Goal: Task Accomplishment & Management: Manage account settings

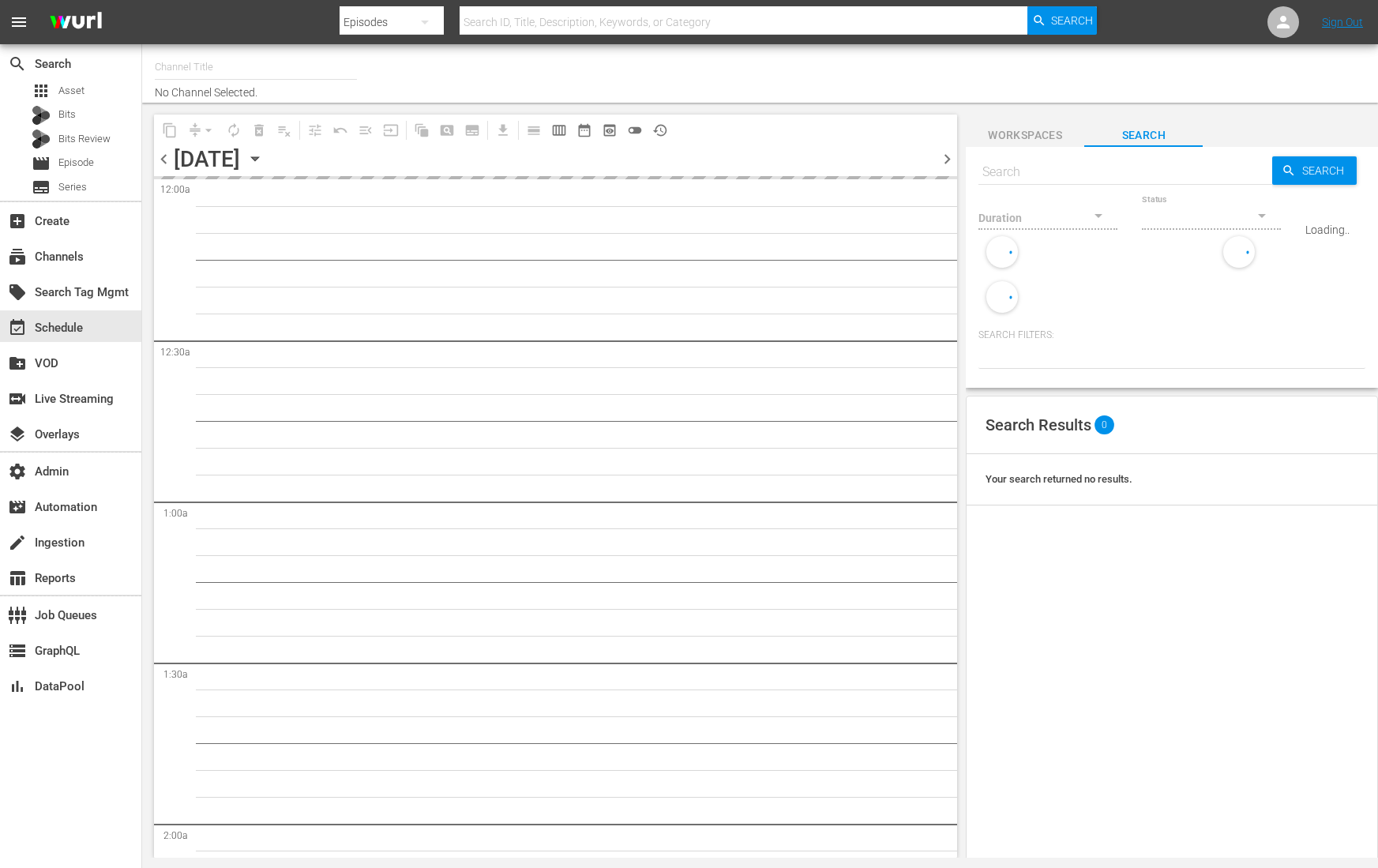
type input "AMC Español (1228)"
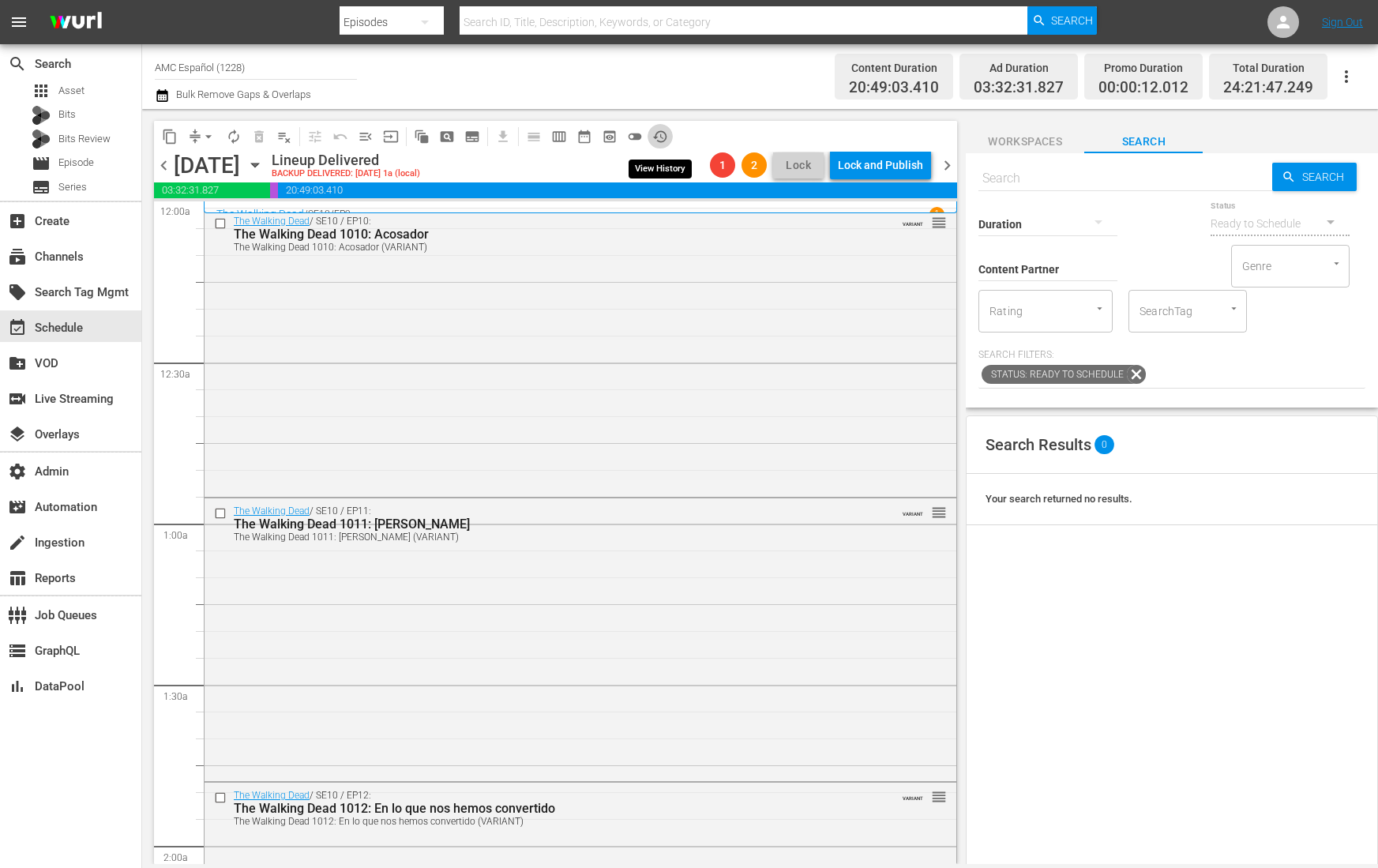
click at [660, 130] on span "history_outlined" at bounding box center [660, 137] width 16 height 16
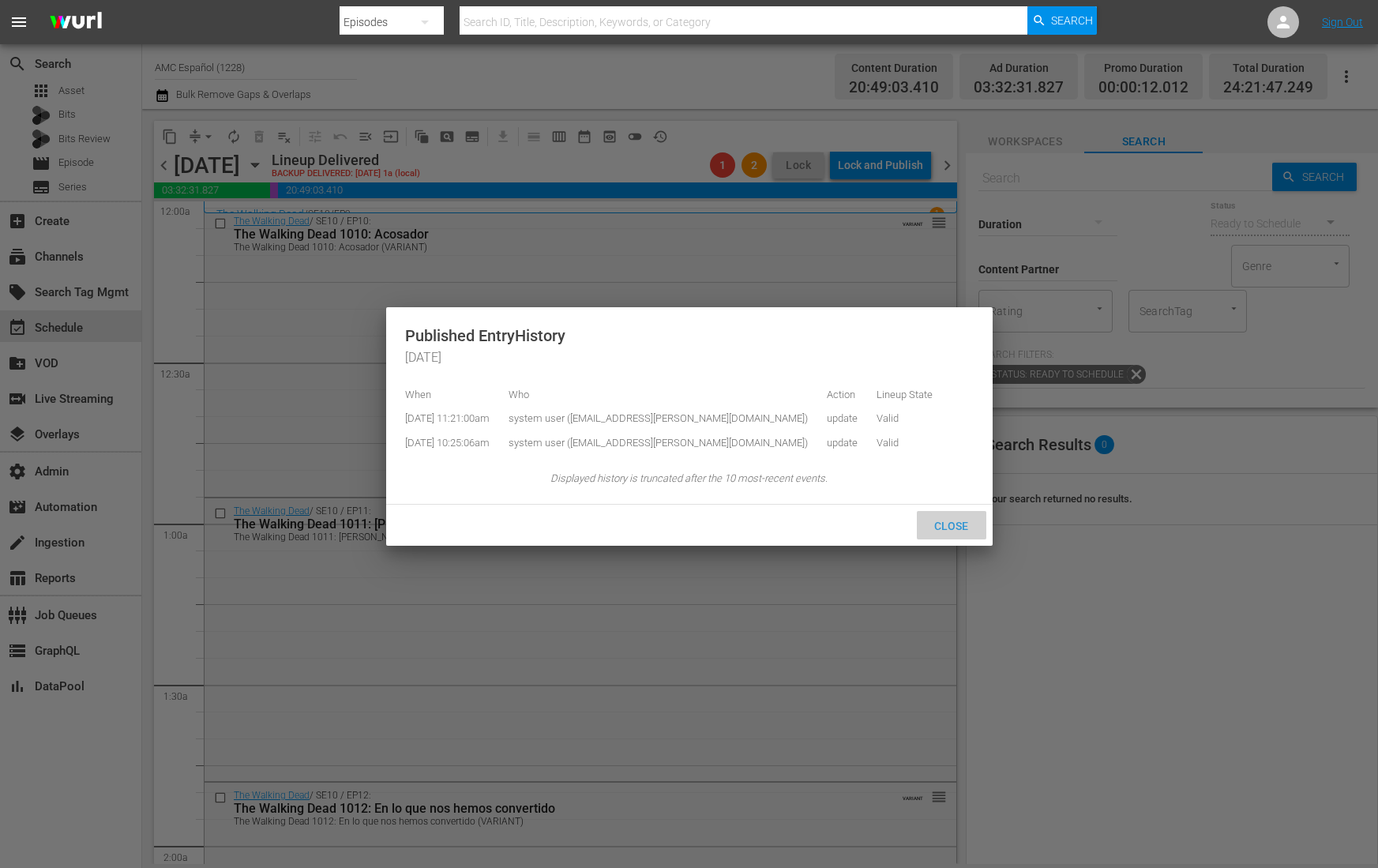
click at [947, 532] on span "Close" at bounding box center [951, 525] width 59 height 13
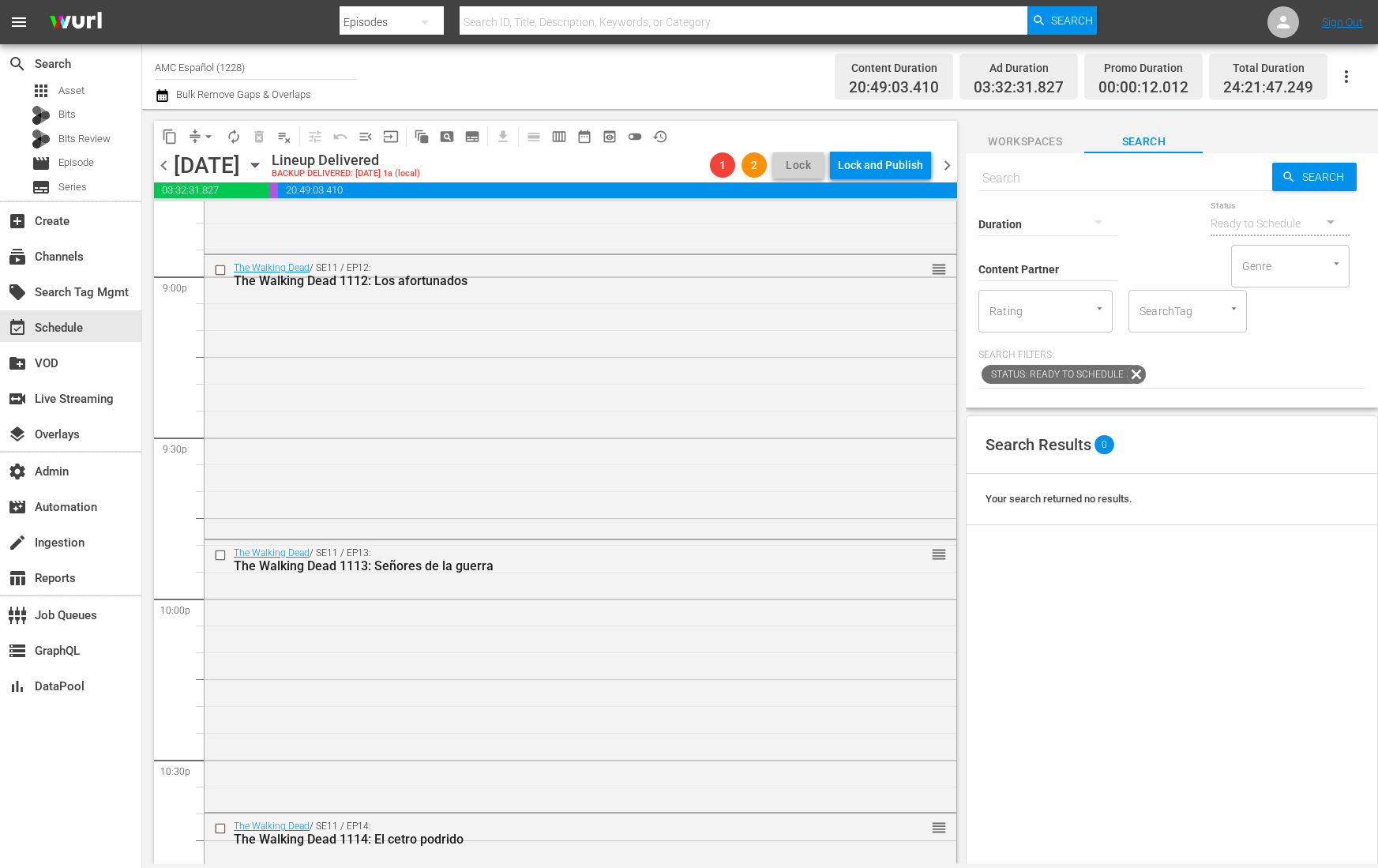
scroll to position [7192, 0]
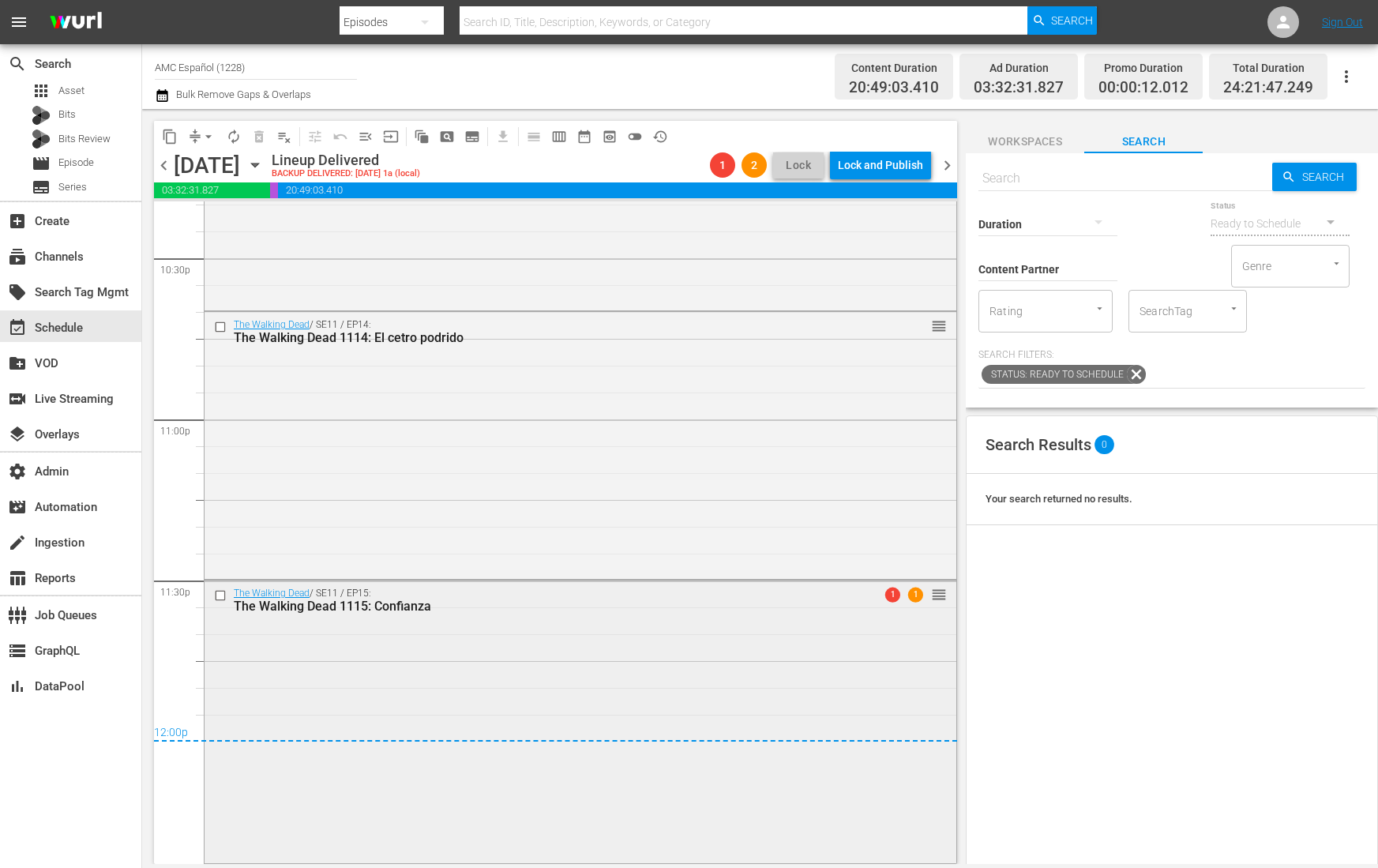
click at [613, 632] on div "The Walking Dead / SE11 / EP15: The Walking Dead 1115: Confianza 1 1 reorder" at bounding box center [581, 720] width 752 height 280
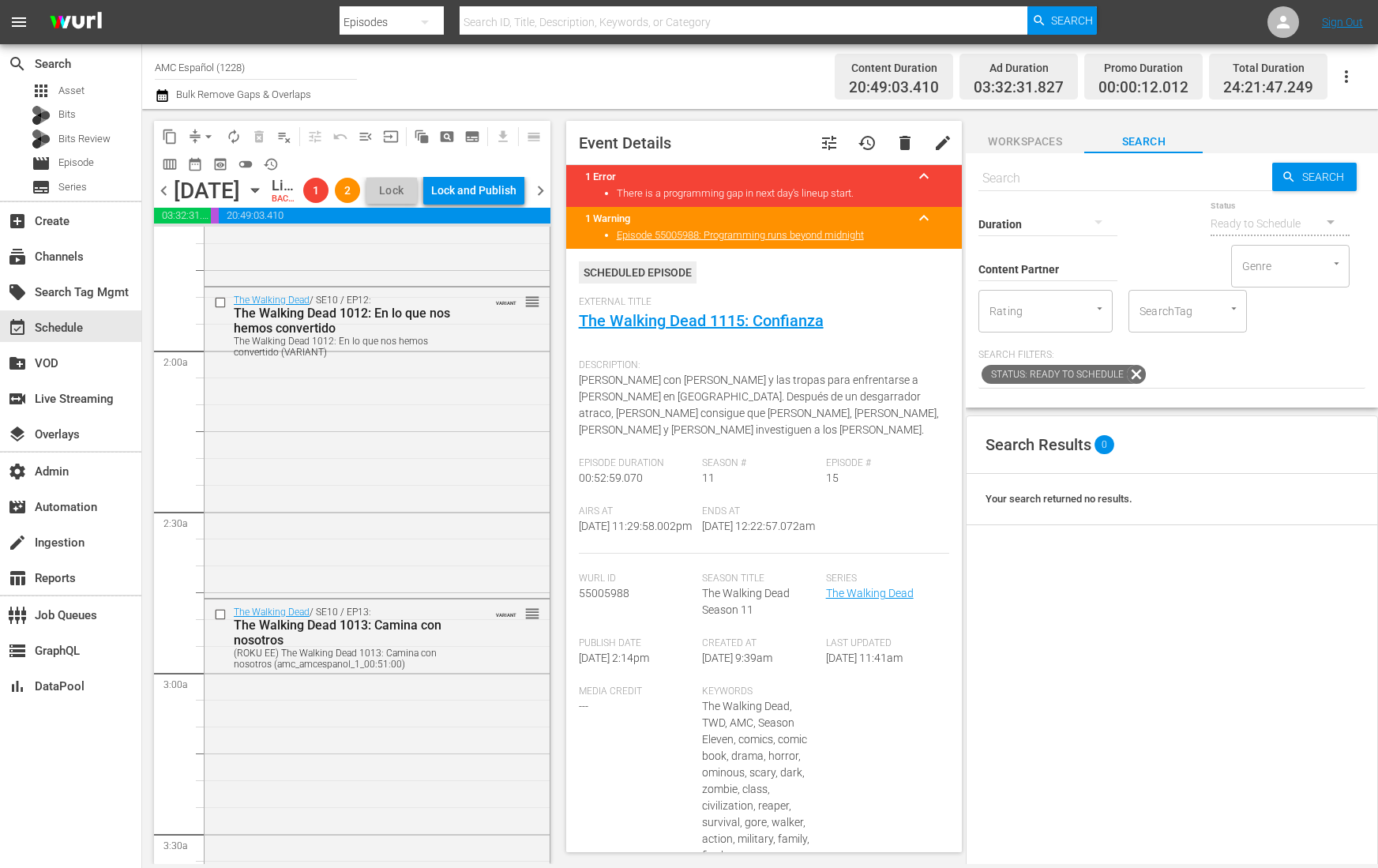
scroll to position [0, 0]
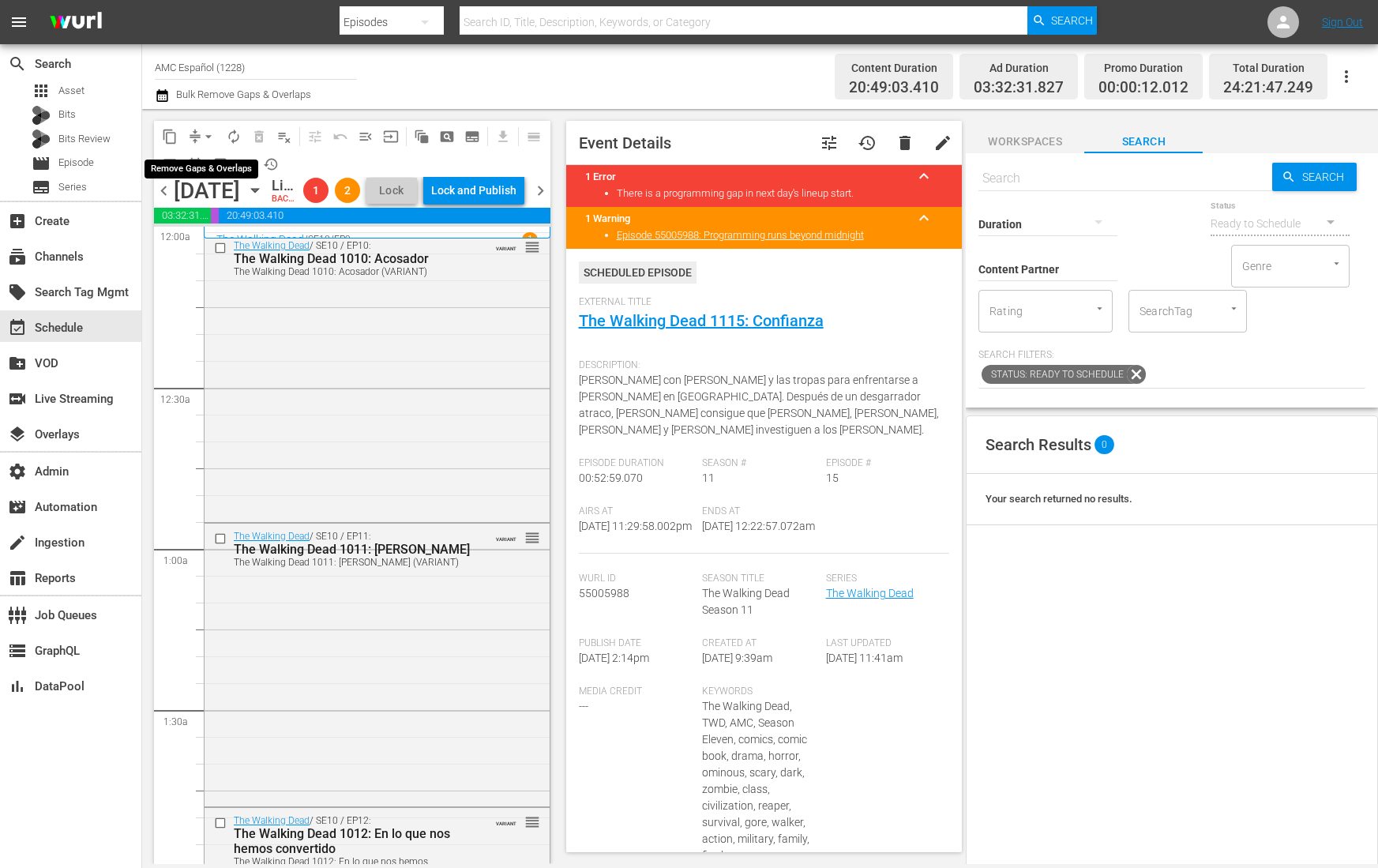
click at [197, 138] on button "arrow_drop_down" at bounding box center [209, 137] width 25 height 25
click at [252, 227] on li "Align to End of Previous Day" at bounding box center [209, 219] width 166 height 26
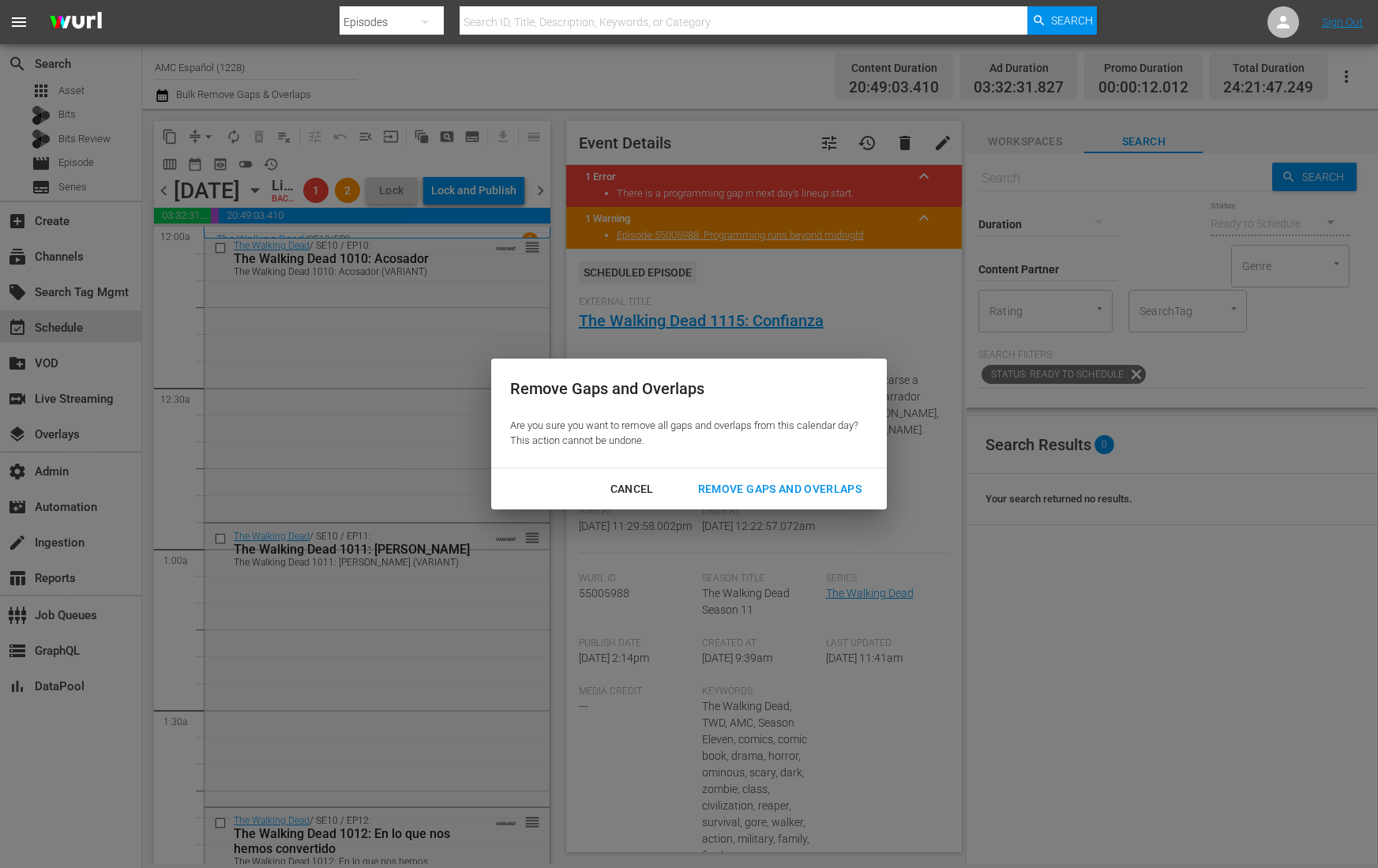
click at [751, 490] on div "Remove Gaps and Overlaps" at bounding box center [780, 489] width 188 height 19
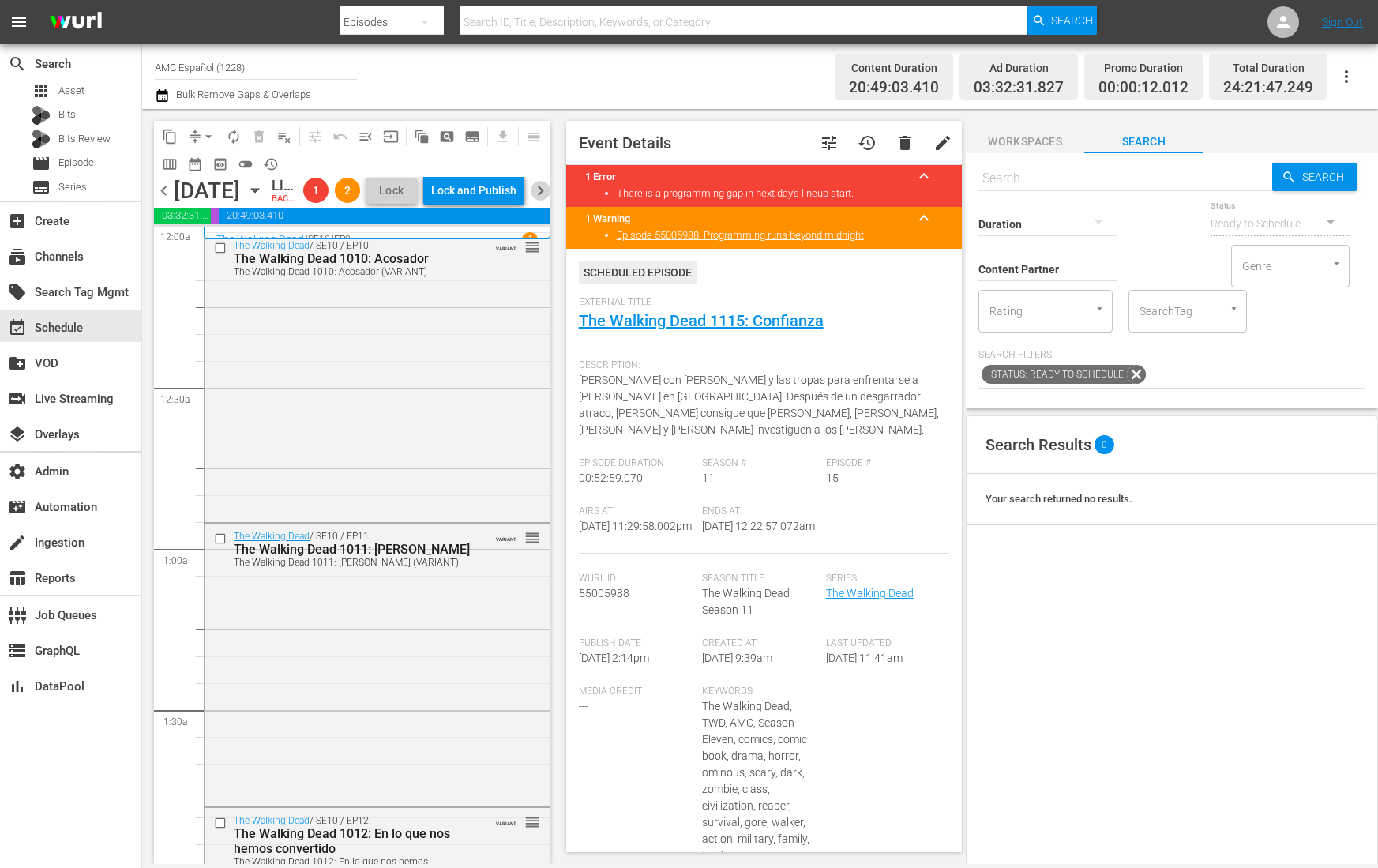
click at [539, 201] on span "chevron_right" at bounding box center [541, 190] width 19 height 19
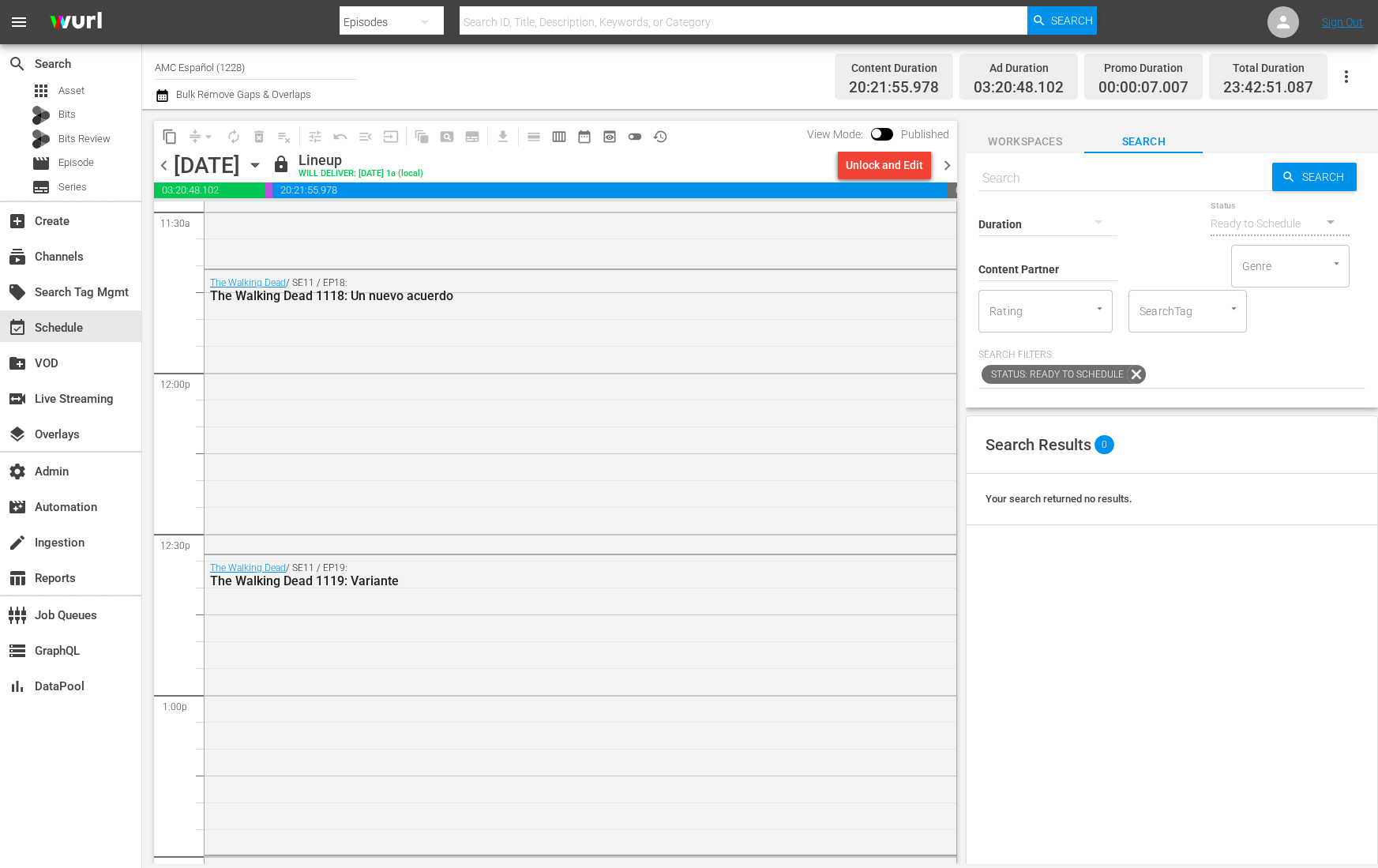
scroll to position [3311, 0]
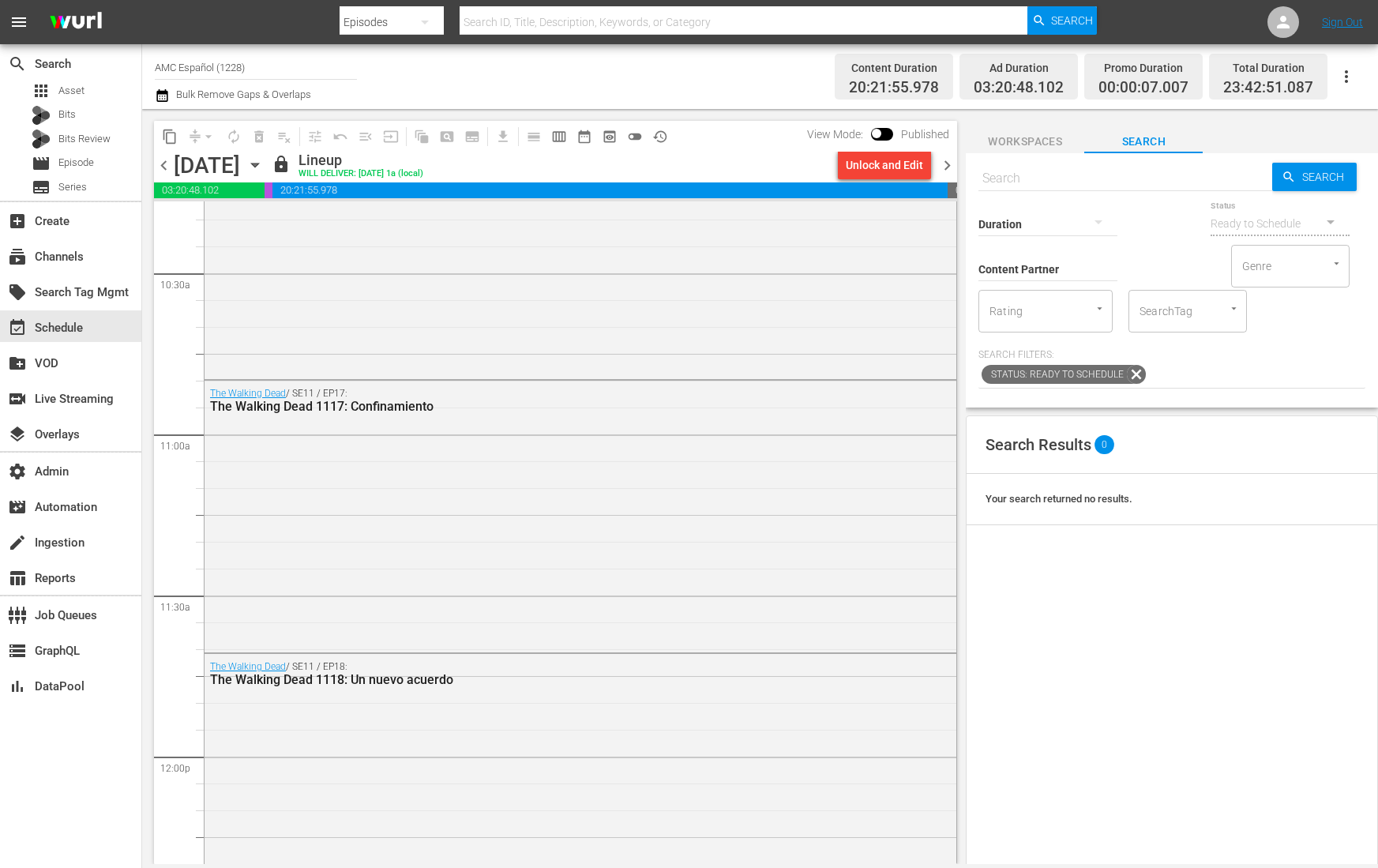
click at [659, 137] on span "history_outlined" at bounding box center [660, 137] width 16 height 16
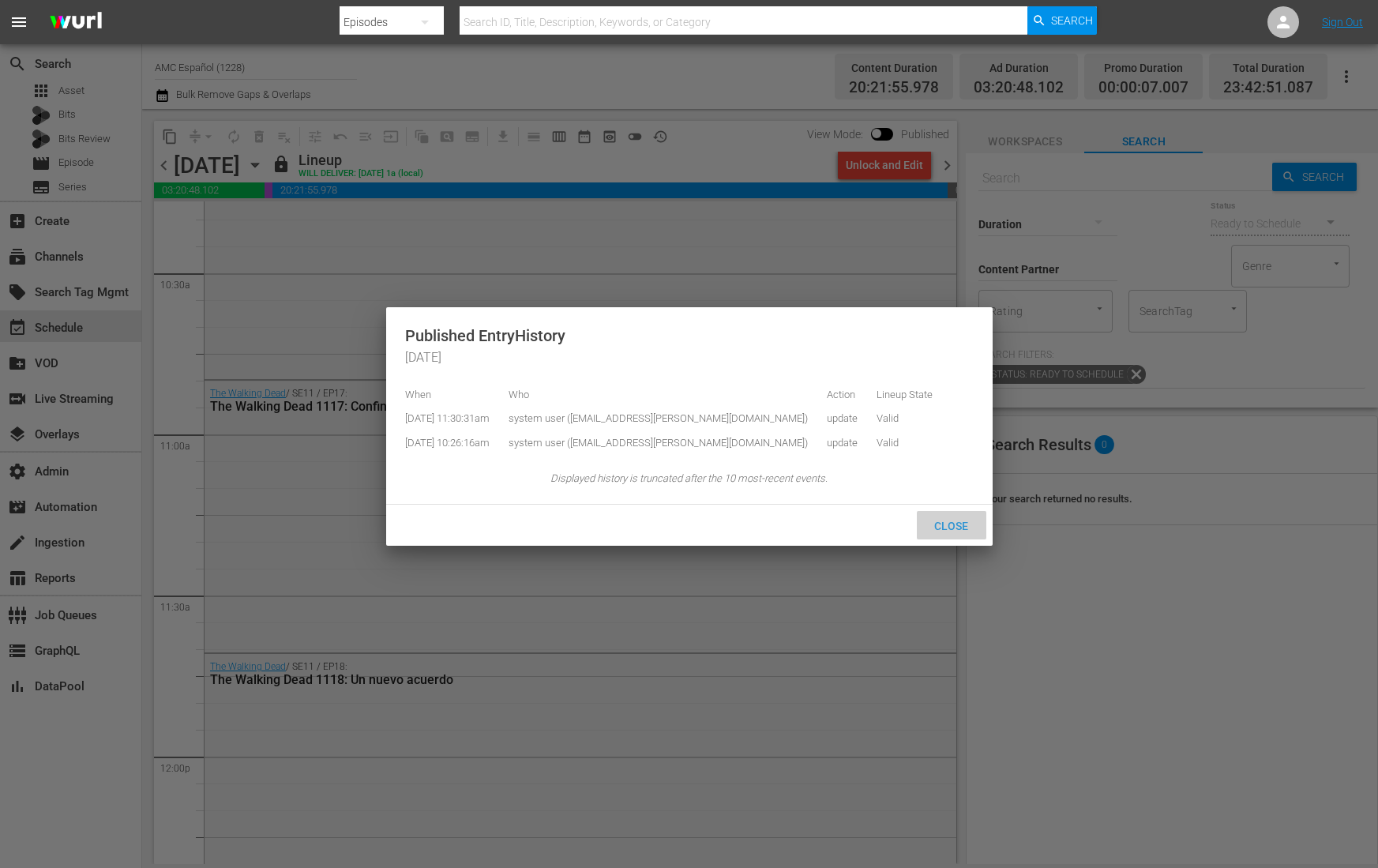
click at [957, 532] on span "Close" at bounding box center [951, 525] width 59 height 13
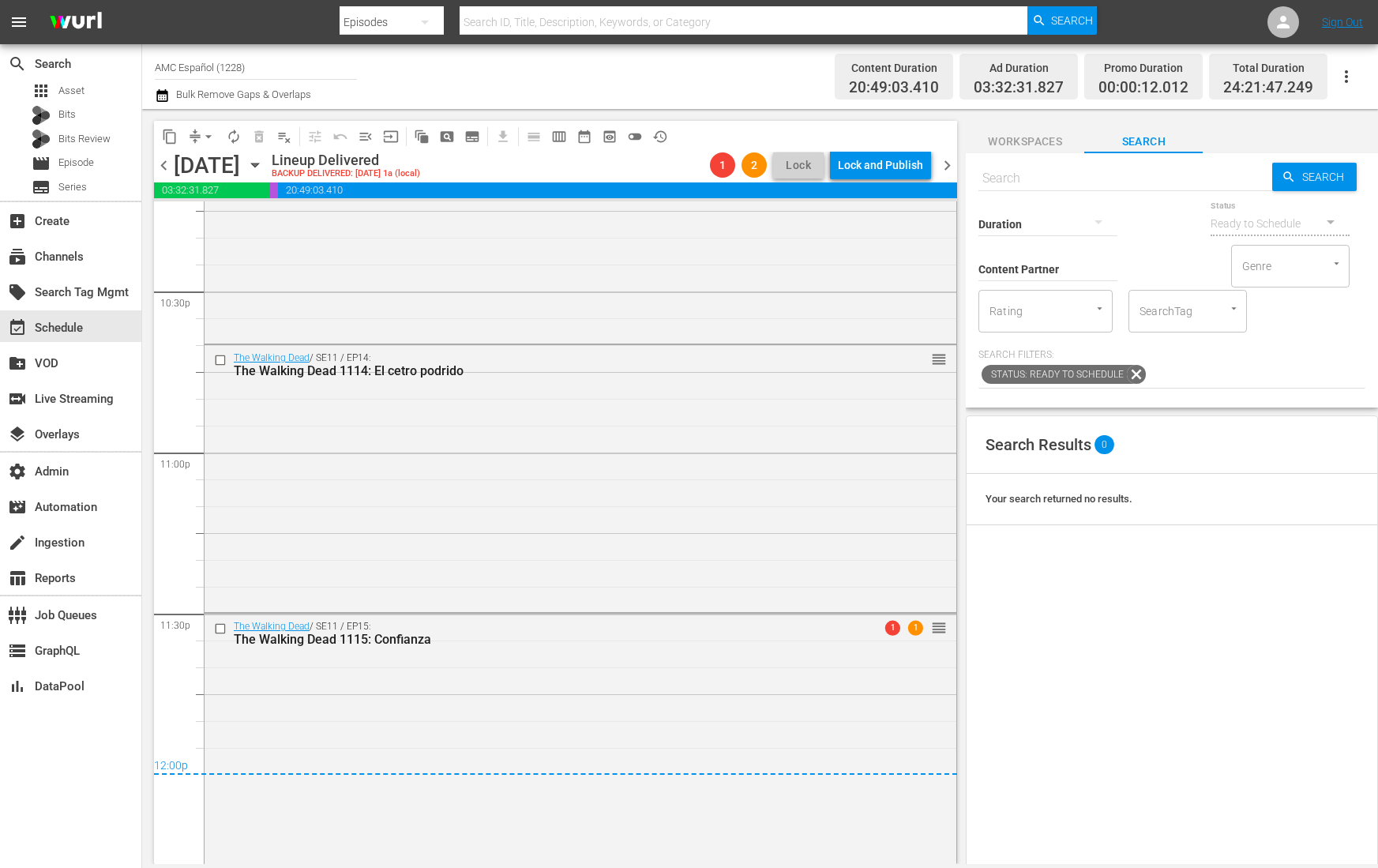
scroll to position [7192, 0]
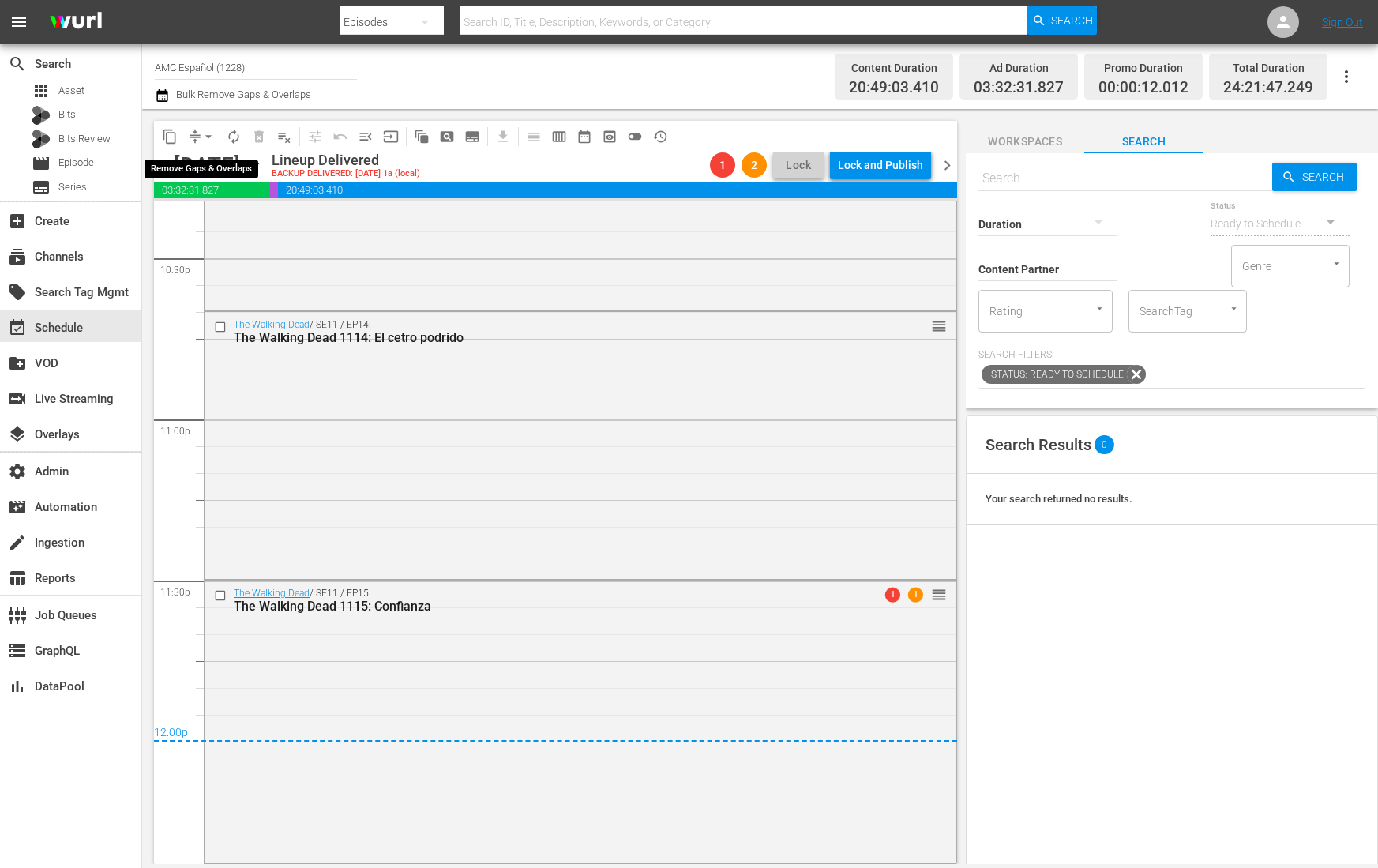
click at [197, 139] on button "arrow_drop_down" at bounding box center [209, 137] width 25 height 25
click at [370, 441] on div "The Walking Dead / SE11 / EP14: The Walking Dead 1114: El cetro podrido reorder" at bounding box center [581, 444] width 752 height 264
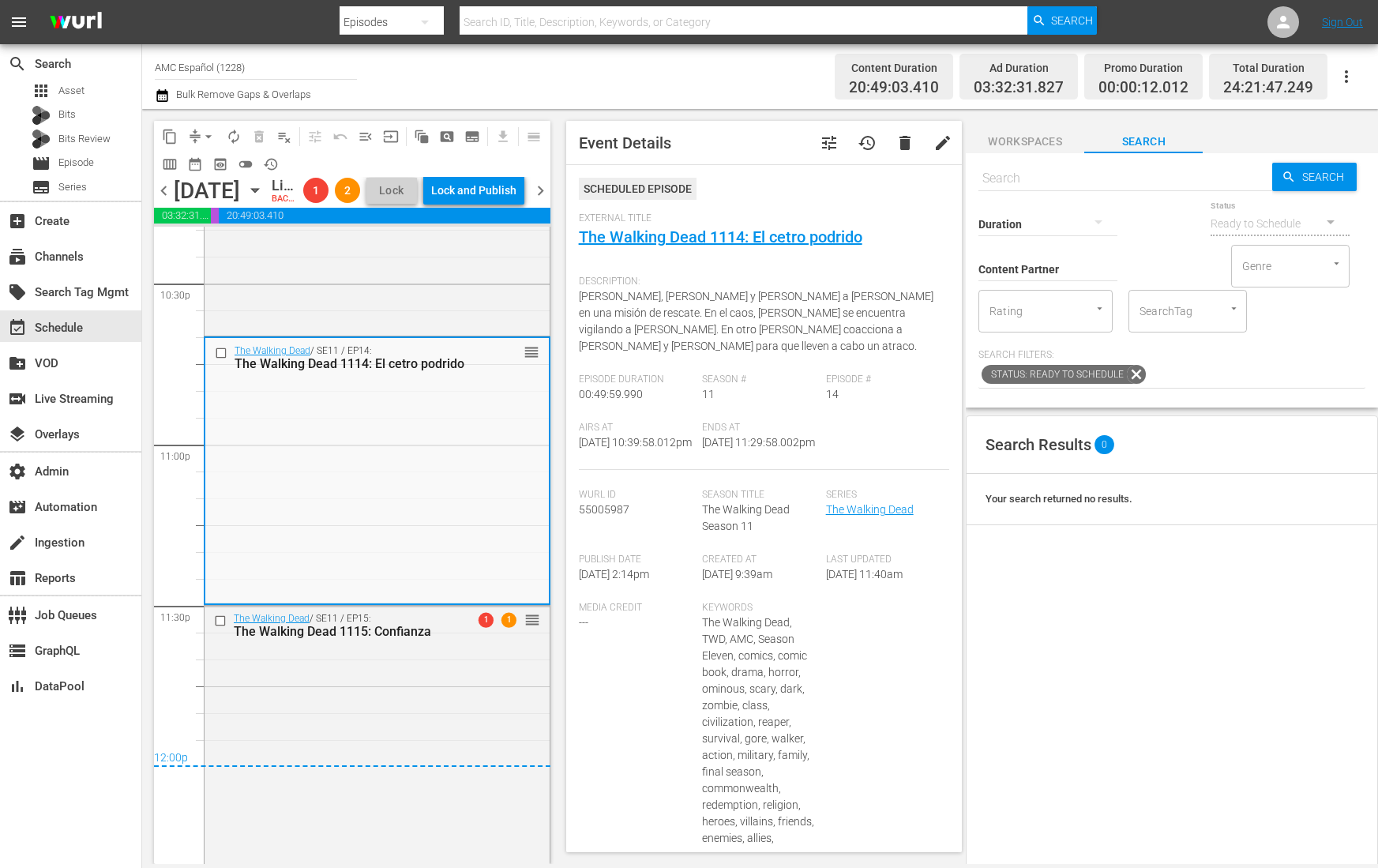
scroll to position [7191, 0]
click at [538, 201] on span "chevron_right" at bounding box center [541, 190] width 19 height 19
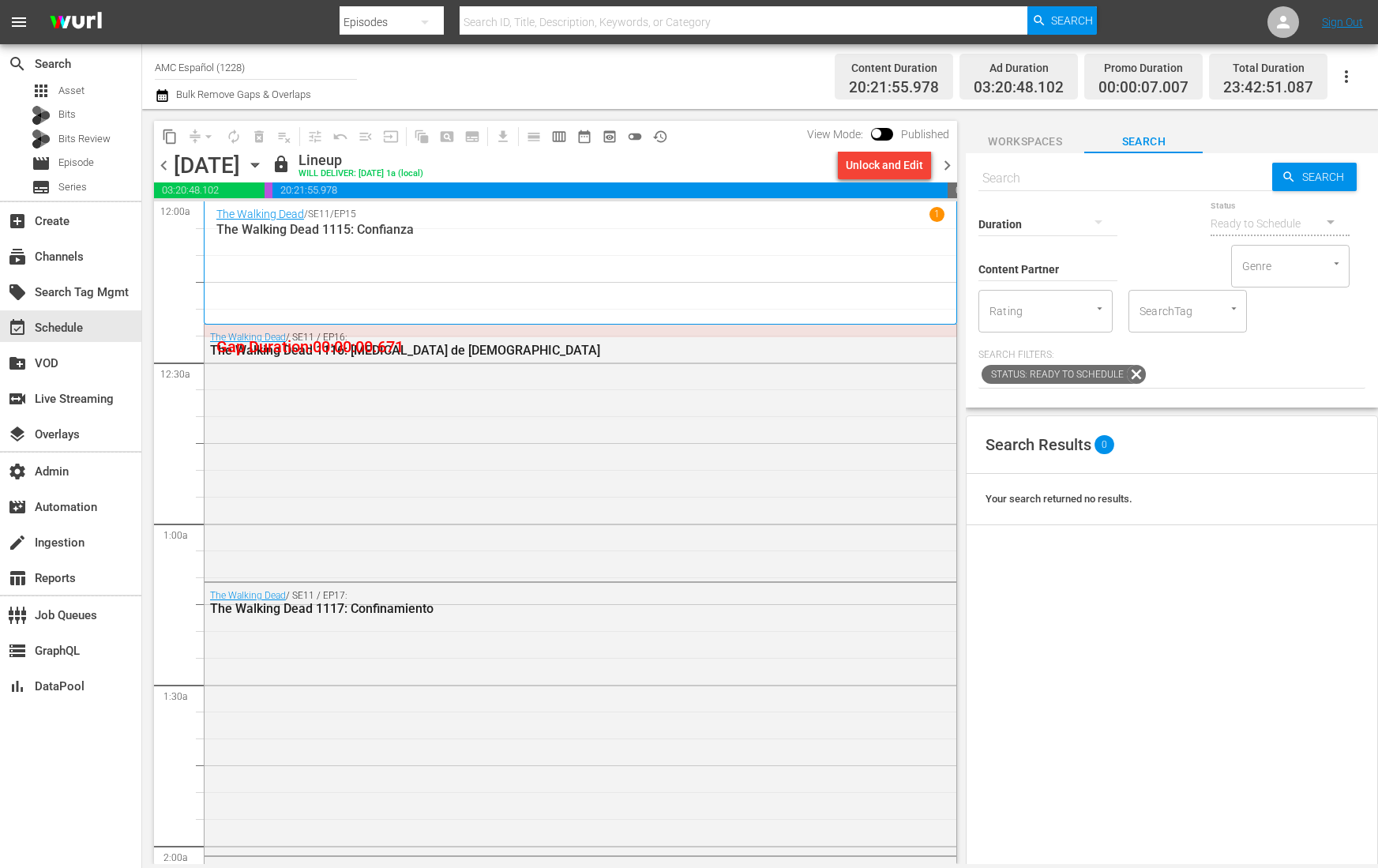
click at [891, 125] on div "View Mode: Published" at bounding box center [878, 134] width 158 height 27
click at [885, 131] on input "checkbox" at bounding box center [877, 136] width 33 height 11
click at [885, 131] on input "checkbox" at bounding box center [894, 136] width 33 height 11
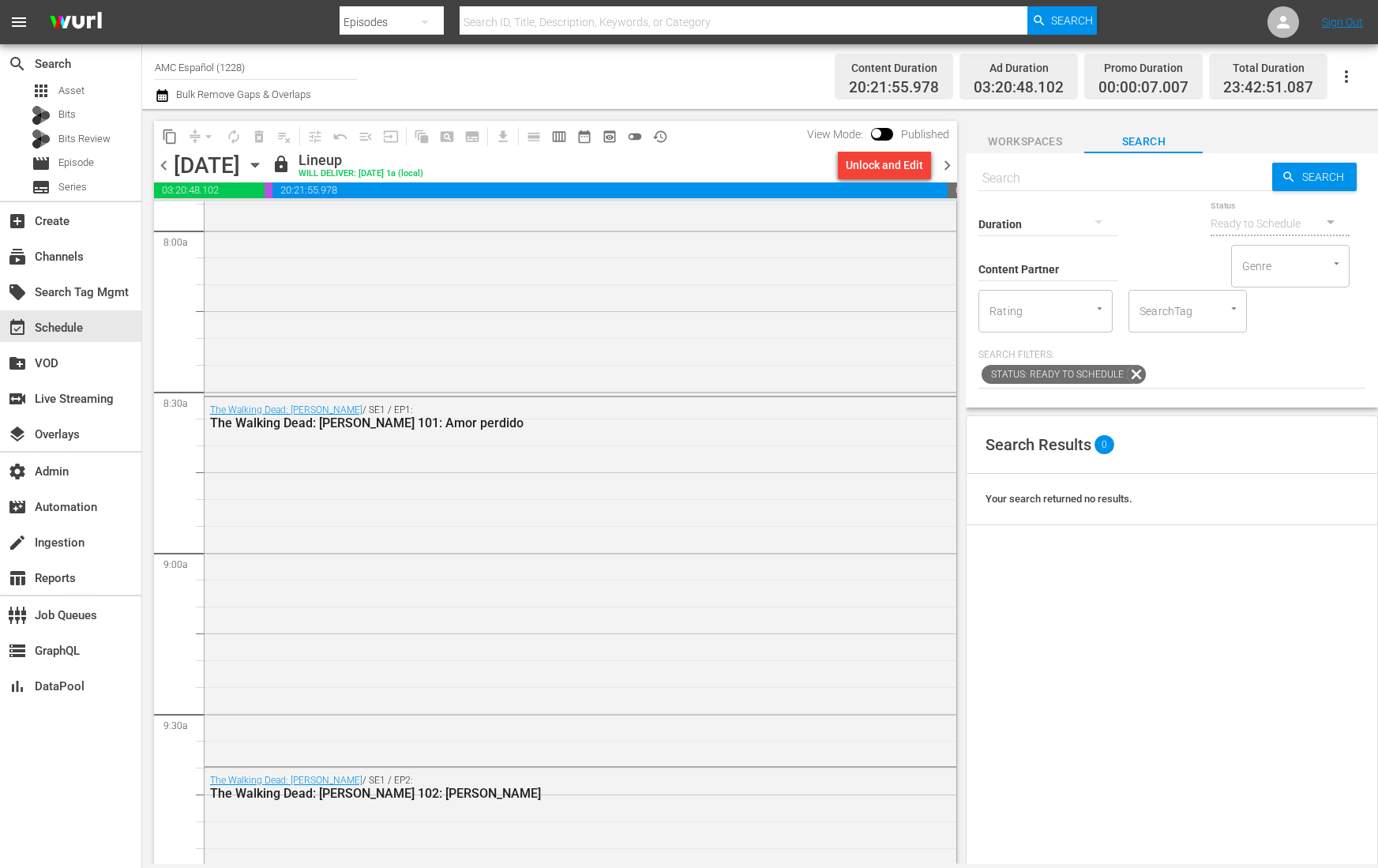
scroll to position [3144, 0]
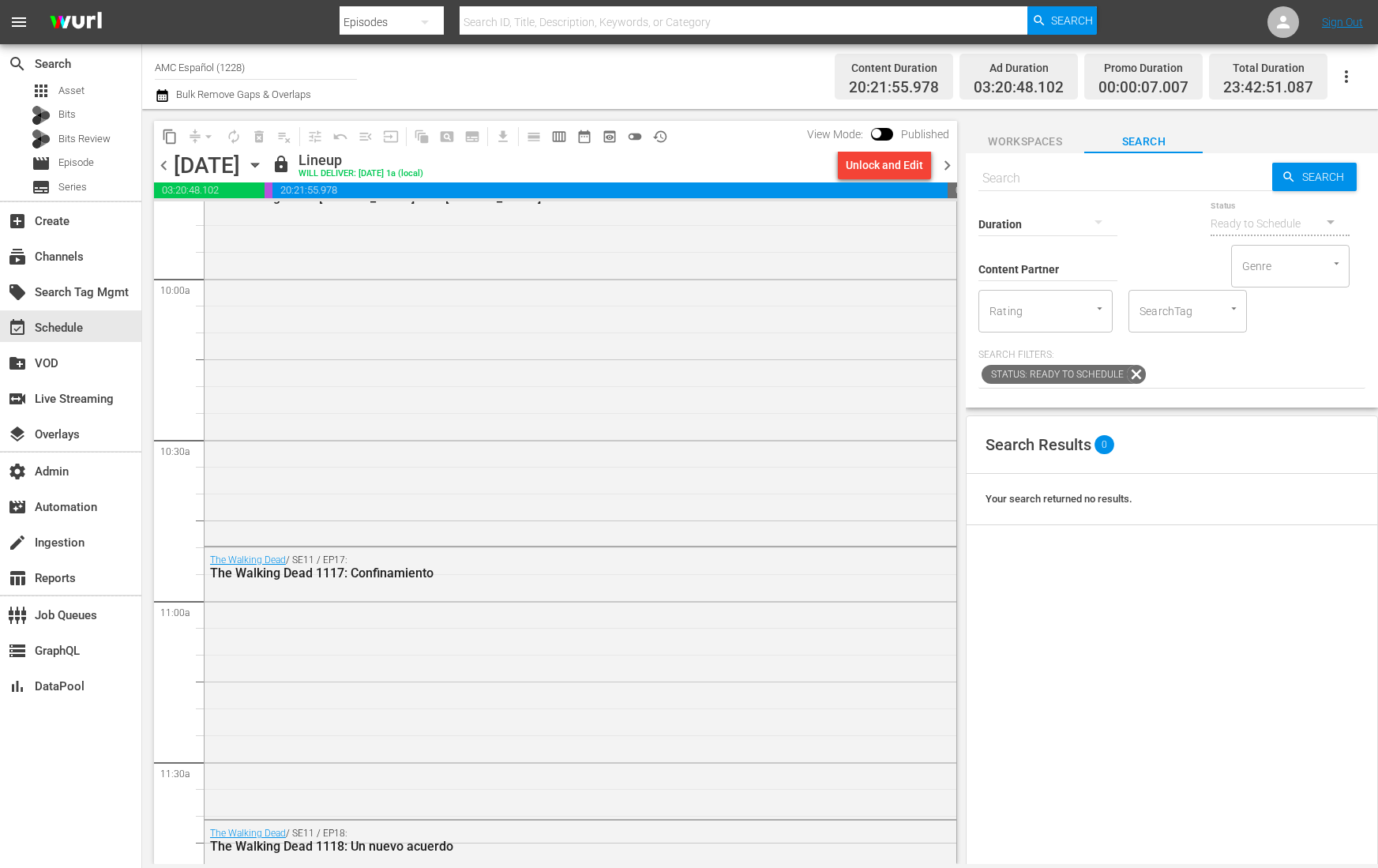
click at [883, 131] on input "checkbox" at bounding box center [877, 136] width 33 height 11
click at [884, 129] on span at bounding box center [889, 134] width 22 height 13
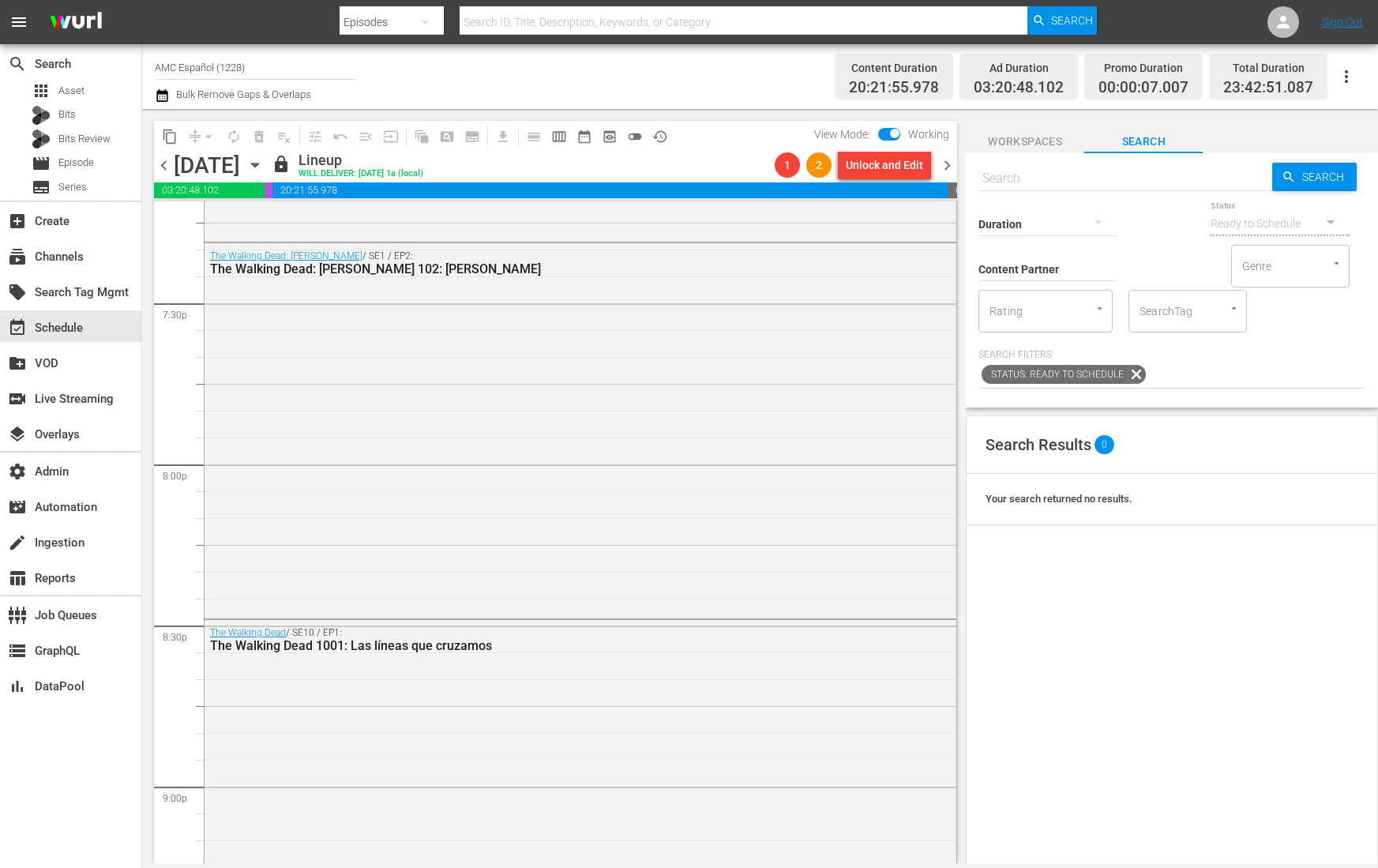
scroll to position [6417, 0]
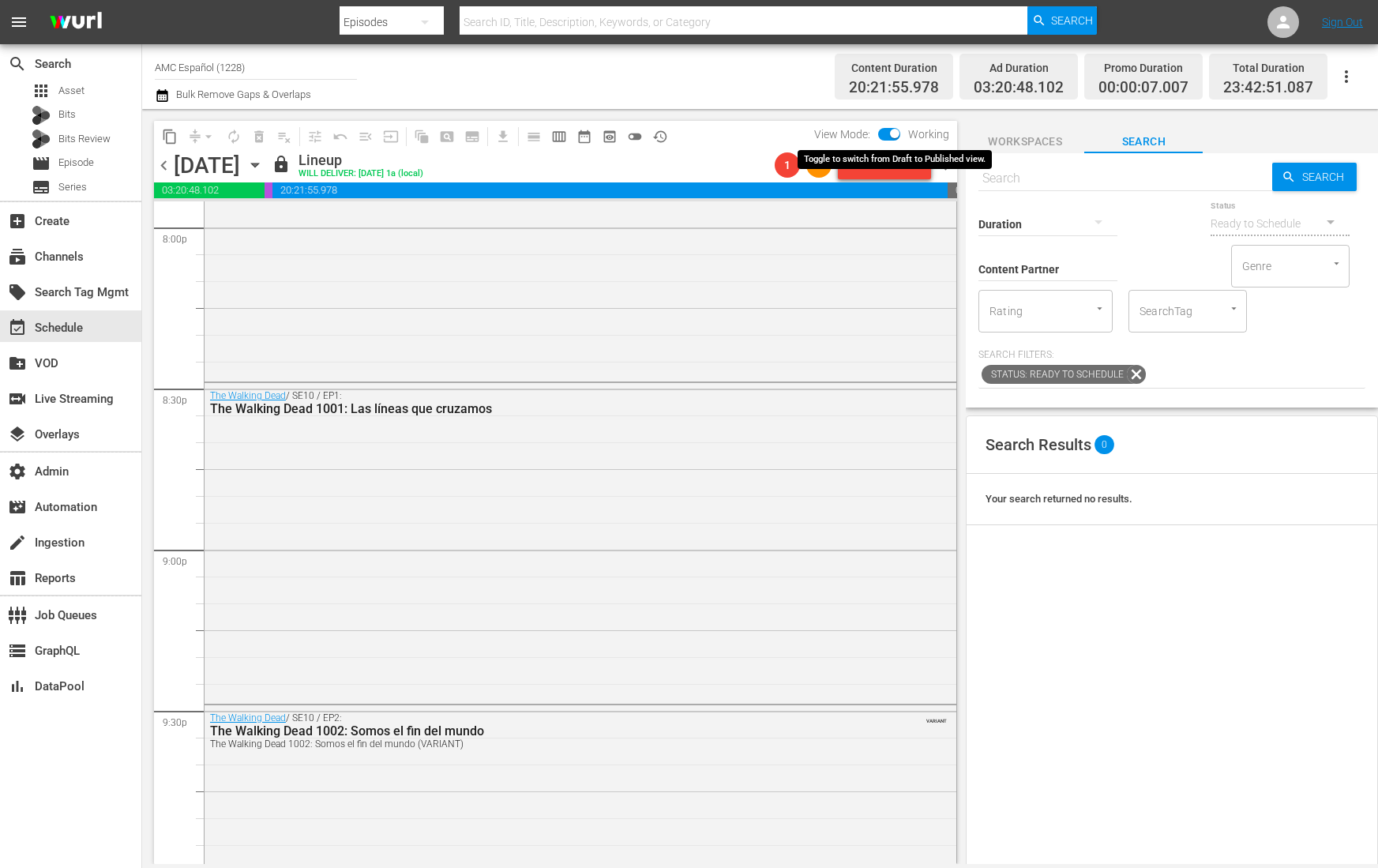
click at [890, 137] on input "checkbox" at bounding box center [894, 136] width 33 height 11
click at [890, 137] on input "checkbox" at bounding box center [877, 136] width 33 height 11
checkbox input "true"
click at [873, 170] on div "Unlock and Edit" at bounding box center [885, 164] width 78 height 28
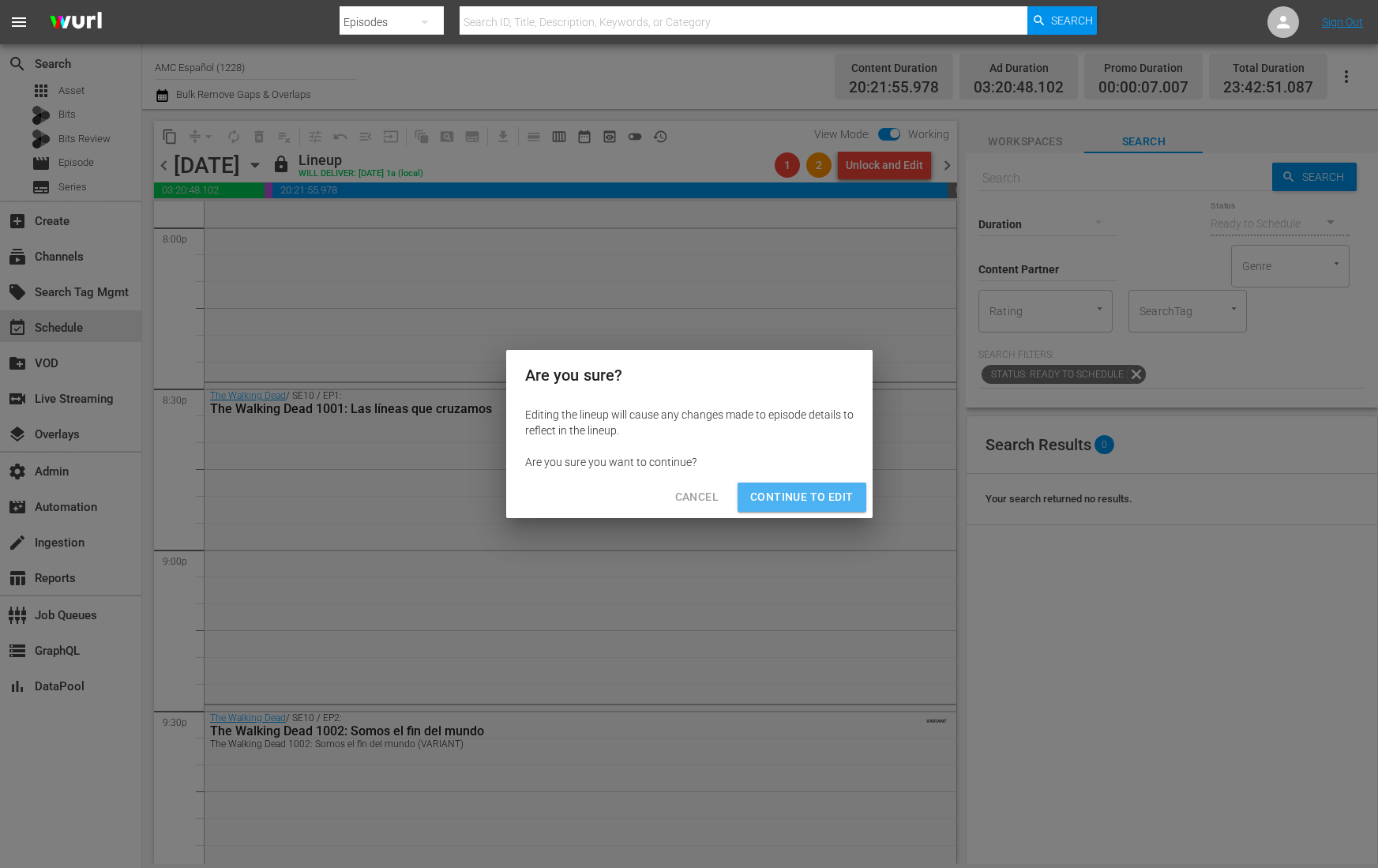
click at [819, 510] on button "Continue to Edit" at bounding box center [802, 497] width 128 height 29
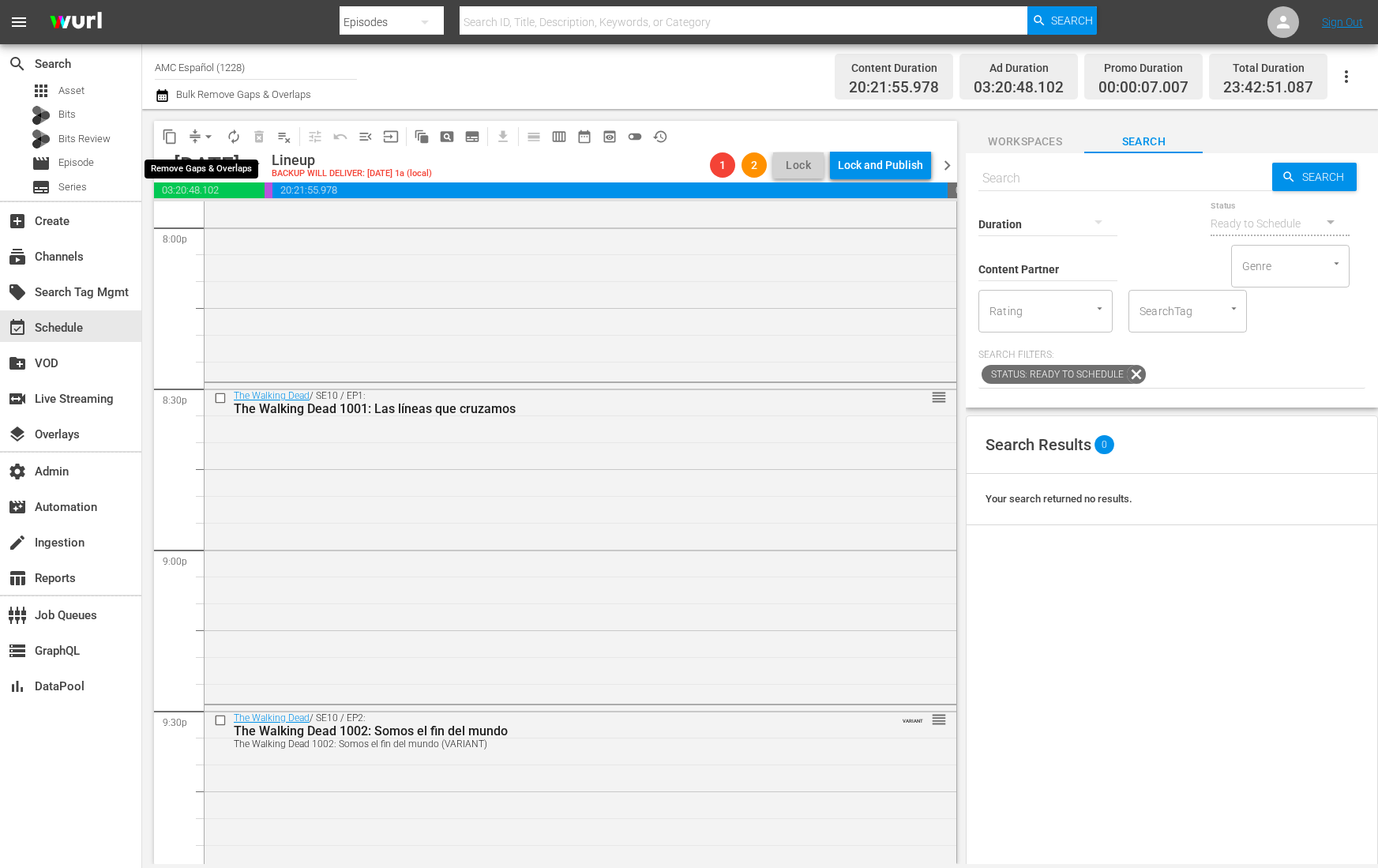
click at [201, 139] on span "arrow_drop_down" at bounding box center [209, 137] width 16 height 16
click at [218, 215] on li "Align to End of Previous Day" at bounding box center [209, 219] width 166 height 26
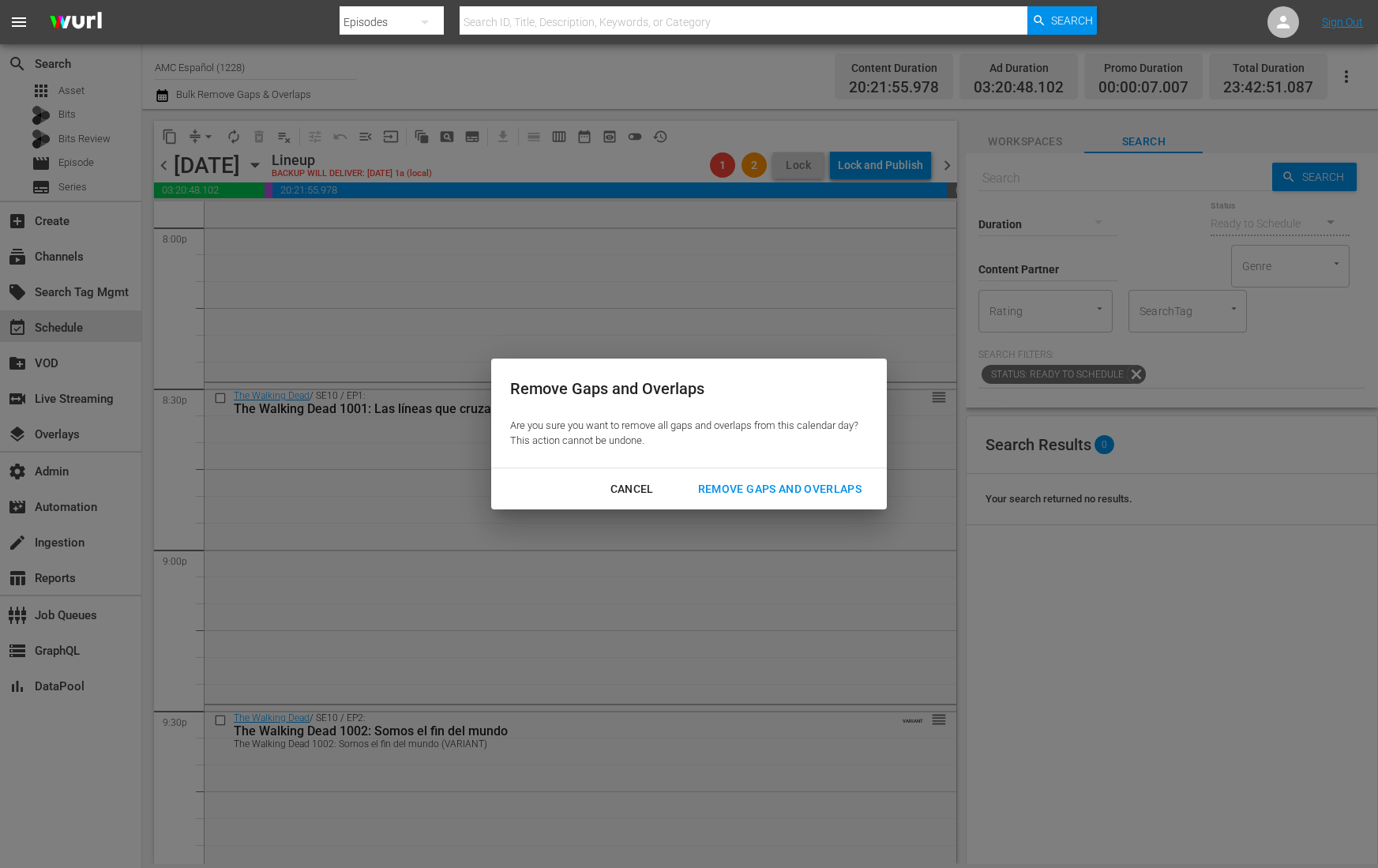
click at [756, 484] on div "Remove Gaps and Overlaps" at bounding box center [780, 489] width 188 height 19
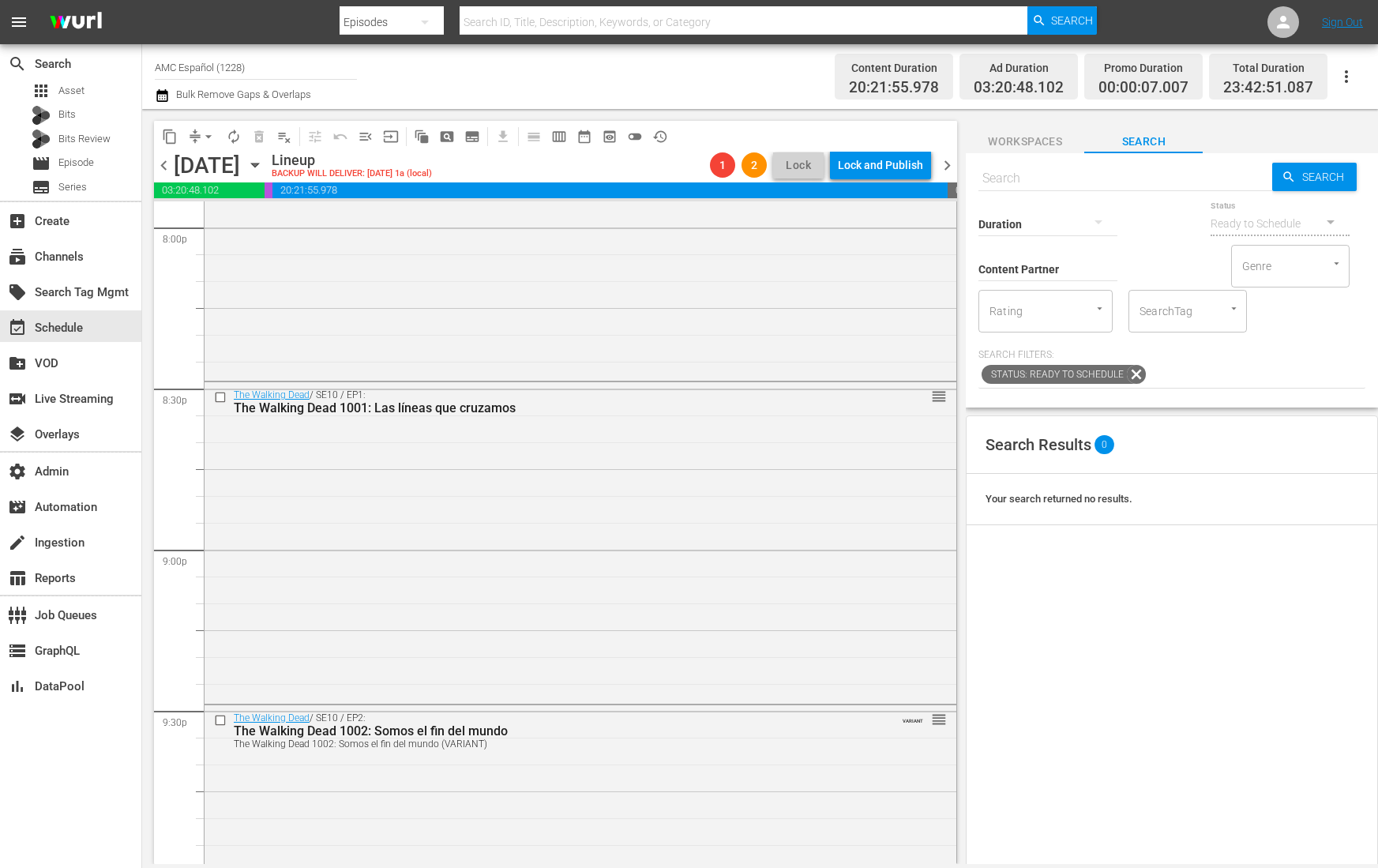
click at [166, 163] on span "chevron_left" at bounding box center [164, 165] width 19 height 19
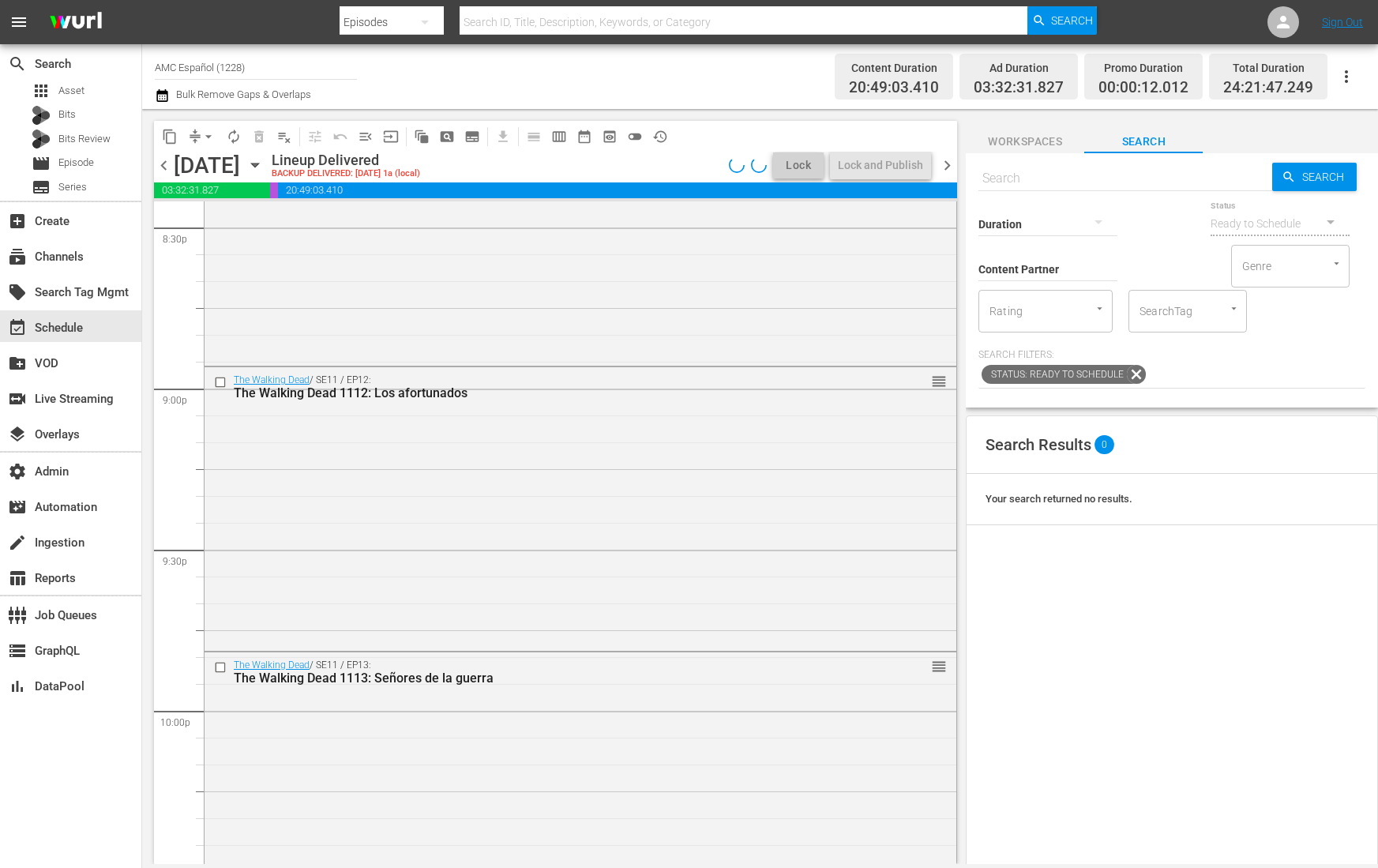
scroll to position [6202, 0]
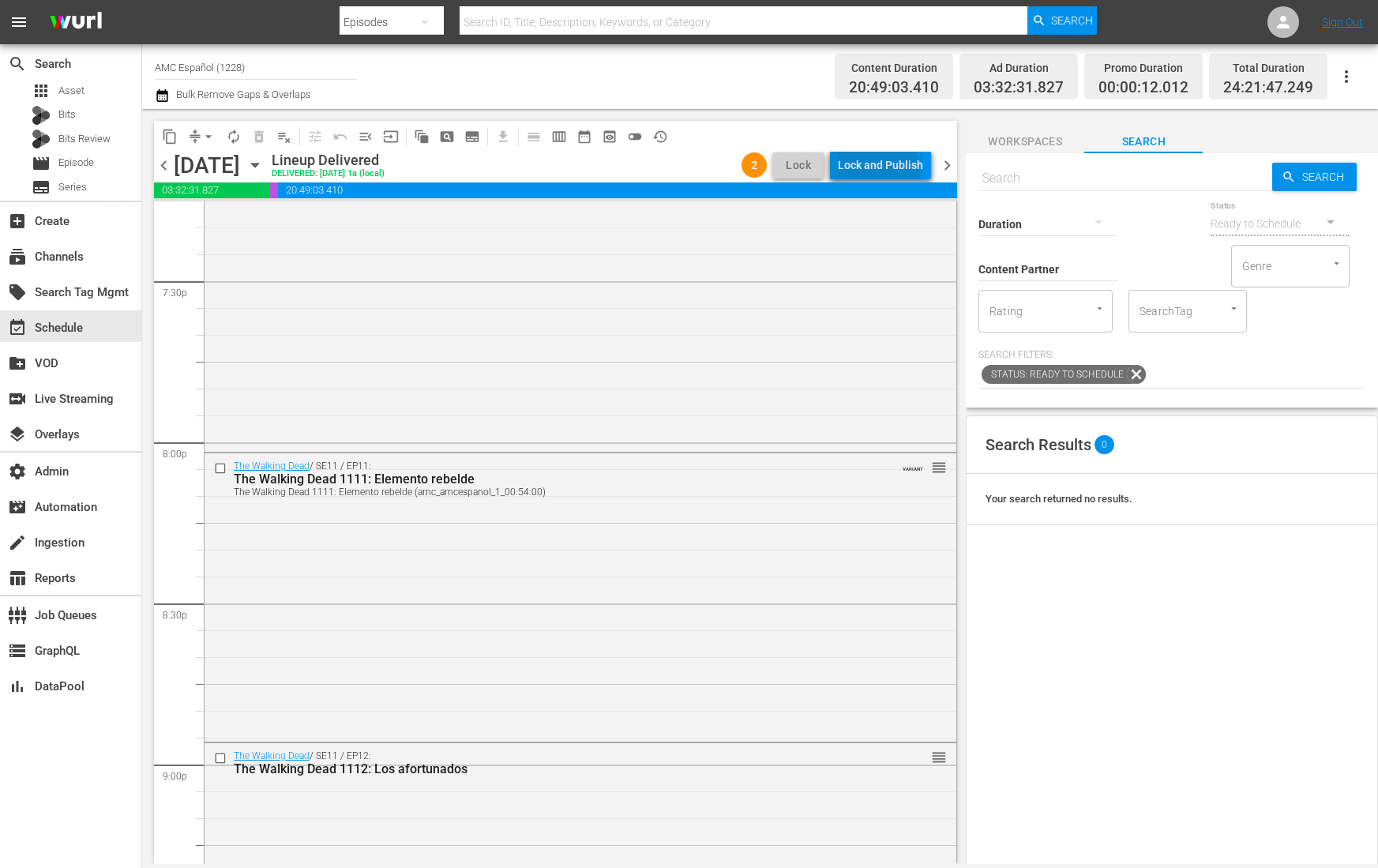
click at [882, 172] on div "Lock and Publish" at bounding box center [881, 164] width 85 height 28
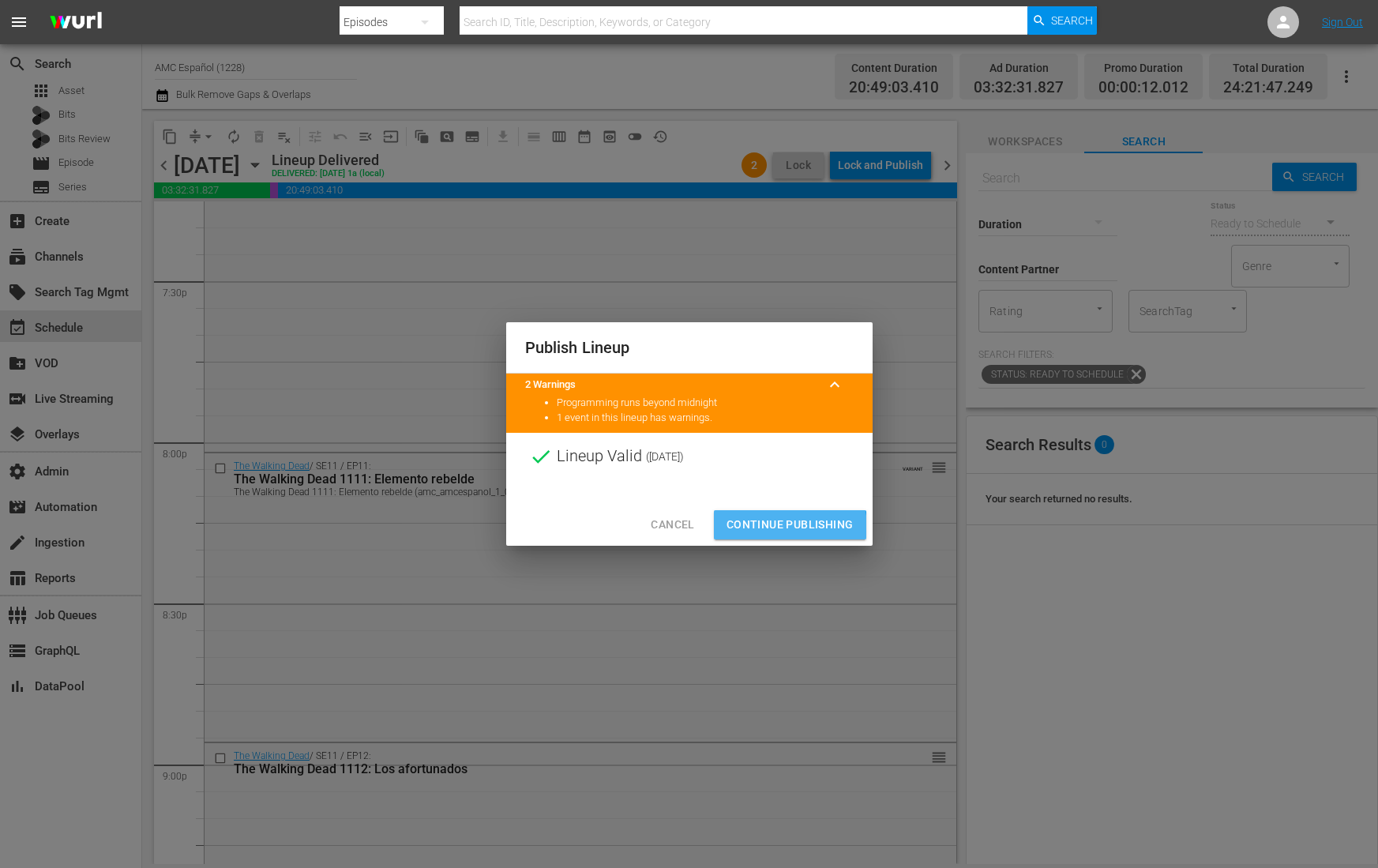
click at [780, 527] on span "Continue Publishing" at bounding box center [790, 524] width 127 height 19
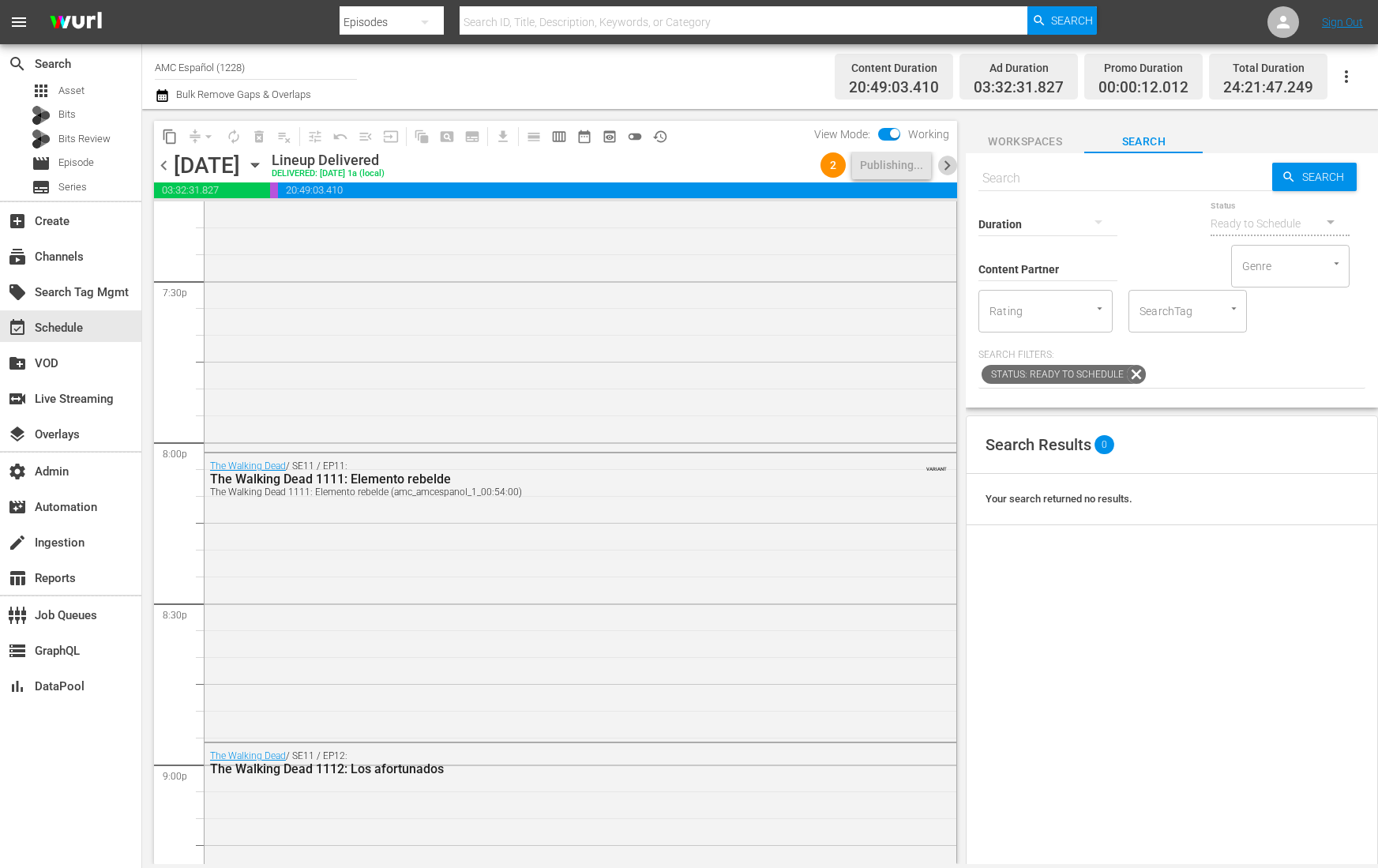
click at [952, 166] on span "chevron_right" at bounding box center [947, 165] width 19 height 19
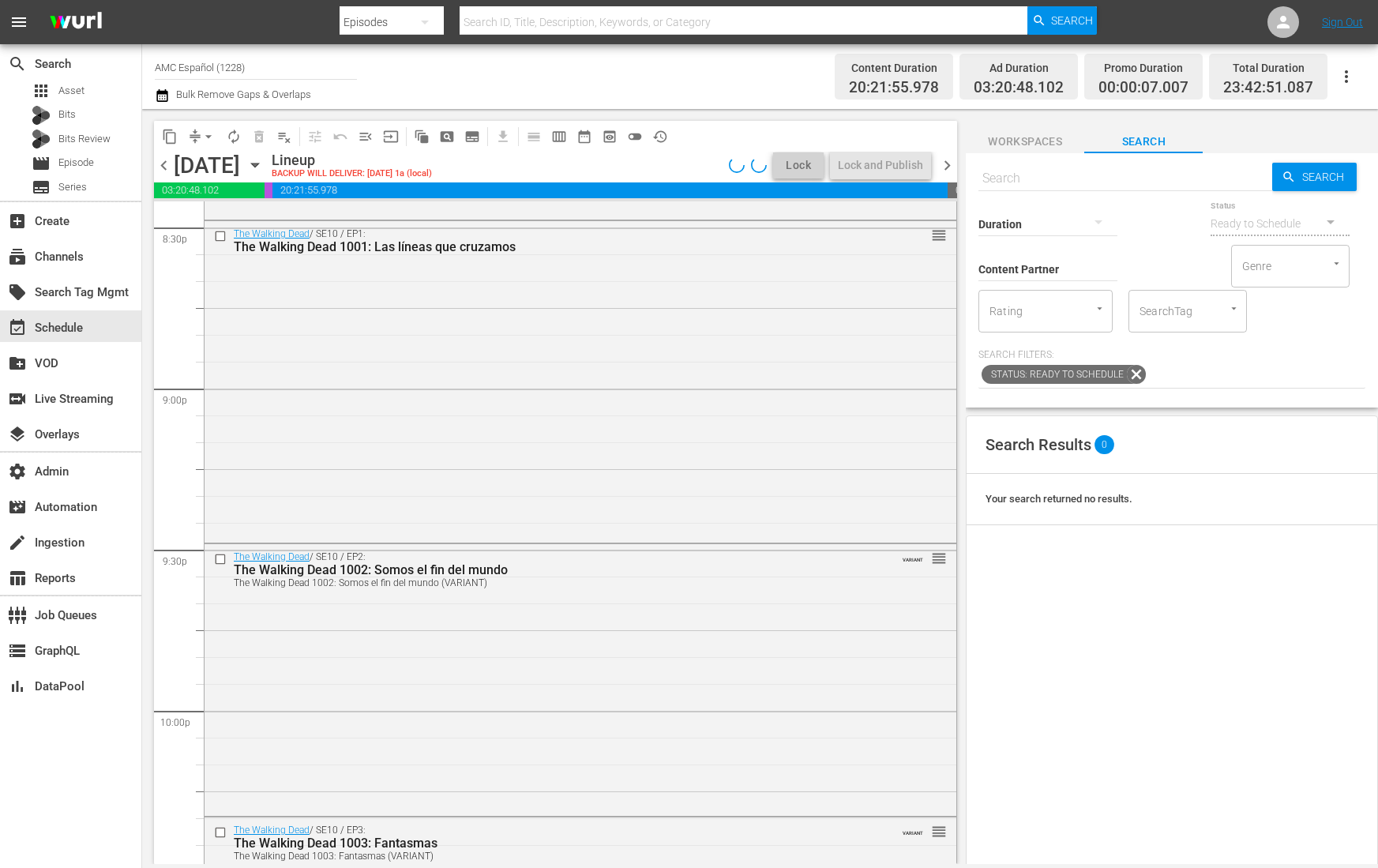
scroll to position [6417, 0]
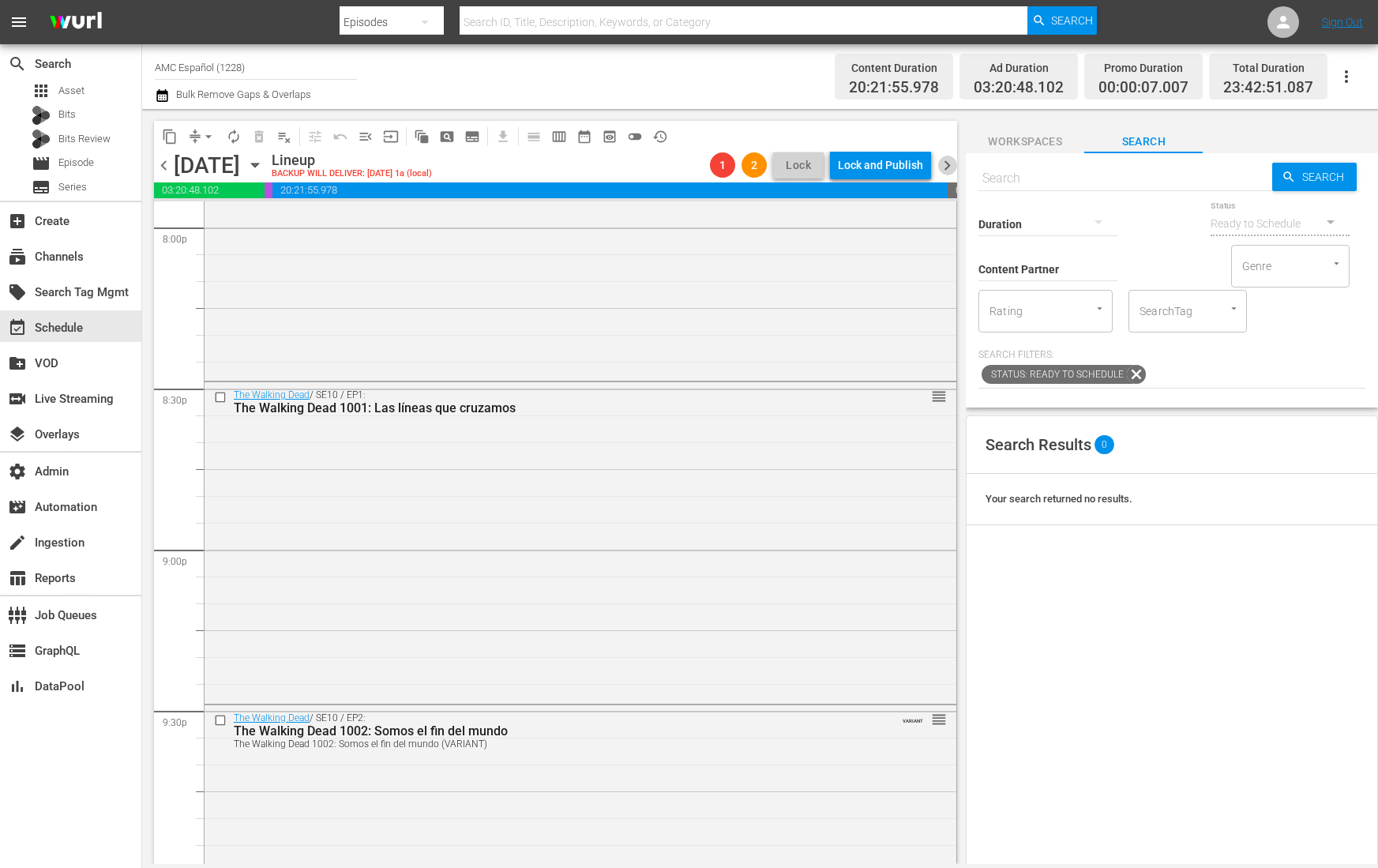
click at [951, 167] on span "chevron_right" at bounding box center [947, 165] width 19 height 19
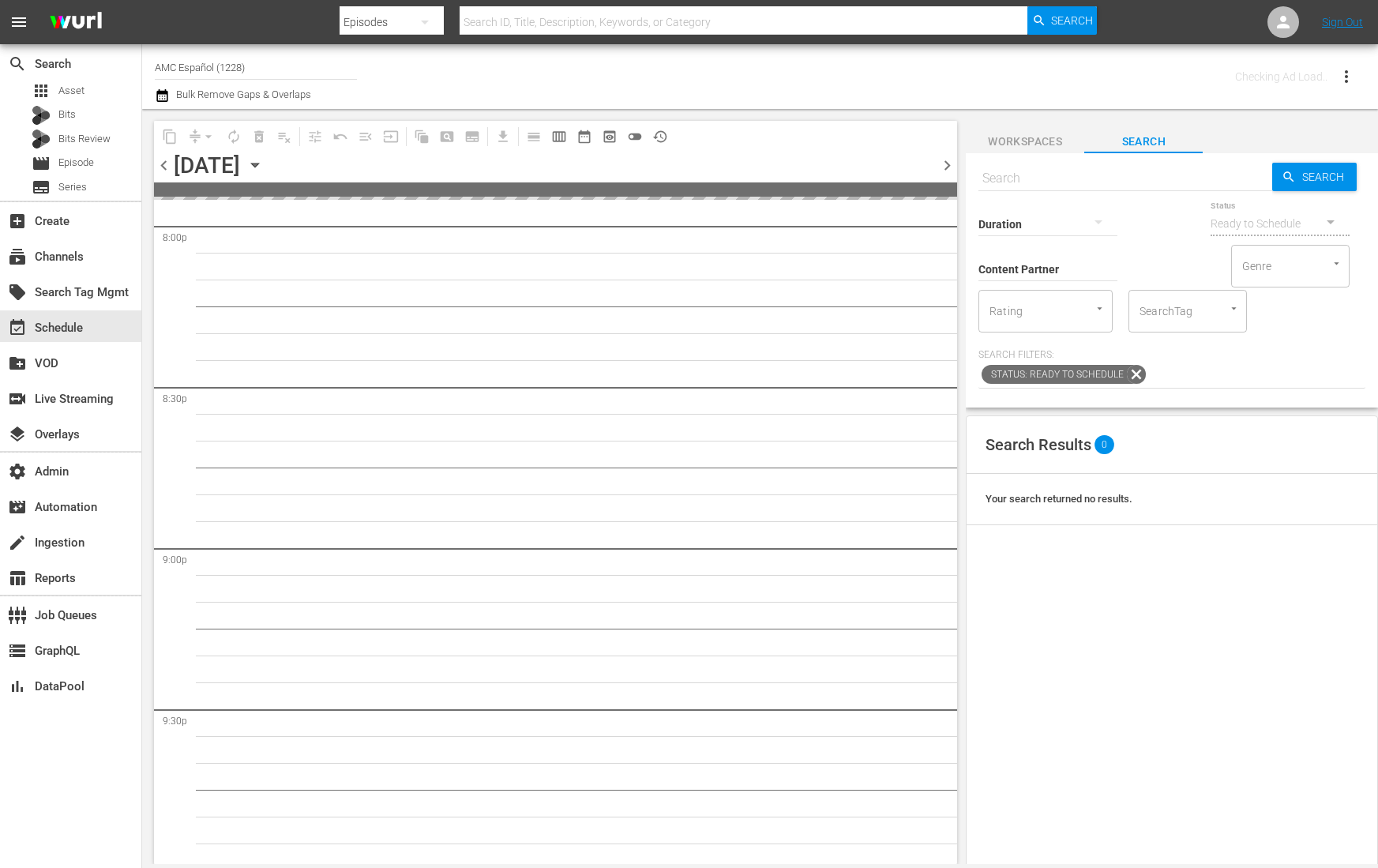
scroll to position [6578, 0]
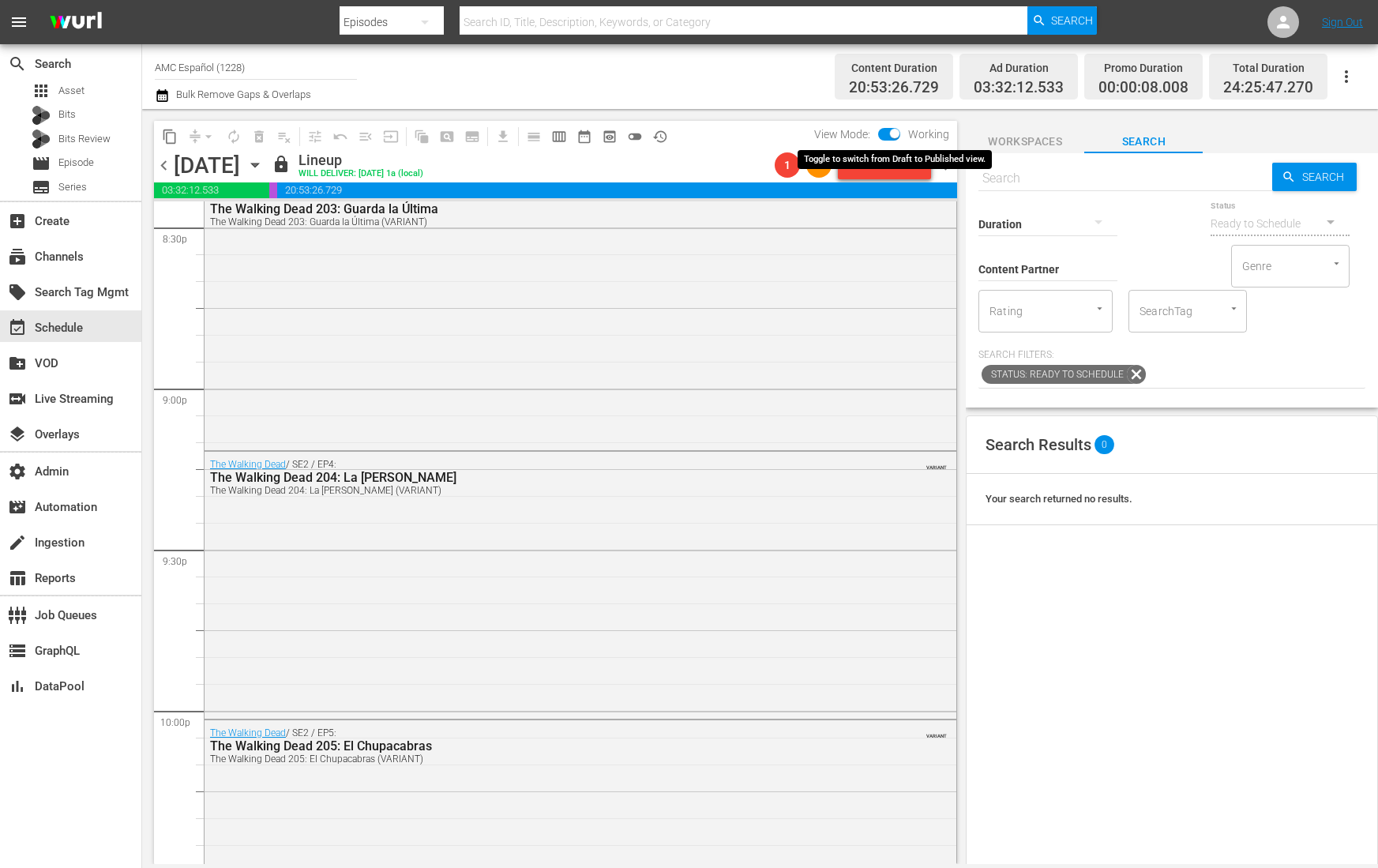
click at [891, 133] on input "checkbox" at bounding box center [894, 136] width 33 height 11
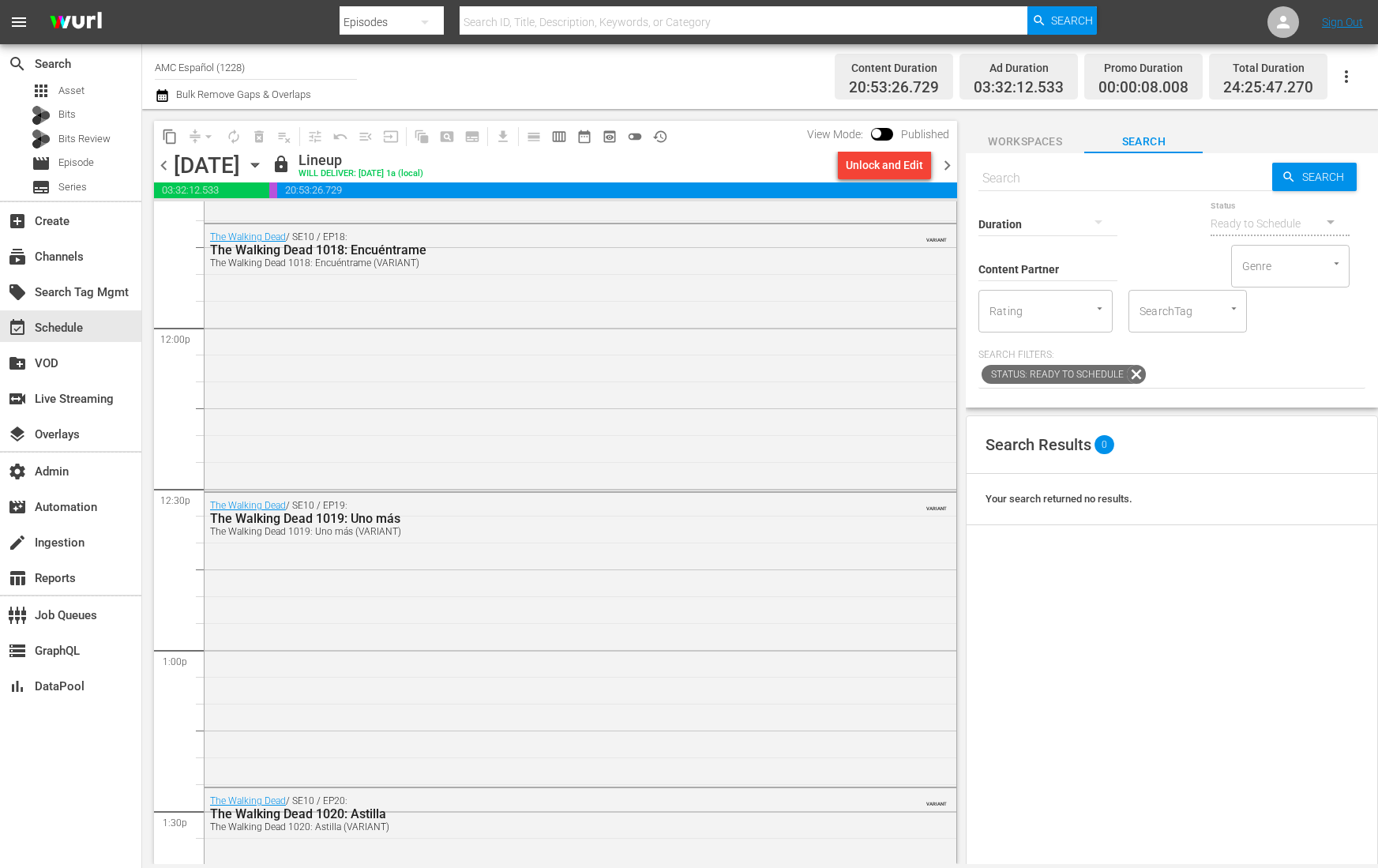
scroll to position [3119, 0]
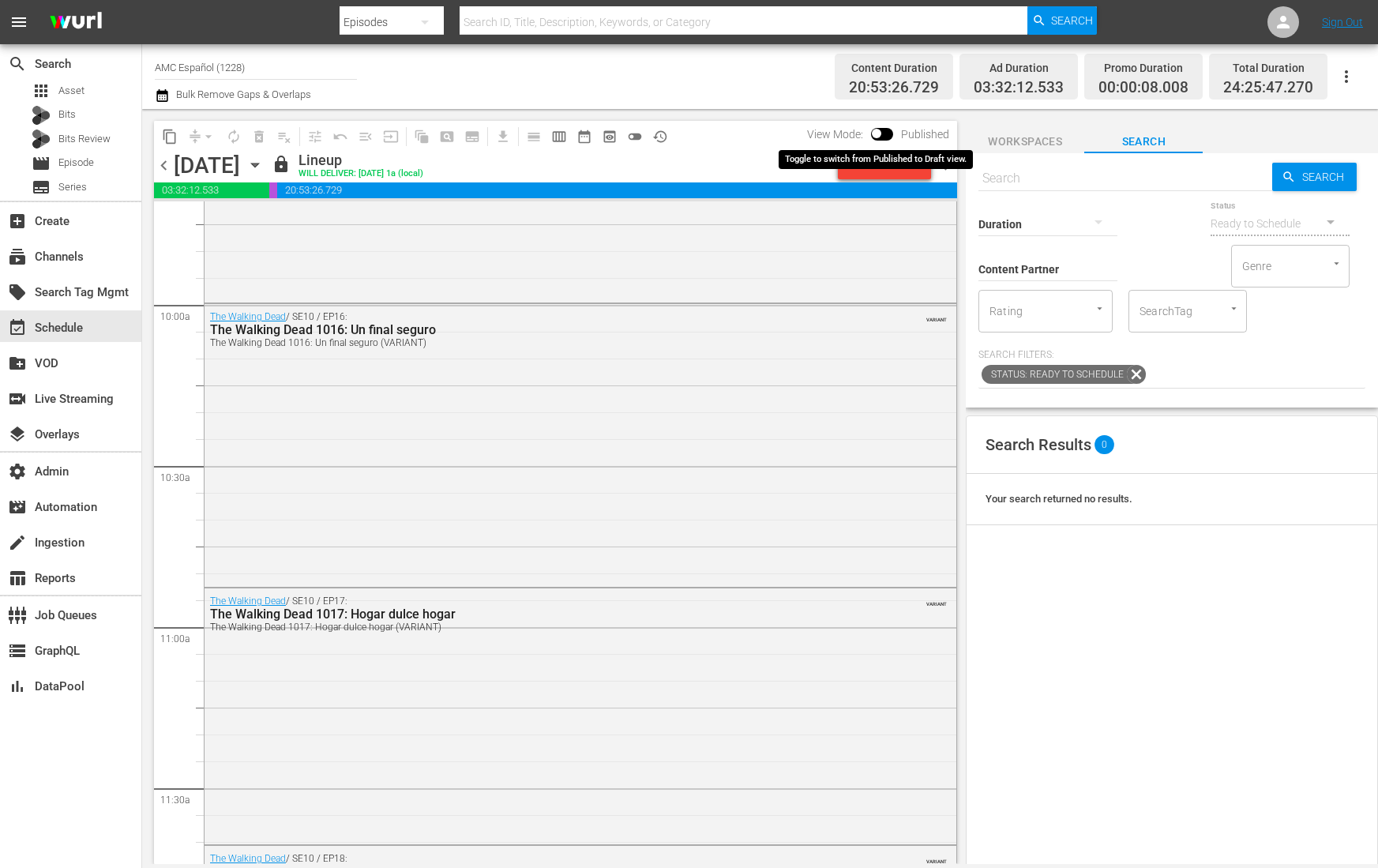
click at [883, 132] on input "checkbox" at bounding box center [877, 136] width 33 height 11
checkbox input "true"
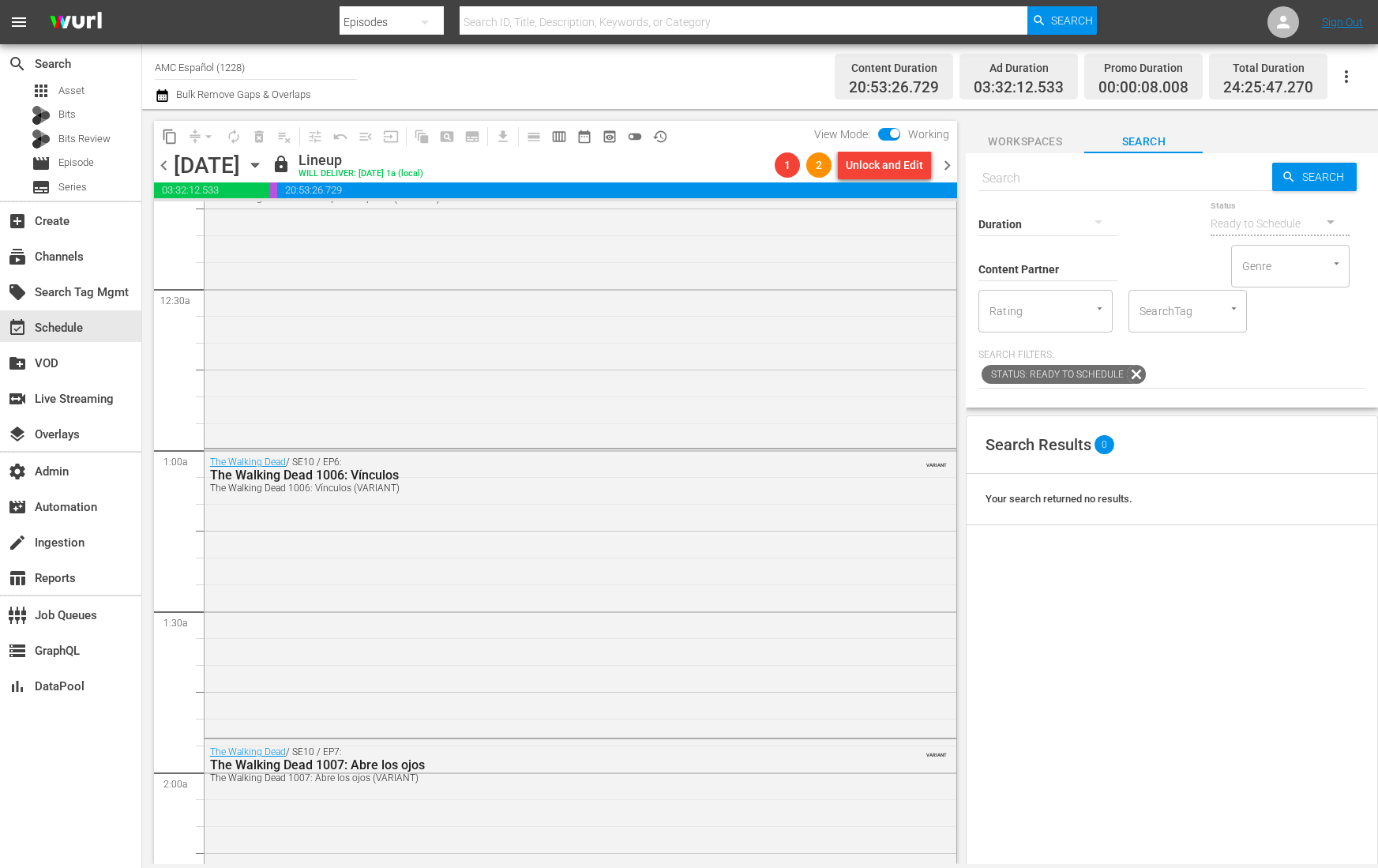
scroll to position [0, 0]
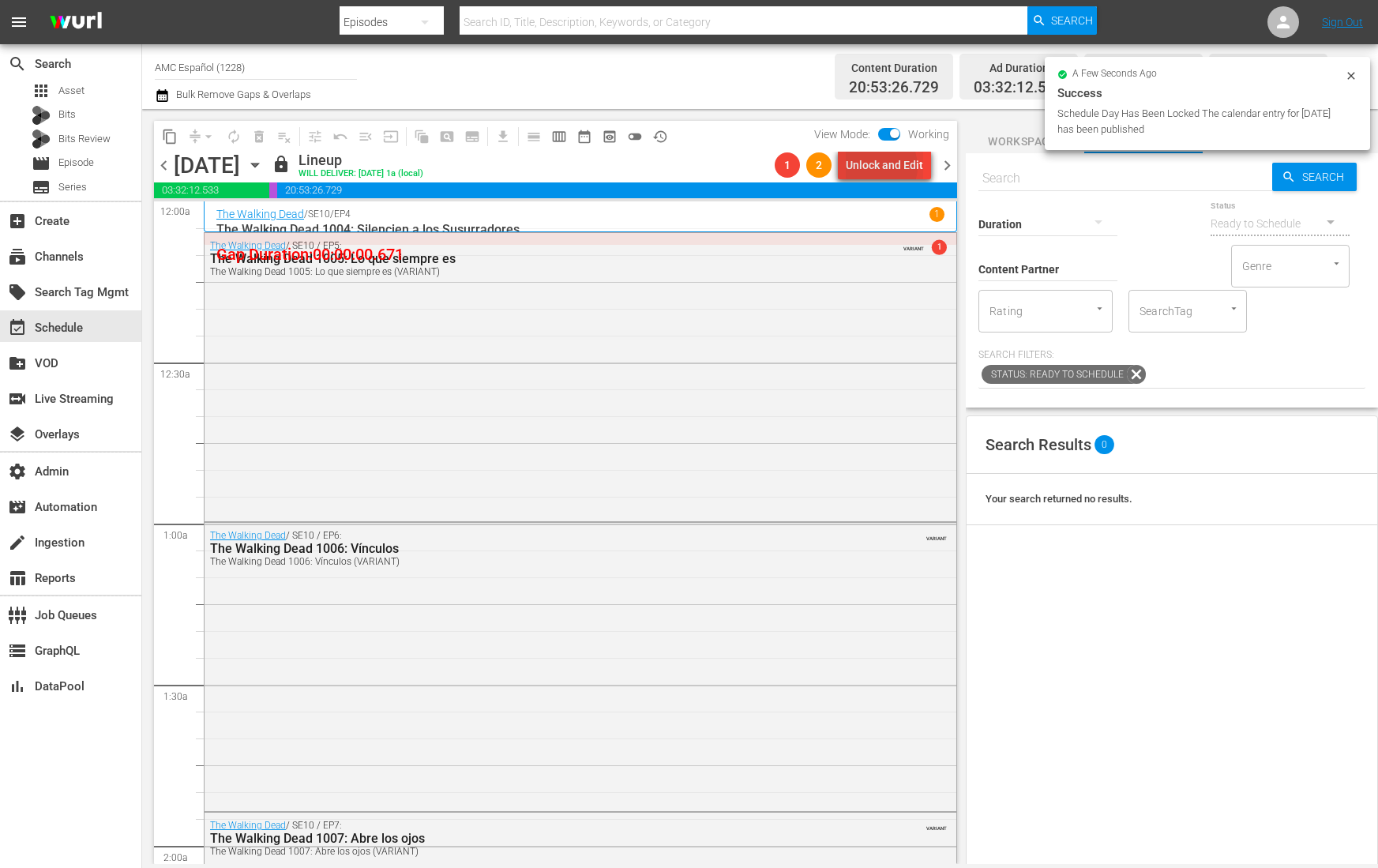
click at [878, 167] on div "Unlock and Edit" at bounding box center [885, 164] width 78 height 28
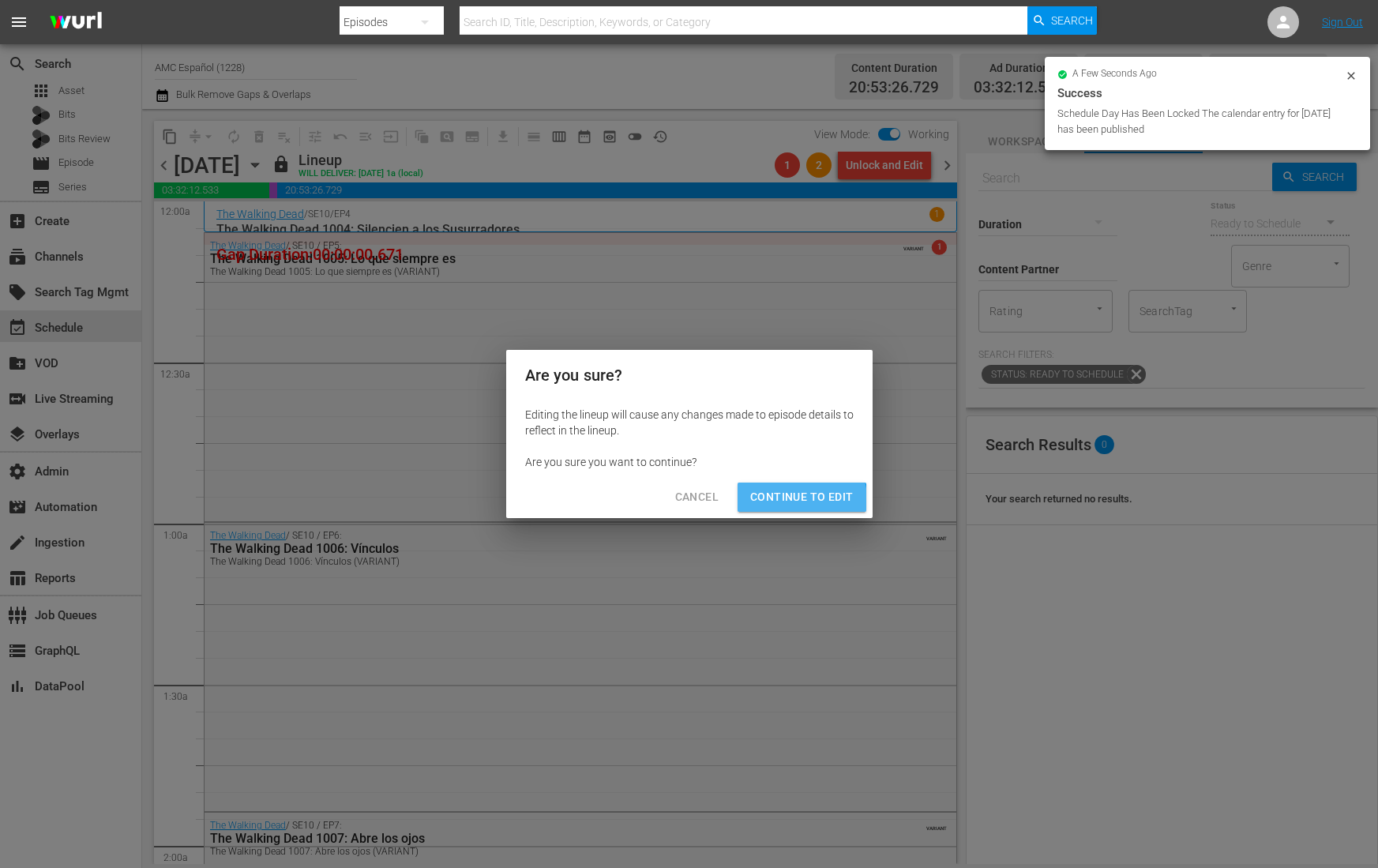
click at [778, 505] on span "Continue to Edit" at bounding box center [802, 497] width 103 height 19
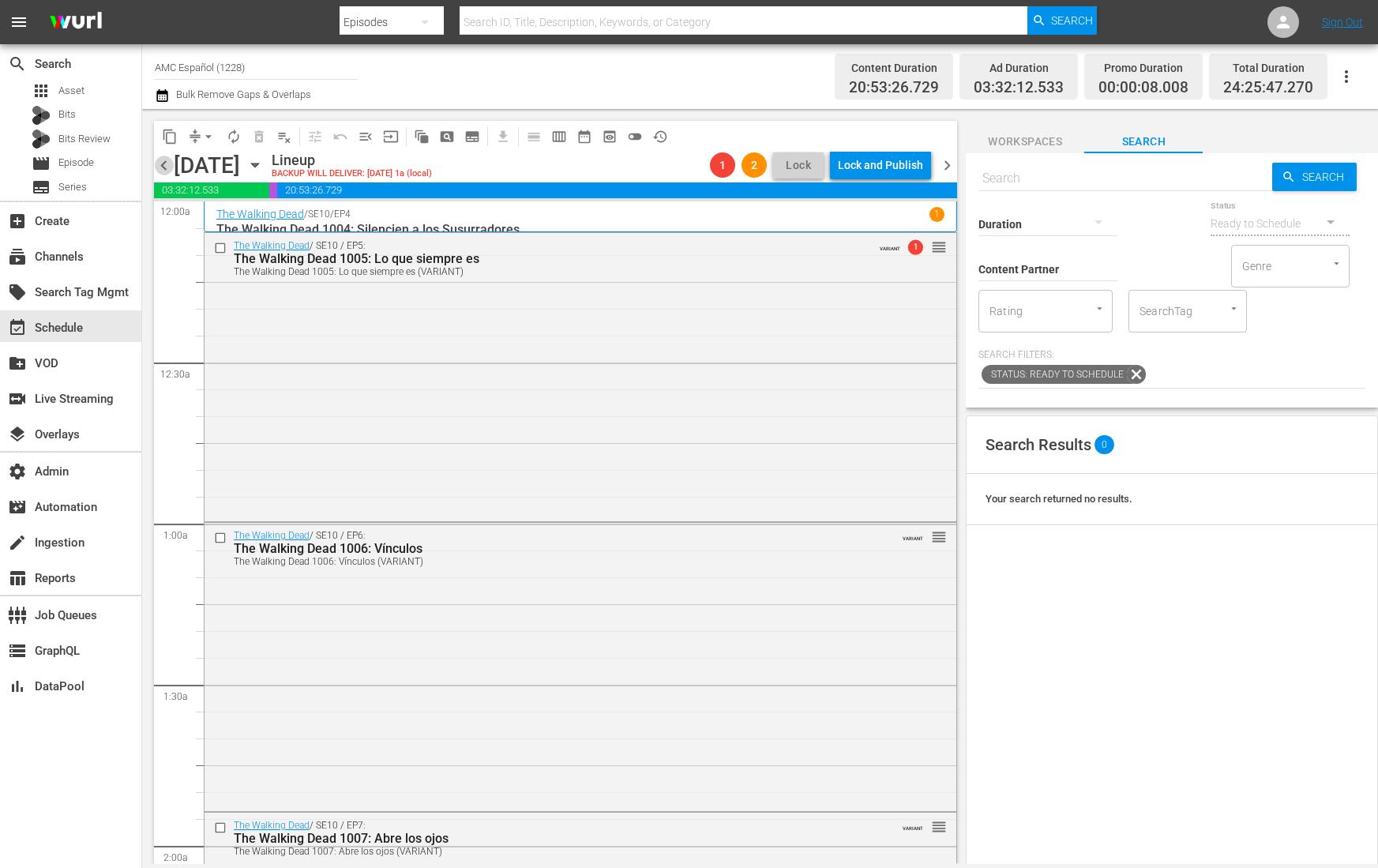
click at [163, 167] on span "chevron_left" at bounding box center [164, 165] width 19 height 19
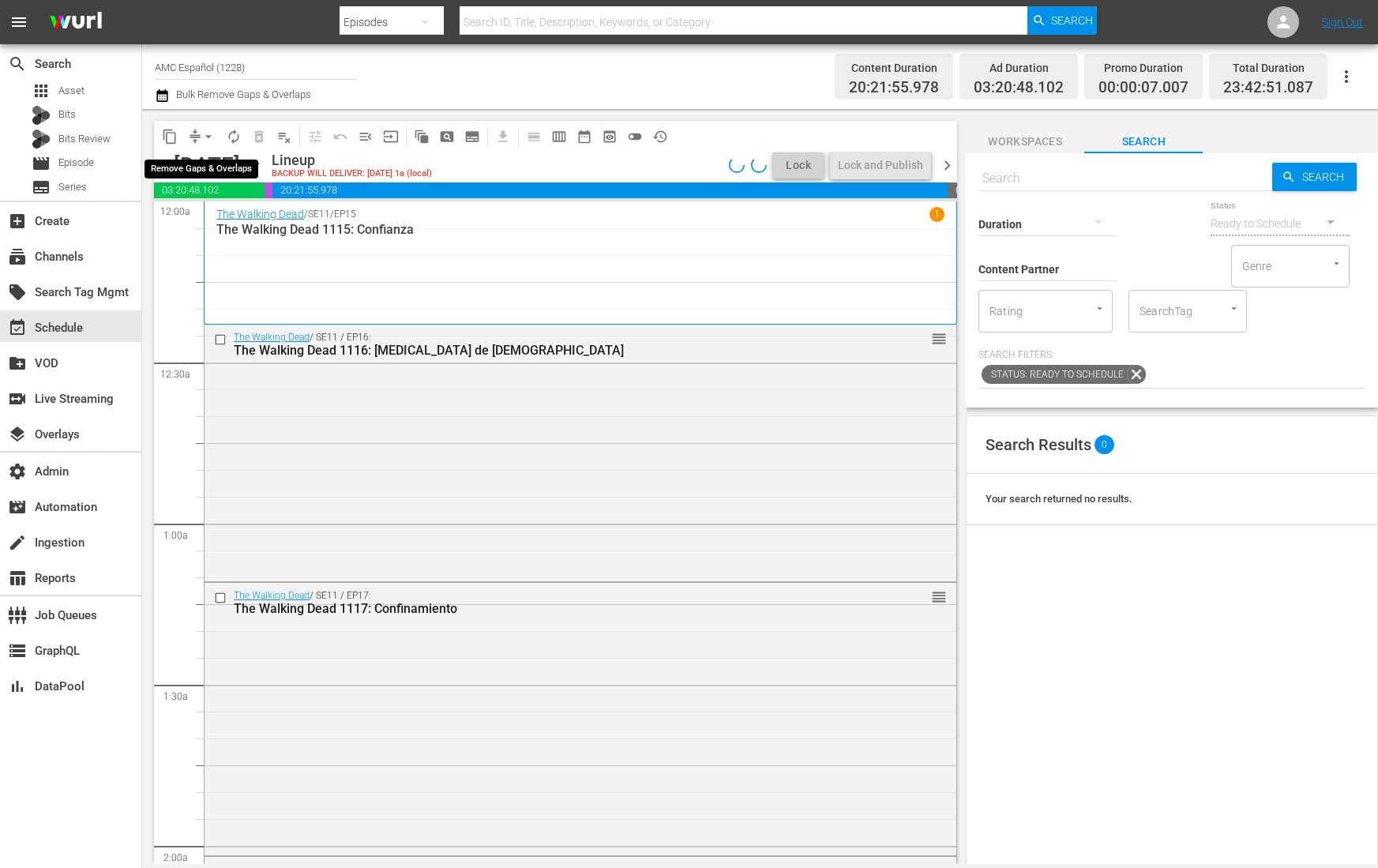
click at [201, 135] on span "arrow_drop_down" at bounding box center [209, 137] width 16 height 16
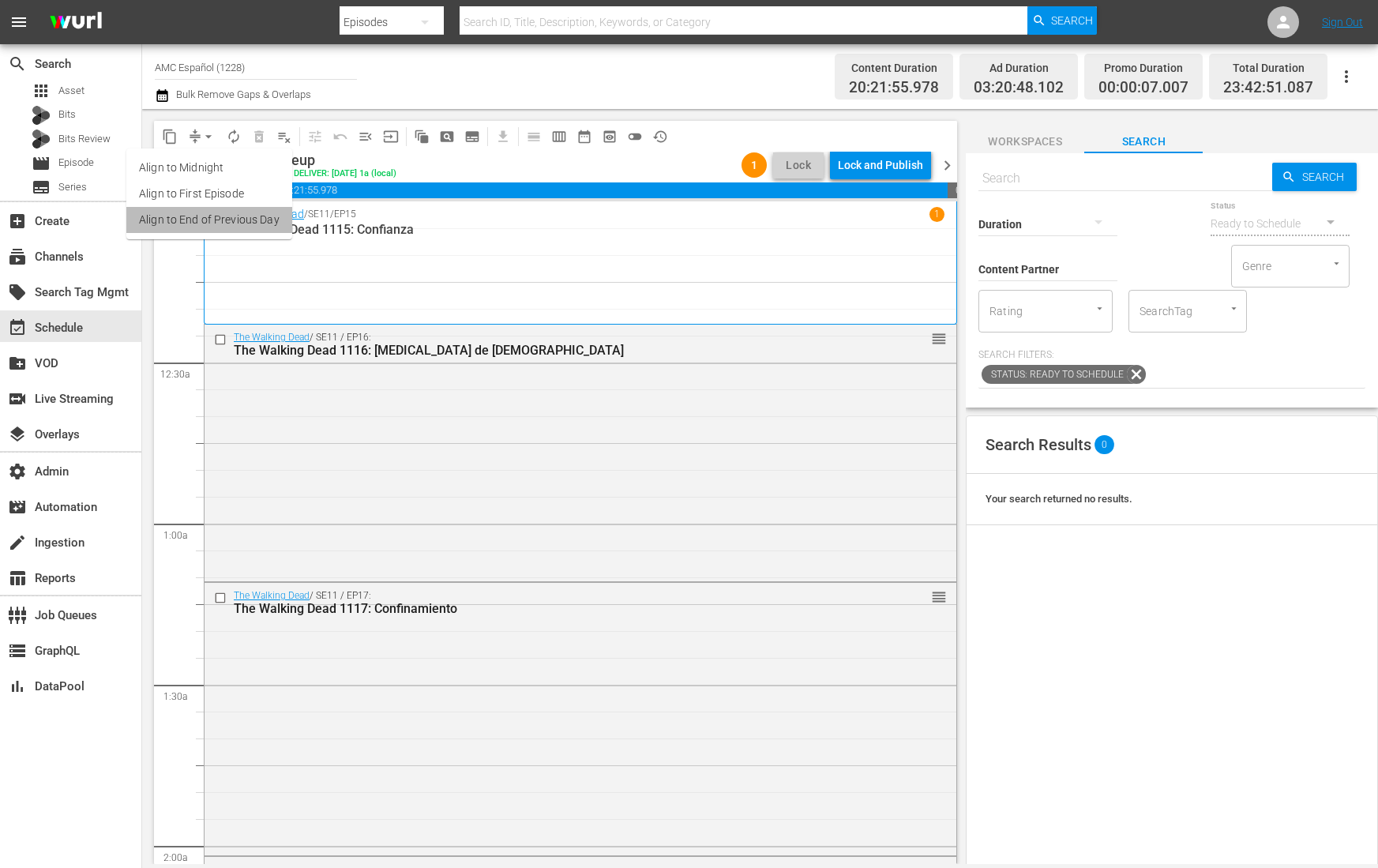
click at [256, 230] on li "Align to End of Previous Day" at bounding box center [209, 219] width 166 height 26
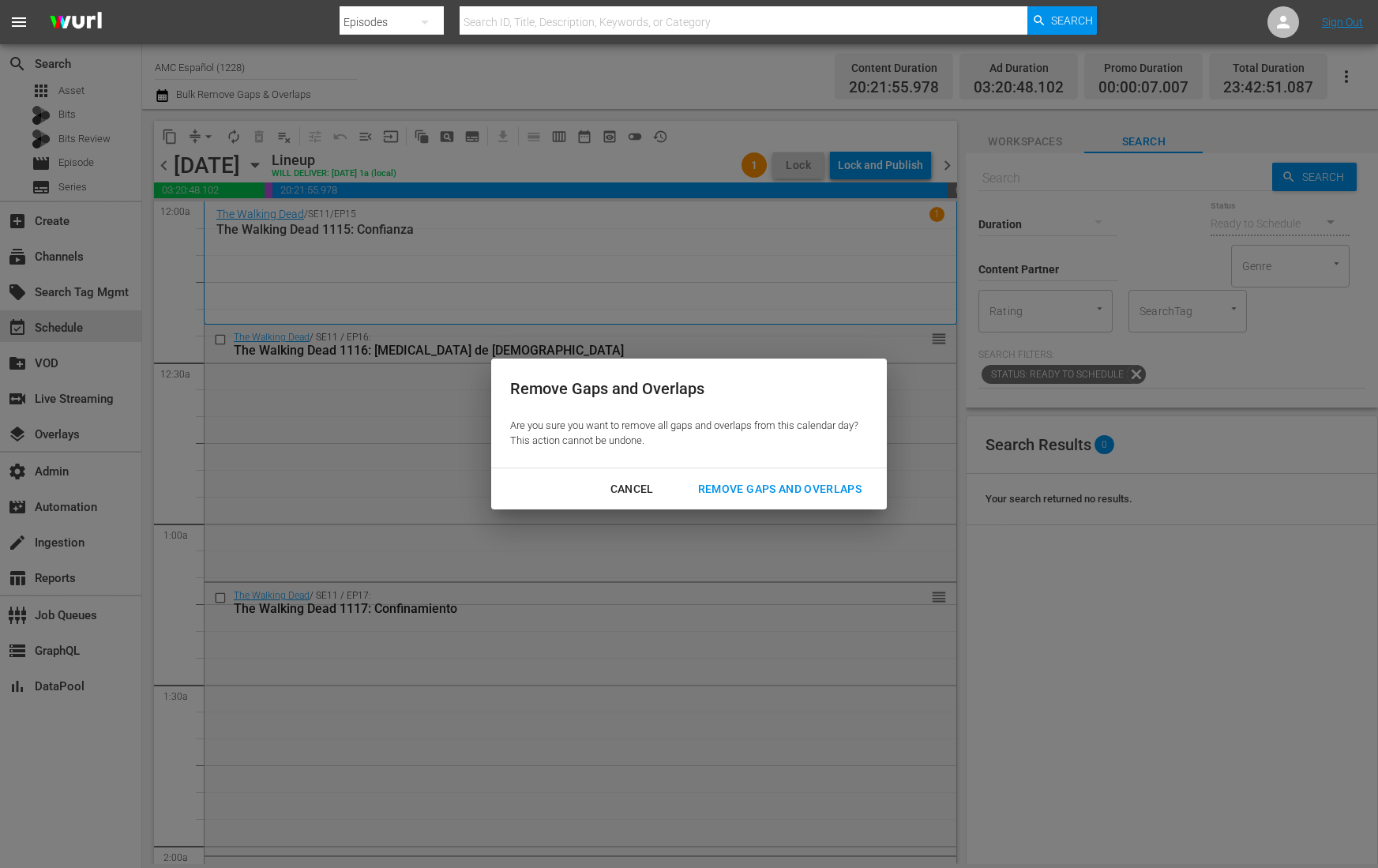
click at [631, 480] on div "Cancel" at bounding box center [632, 489] width 69 height 19
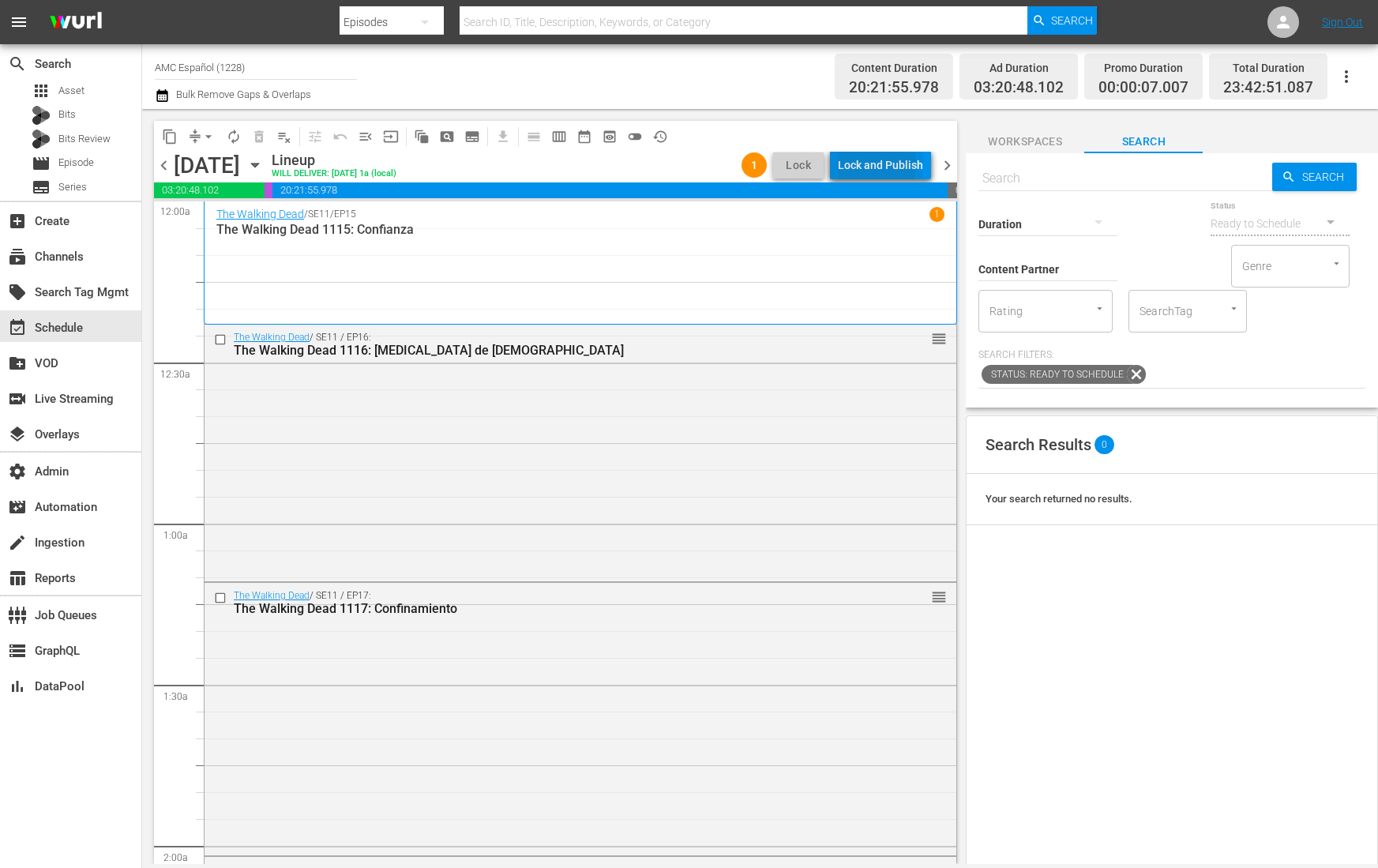
click at [860, 164] on div "Lock and Publish" at bounding box center [881, 164] width 85 height 28
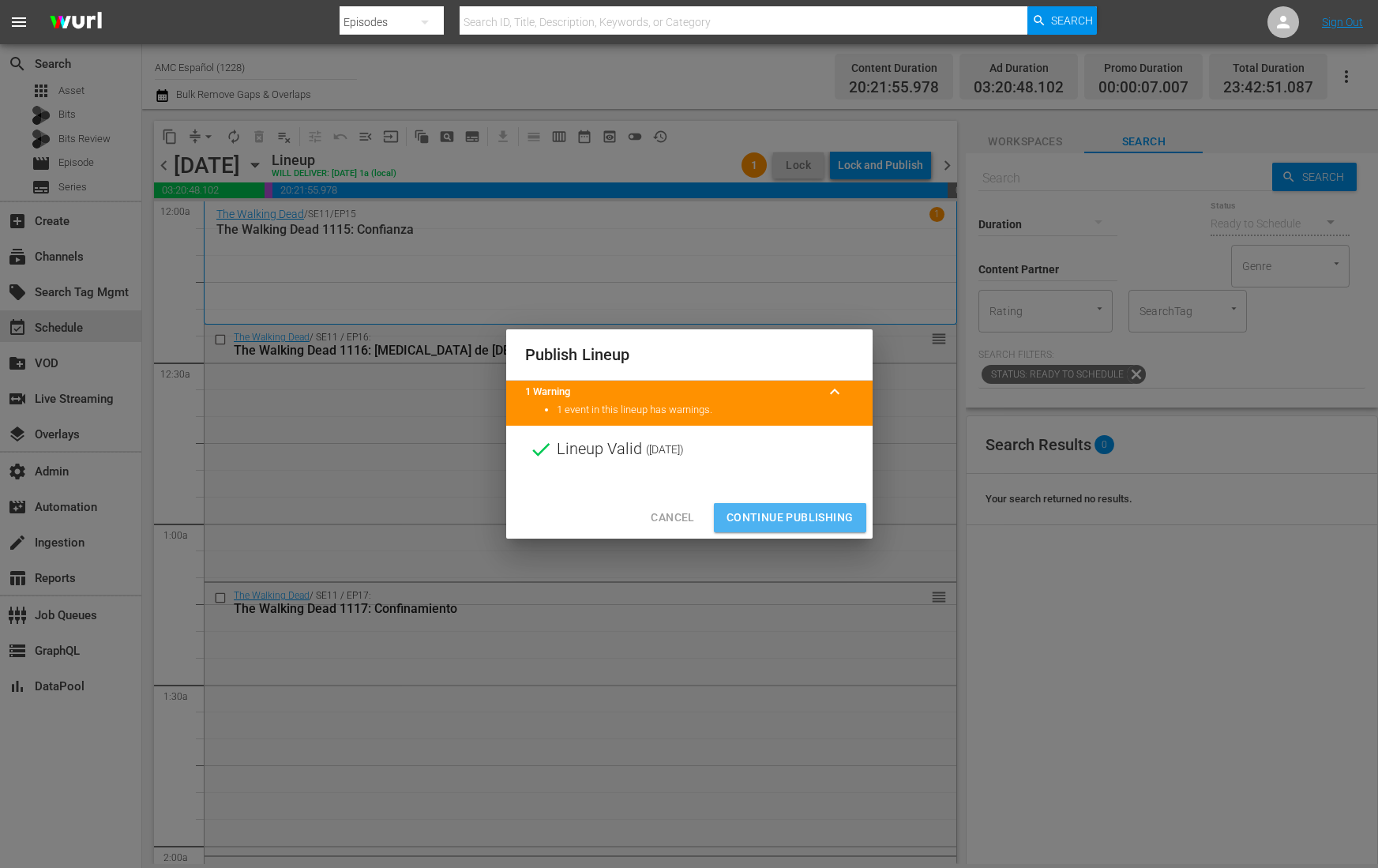
click at [796, 517] on span "Continue Publishing" at bounding box center [790, 517] width 127 height 19
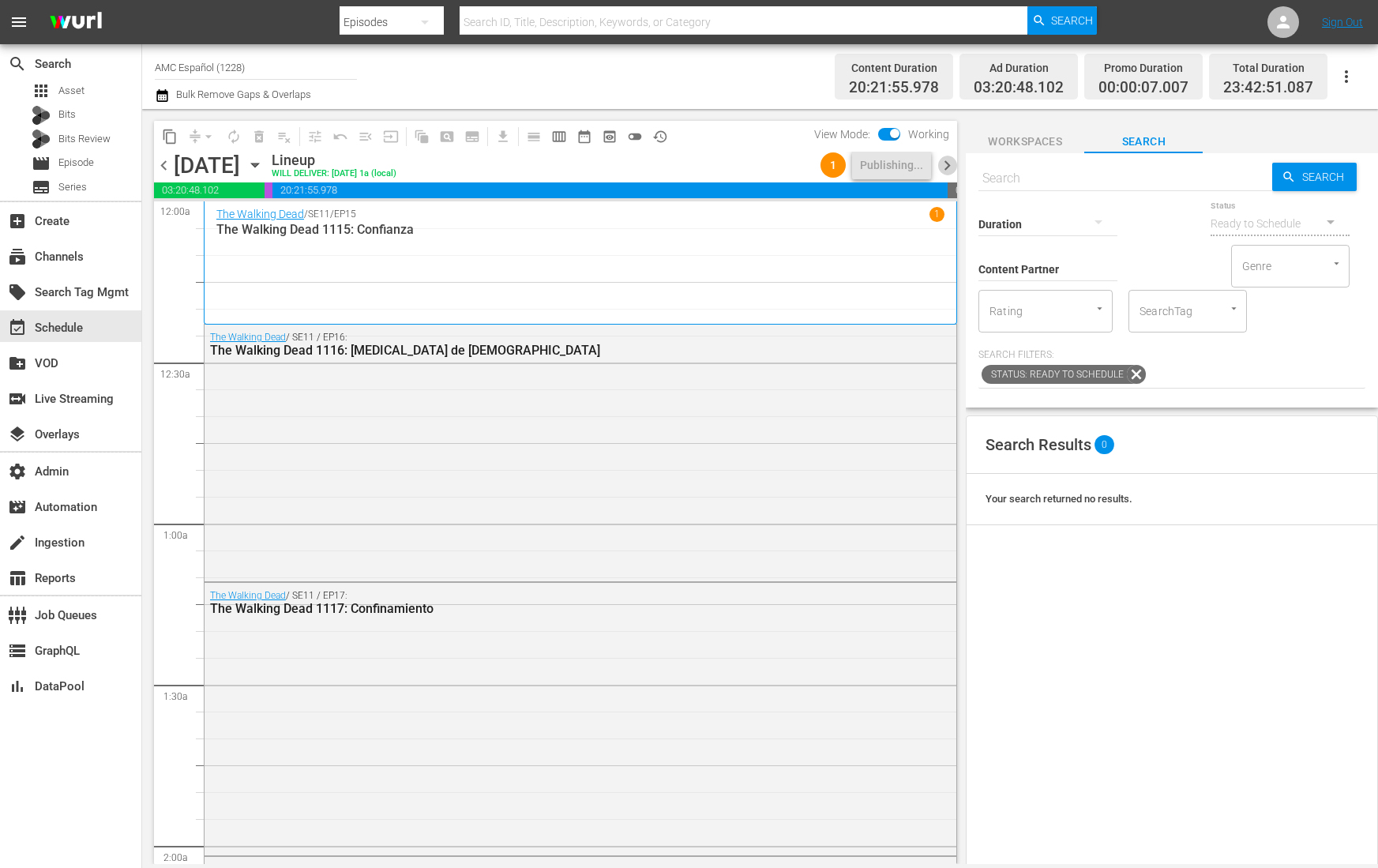
click at [950, 164] on span "chevron_right" at bounding box center [947, 165] width 19 height 19
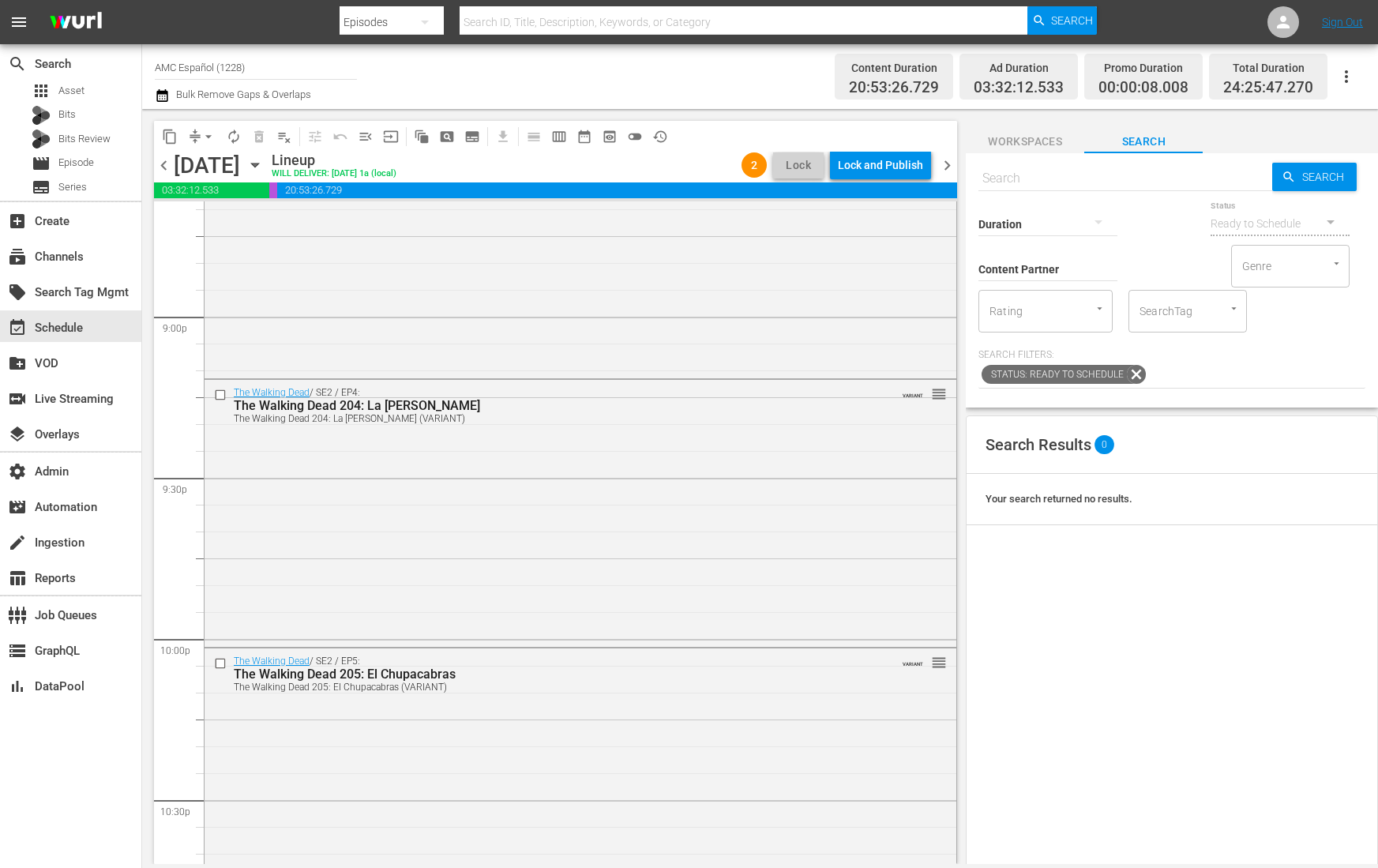
scroll to position [7237, 0]
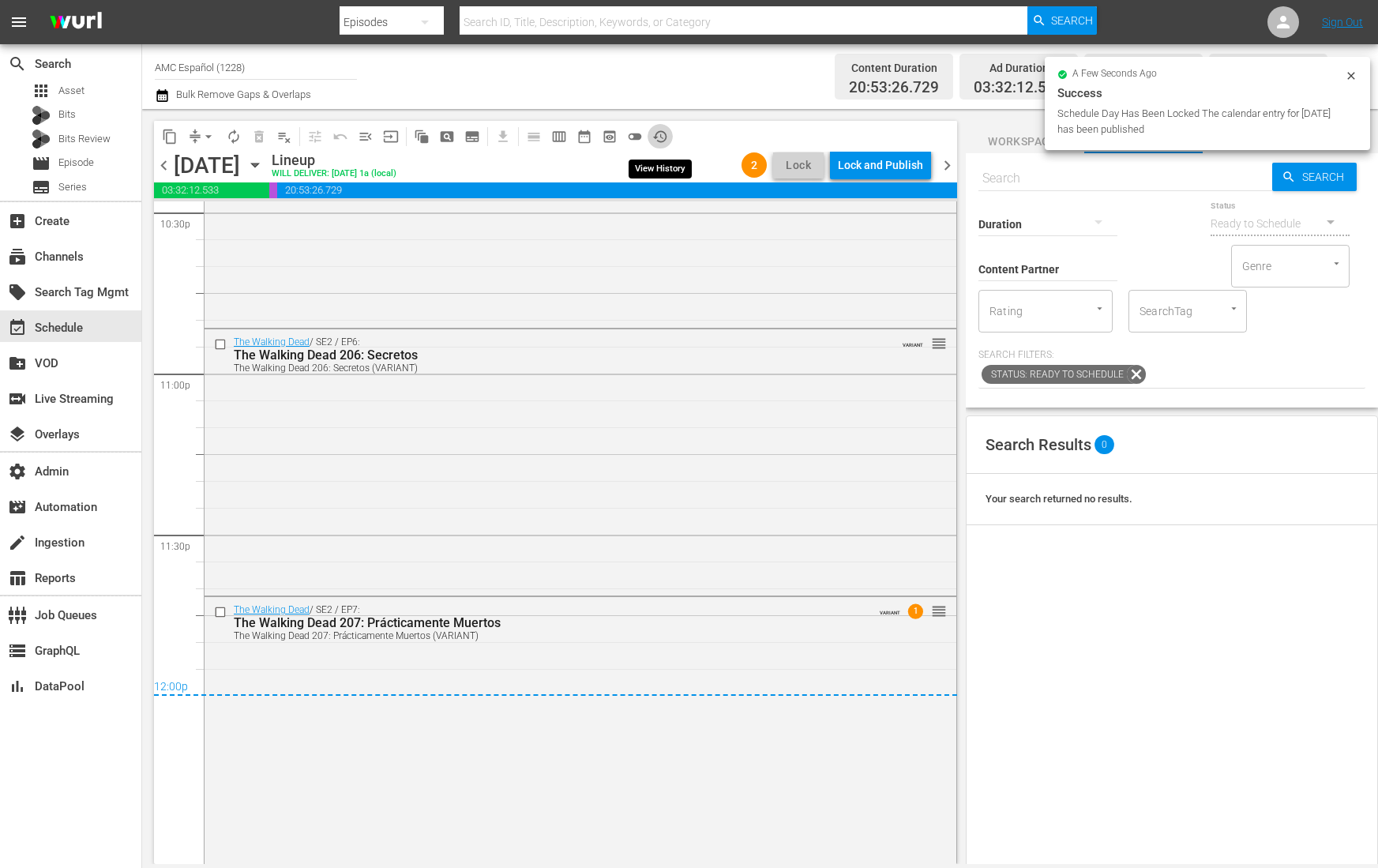
click at [663, 138] on span "history_outlined" at bounding box center [660, 137] width 16 height 16
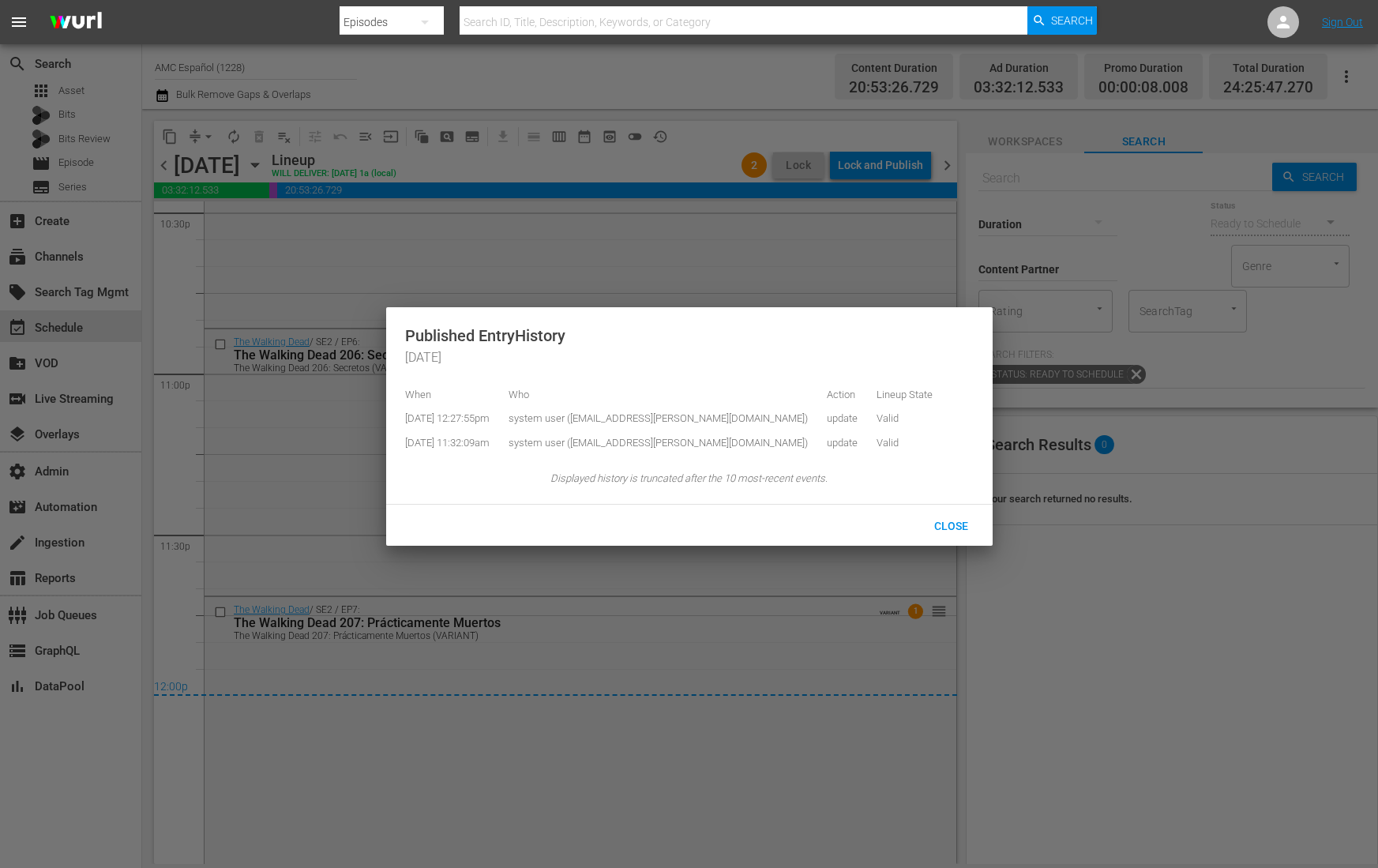
click at [662, 138] on div at bounding box center [689, 434] width 1378 height 868
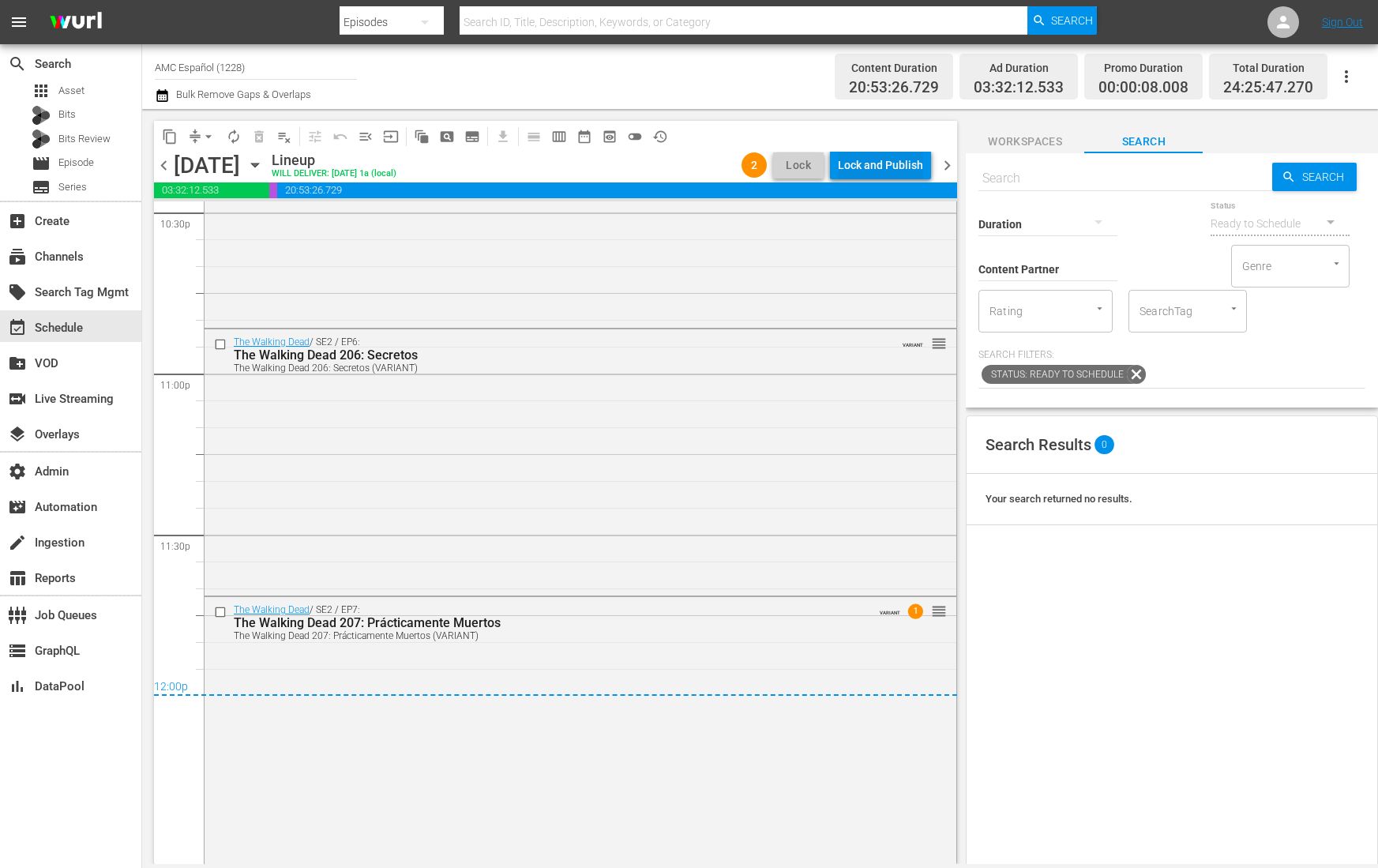
click at [875, 158] on div "Lock and Publish" at bounding box center [881, 164] width 85 height 28
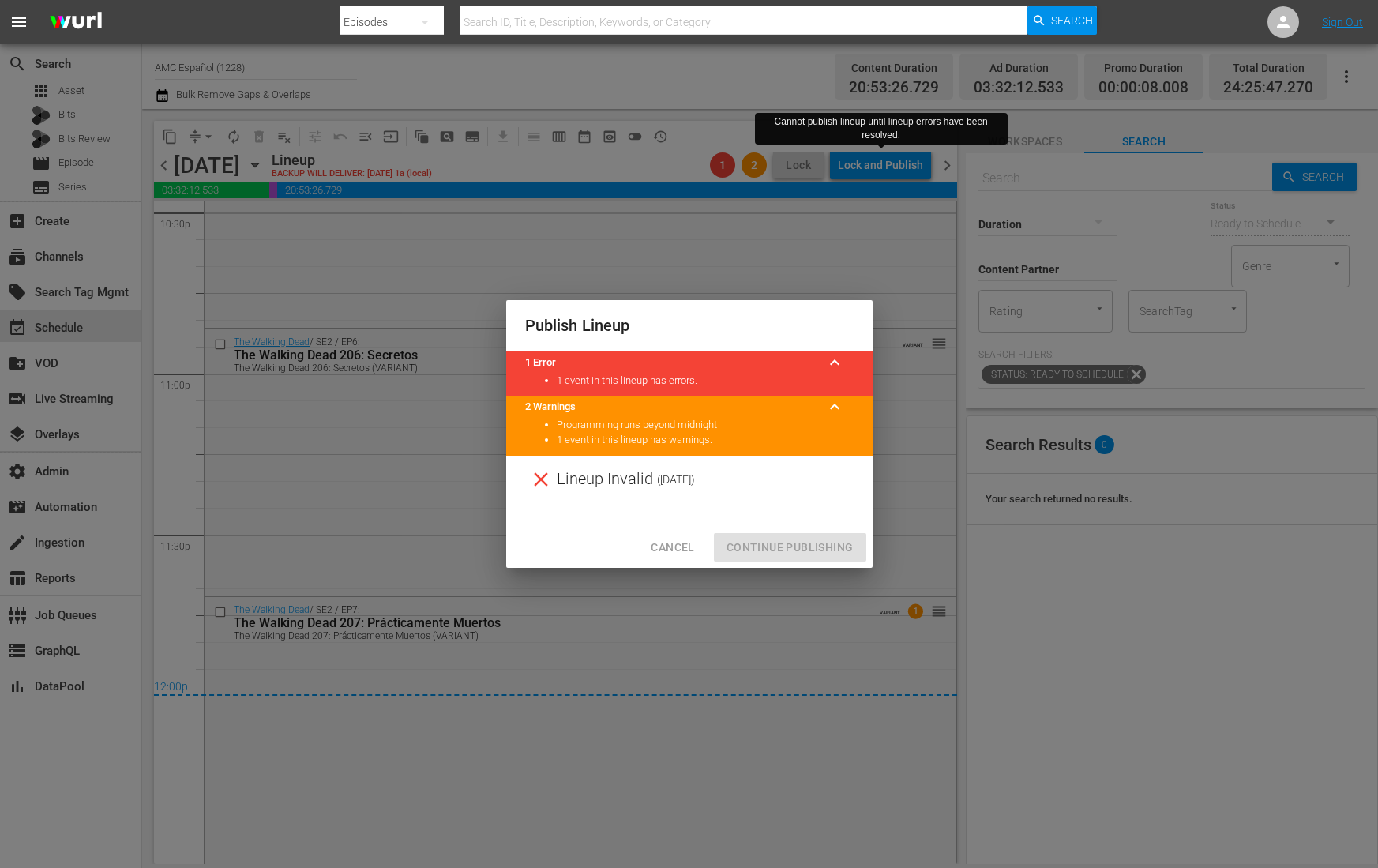
click at [675, 546] on span "Cancel" at bounding box center [672, 548] width 44 height 19
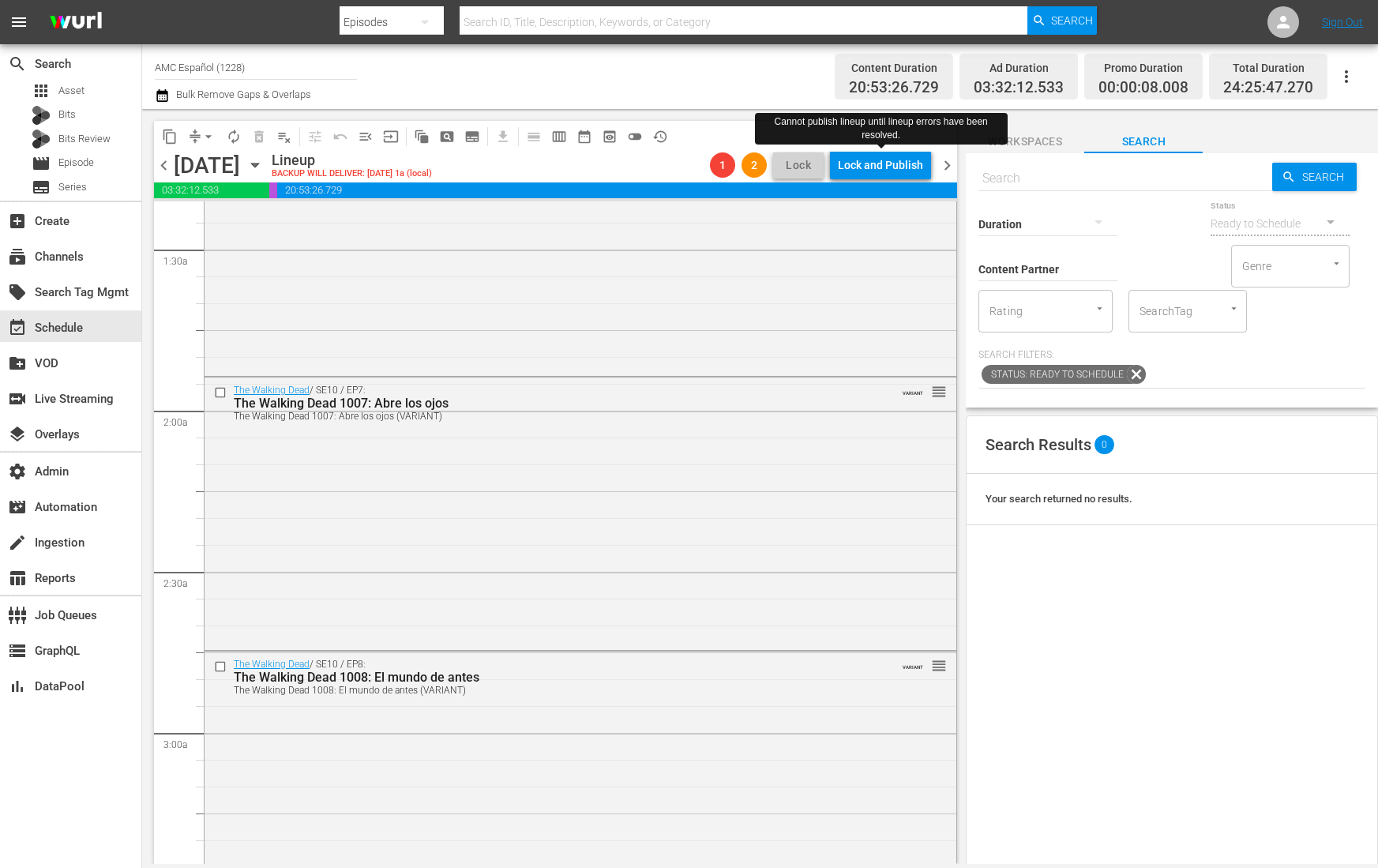
scroll to position [0, 0]
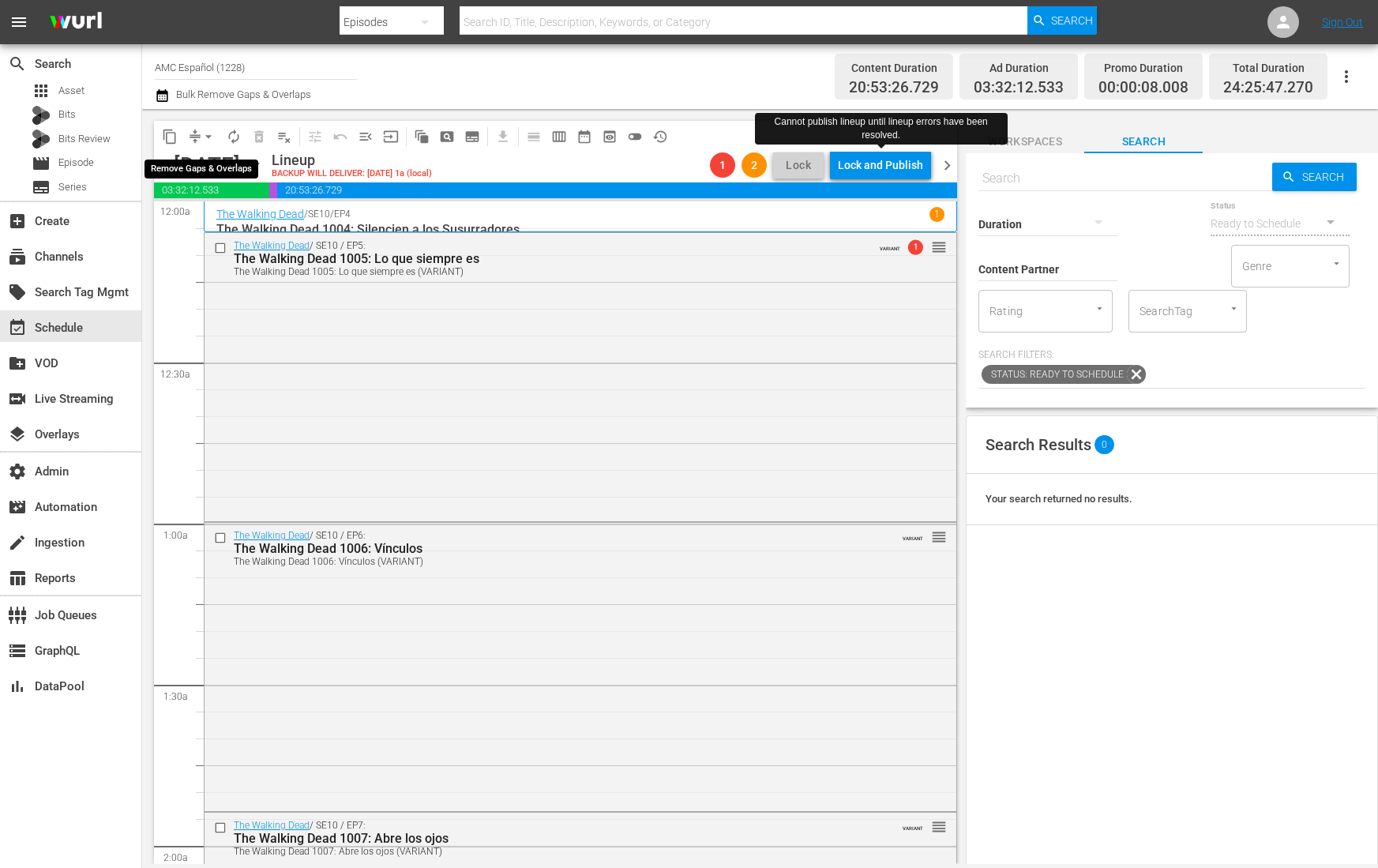
click at [203, 143] on span "arrow_drop_down" at bounding box center [209, 137] width 16 height 16
click at [269, 222] on li "Align to End of Previous Day" at bounding box center [209, 219] width 166 height 26
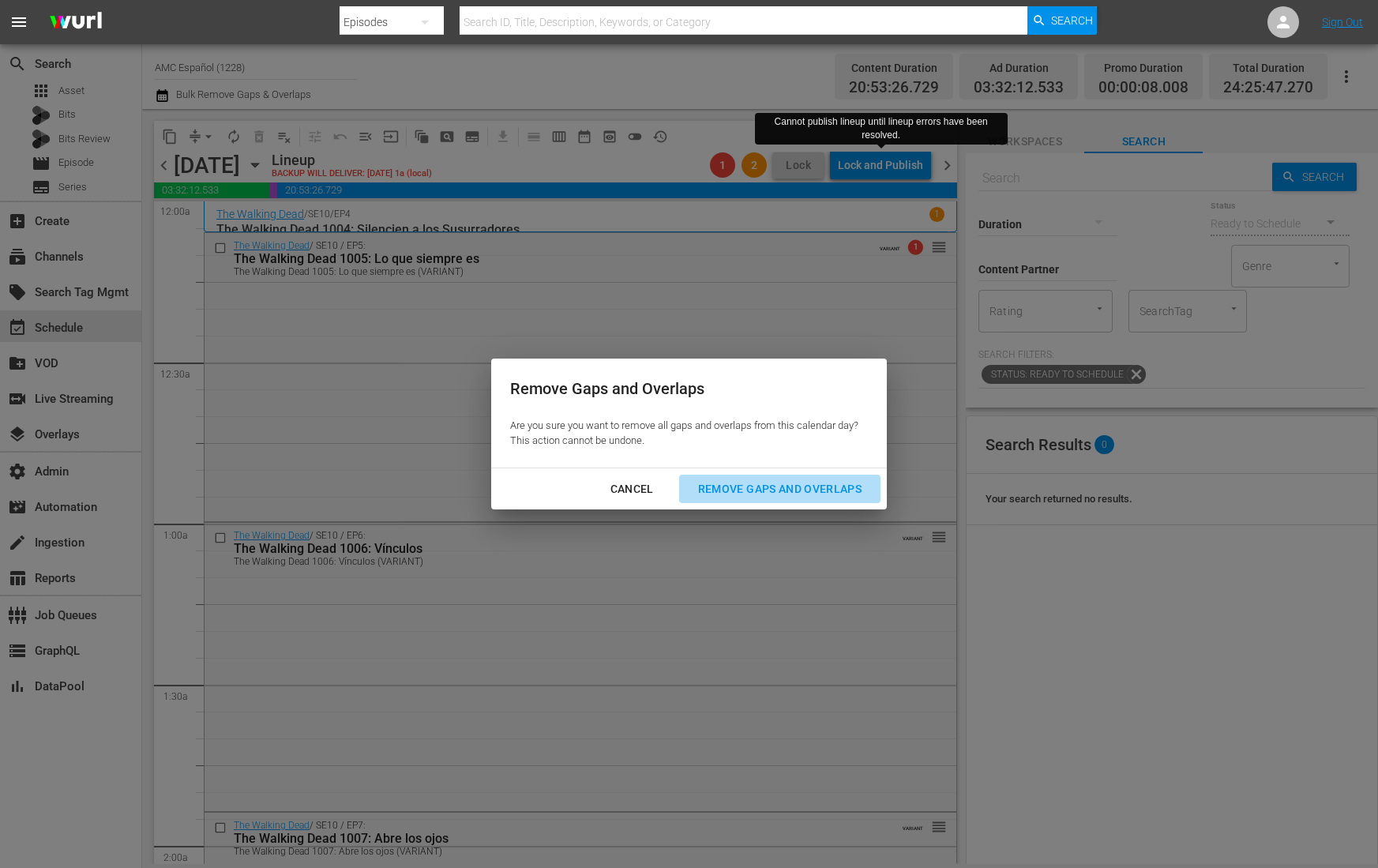
click at [807, 487] on div "Remove Gaps and Overlaps" at bounding box center [780, 489] width 188 height 19
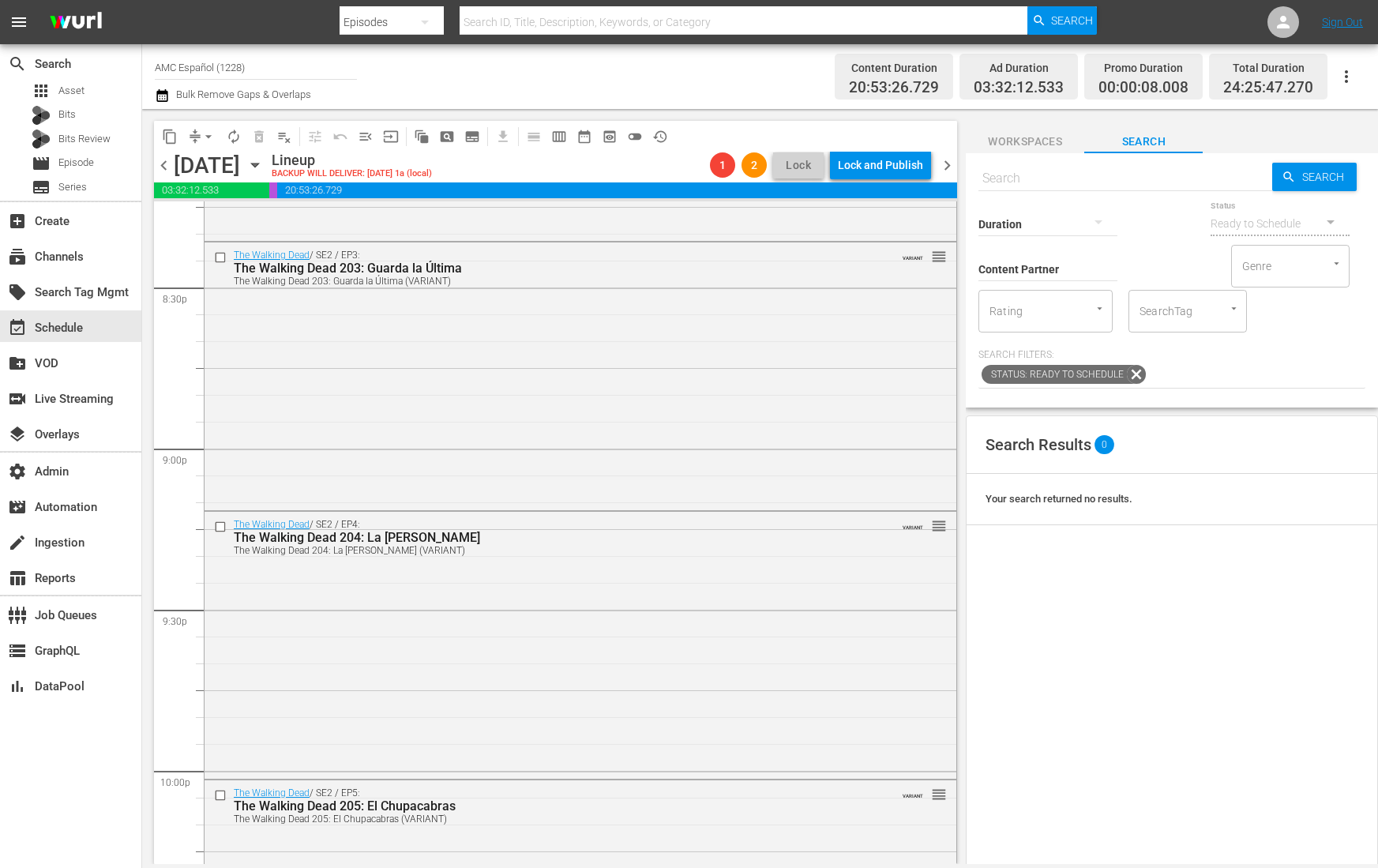
scroll to position [7237, 0]
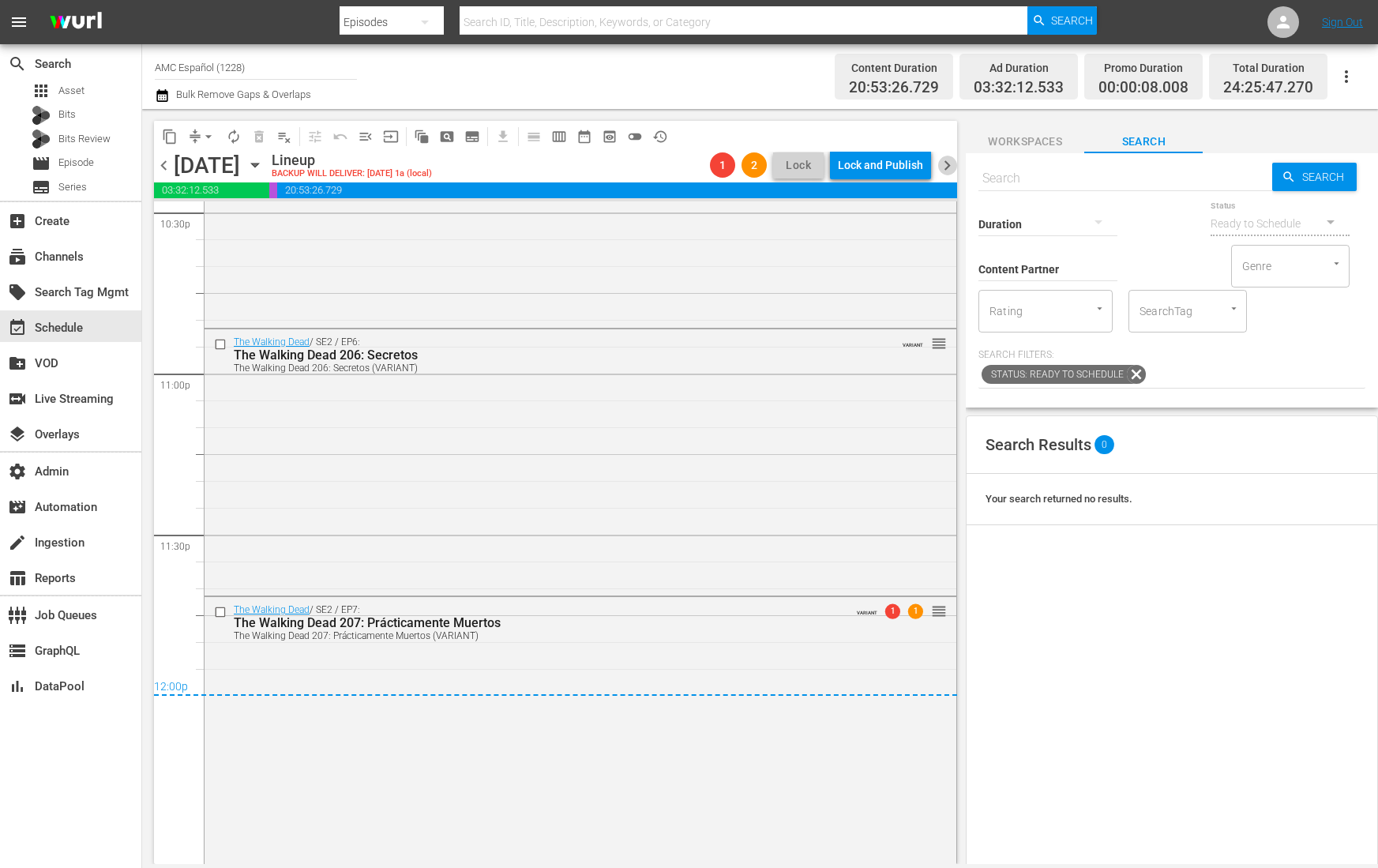
click at [950, 168] on span "chevron_right" at bounding box center [947, 165] width 19 height 19
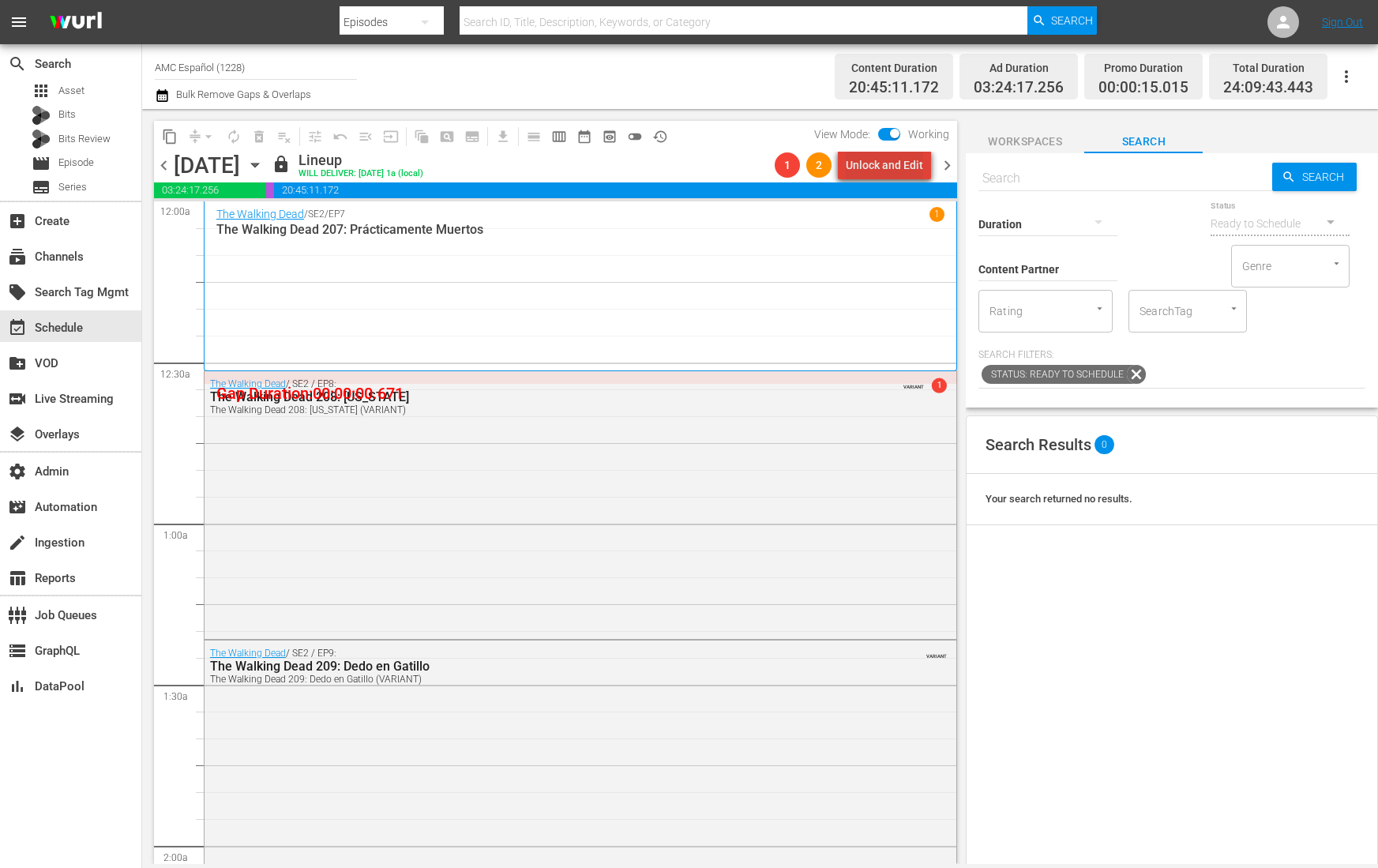
click at [915, 164] on div "Unlock and Edit" at bounding box center [885, 164] width 78 height 28
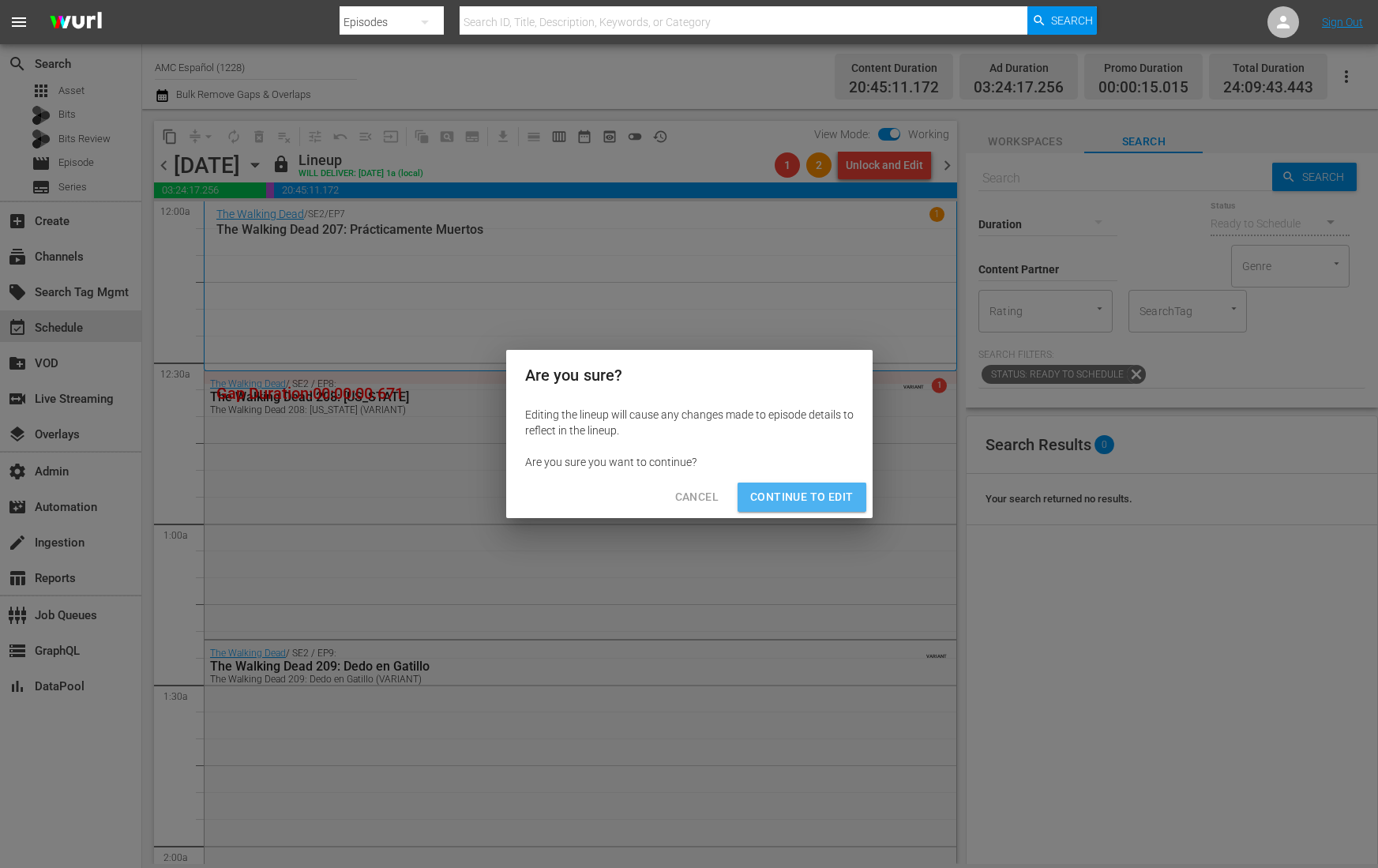
click at [819, 499] on span "Continue to Edit" at bounding box center [802, 497] width 103 height 19
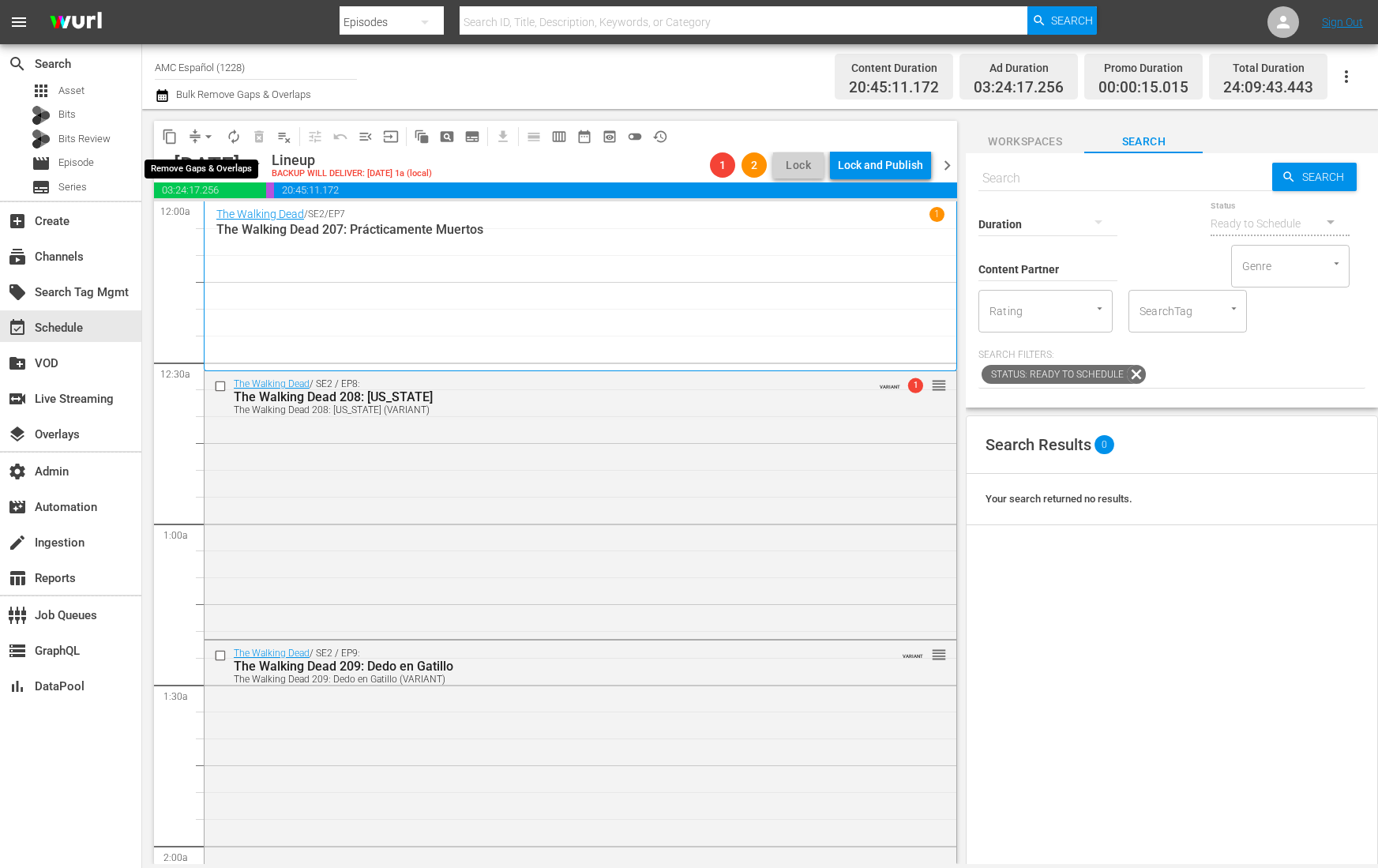
click at [203, 138] on span "arrow_drop_down" at bounding box center [209, 137] width 16 height 16
click at [266, 223] on li "Align to End of Previous Day" at bounding box center [209, 219] width 166 height 26
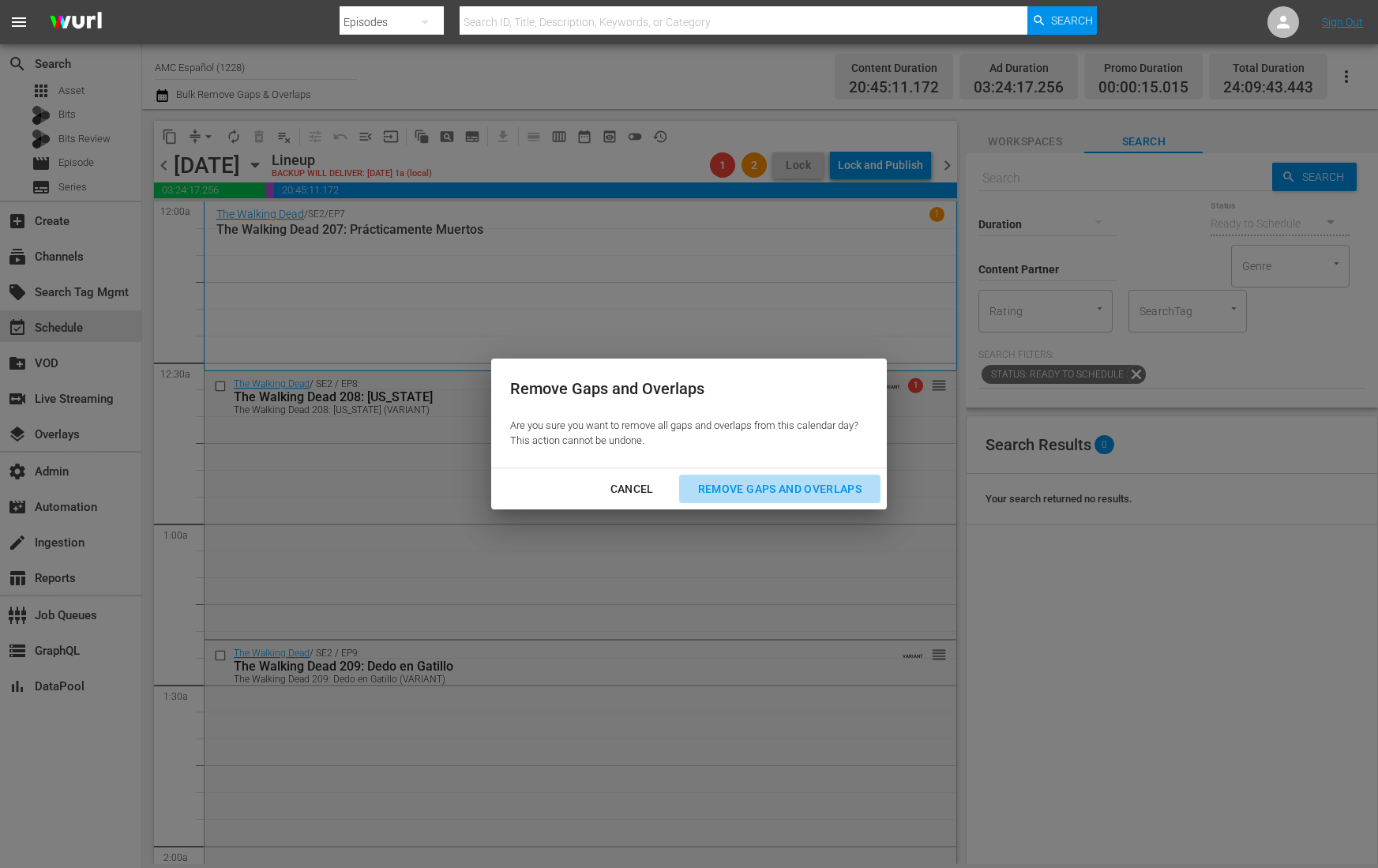
click at [763, 489] on div "Remove Gaps and Overlaps" at bounding box center [780, 489] width 188 height 19
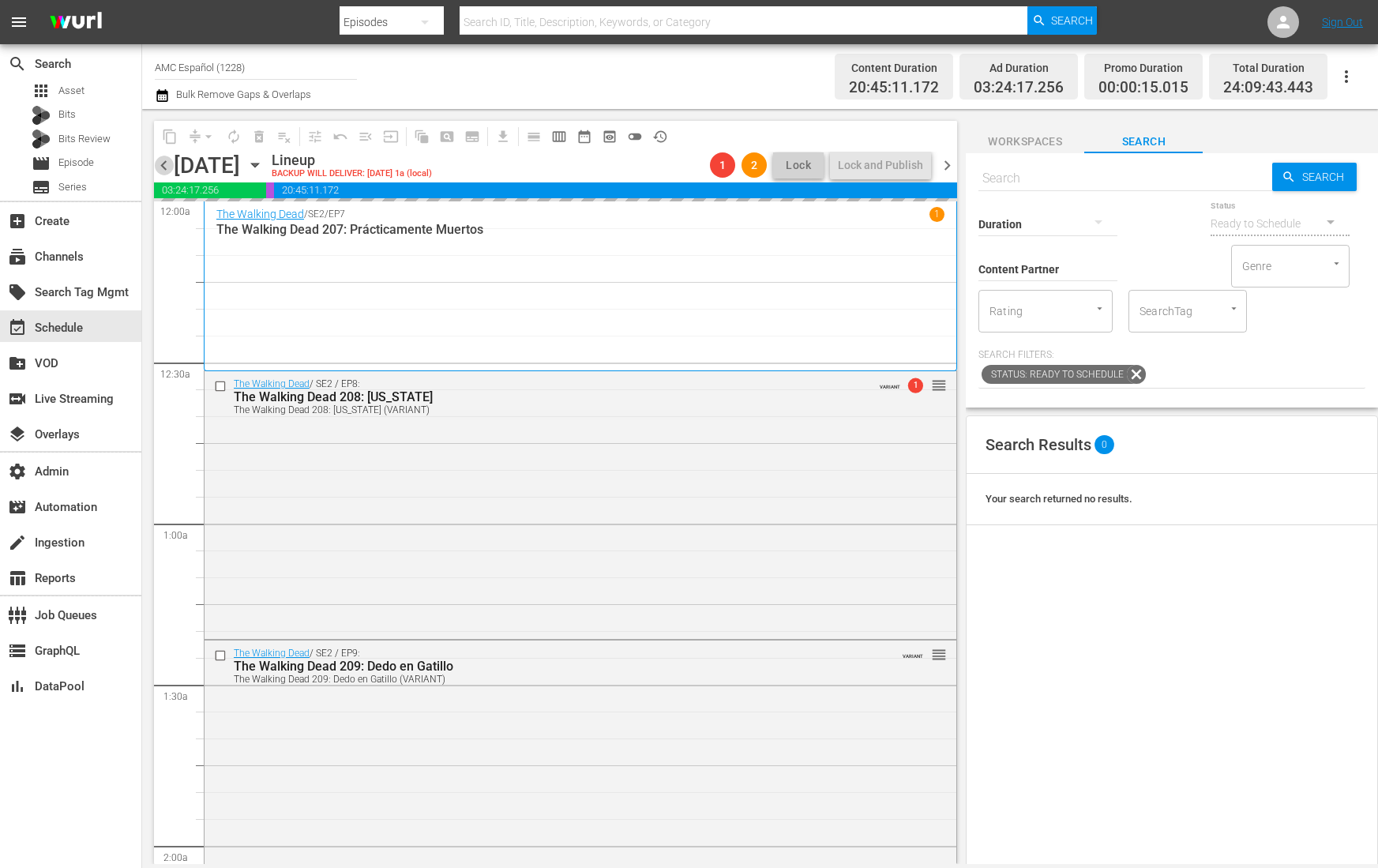
click at [162, 167] on span "chevron_left" at bounding box center [164, 165] width 19 height 19
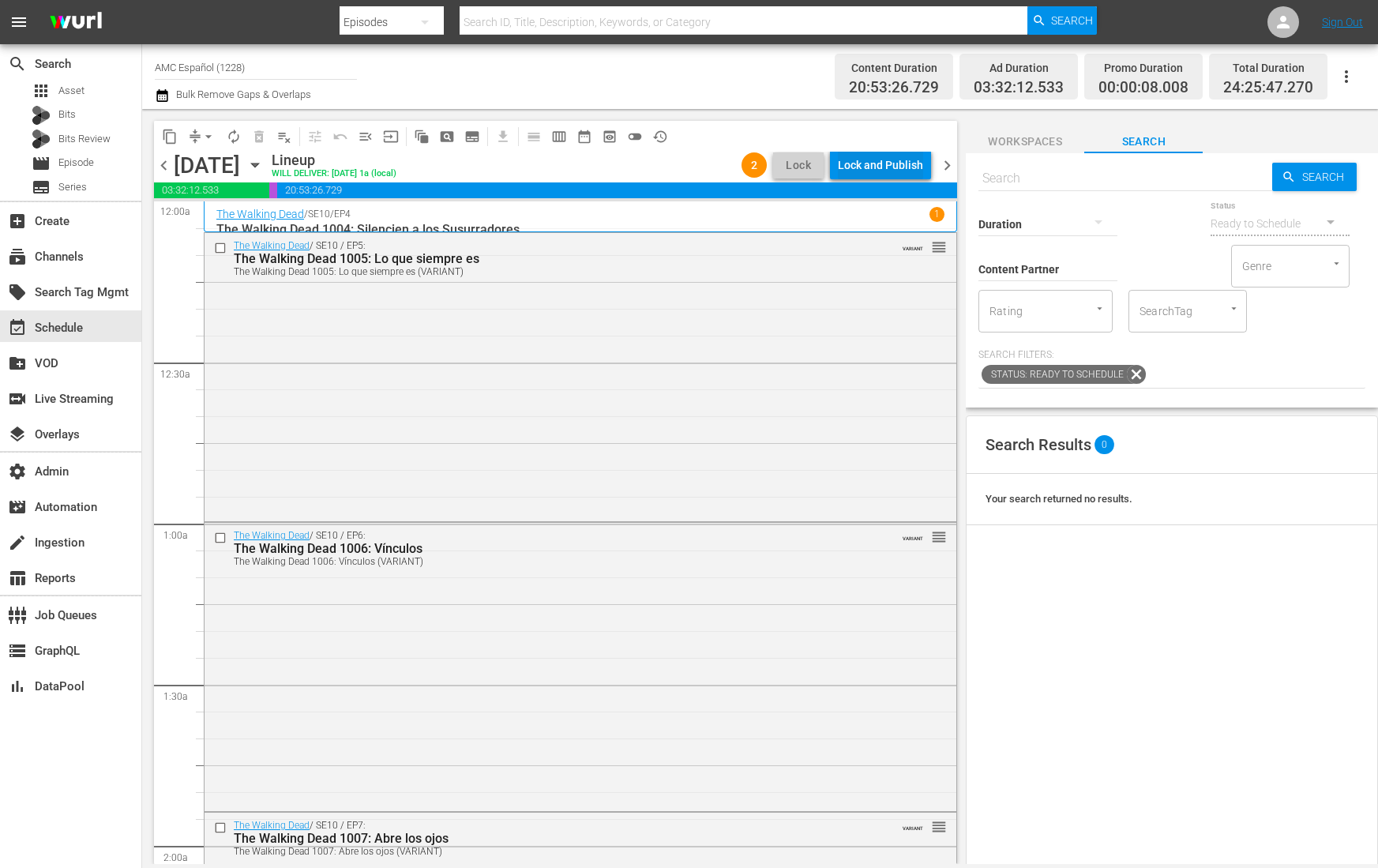
click at [873, 176] on div "Lock and Publish" at bounding box center [881, 164] width 85 height 28
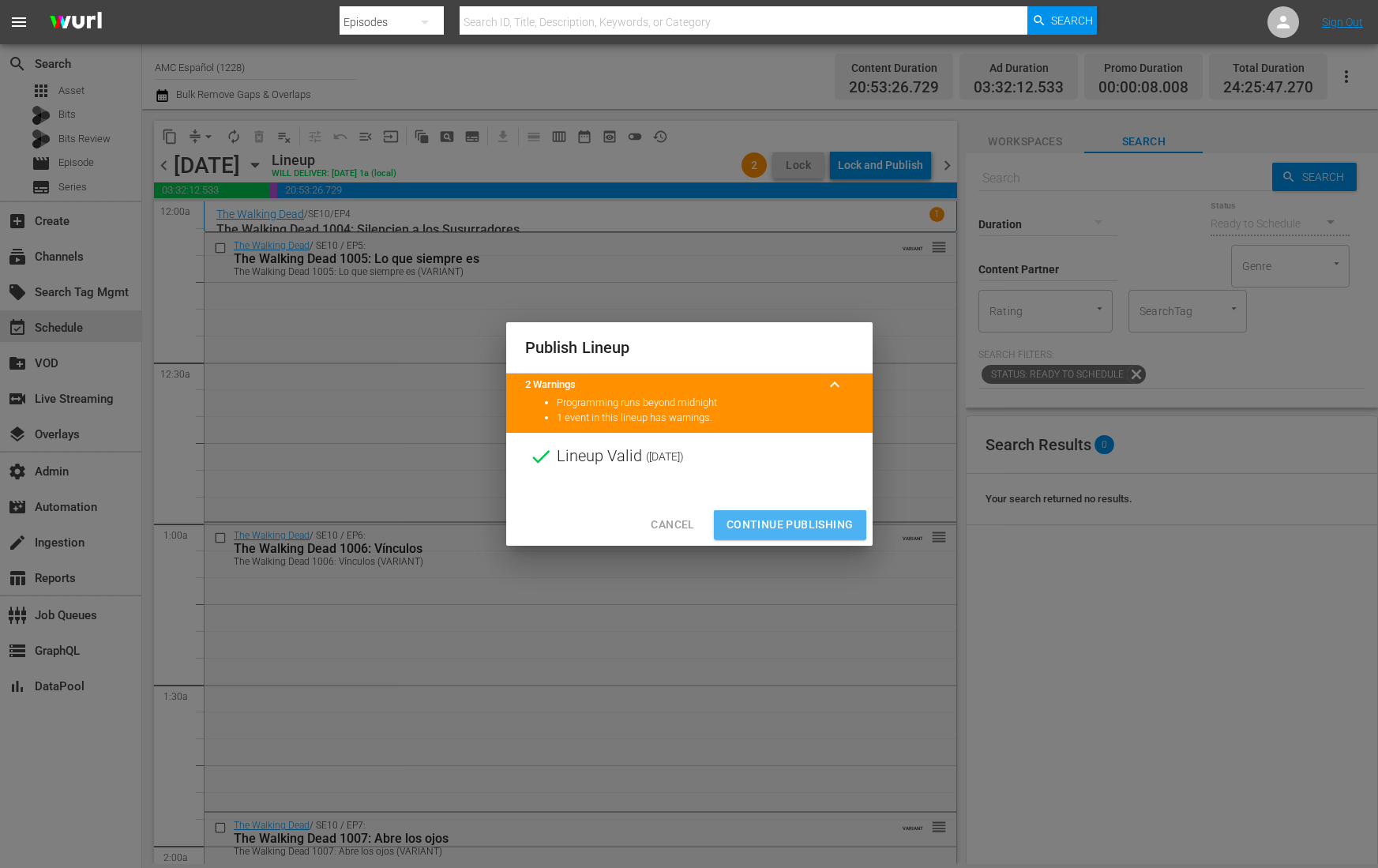
click at [785, 520] on span "Continue Publishing" at bounding box center [790, 524] width 127 height 19
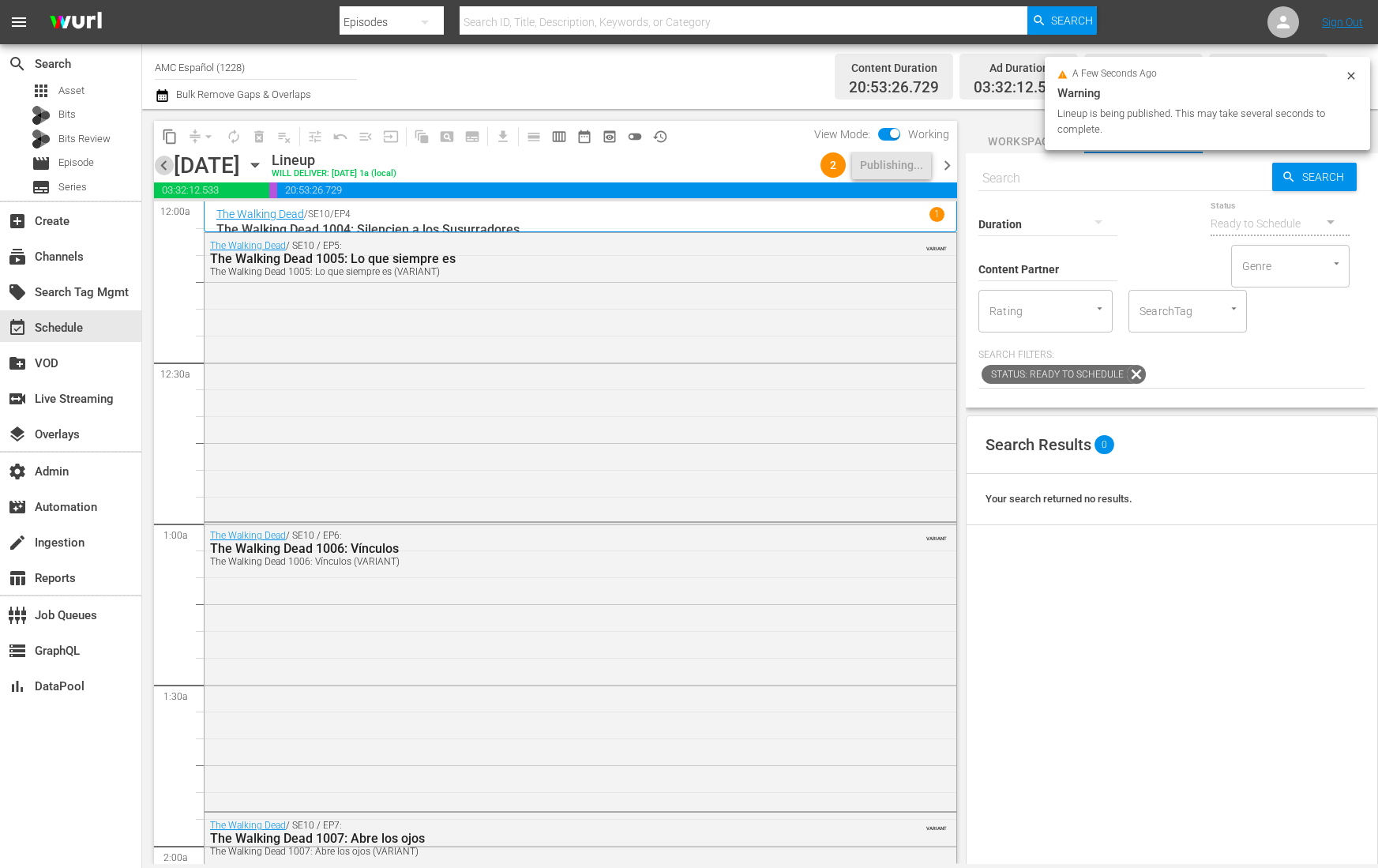
click at [160, 167] on span "chevron_left" at bounding box center [164, 165] width 19 height 19
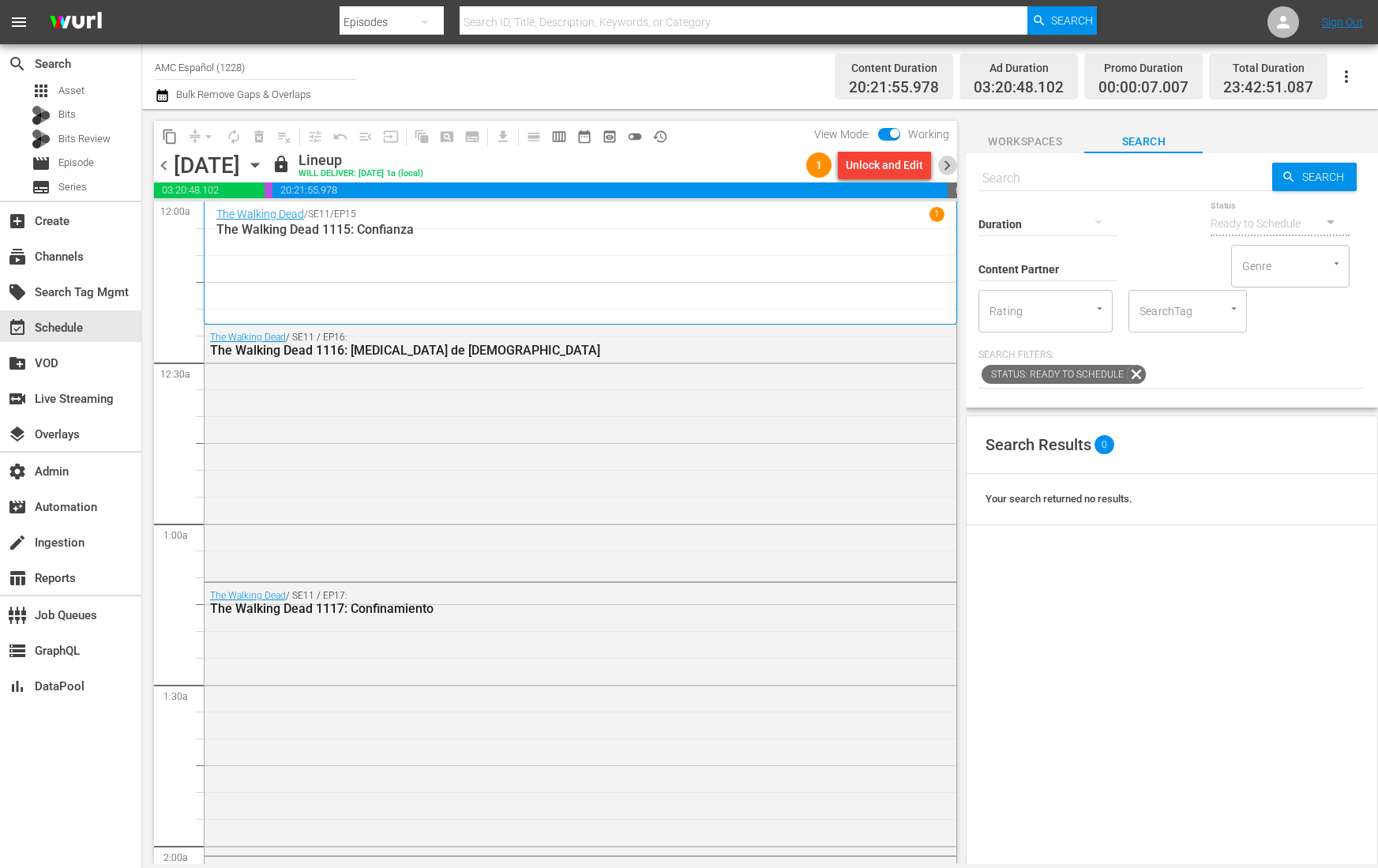
click at [953, 159] on span "chevron_right" at bounding box center [947, 165] width 19 height 19
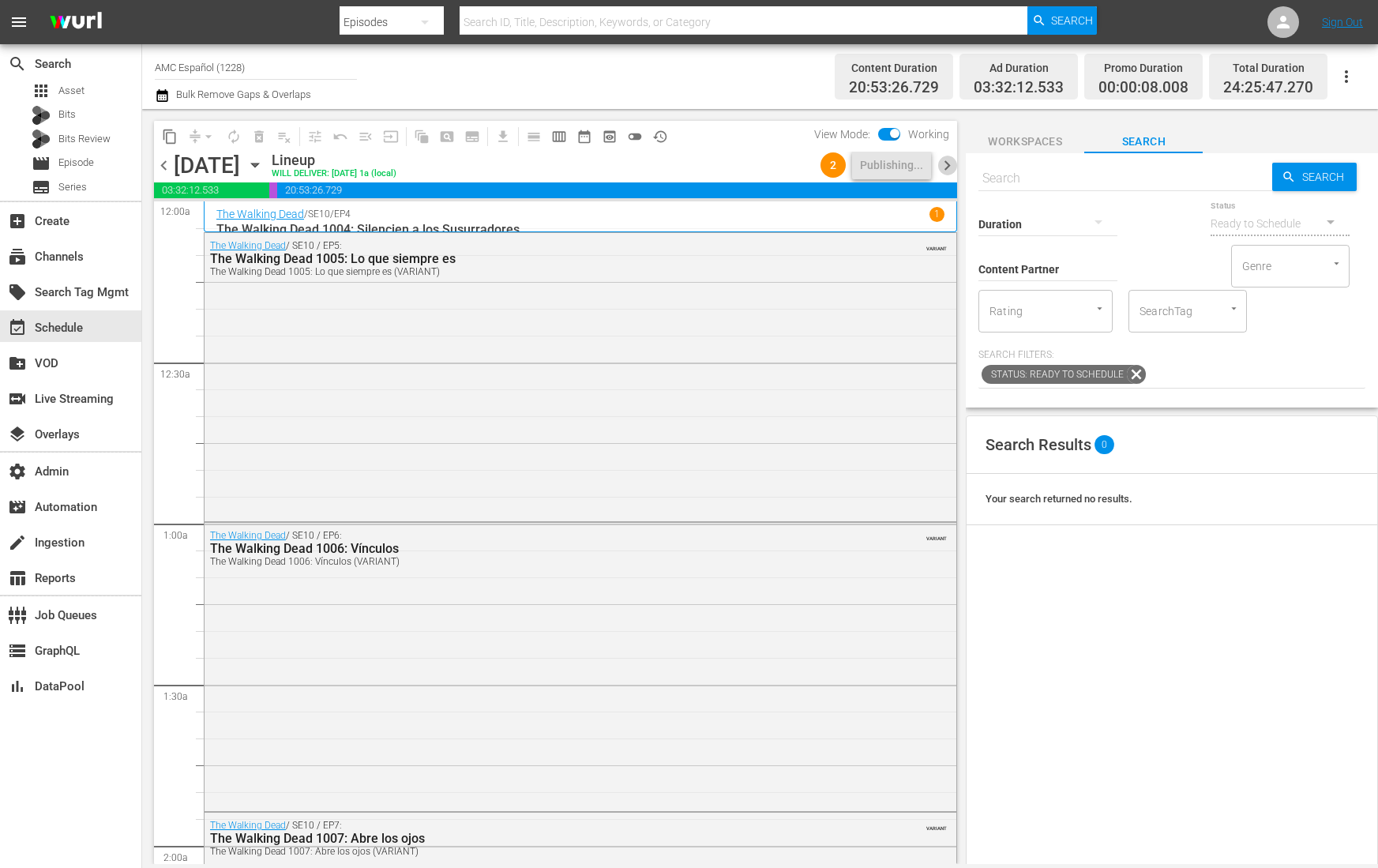
click at [951, 163] on span "chevron_right" at bounding box center [947, 165] width 19 height 19
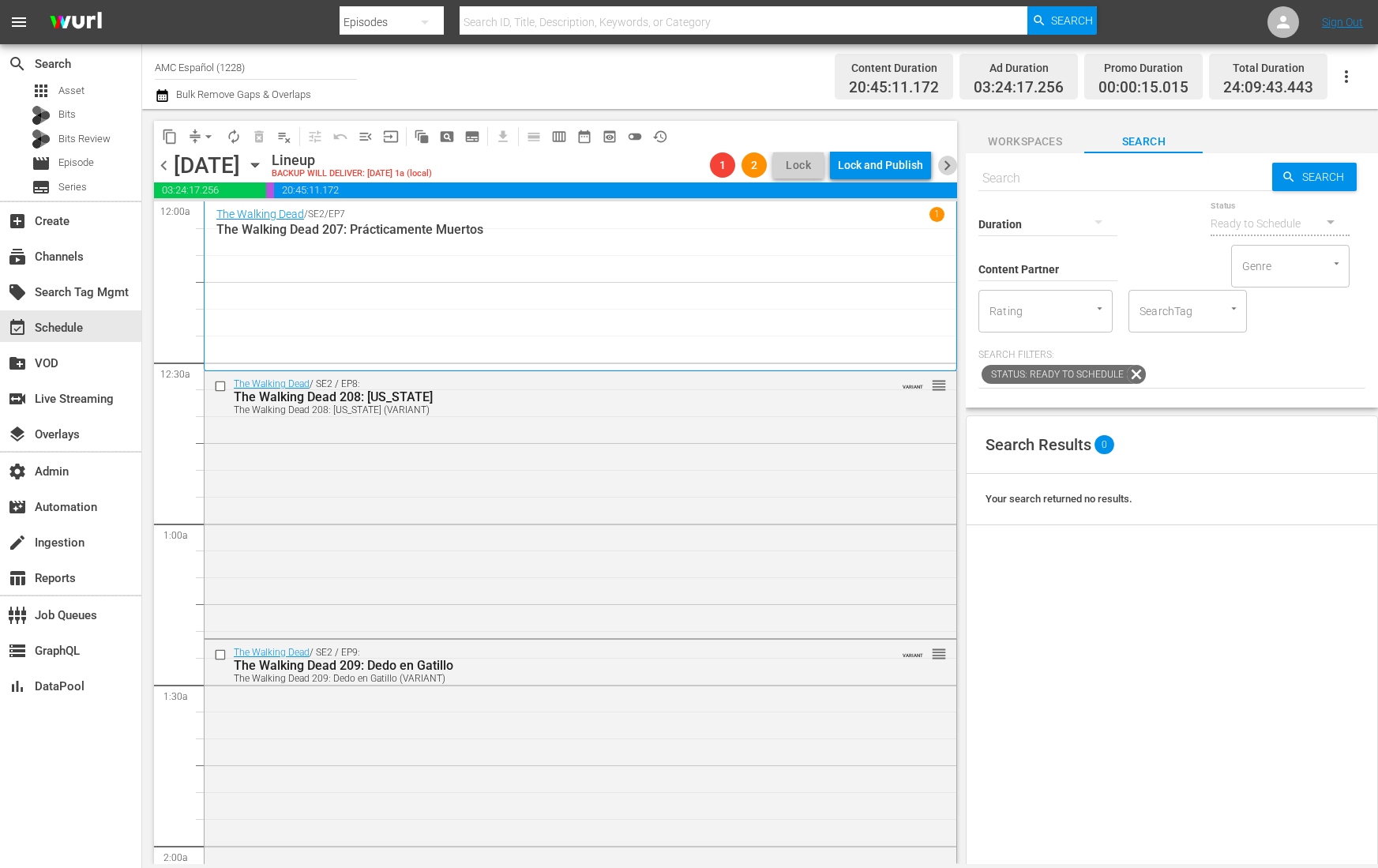
click at [951, 163] on span "chevron_right" at bounding box center [947, 165] width 19 height 19
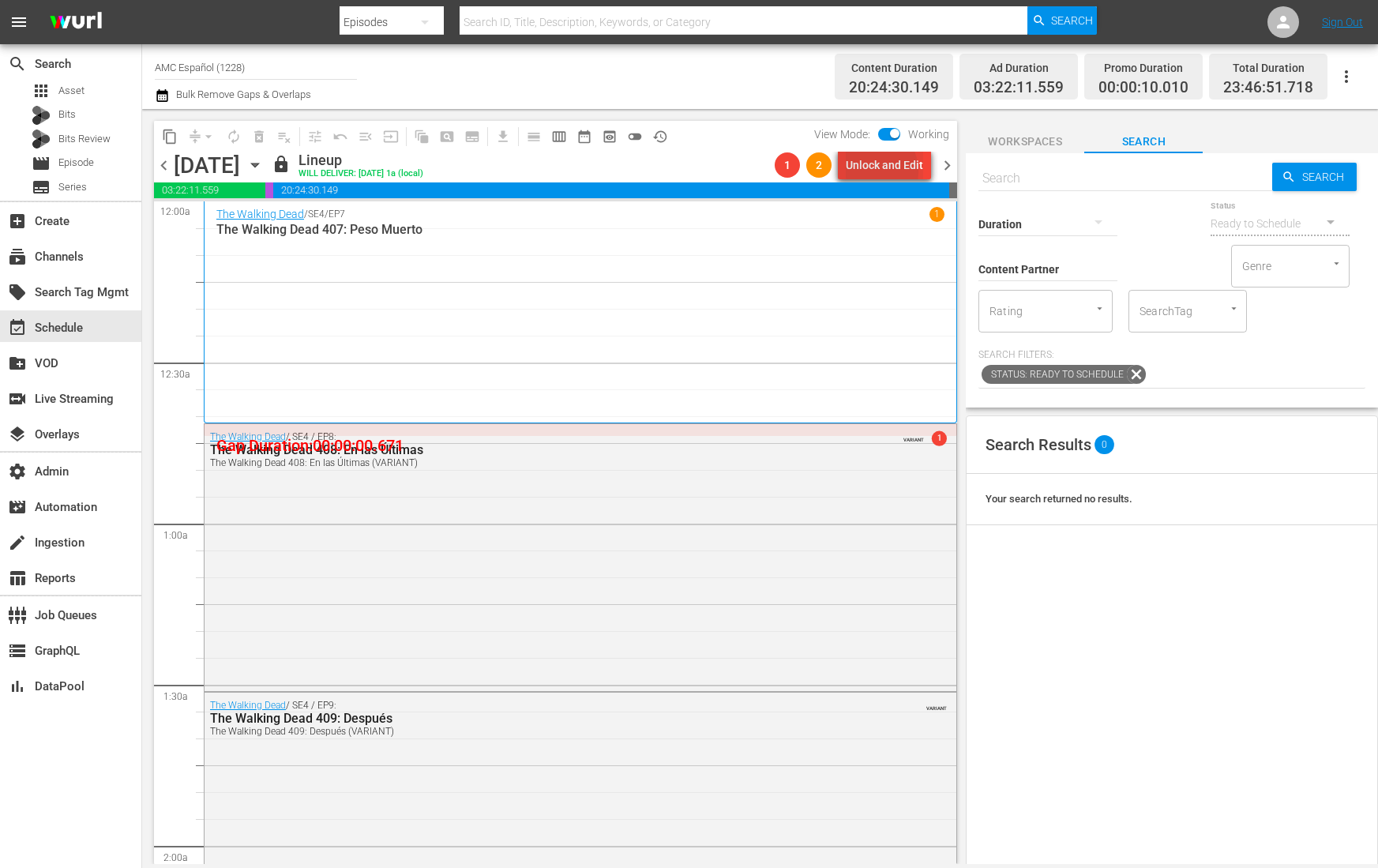
click at [874, 171] on div "Unlock and Edit" at bounding box center [885, 164] width 78 height 28
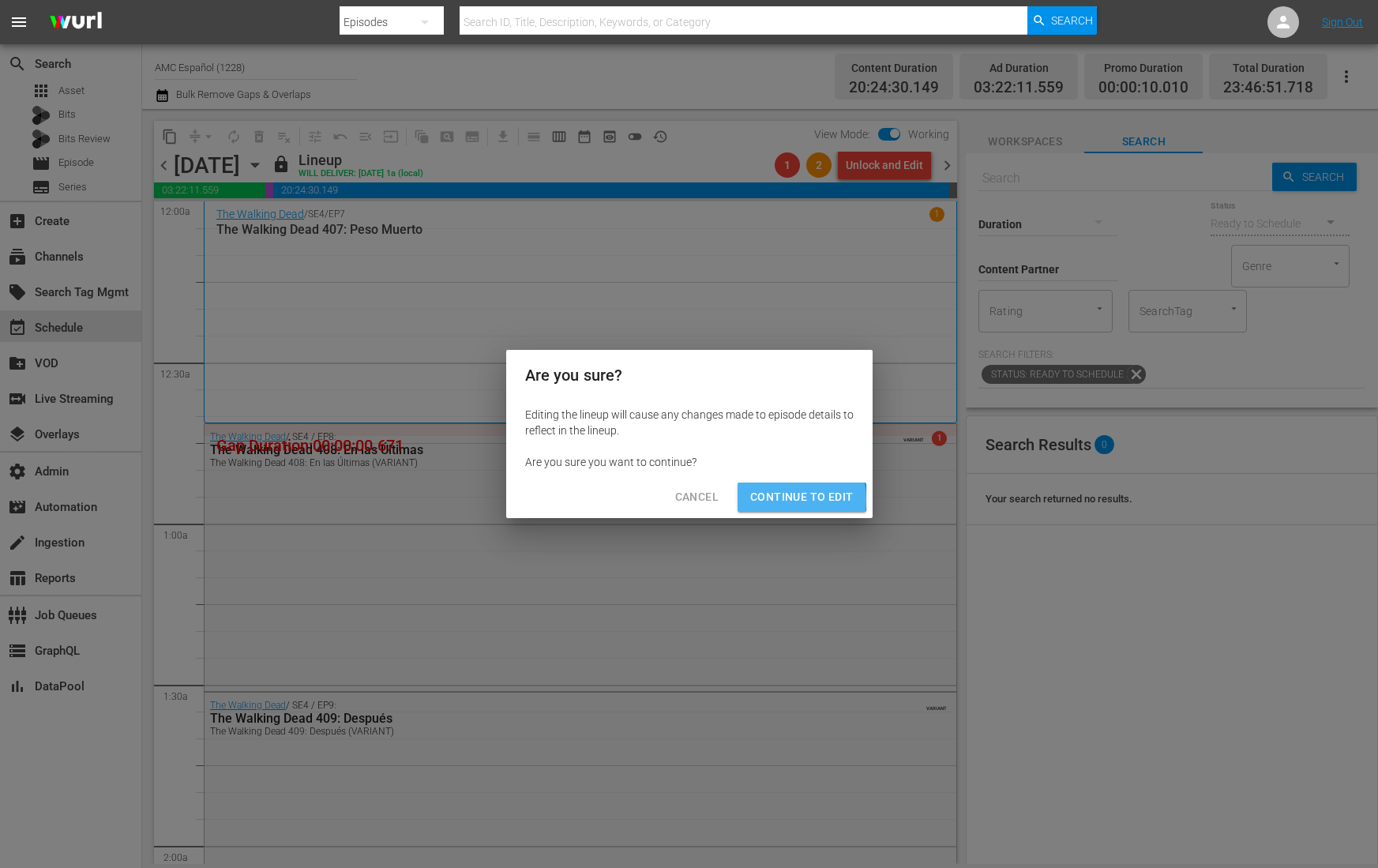
click at [782, 499] on span "Continue to Edit" at bounding box center [802, 497] width 103 height 19
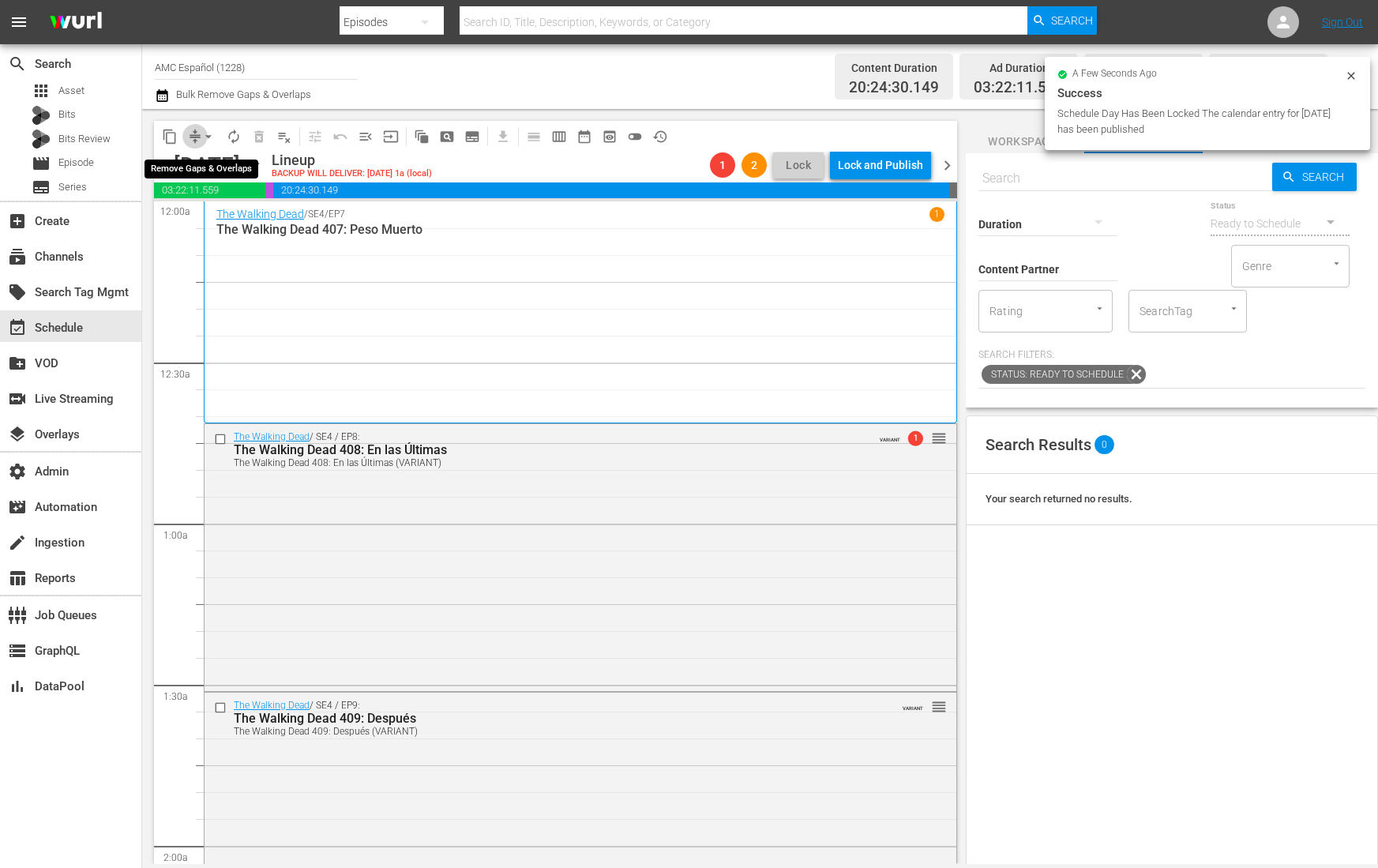
click at [192, 139] on span "compress" at bounding box center [195, 137] width 16 height 16
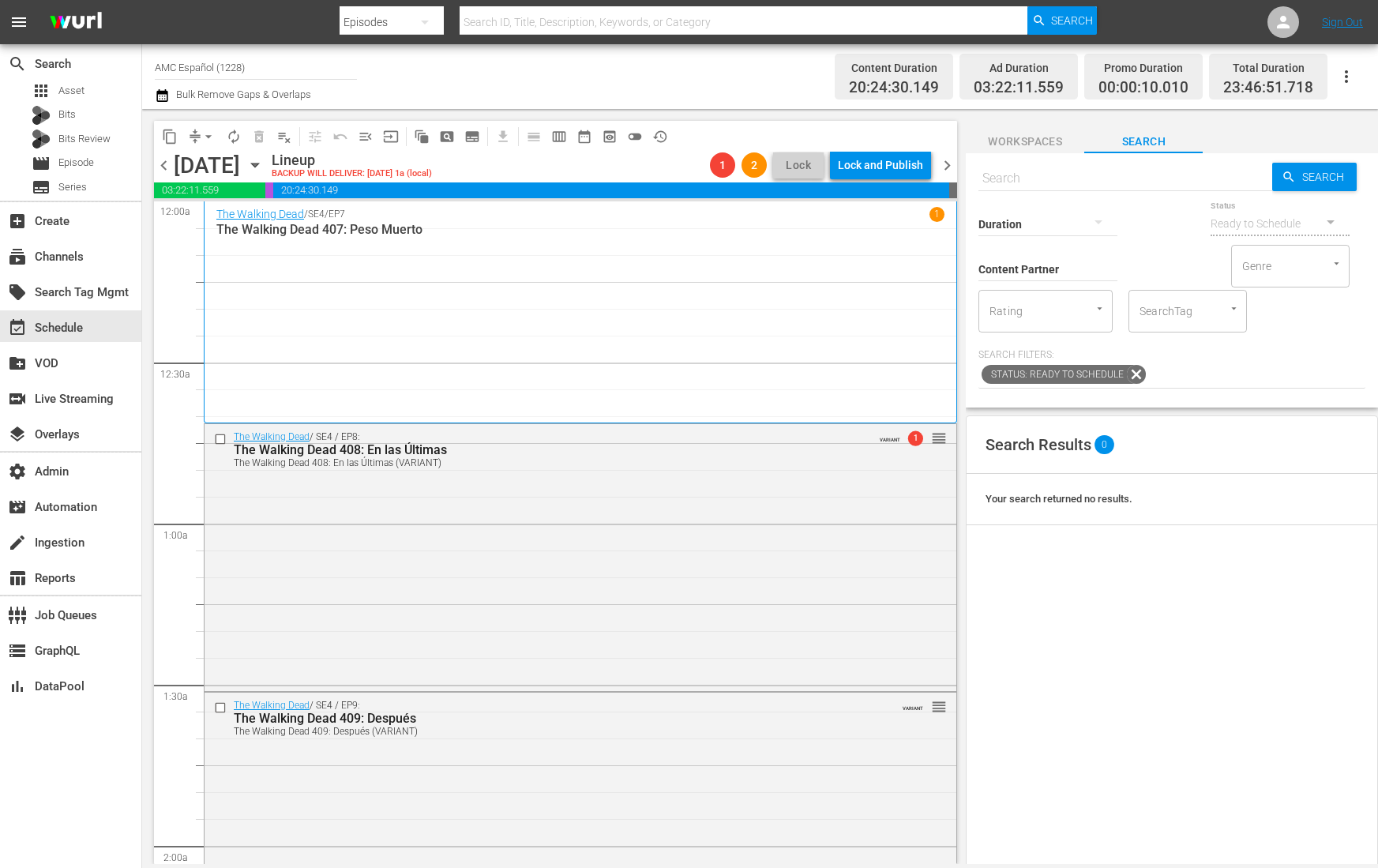
click at [206, 131] on span "arrow_drop_down" at bounding box center [209, 137] width 16 height 16
click at [264, 217] on li "Align to End of Previous Day" at bounding box center [209, 219] width 166 height 26
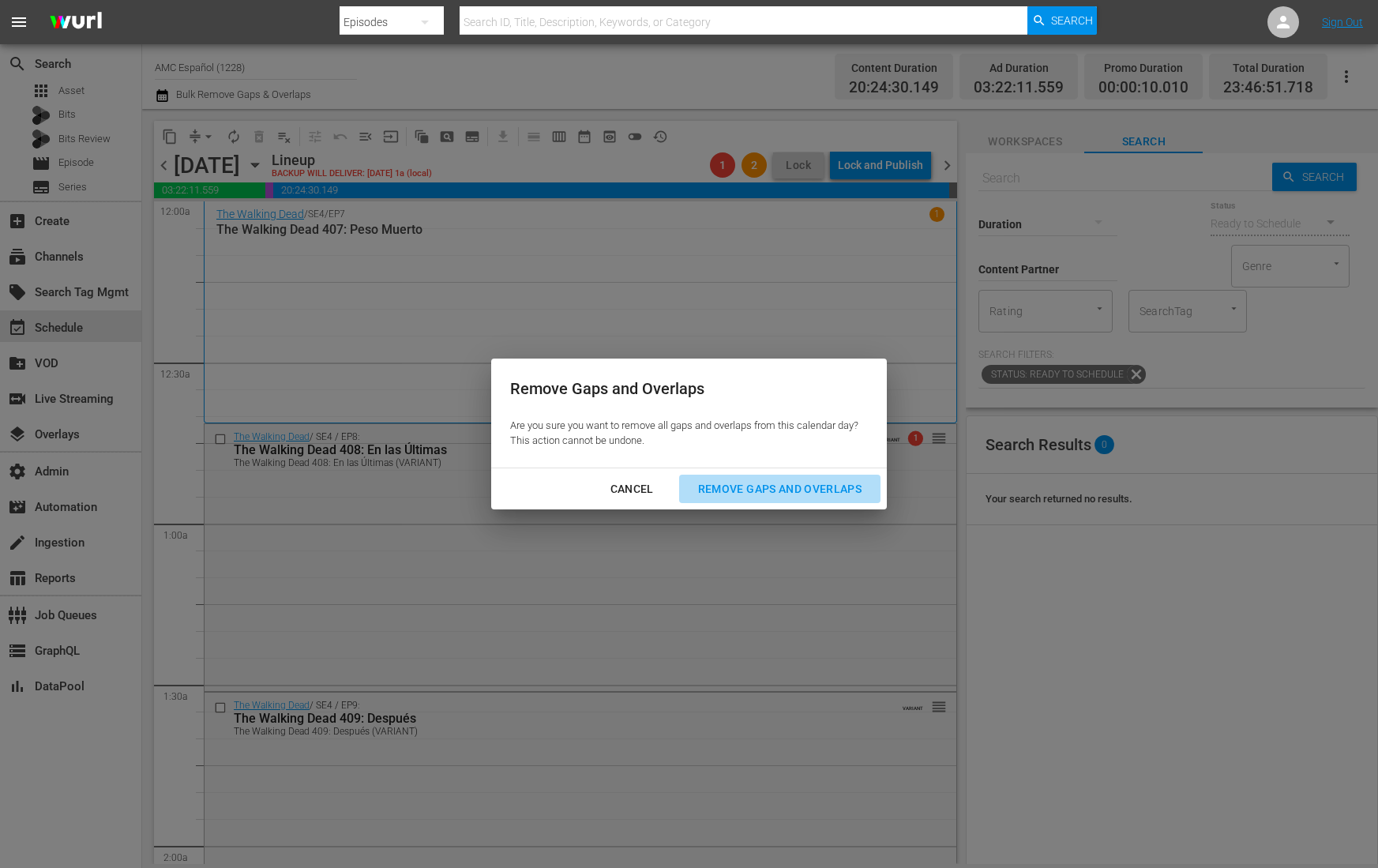
click at [763, 482] on div "Remove Gaps and Overlaps" at bounding box center [780, 489] width 188 height 19
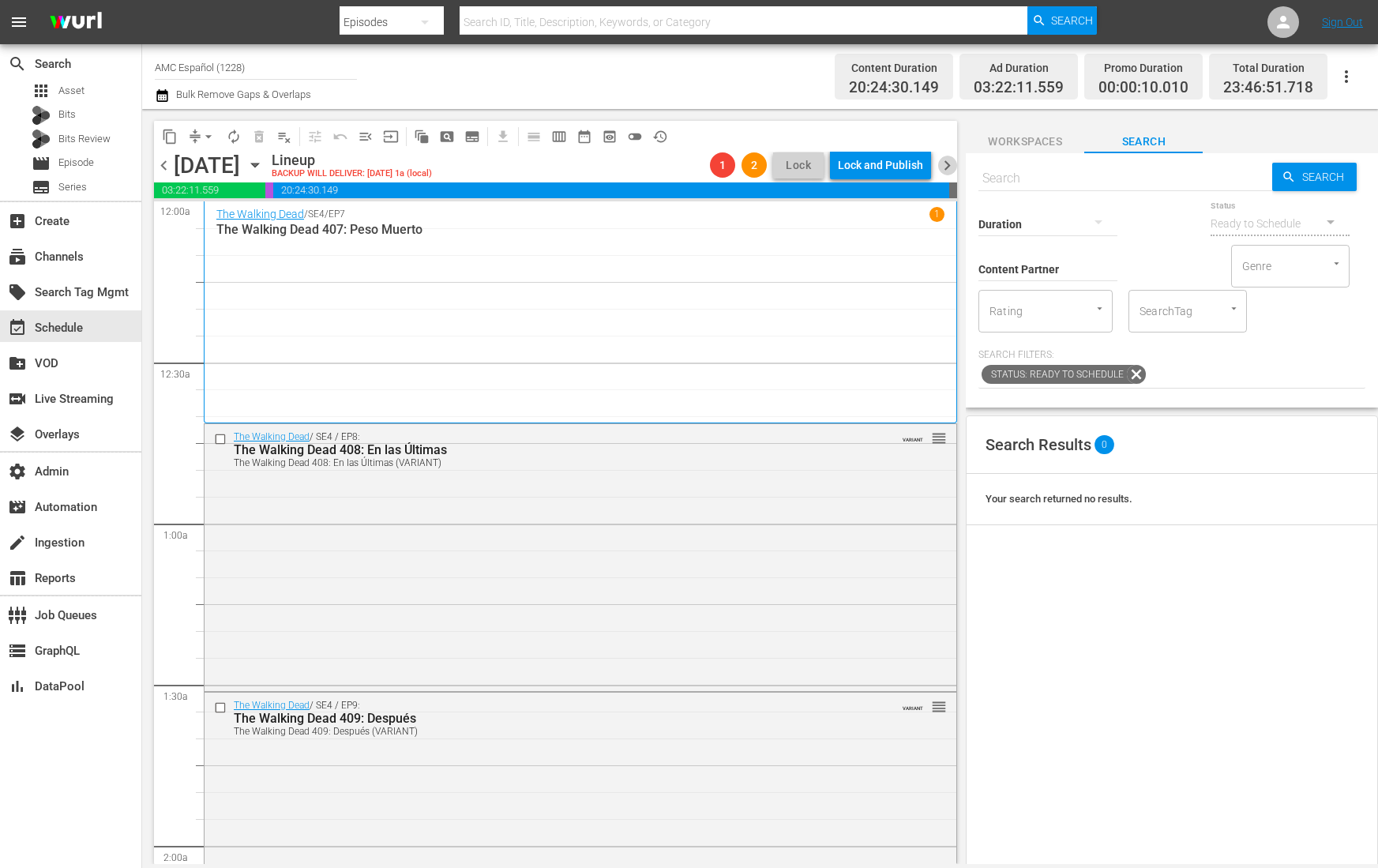
click at [949, 165] on span "chevron_right" at bounding box center [947, 165] width 19 height 19
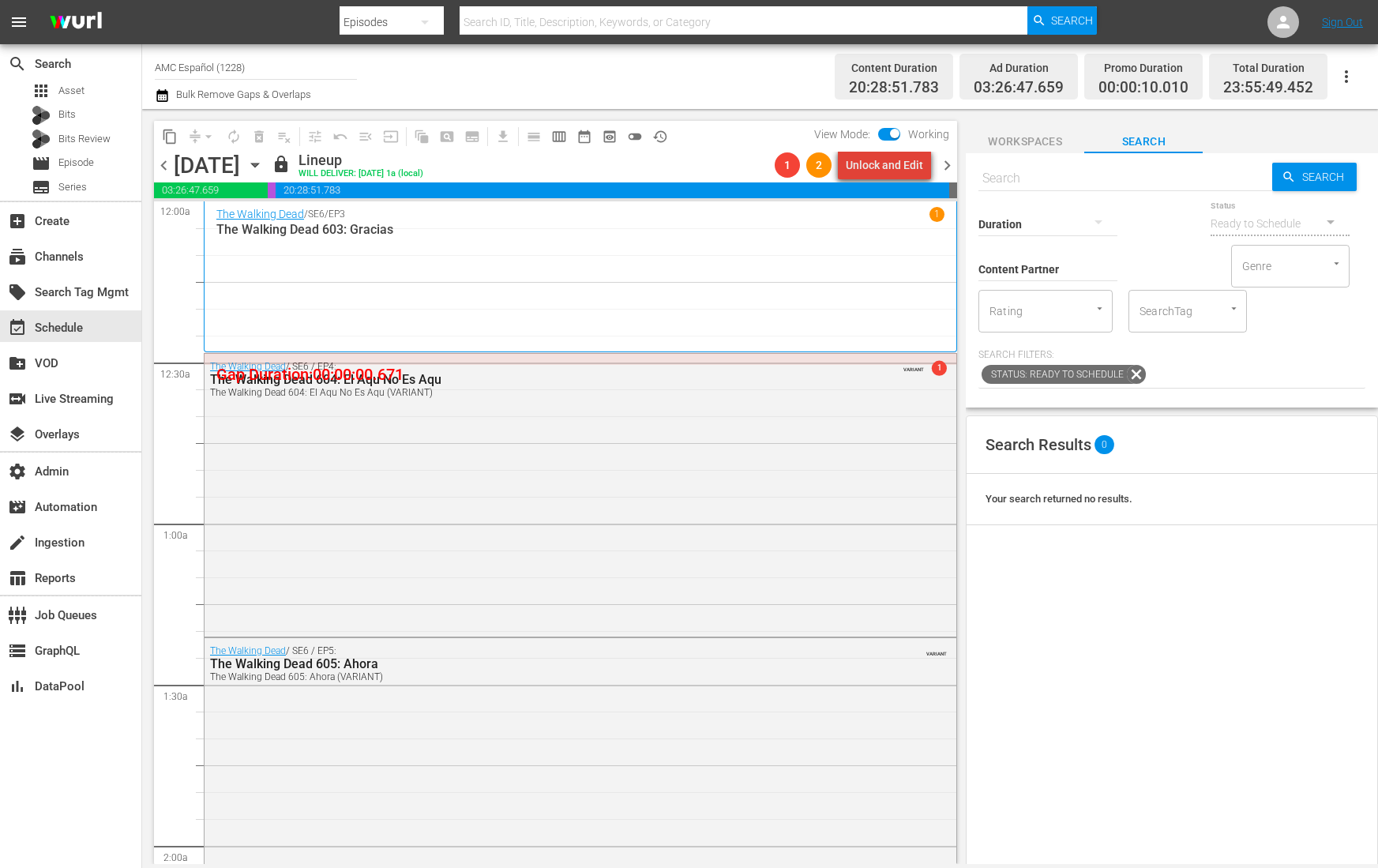
click at [905, 167] on div "Unlock and Edit" at bounding box center [885, 164] width 78 height 28
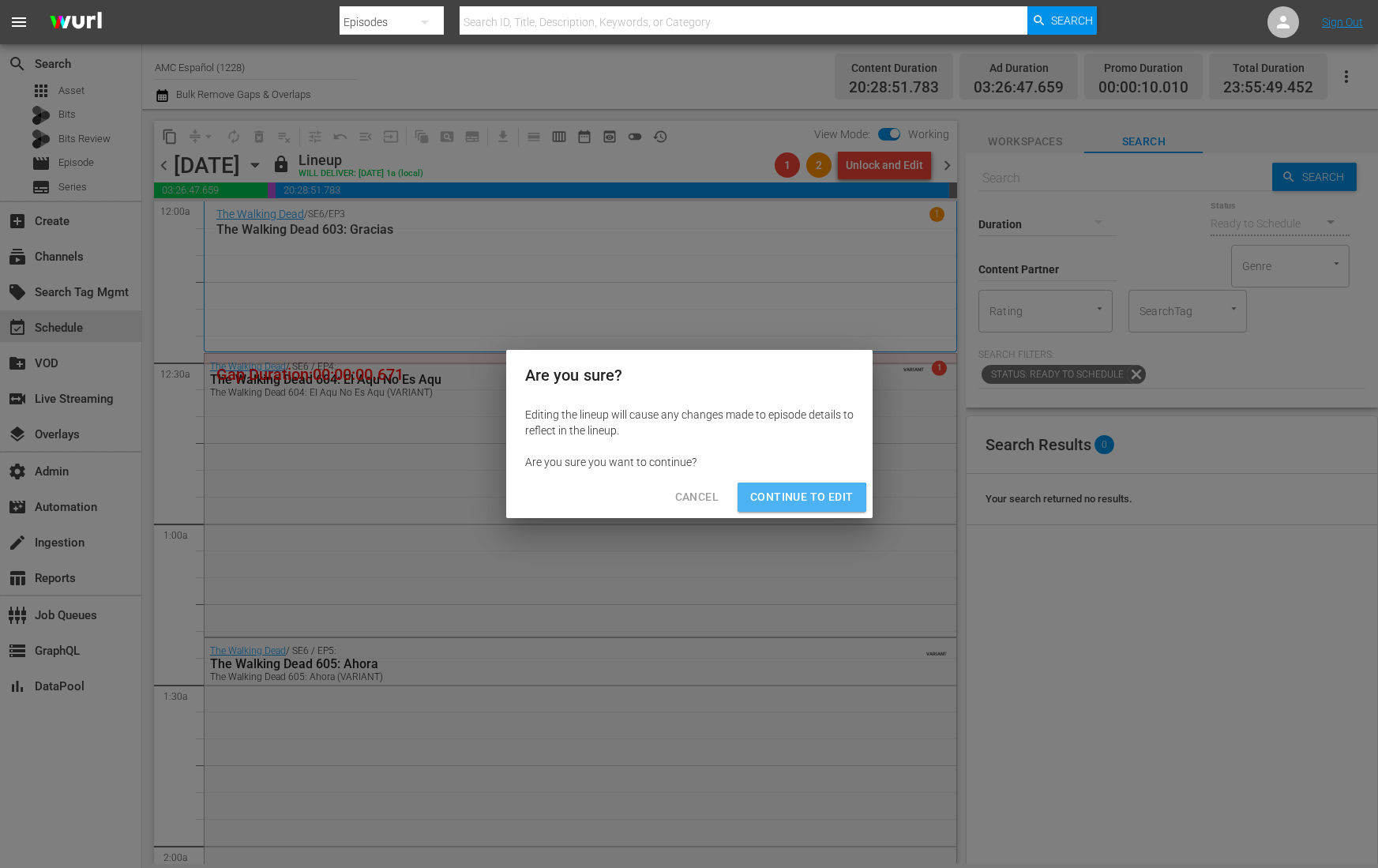
click at [791, 502] on span "Continue to Edit" at bounding box center [802, 497] width 103 height 19
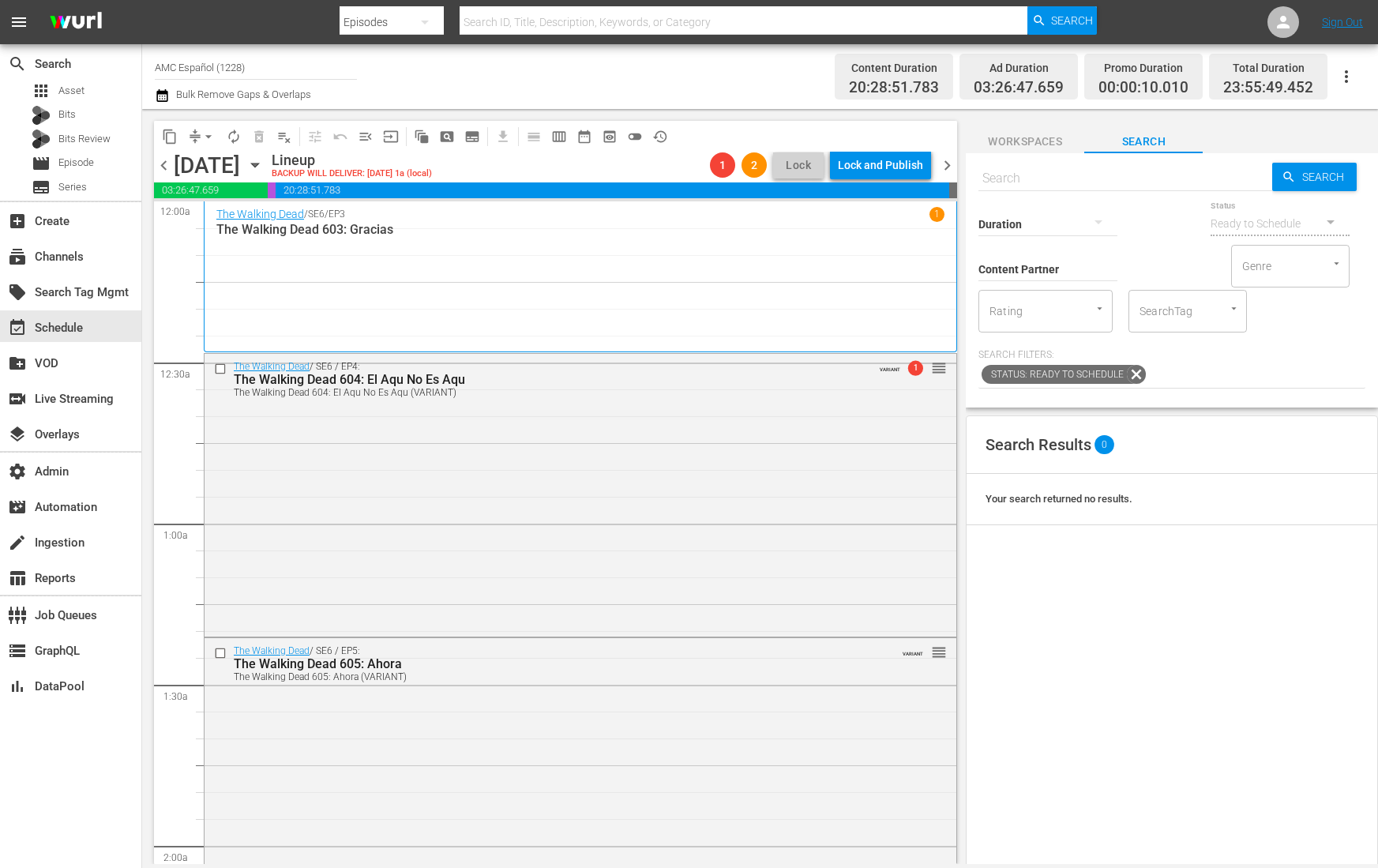
click at [195, 133] on span "compress" at bounding box center [195, 137] width 16 height 16
click at [205, 135] on span "arrow_drop_down" at bounding box center [209, 137] width 16 height 16
click at [264, 220] on li "Align to End of Previous Day" at bounding box center [209, 219] width 166 height 26
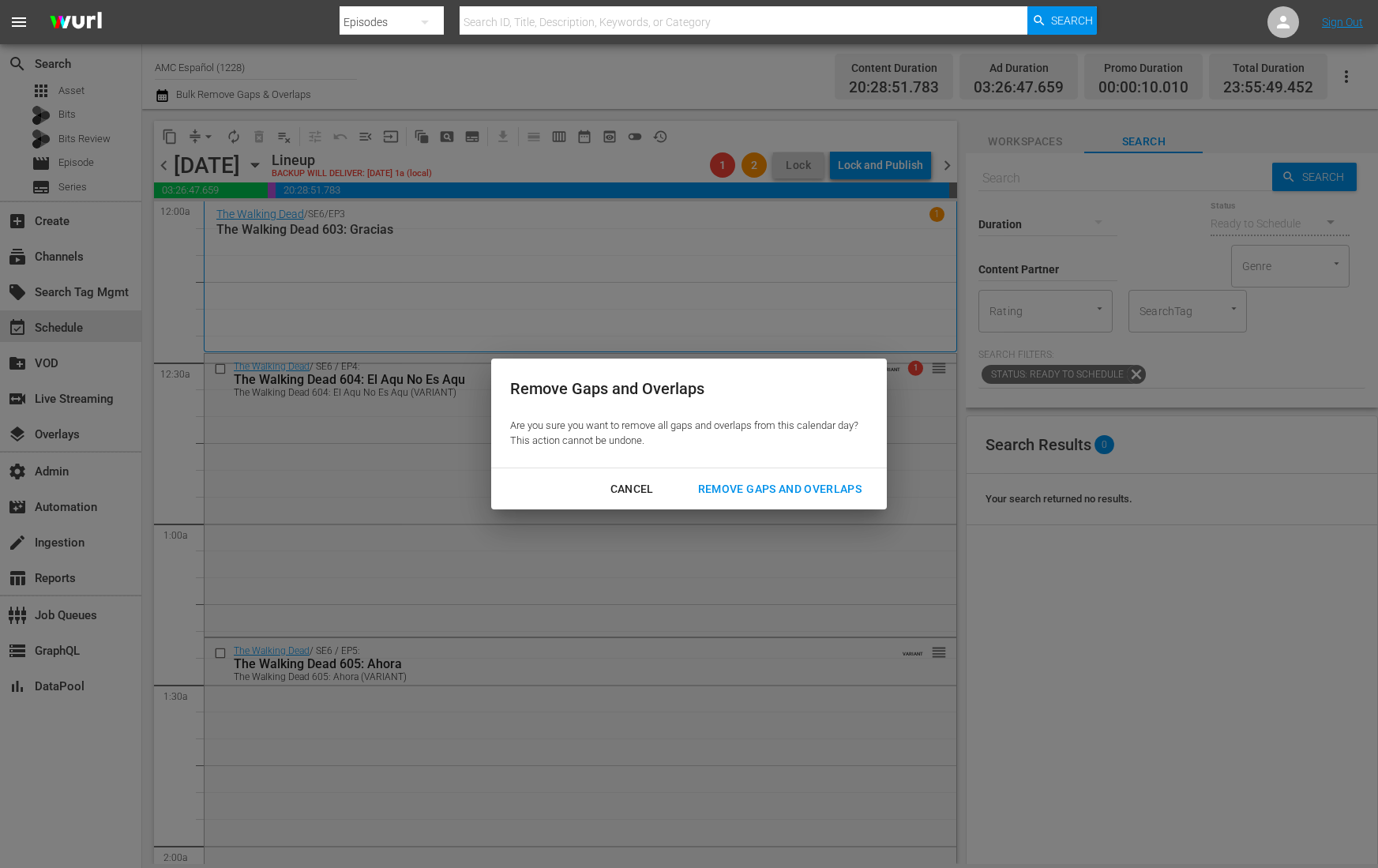
click at [814, 491] on div "Remove Gaps and Overlaps" at bounding box center [780, 489] width 188 height 19
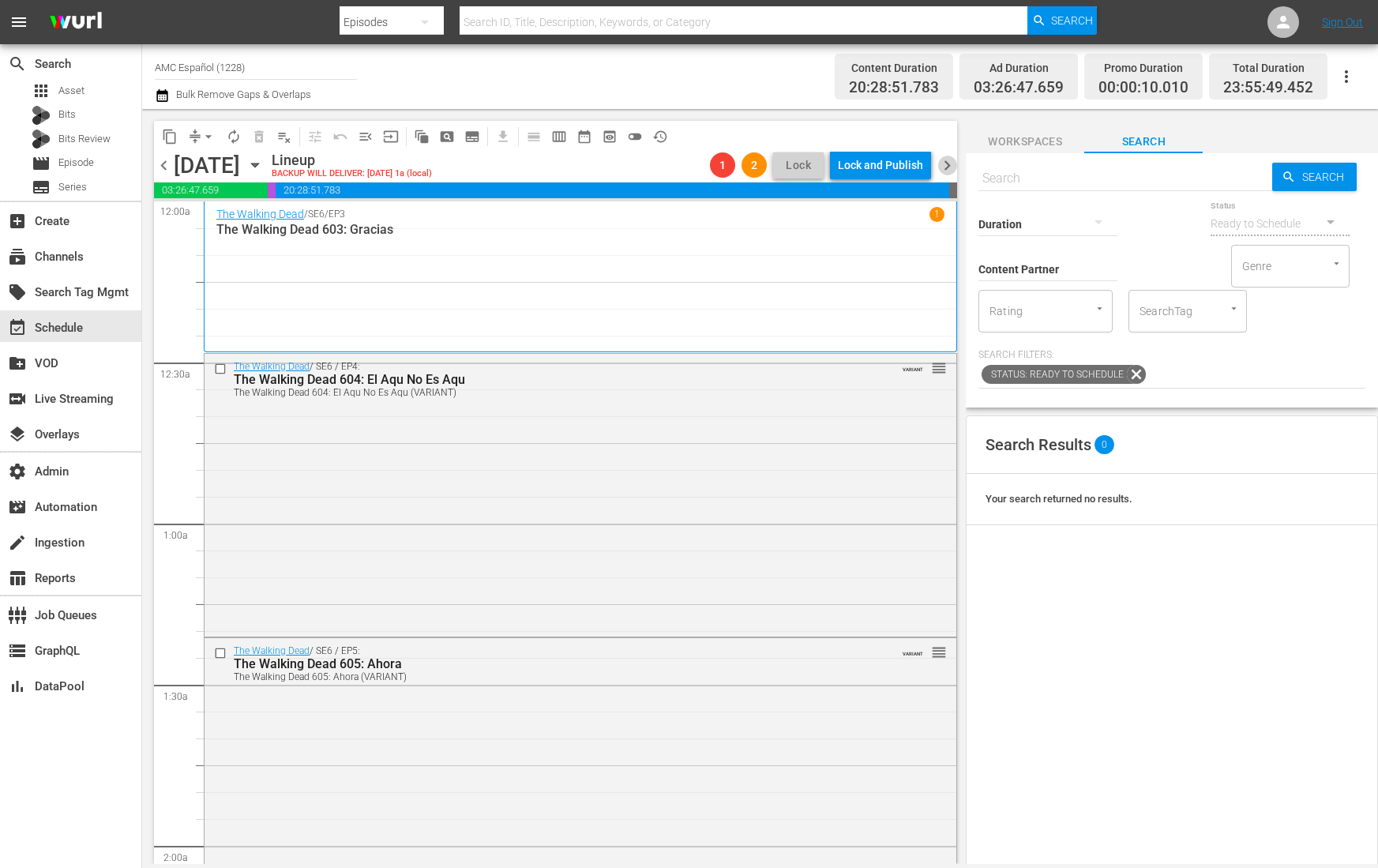
click at [948, 161] on span "chevron_right" at bounding box center [947, 165] width 19 height 19
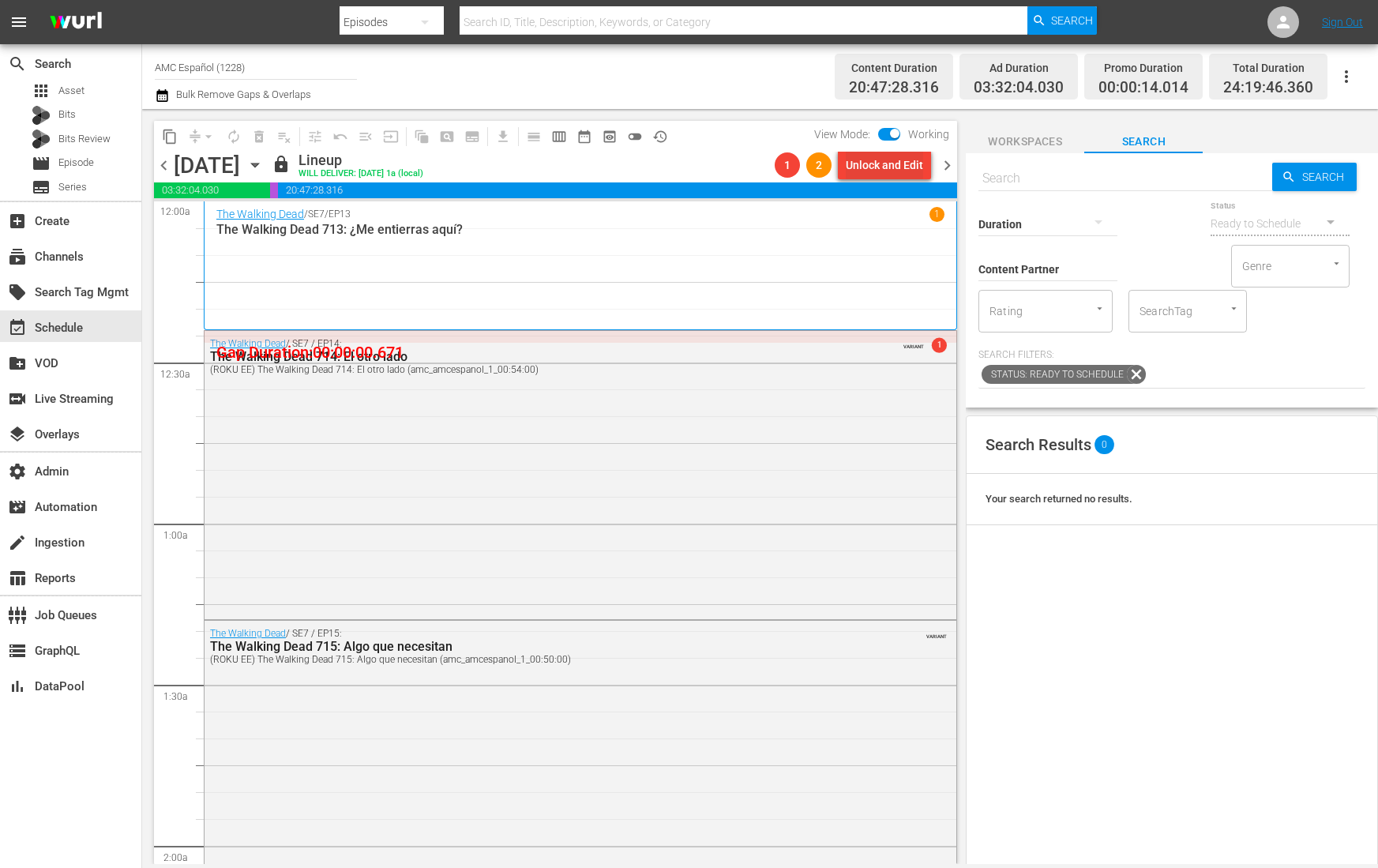
click at [910, 163] on div "Unlock and Edit" at bounding box center [885, 164] width 78 height 28
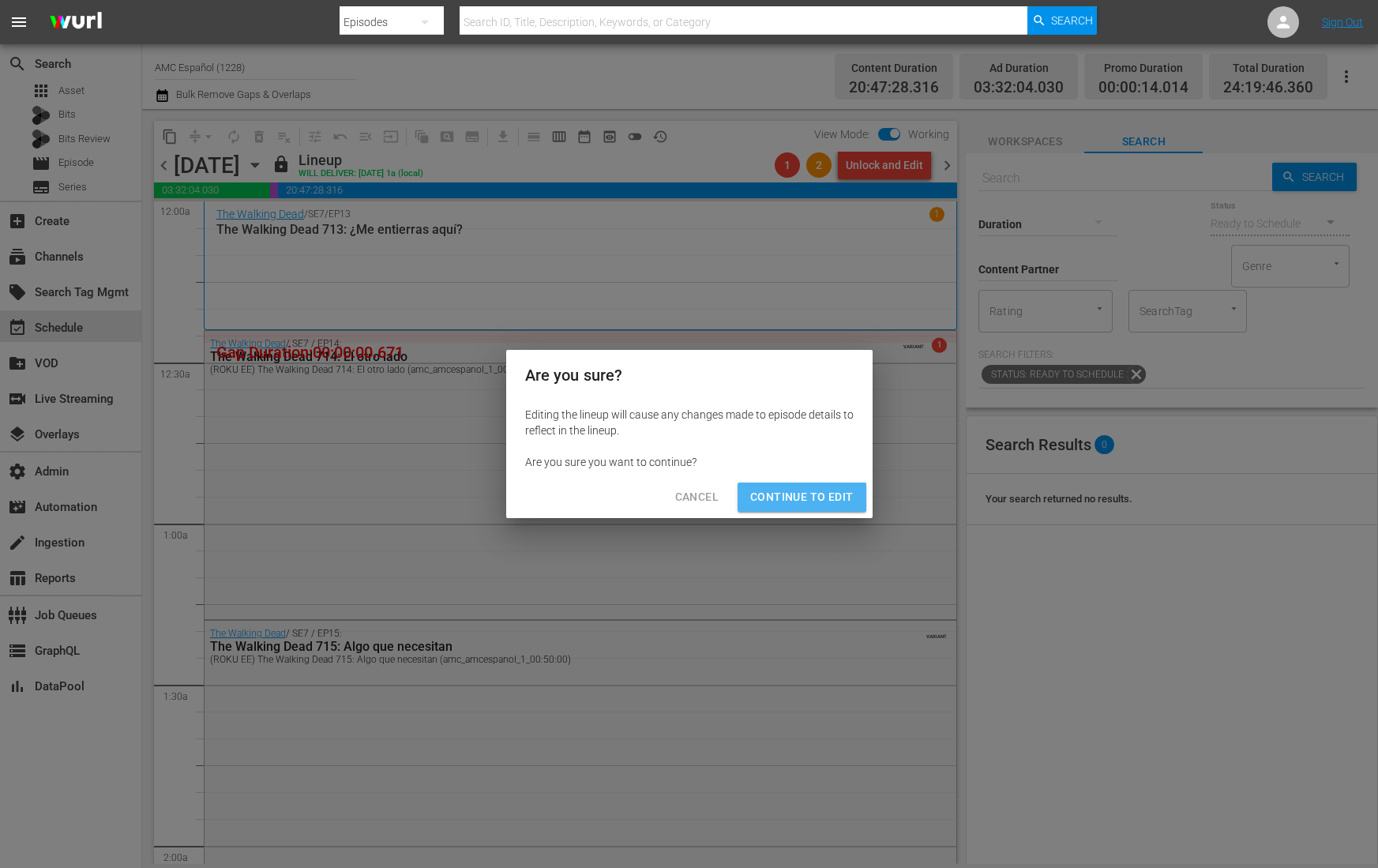
click at [806, 503] on span "Continue to Edit" at bounding box center [802, 497] width 103 height 19
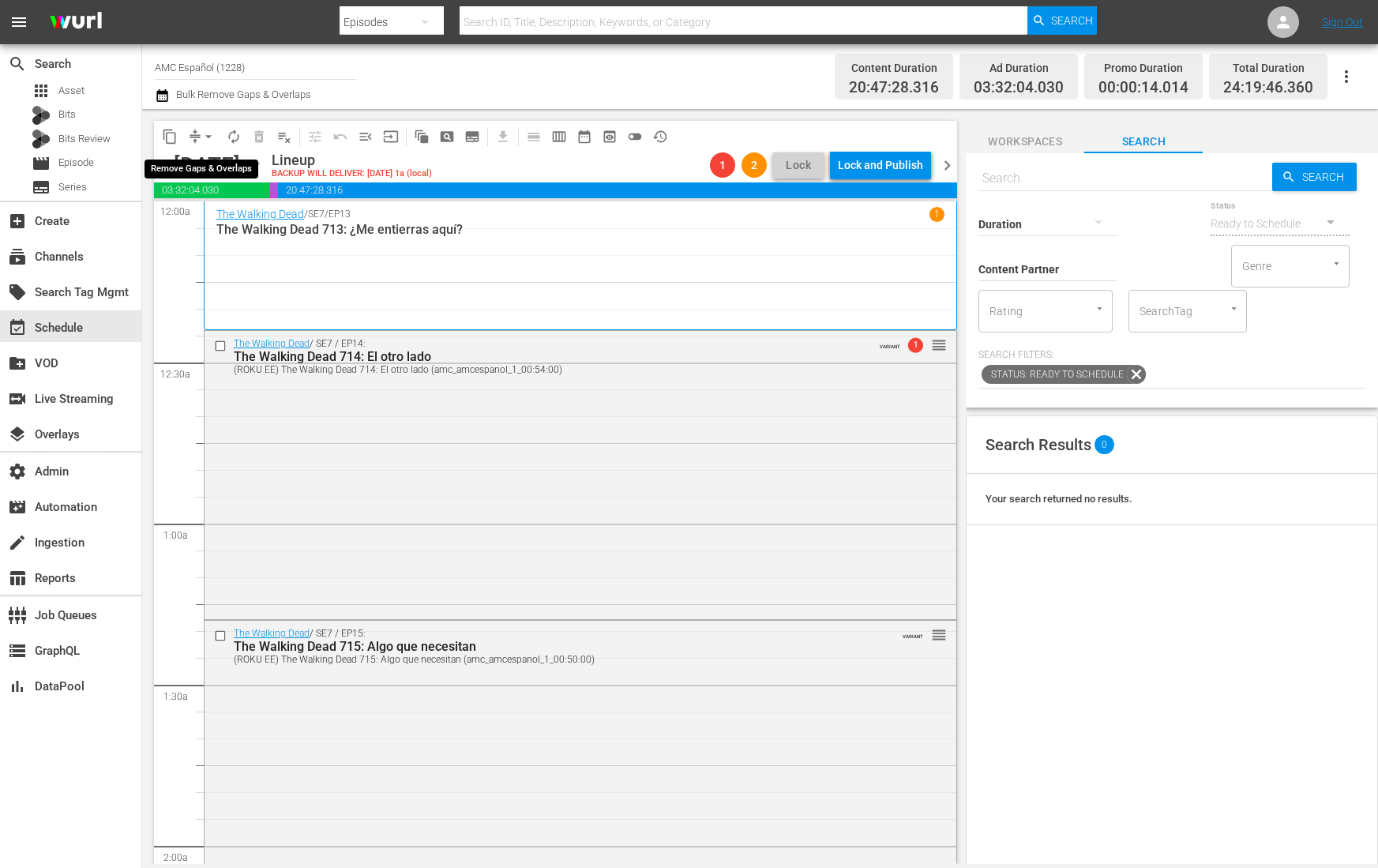
click at [209, 138] on span "arrow_drop_down" at bounding box center [209, 137] width 16 height 16
click at [225, 217] on li "Align to End of Previous Day" at bounding box center [209, 219] width 166 height 26
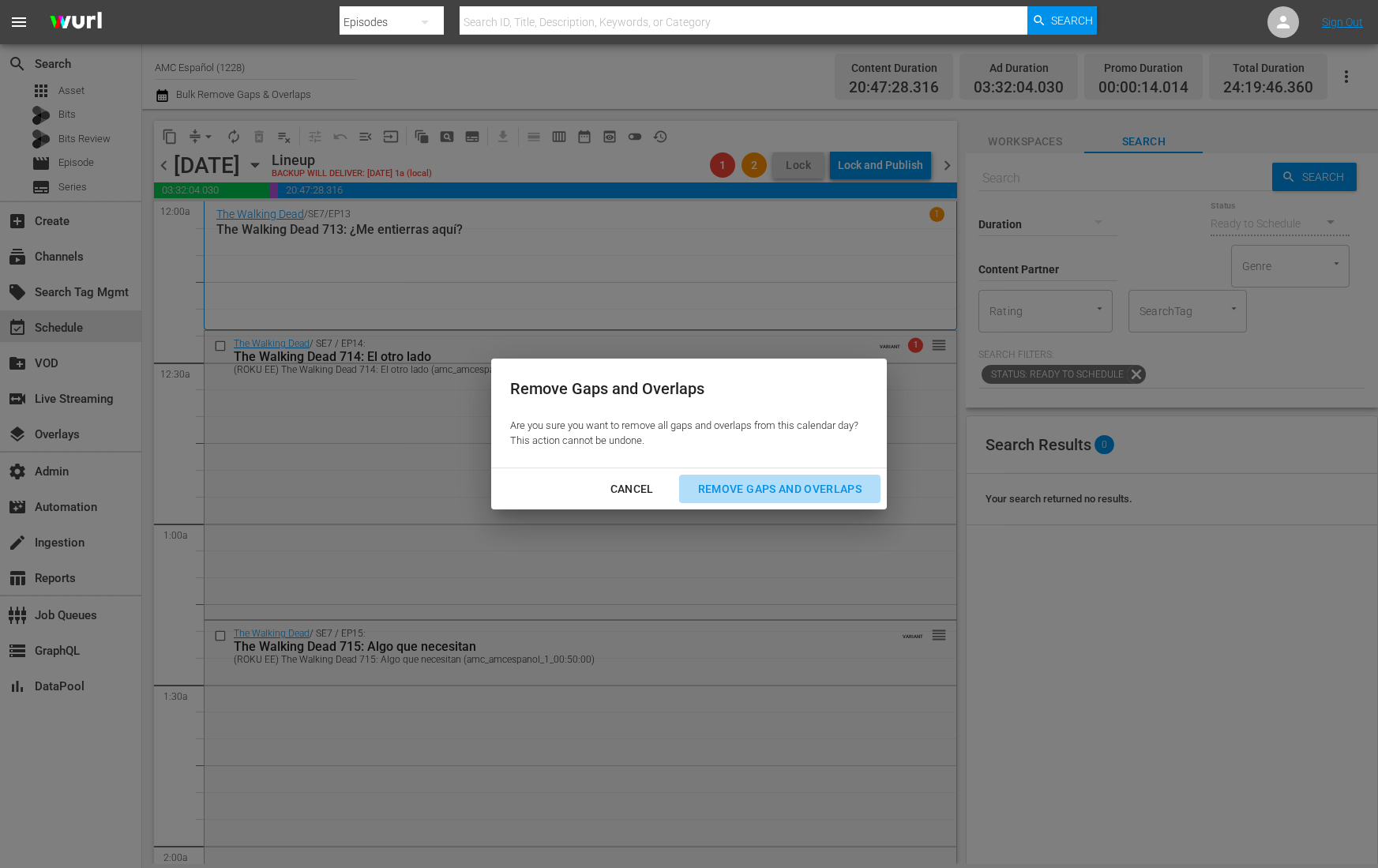
click at [726, 485] on div "Remove Gaps and Overlaps" at bounding box center [780, 489] width 188 height 19
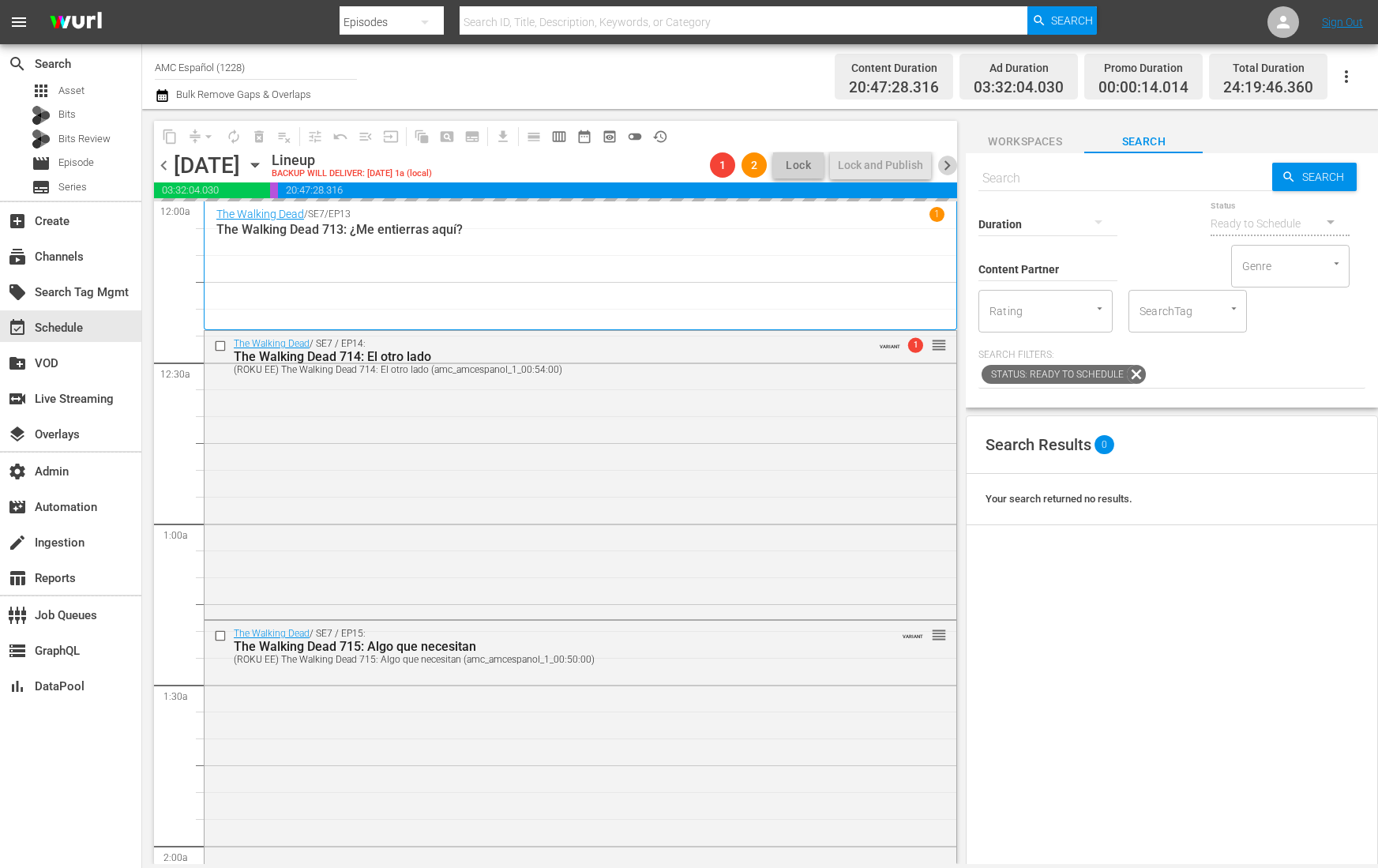
click at [948, 155] on span "chevron_right" at bounding box center [947, 165] width 19 height 19
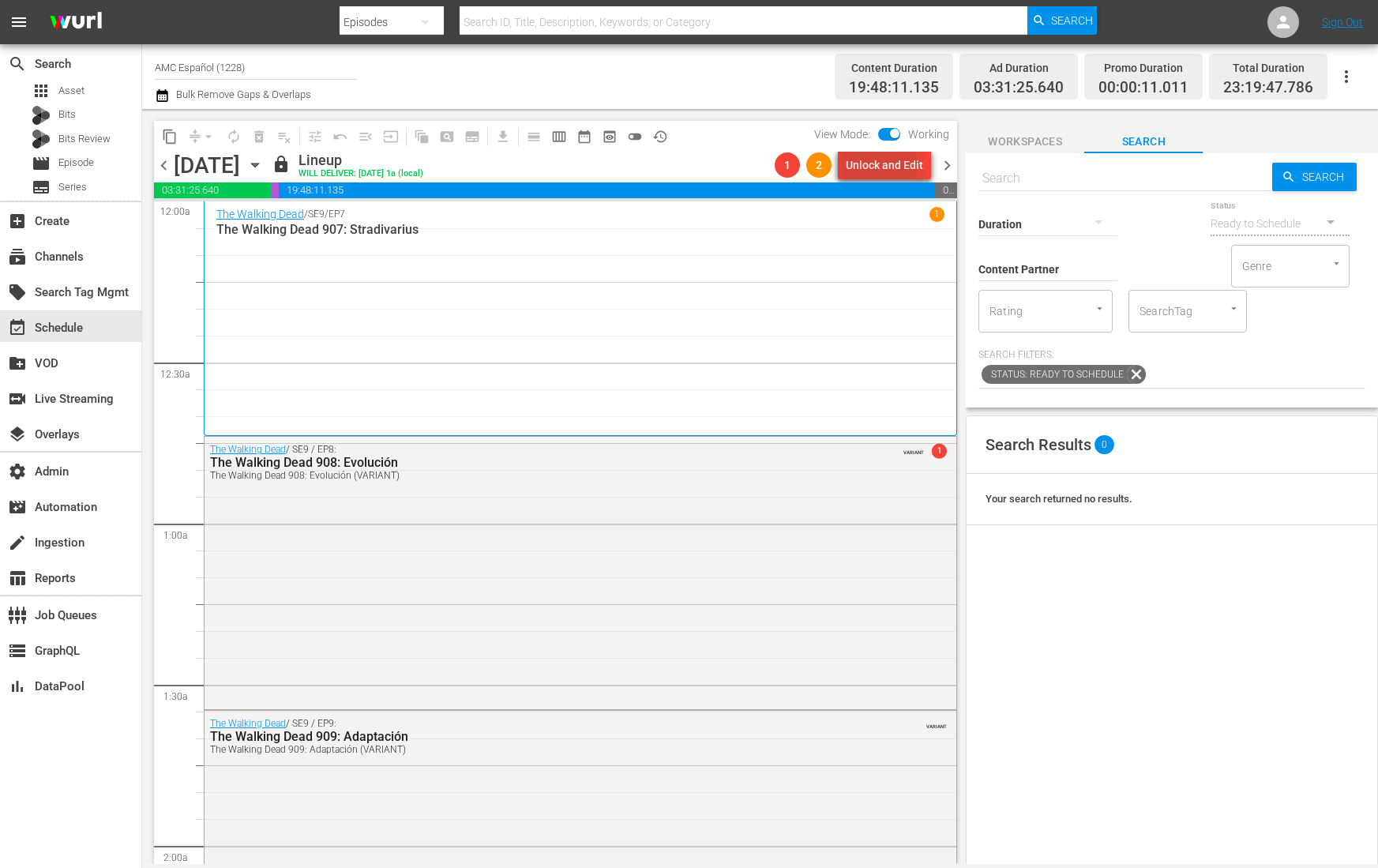
click at [872, 166] on div "Unlock and Edit" at bounding box center [885, 164] width 78 height 28
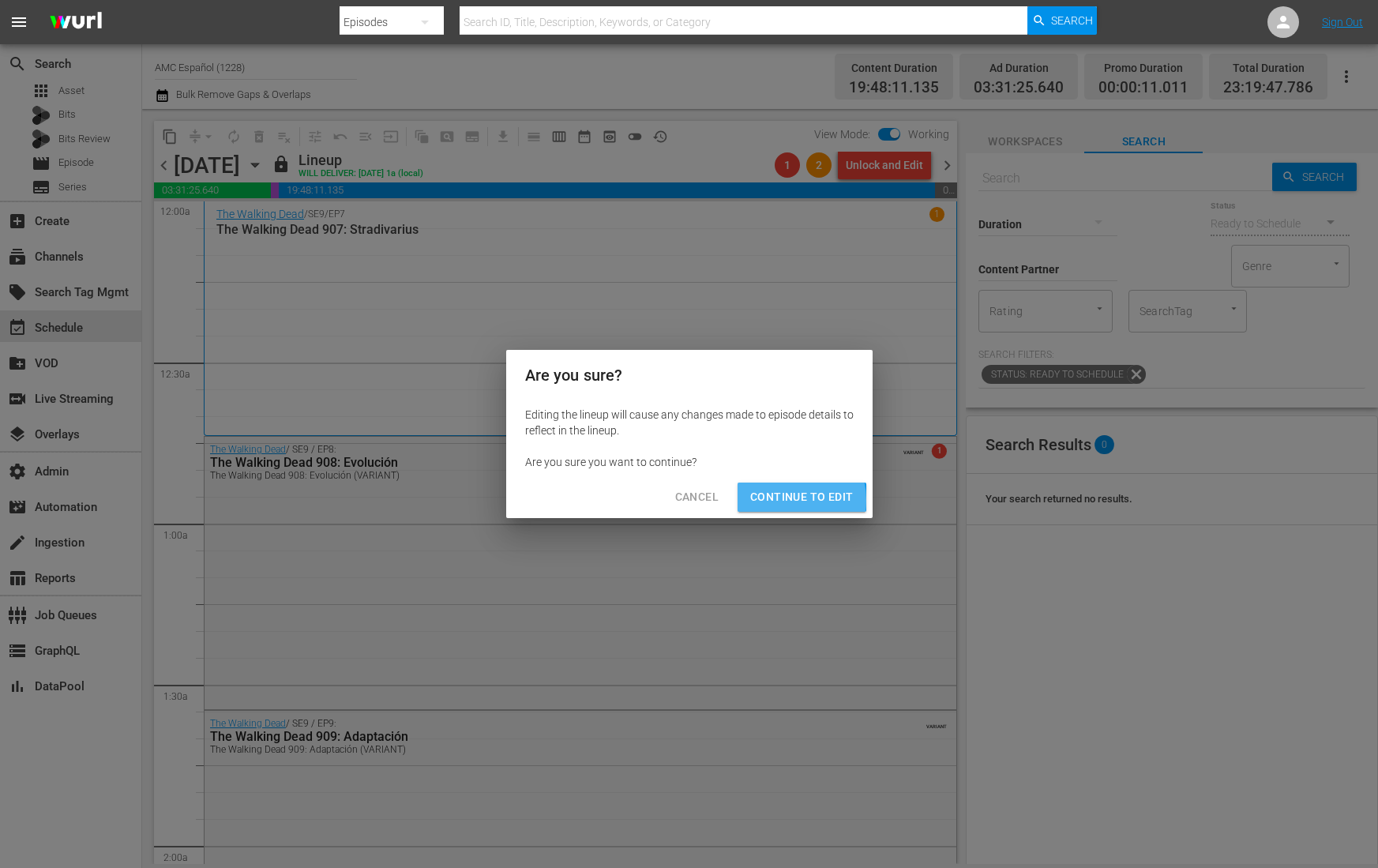
click at [779, 500] on span "Continue to Edit" at bounding box center [802, 497] width 103 height 19
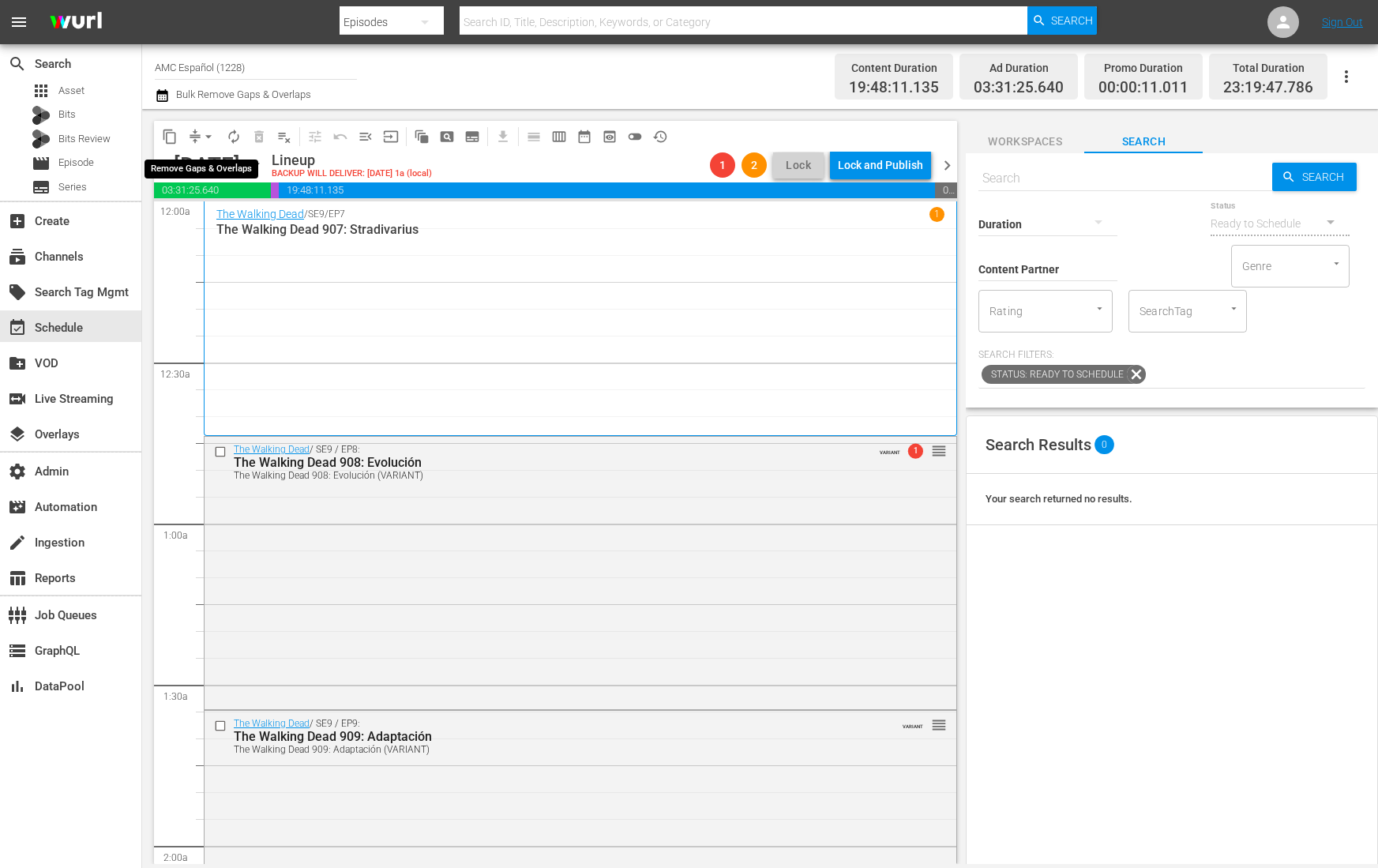
click at [203, 144] on span "arrow_drop_down" at bounding box center [209, 137] width 16 height 16
click at [252, 223] on li "Align to End of Previous Day" at bounding box center [209, 219] width 166 height 26
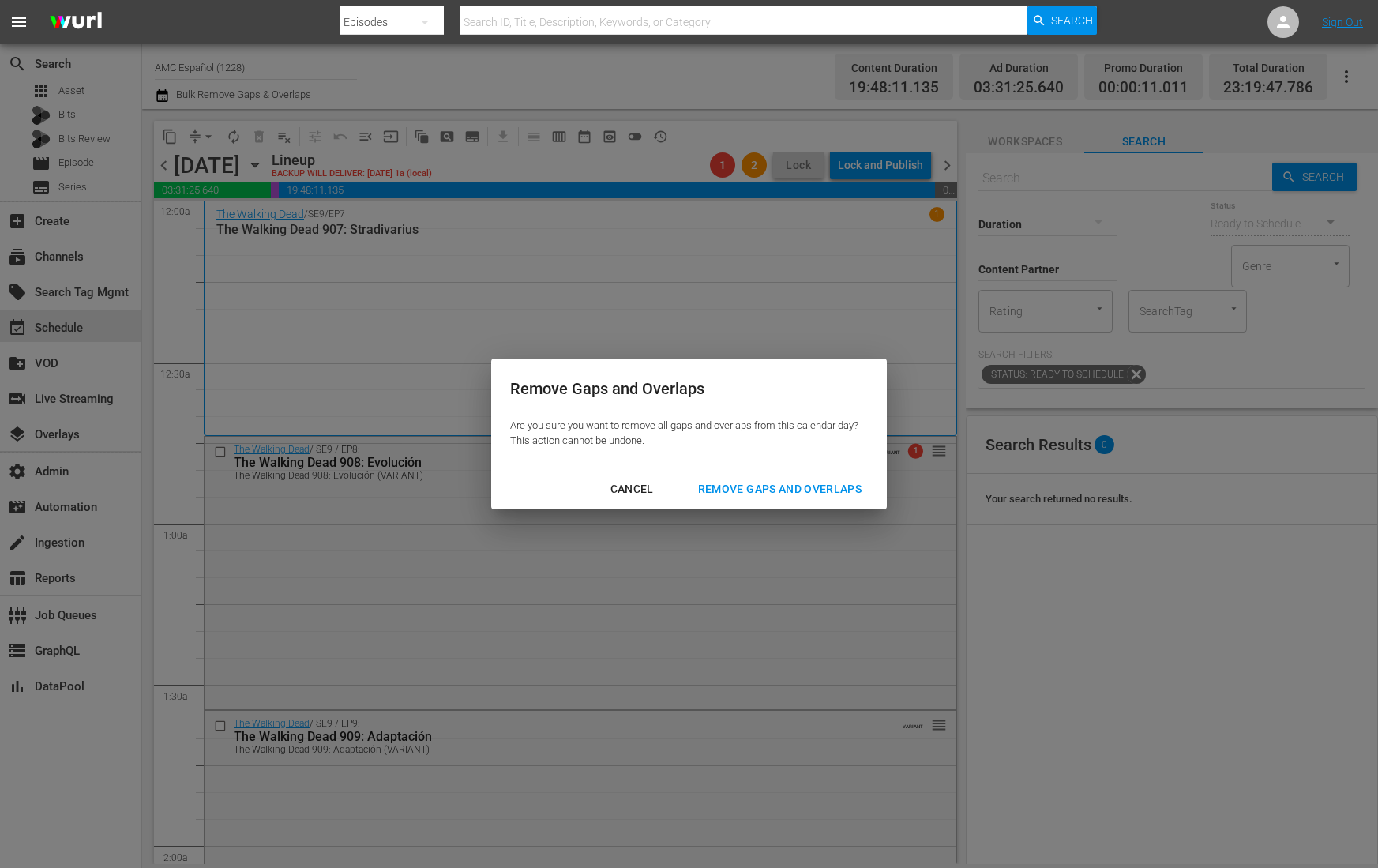
click at [795, 490] on div "Remove Gaps and Overlaps" at bounding box center [780, 489] width 188 height 19
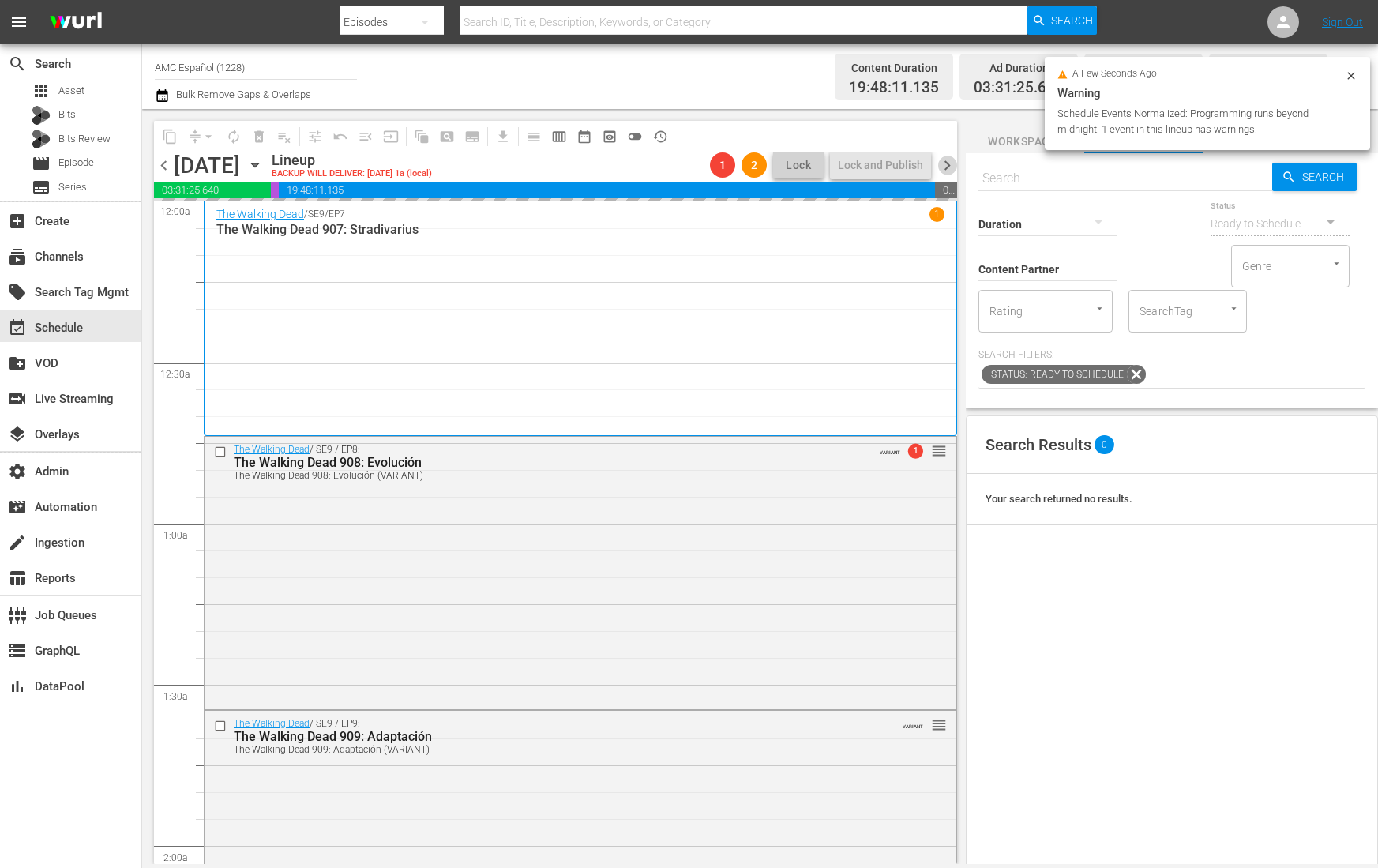
click at [949, 163] on span "chevron_right" at bounding box center [947, 165] width 19 height 19
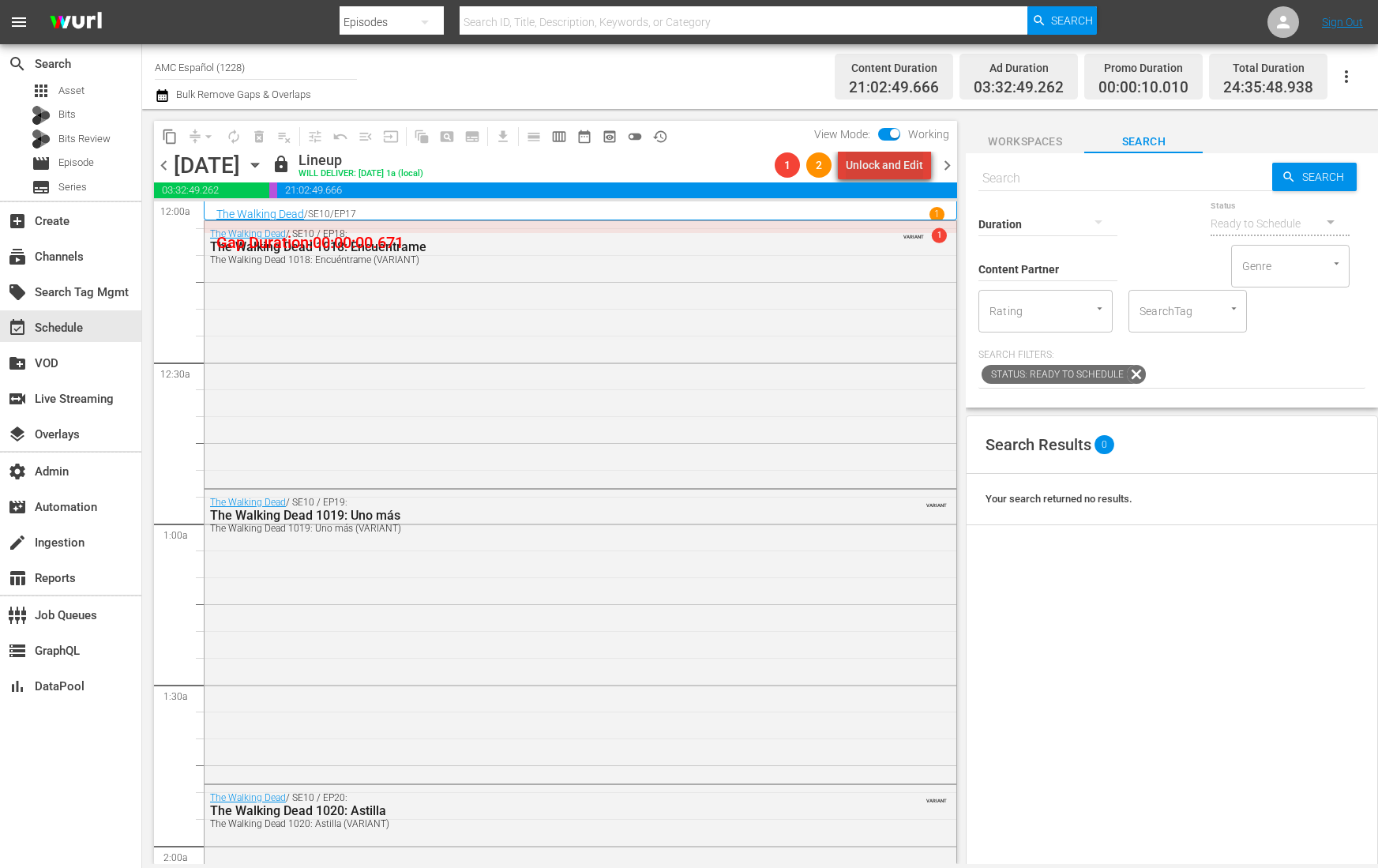
click at [900, 167] on div "Unlock and Edit" at bounding box center [885, 164] width 78 height 28
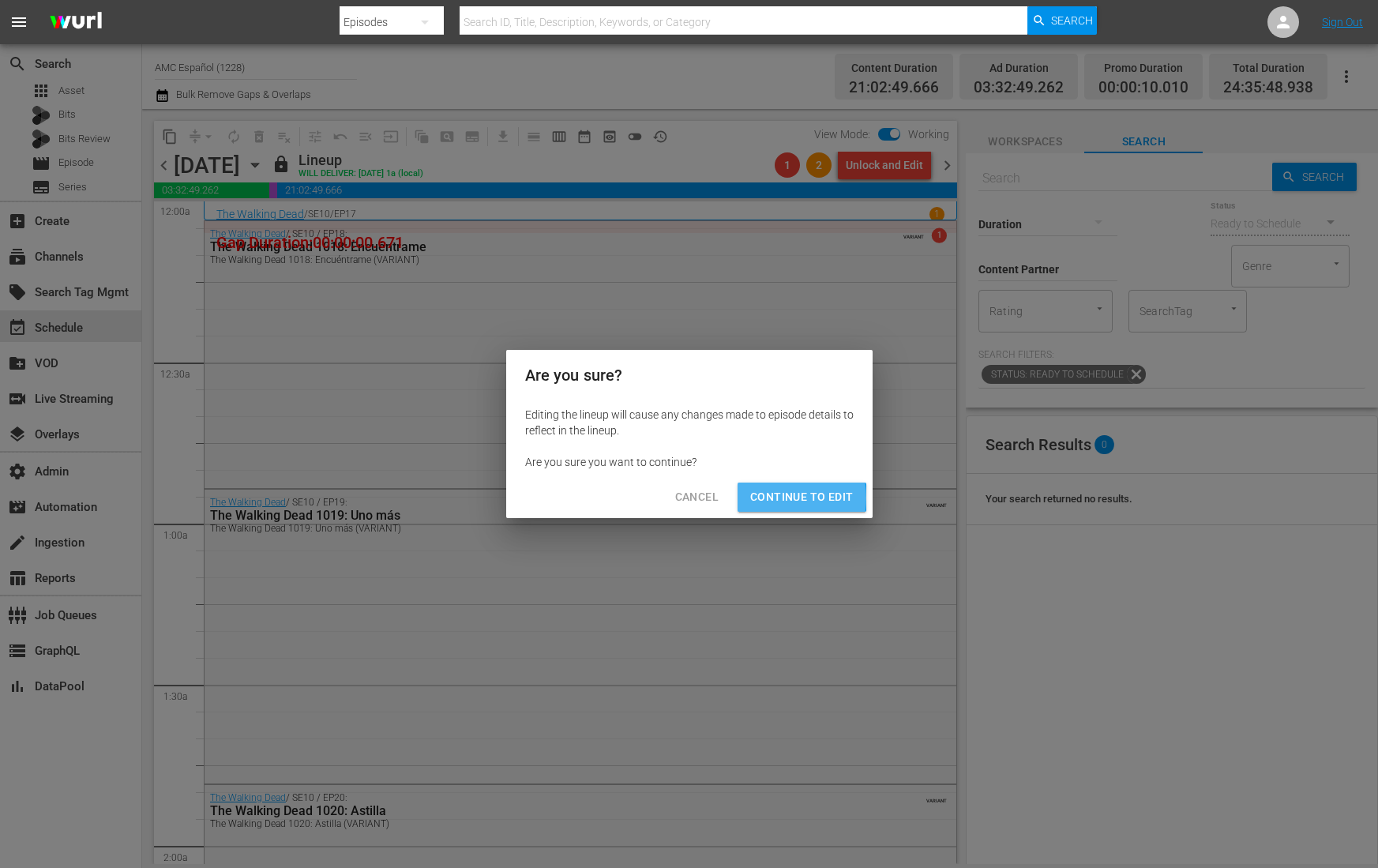
click at [771, 497] on span "Continue to Edit" at bounding box center [802, 497] width 103 height 19
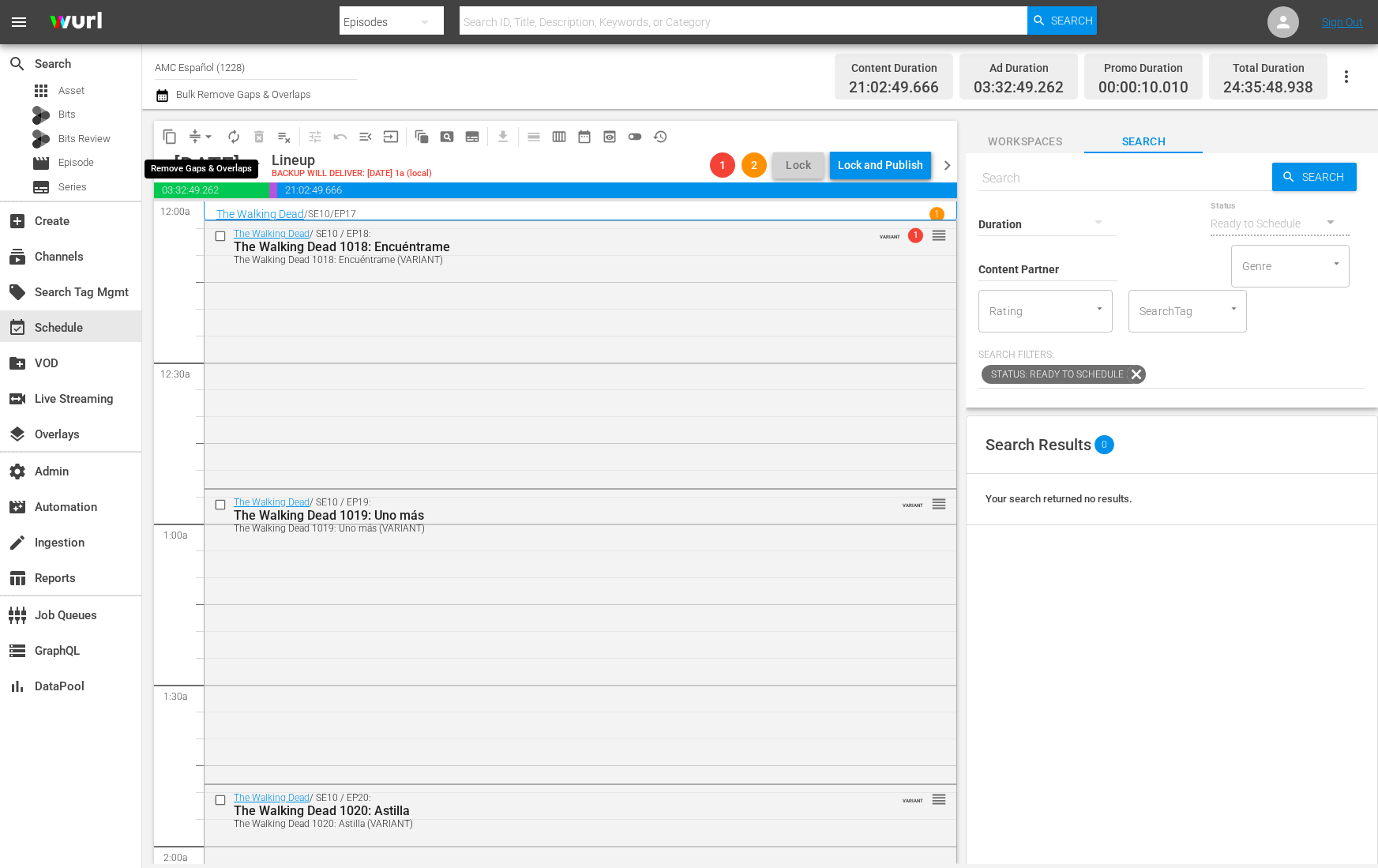
click at [199, 138] on button "arrow_drop_down" at bounding box center [209, 137] width 25 height 25
click at [256, 225] on li "Align to End of Previous Day" at bounding box center [209, 219] width 166 height 26
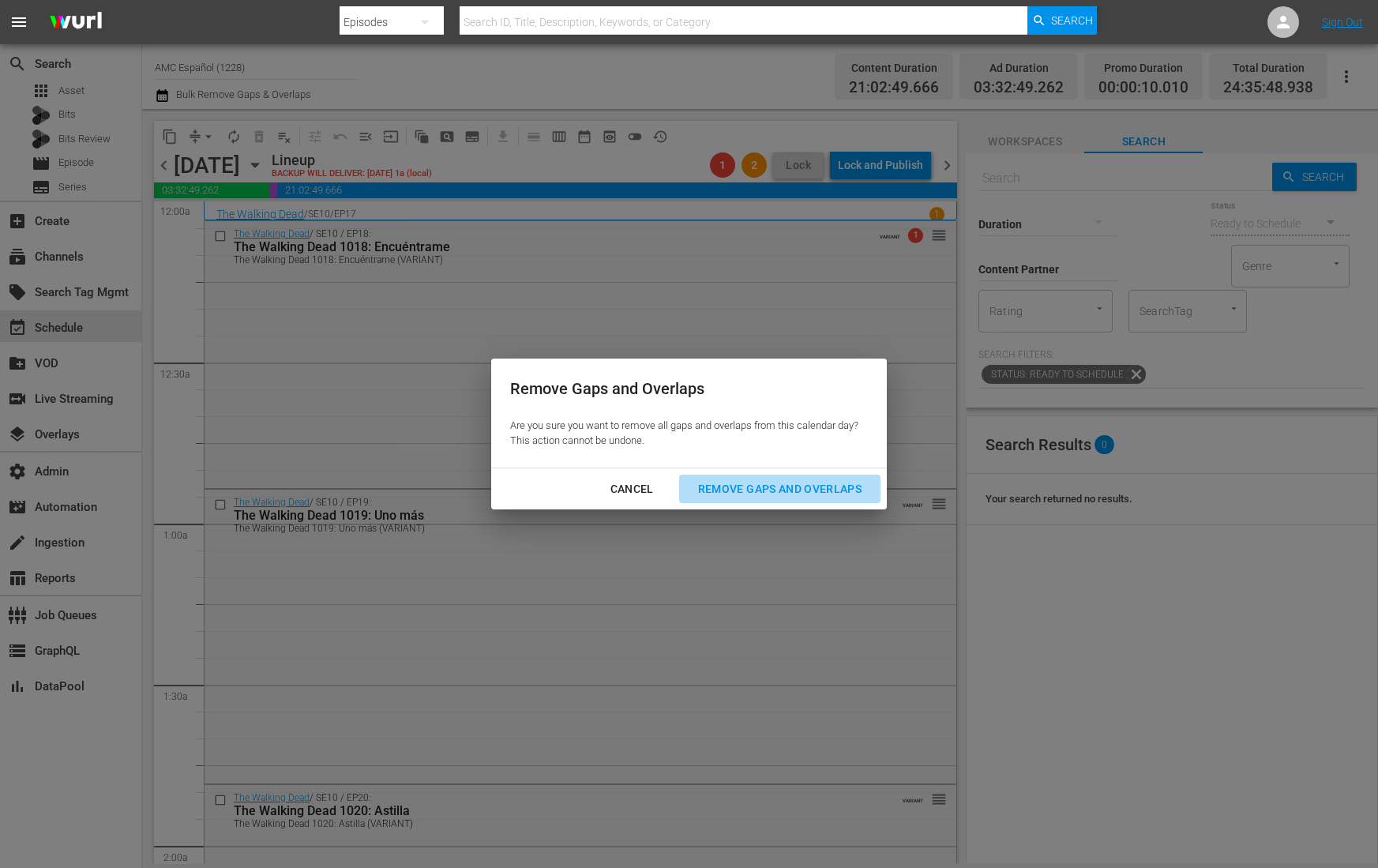
click at [781, 488] on div "Remove Gaps and Overlaps" at bounding box center [780, 489] width 188 height 19
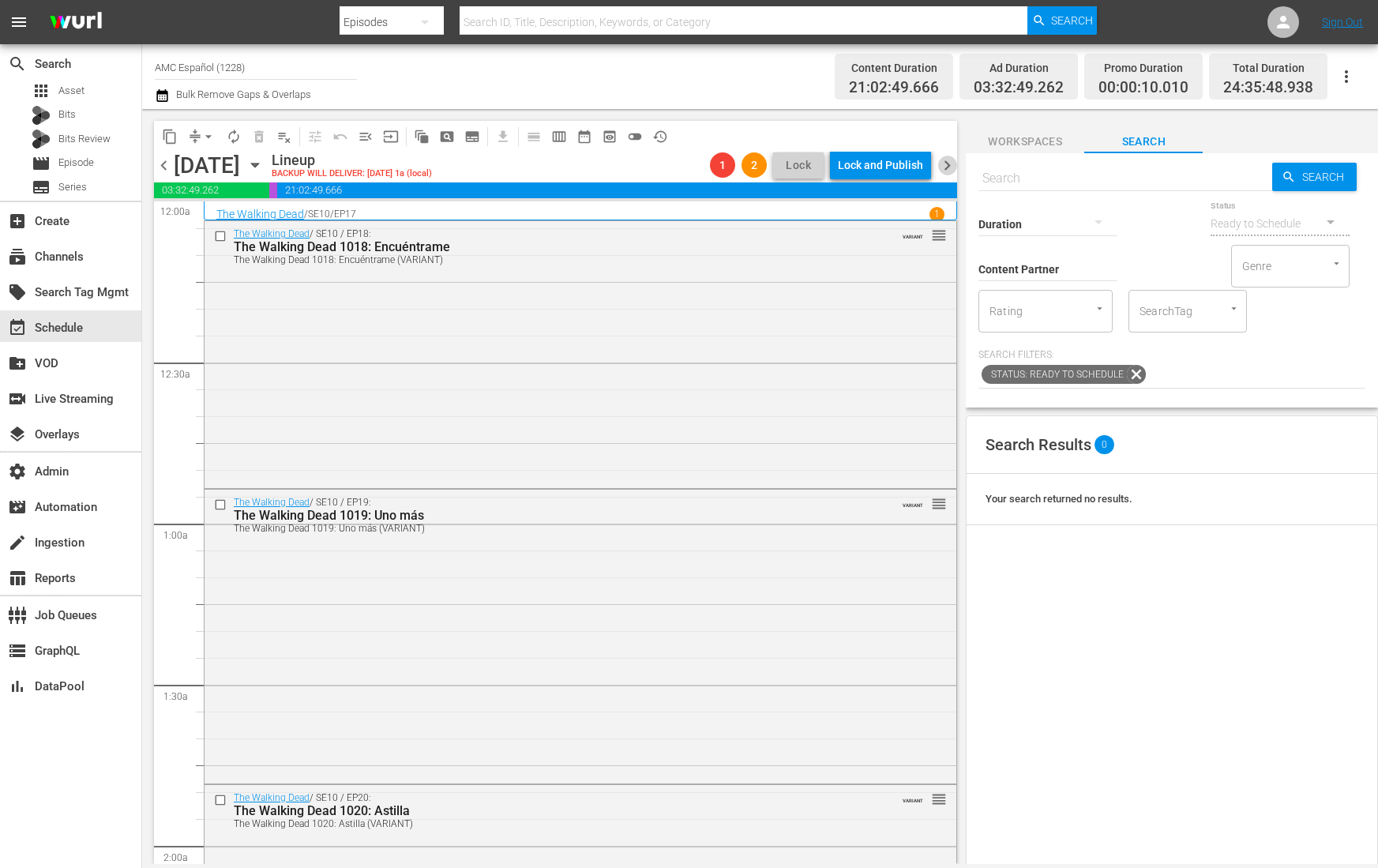
click at [950, 165] on span "chevron_right" at bounding box center [947, 165] width 19 height 19
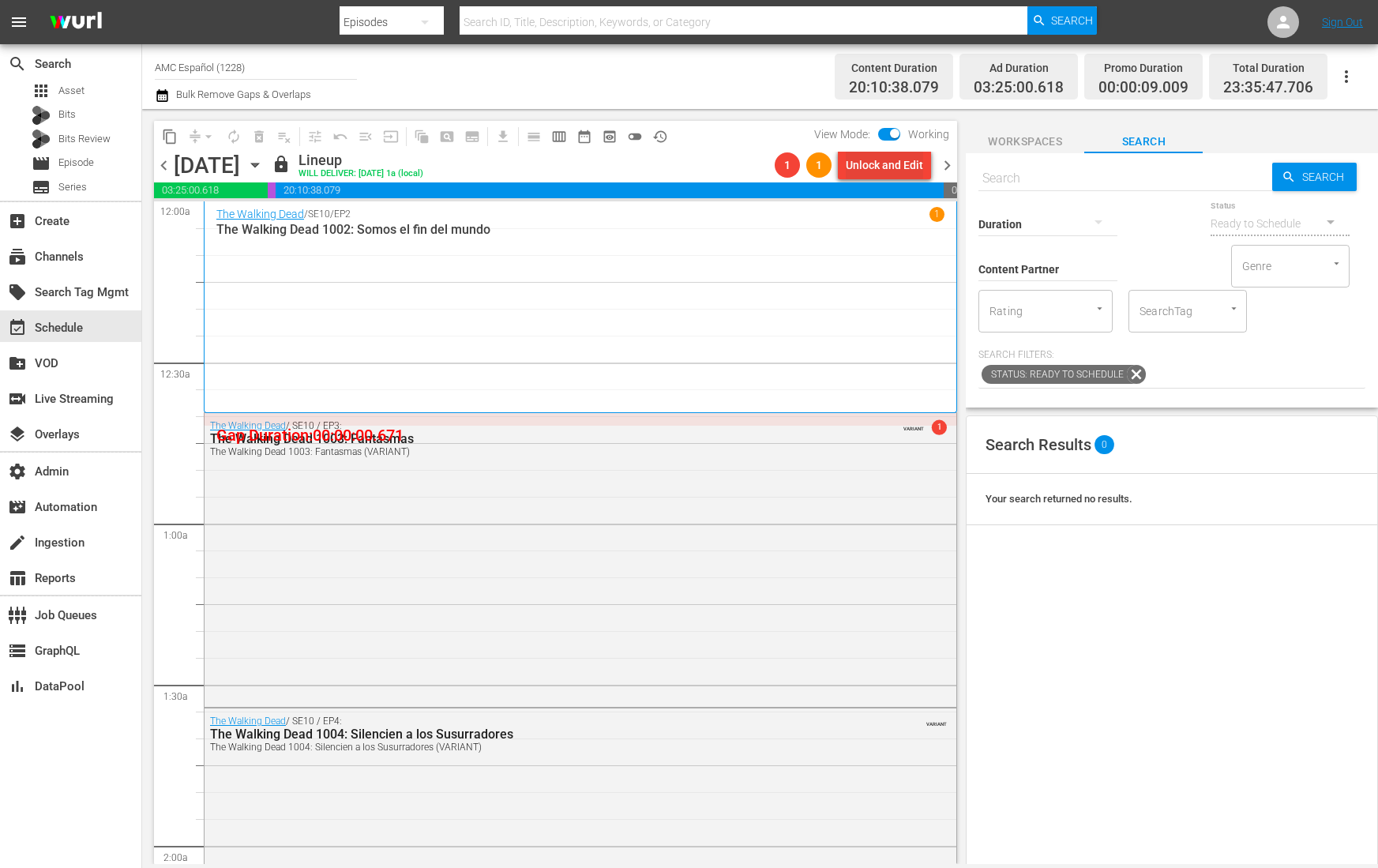
click at [854, 170] on div "Unlock and Edit" at bounding box center [885, 164] width 78 height 28
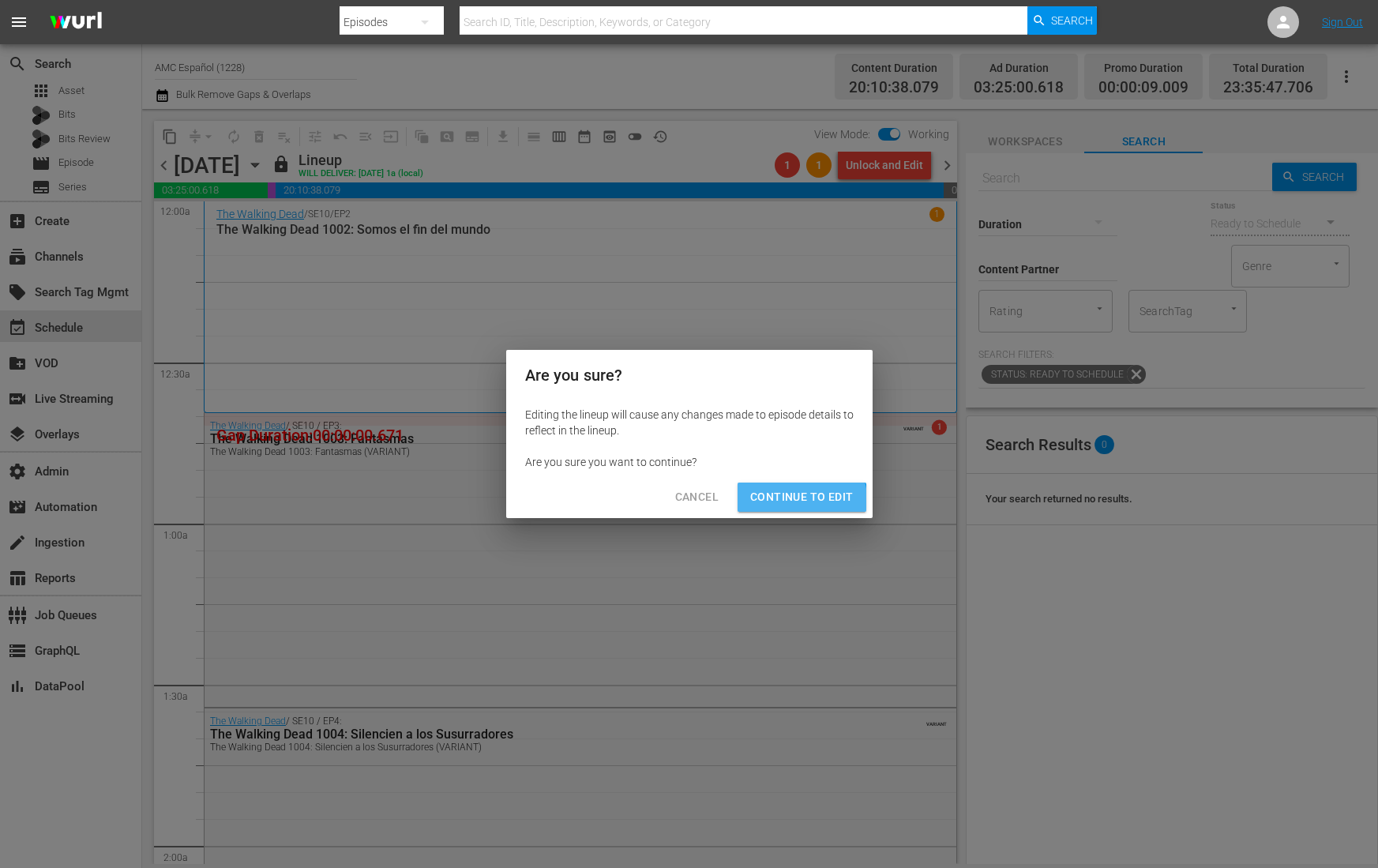
click at [785, 505] on span "Continue to Edit" at bounding box center [802, 497] width 103 height 19
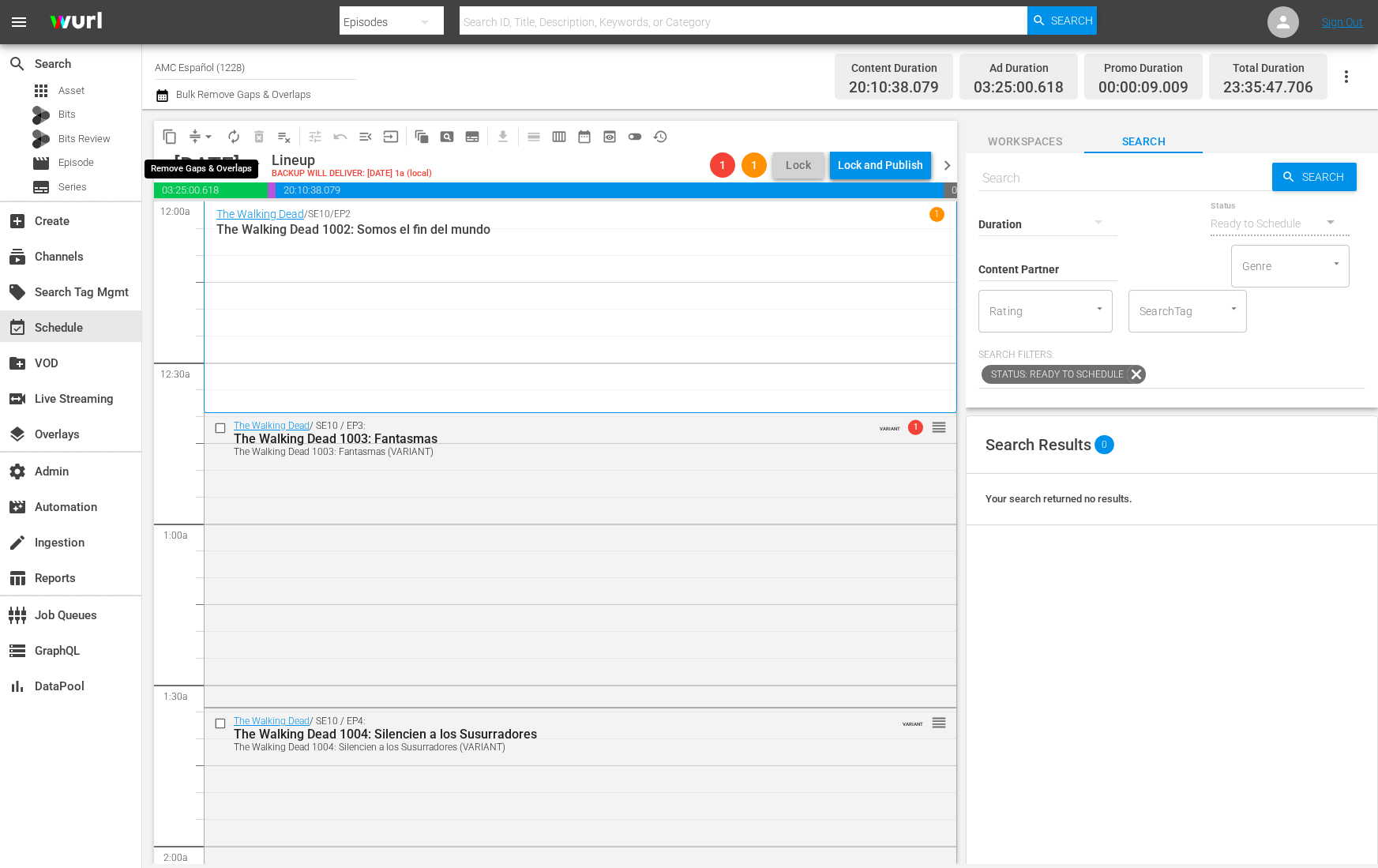
click at [204, 137] on span "arrow_drop_down" at bounding box center [209, 137] width 16 height 16
click at [206, 218] on li "Align to End of Previous Day" at bounding box center [209, 219] width 166 height 26
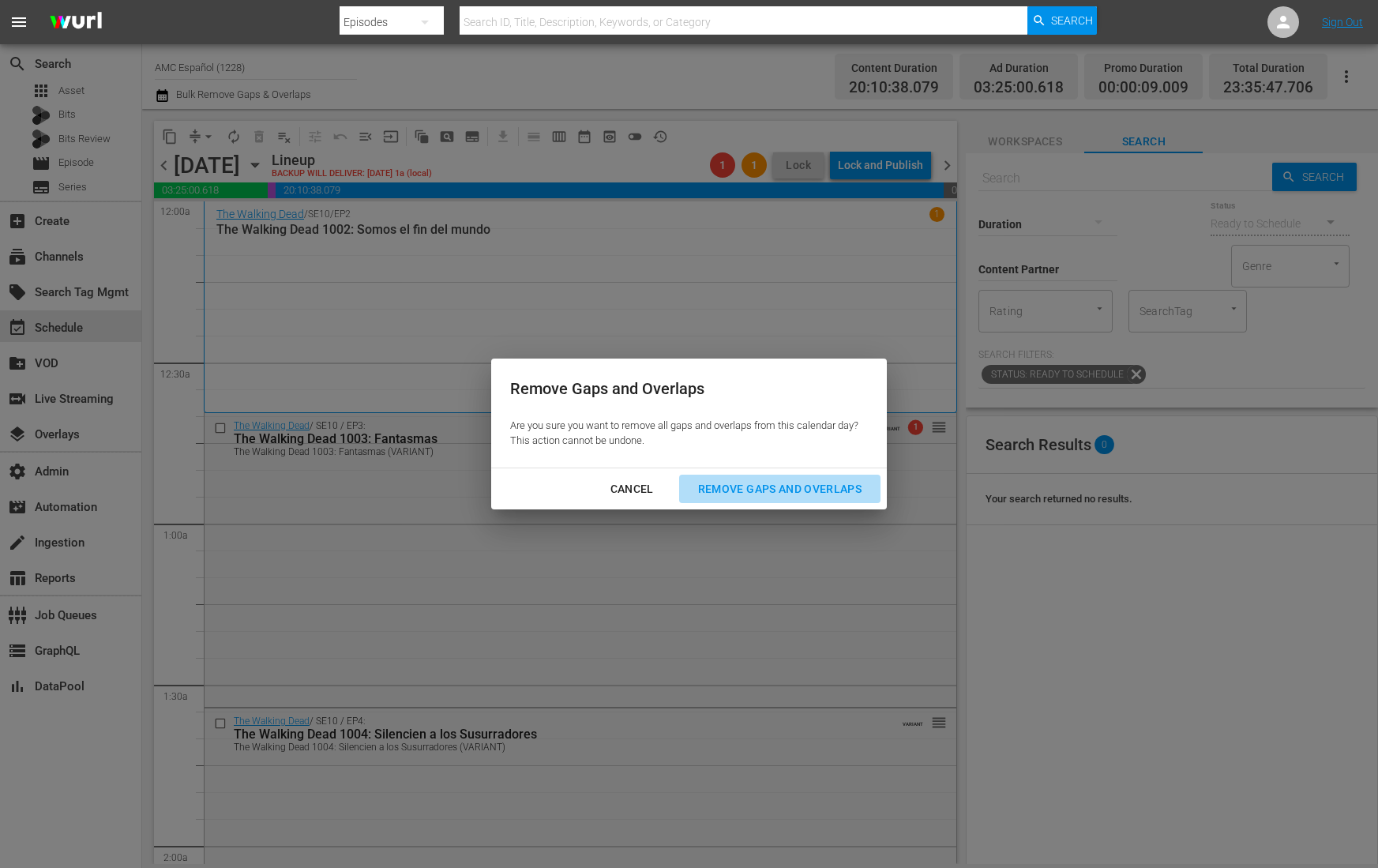
click at [810, 480] on div "Remove Gaps and Overlaps" at bounding box center [780, 489] width 188 height 19
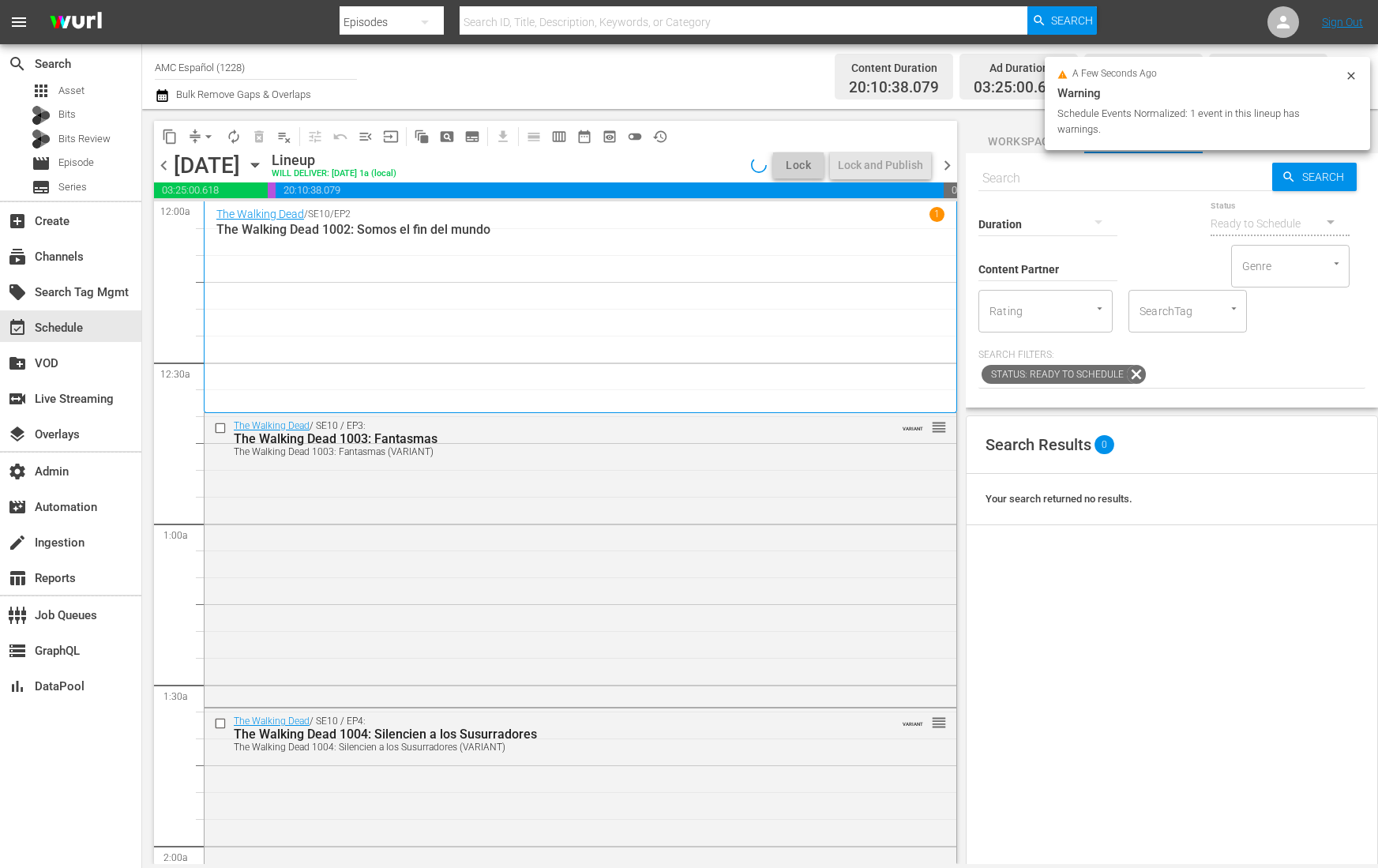
click at [264, 169] on icon "button" at bounding box center [255, 165] width 17 height 17
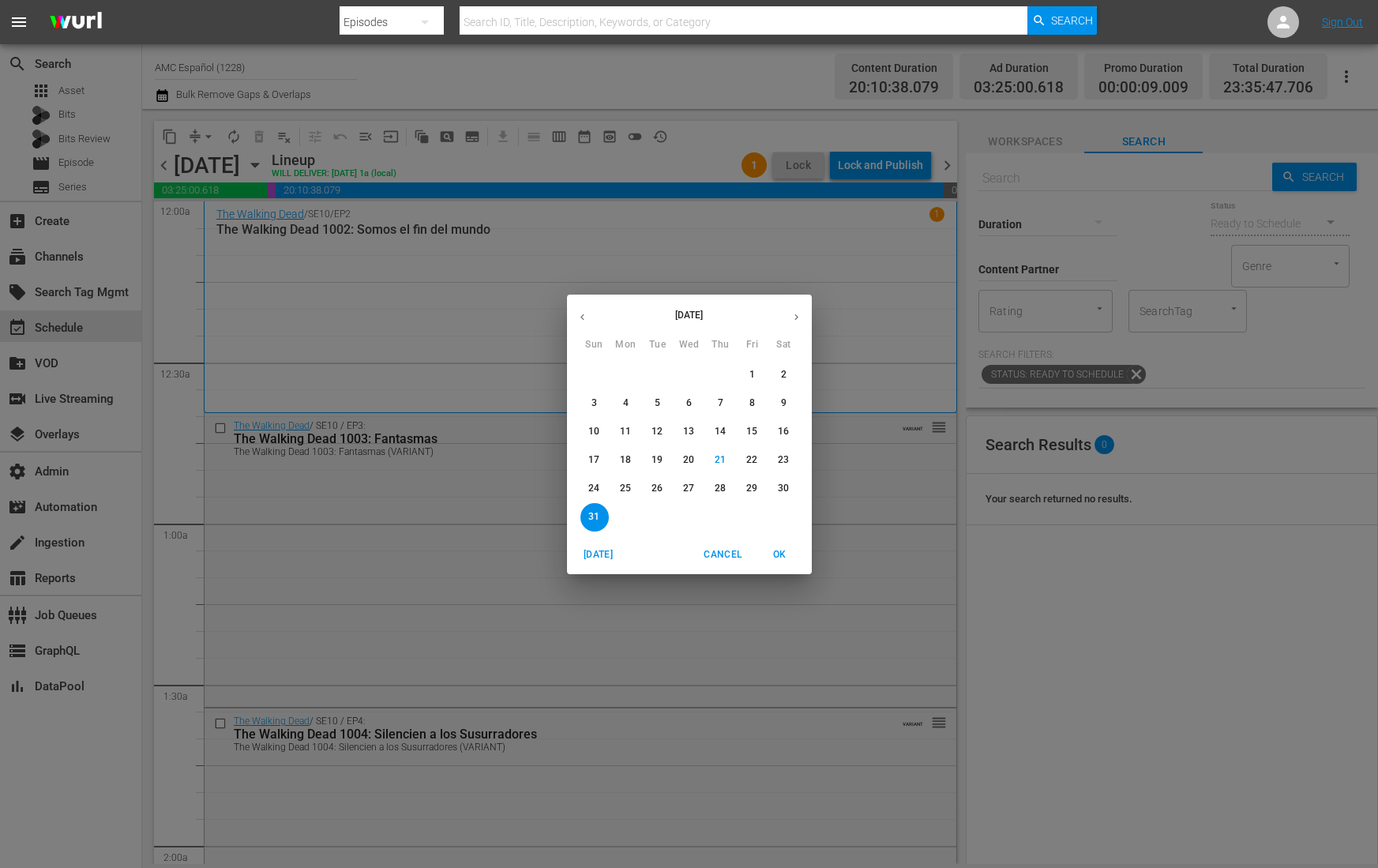
click at [656, 487] on p "26" at bounding box center [656, 488] width 11 height 14
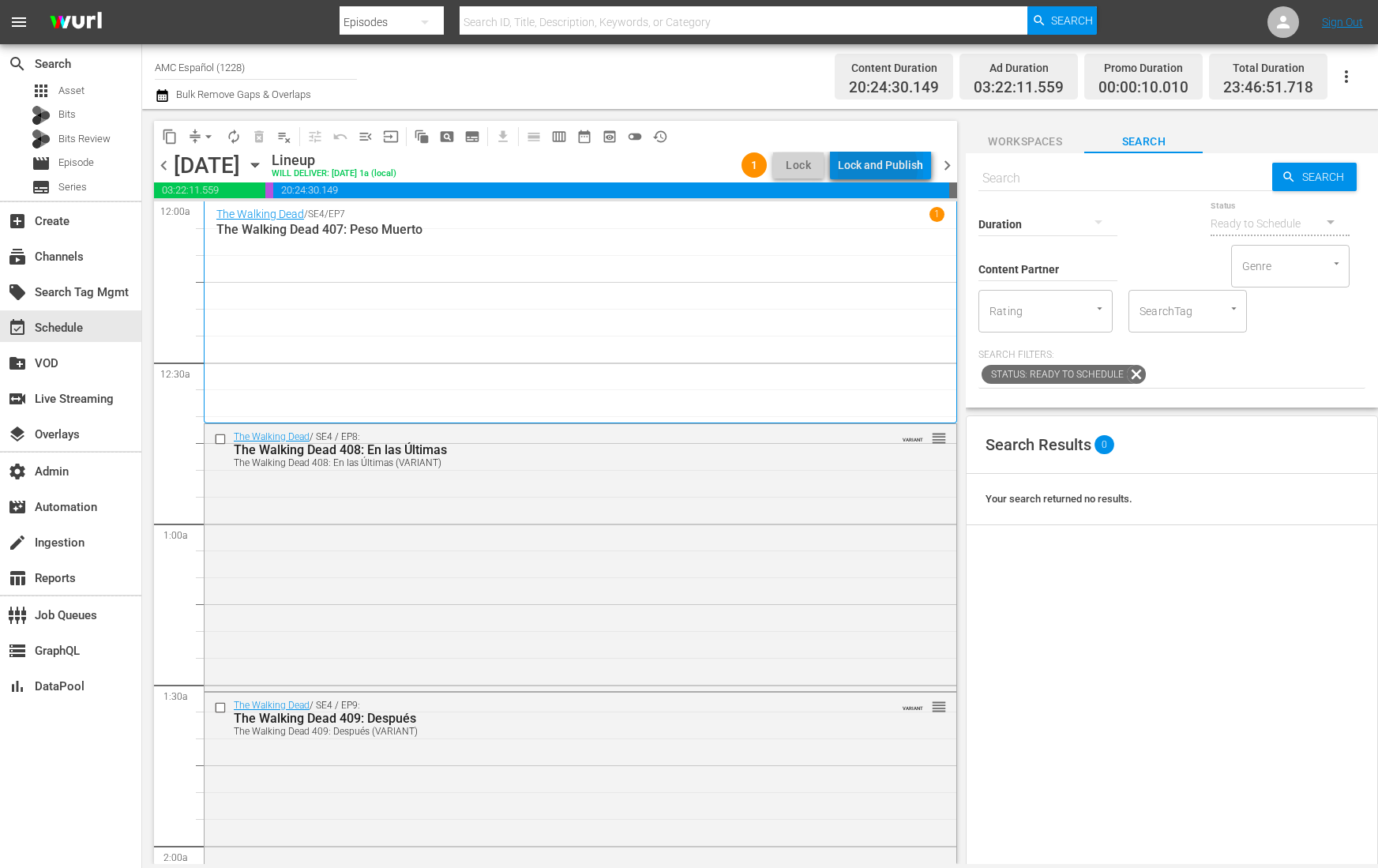
click at [879, 167] on div "Lock and Publish" at bounding box center [881, 164] width 85 height 28
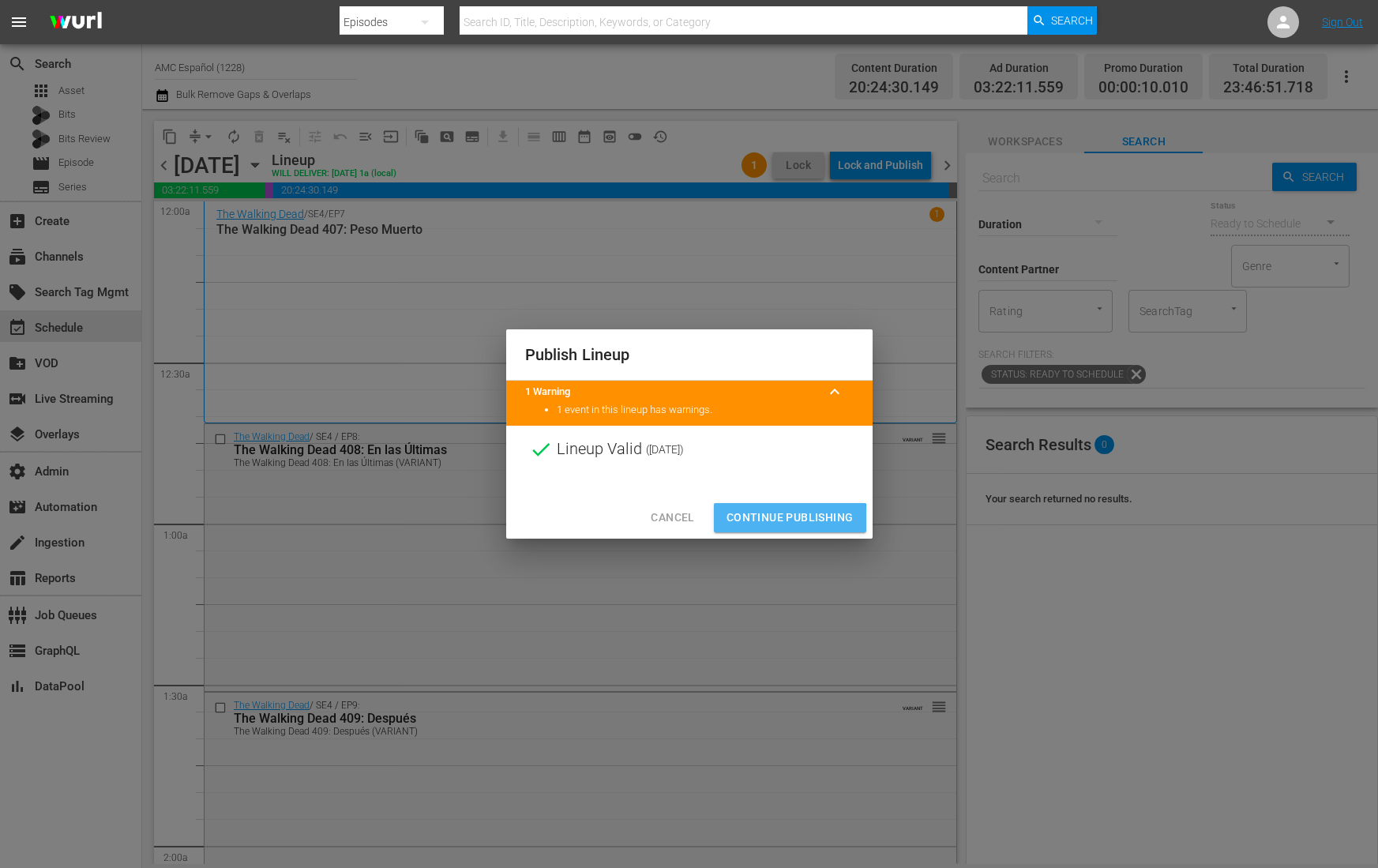
click at [761, 520] on span "Continue Publishing" at bounding box center [790, 517] width 127 height 19
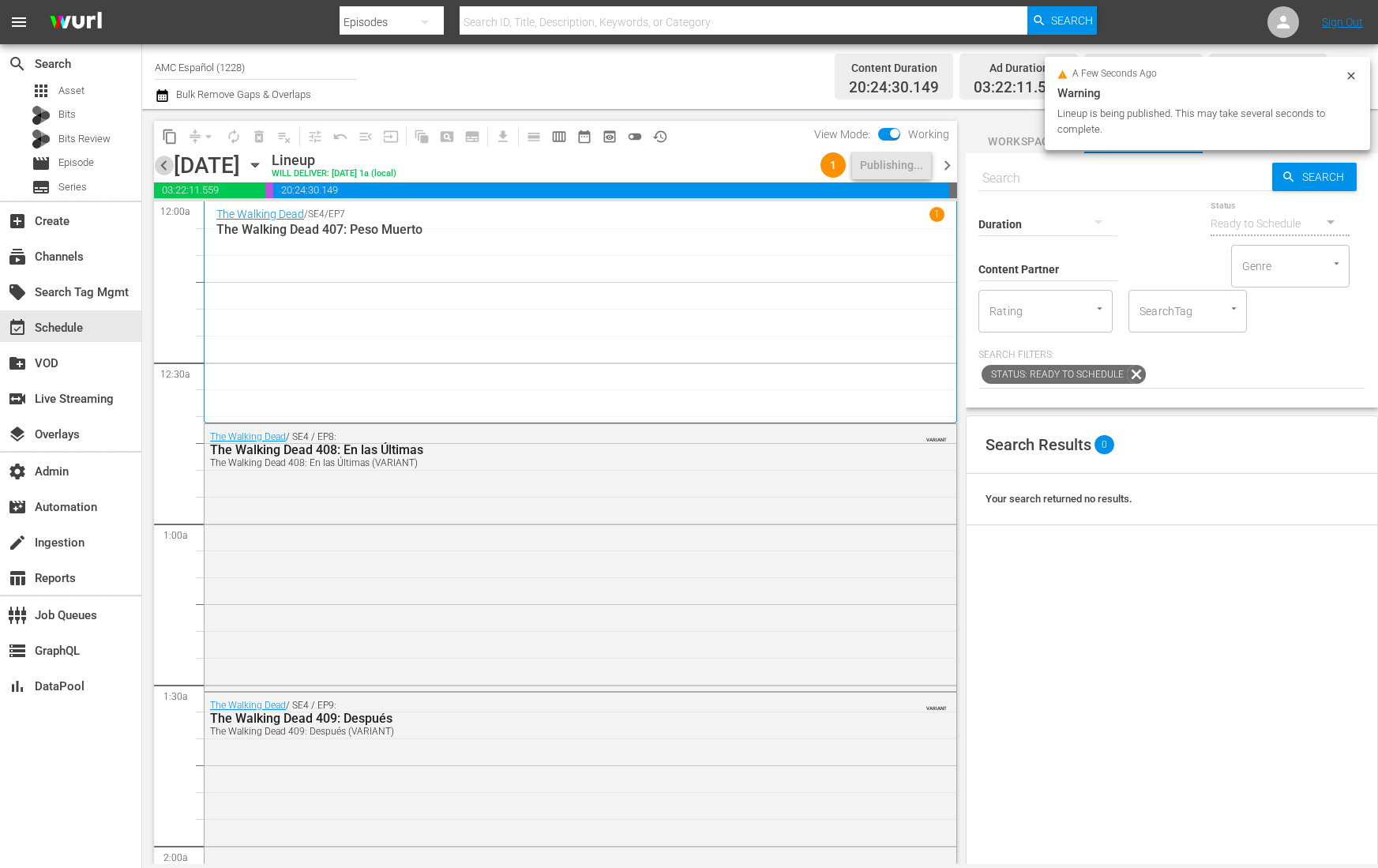
click at [165, 163] on span "chevron_left" at bounding box center [164, 165] width 19 height 19
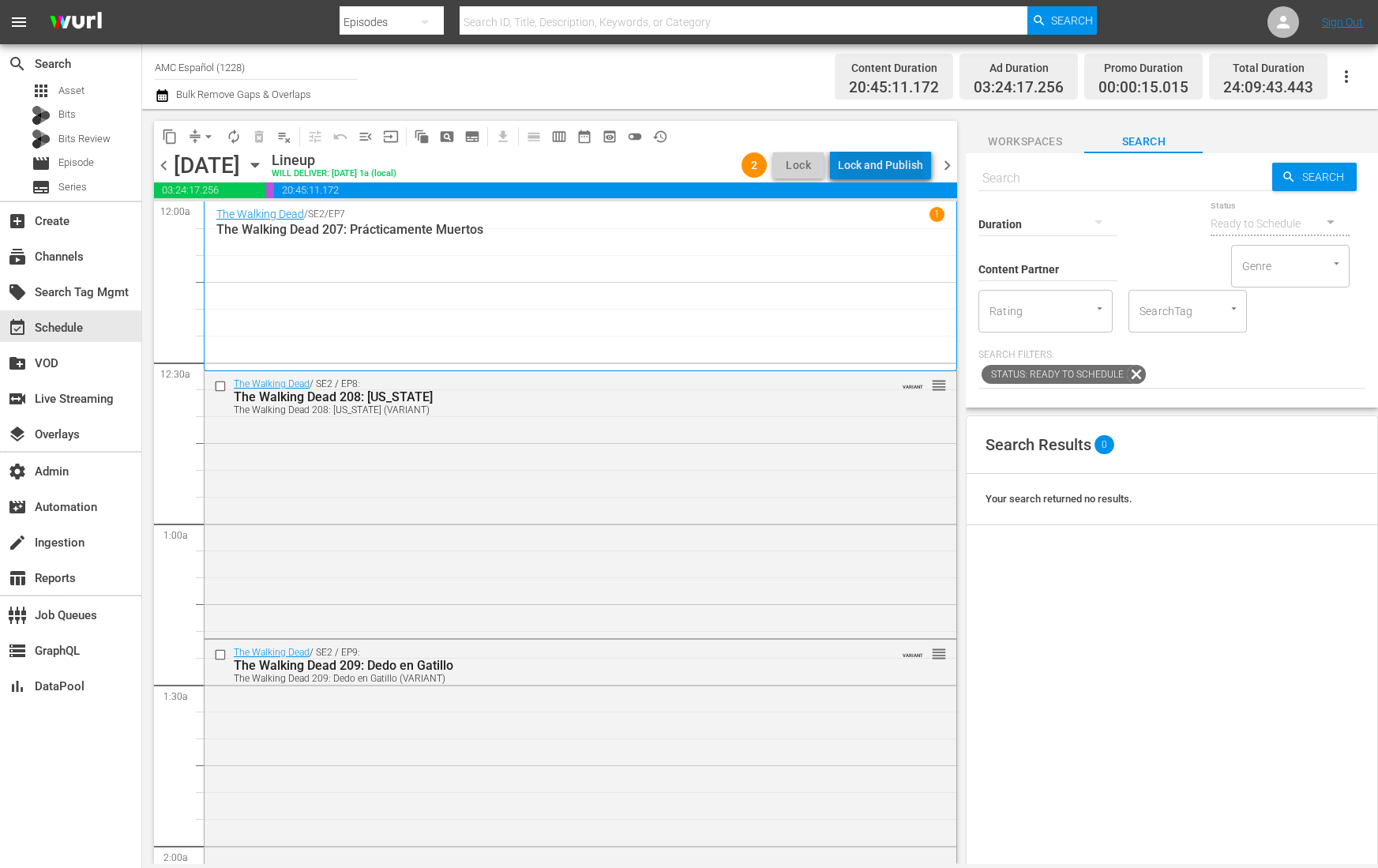
click at [903, 168] on div "Lock and Publish" at bounding box center [881, 164] width 85 height 28
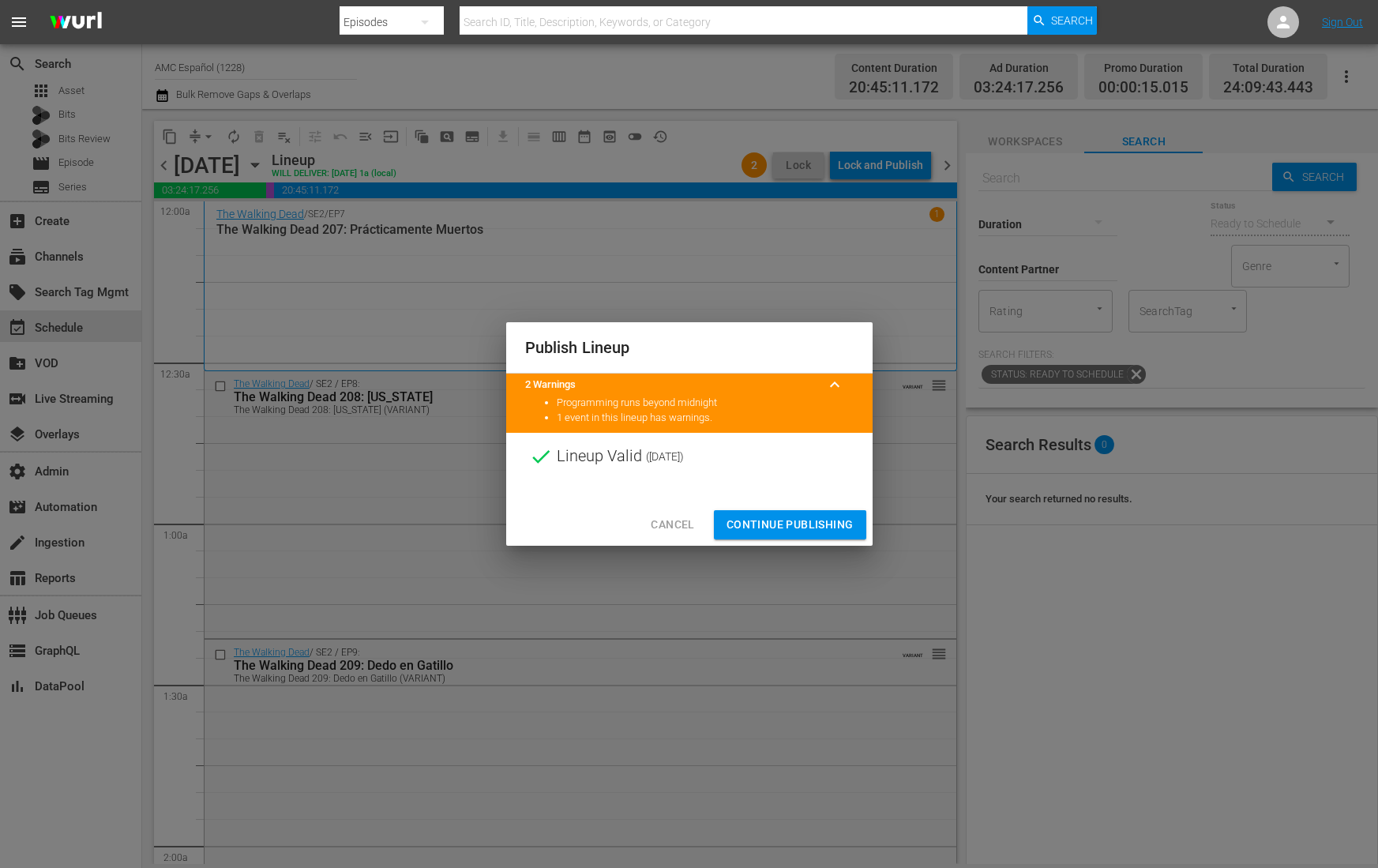
click at [786, 518] on span "Continue Publishing" at bounding box center [790, 524] width 127 height 19
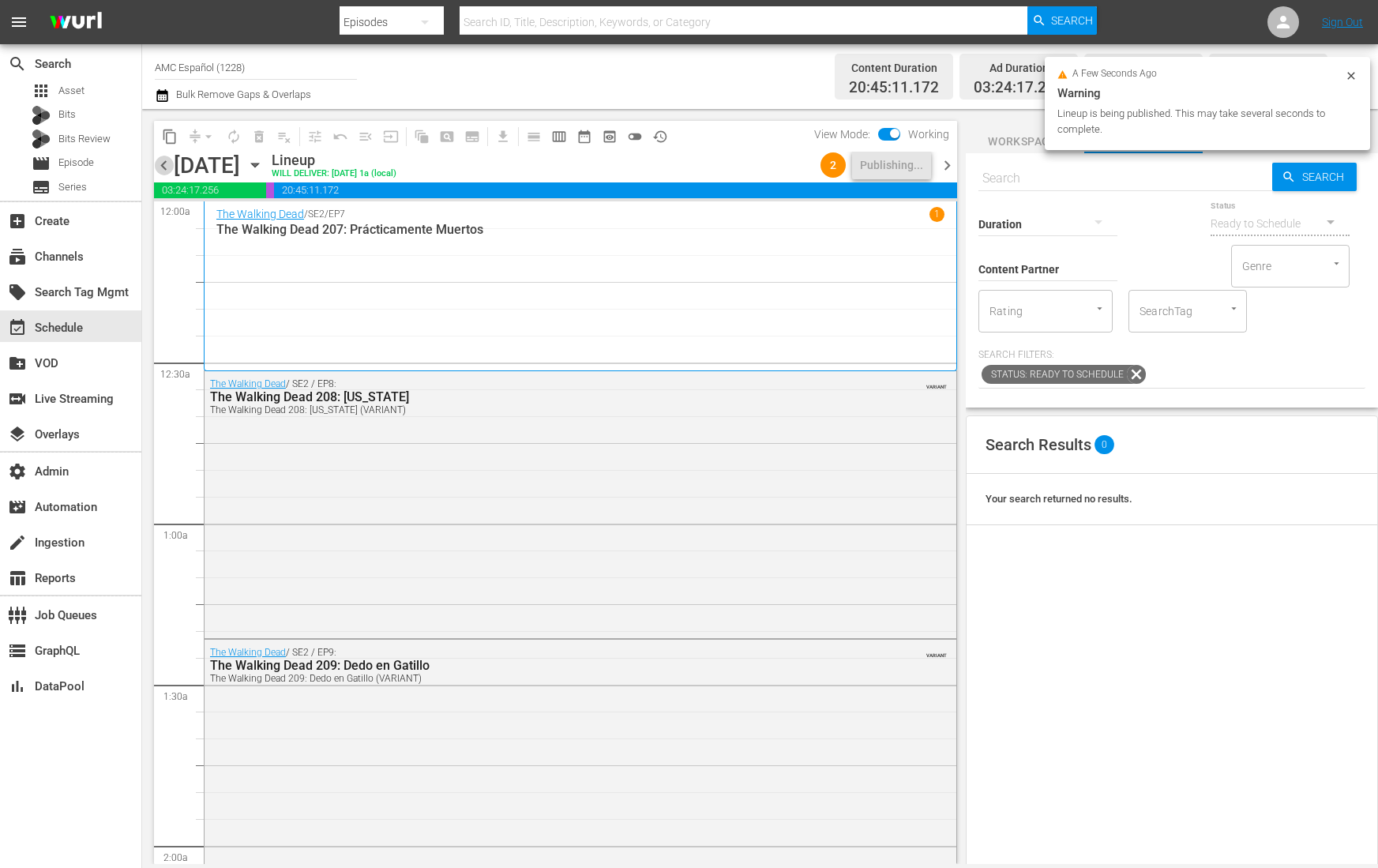
click at [162, 166] on span "chevron_left" at bounding box center [164, 165] width 19 height 19
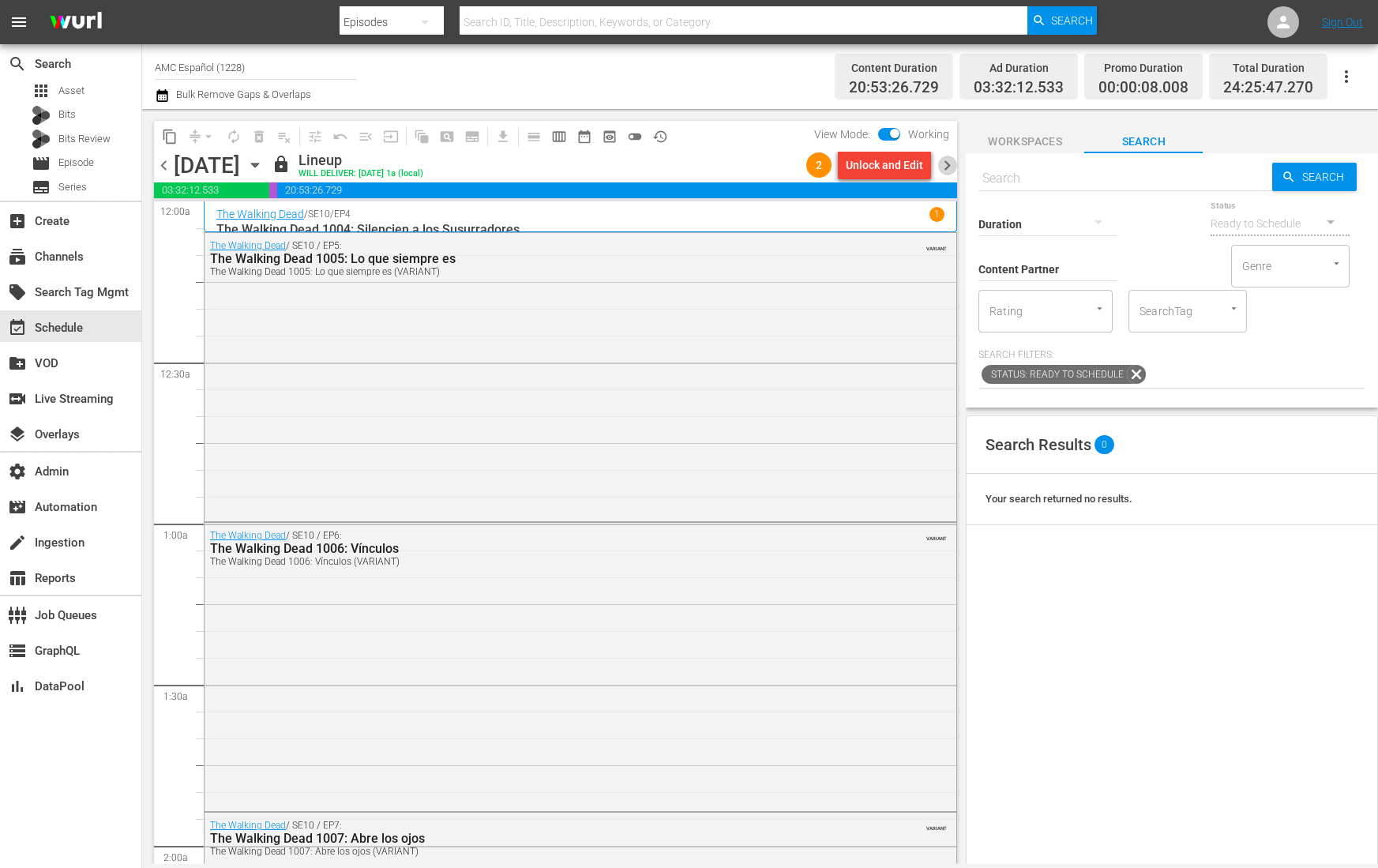
click at [951, 163] on span "chevron_right" at bounding box center [947, 165] width 19 height 19
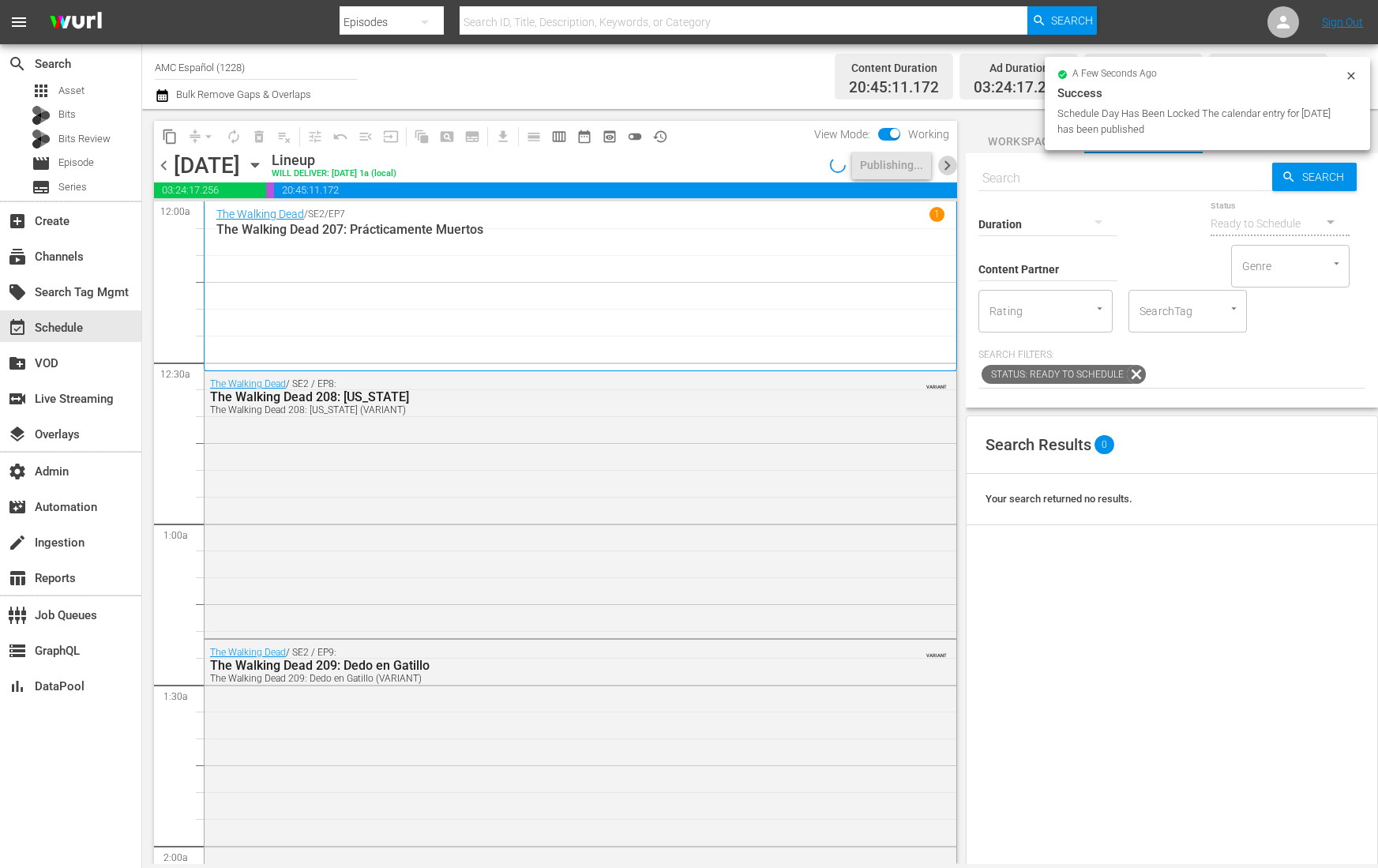
click at [951, 163] on span "chevron_right" at bounding box center [947, 165] width 19 height 19
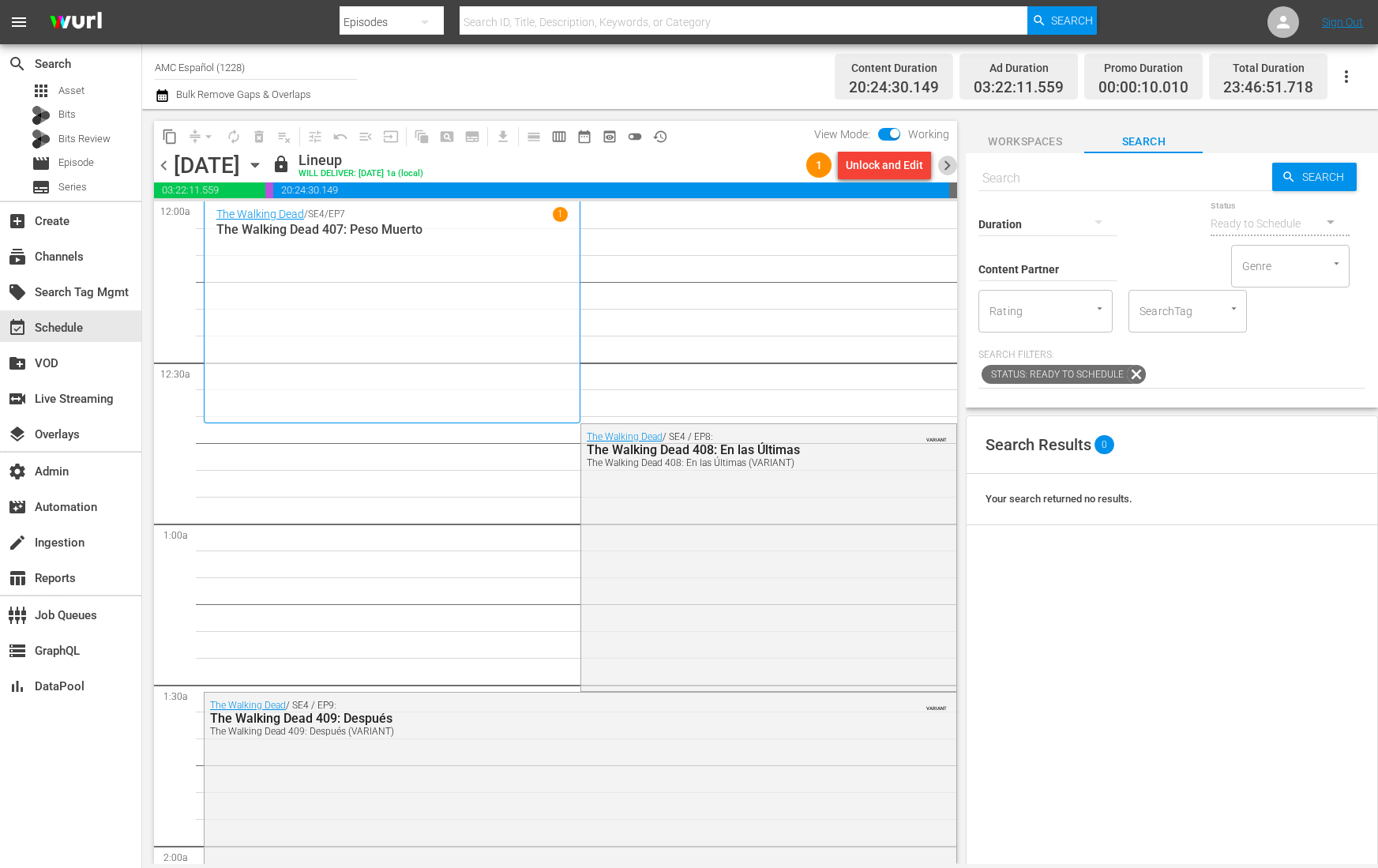
click at [950, 163] on span "chevron_right" at bounding box center [947, 165] width 19 height 19
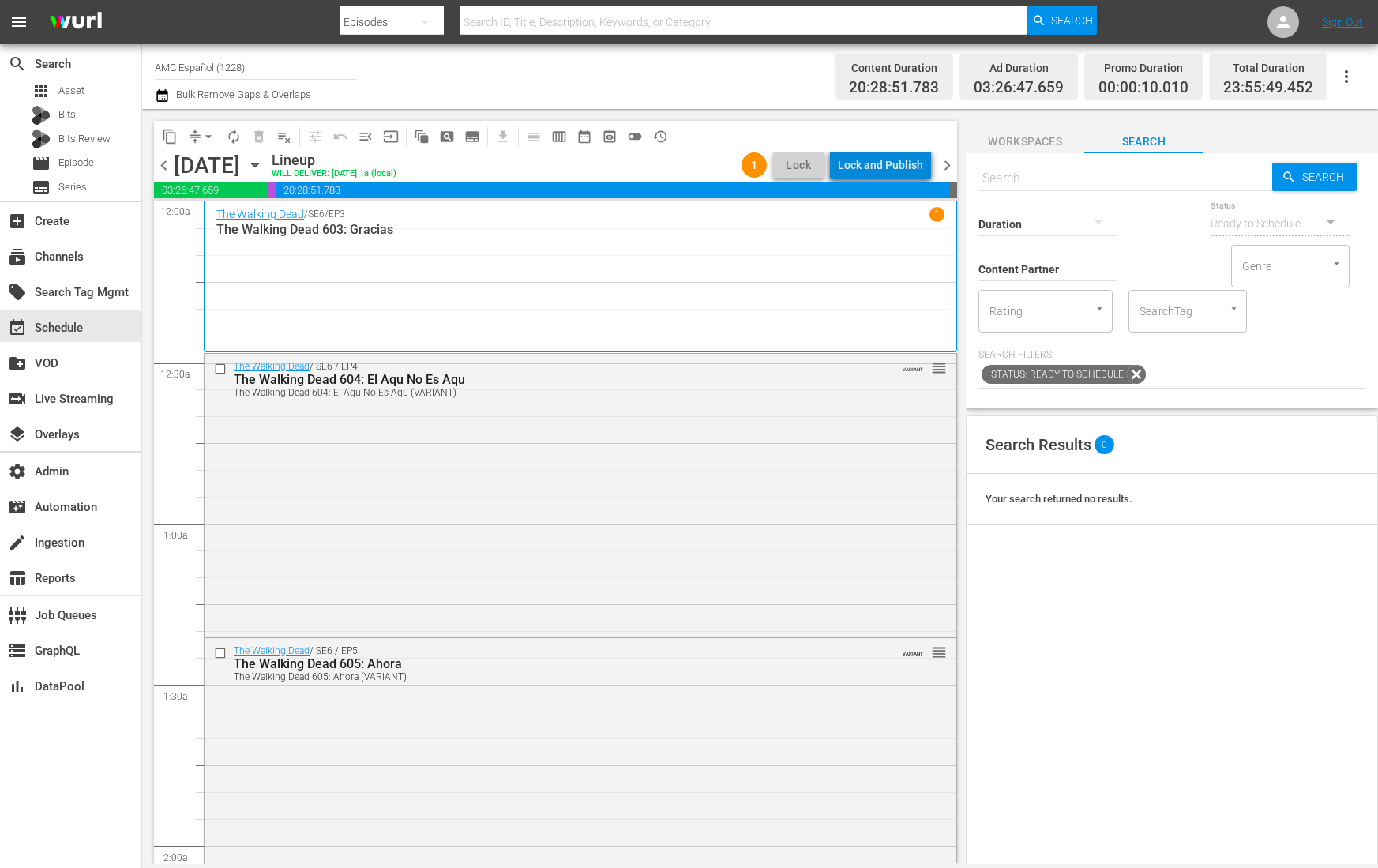
click at [897, 159] on div "Lock and Publish" at bounding box center [881, 164] width 85 height 28
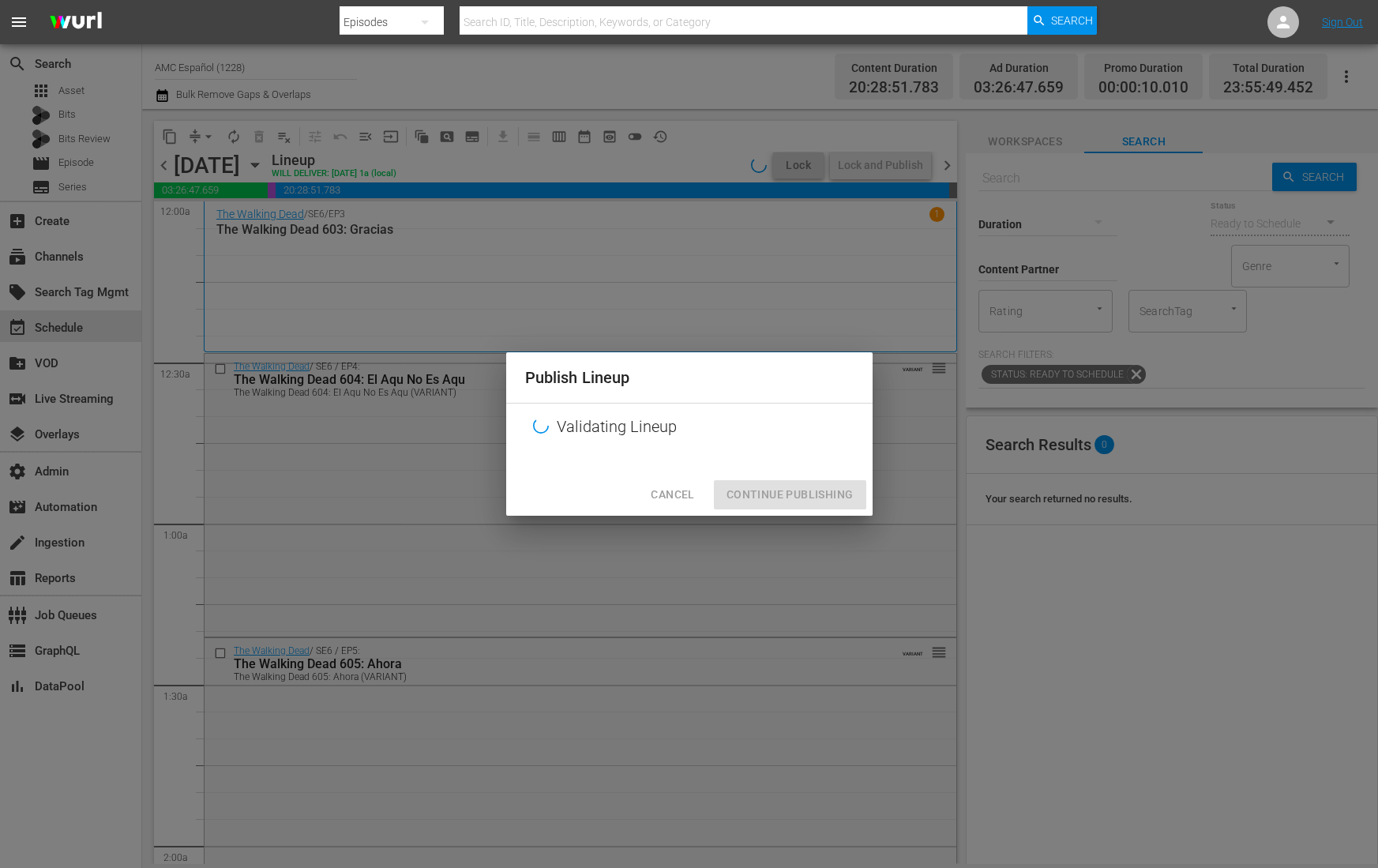
click at [821, 488] on div "Cancel Continue Publishing" at bounding box center [689, 494] width 366 height 42
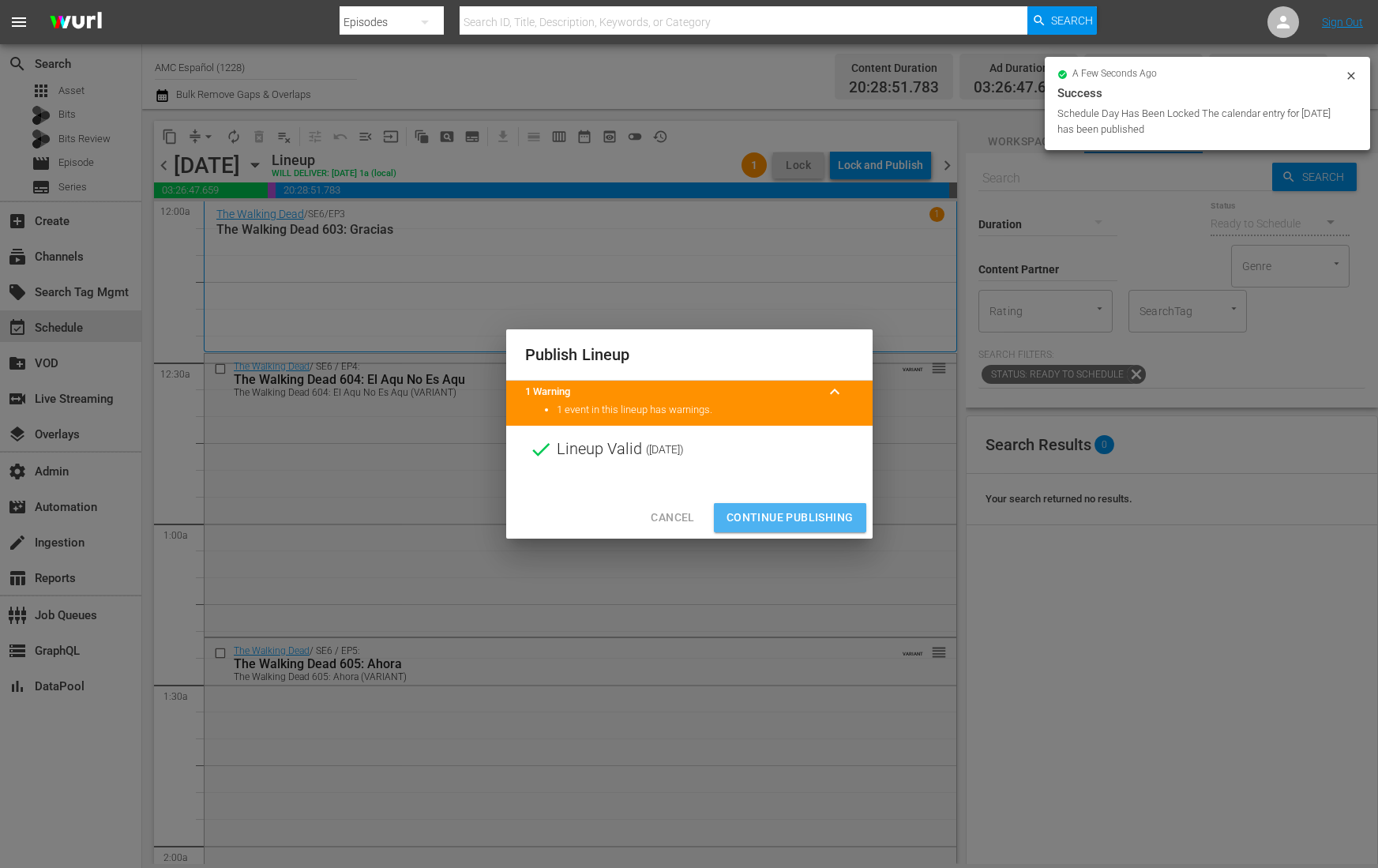
click at [785, 521] on span "Continue Publishing" at bounding box center [790, 517] width 127 height 19
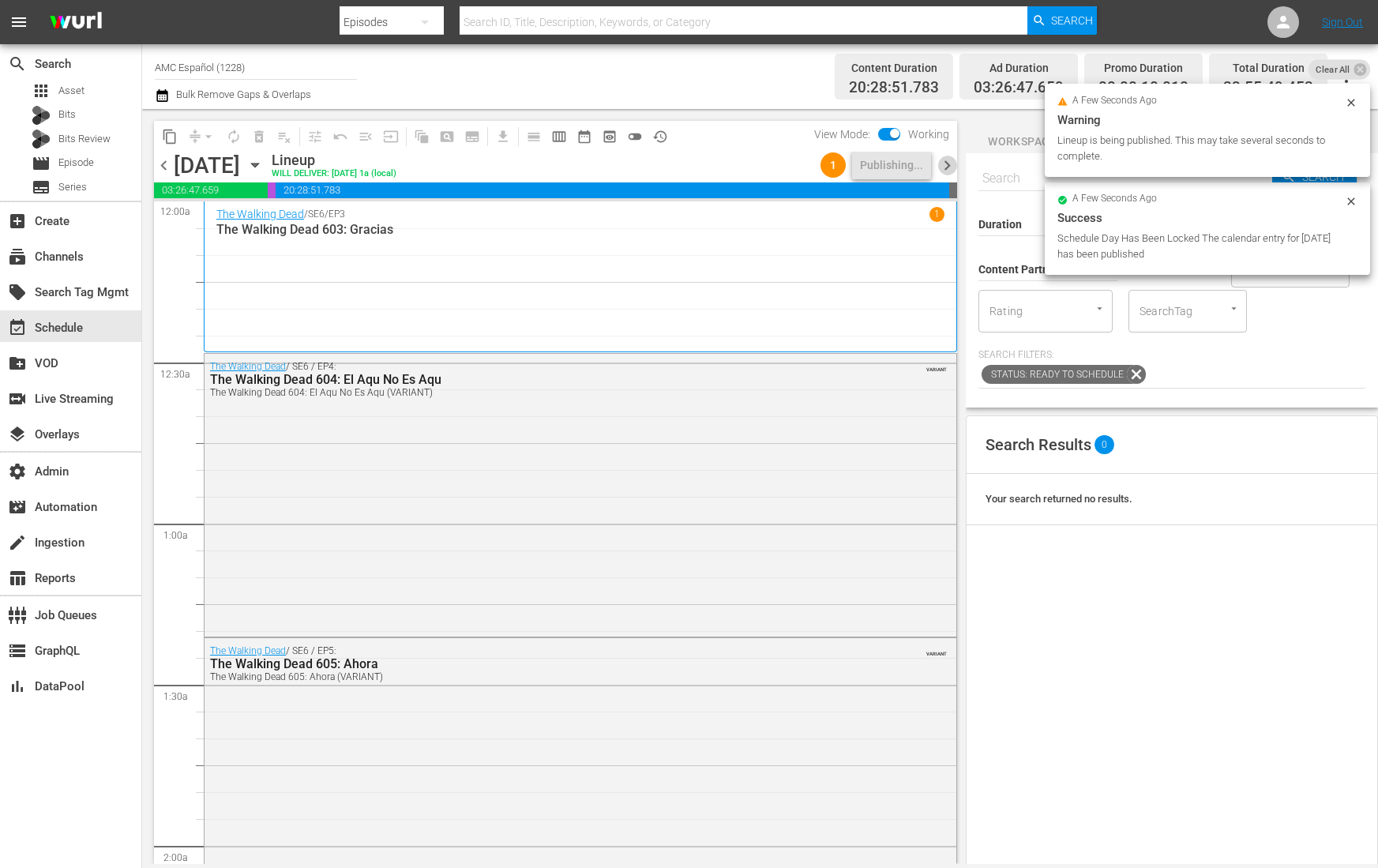
click at [945, 170] on span "chevron_right" at bounding box center [947, 165] width 19 height 19
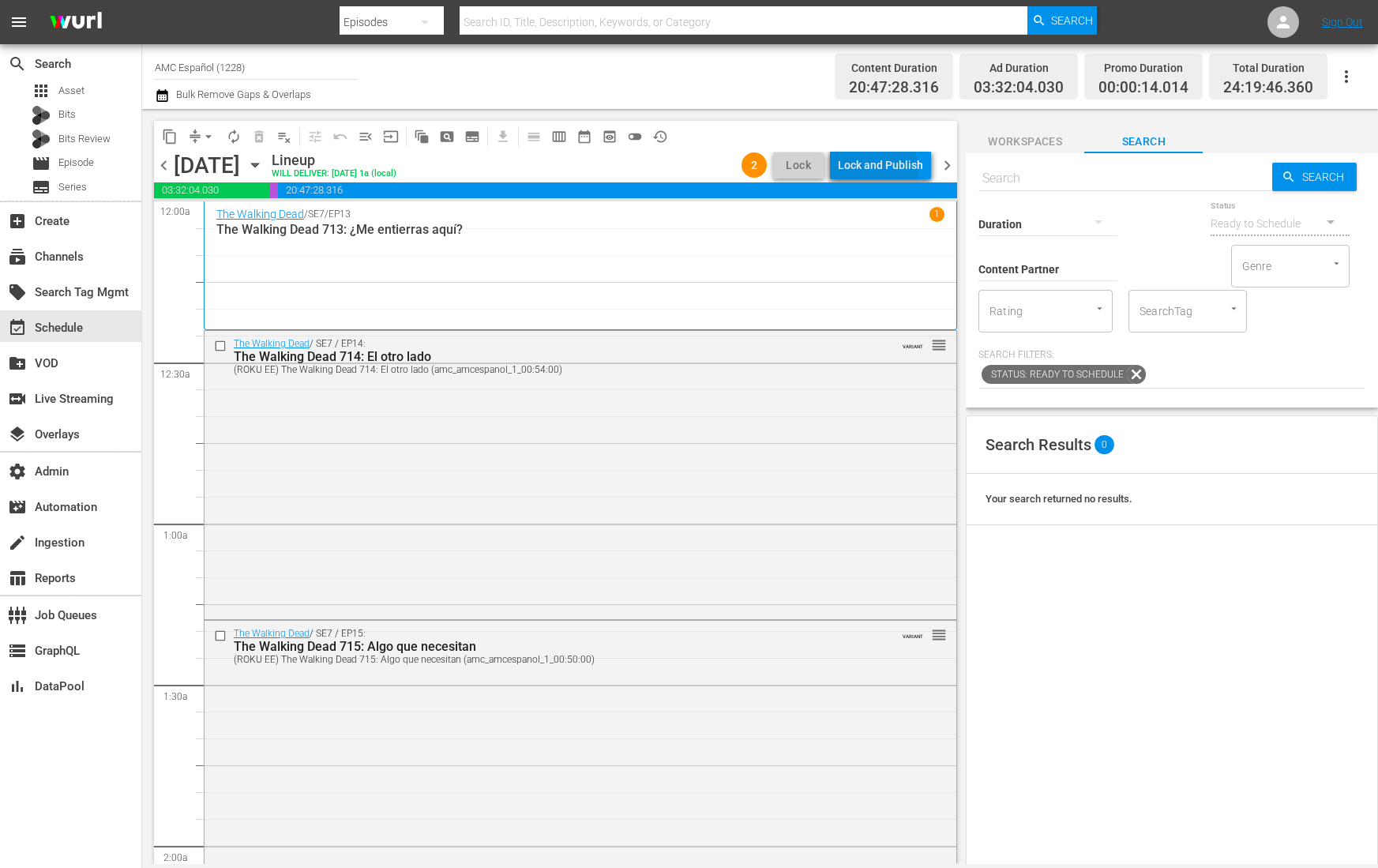
click at [879, 170] on div "Lock and Publish" at bounding box center [881, 164] width 85 height 28
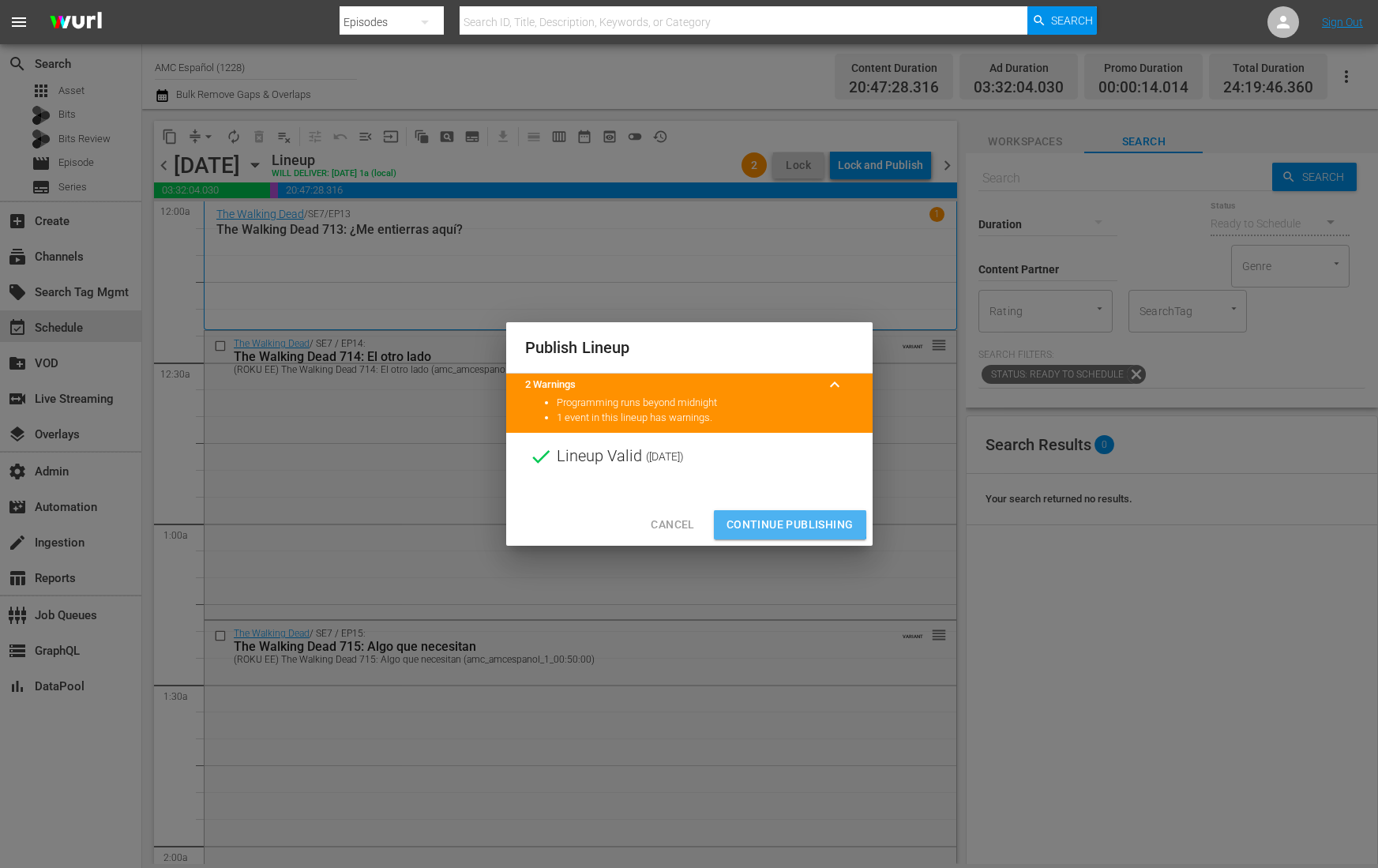
click at [781, 516] on span "Continue Publishing" at bounding box center [790, 524] width 127 height 19
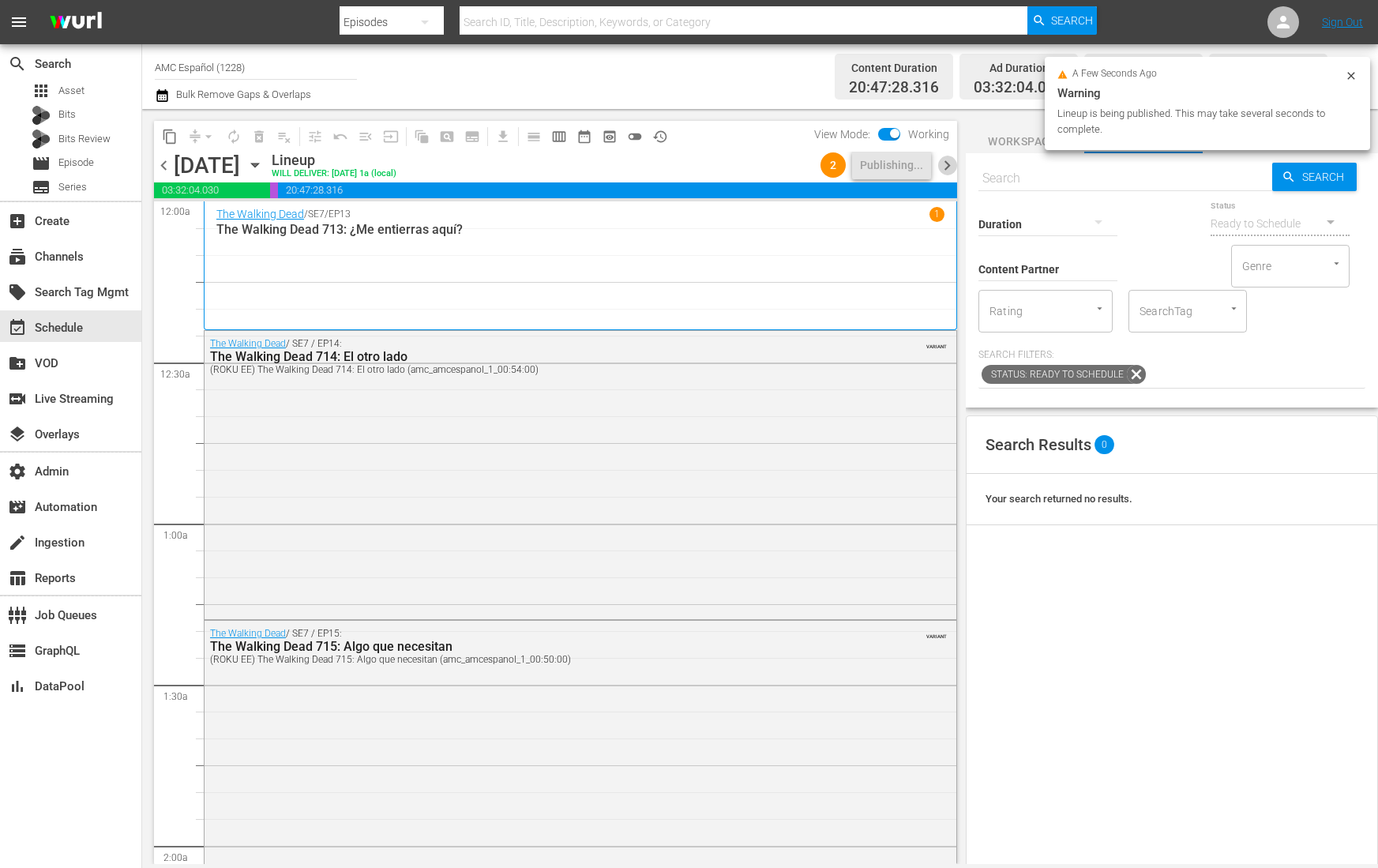
click at [946, 156] on span "chevron_right" at bounding box center [947, 165] width 19 height 19
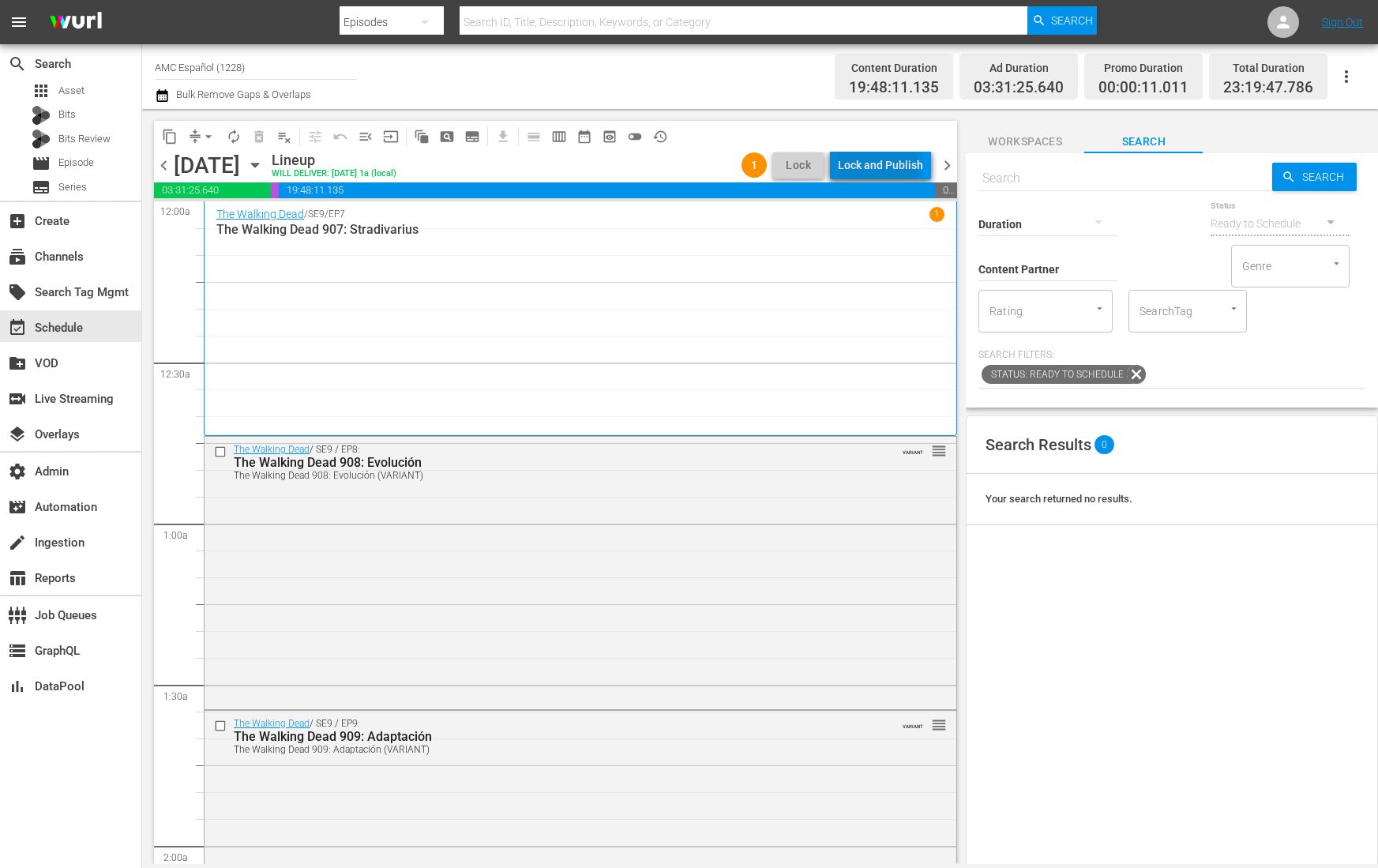
click at [874, 167] on div "Lock and Publish" at bounding box center [881, 164] width 85 height 28
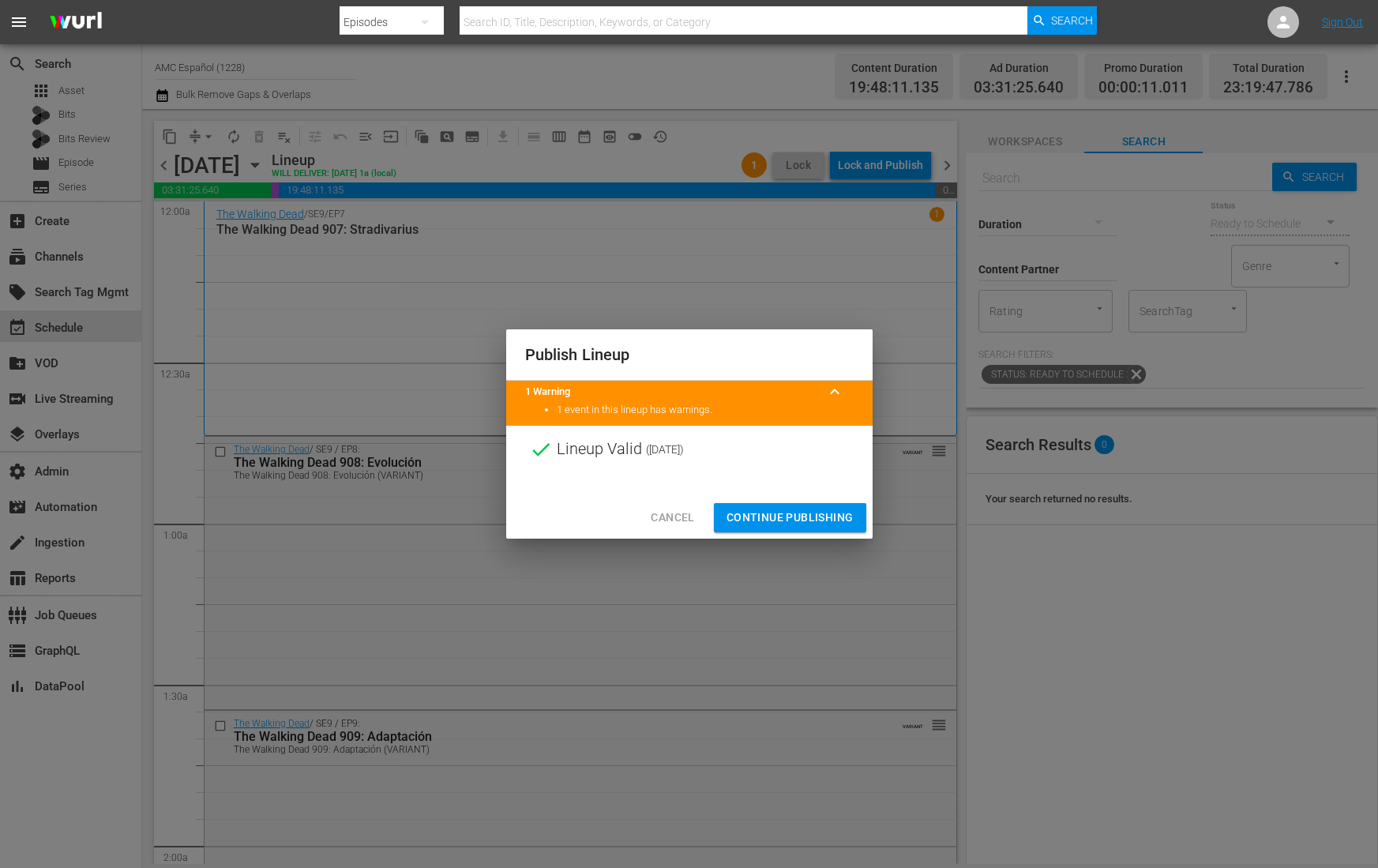
click at [787, 517] on span "Continue Publishing" at bounding box center [790, 517] width 127 height 19
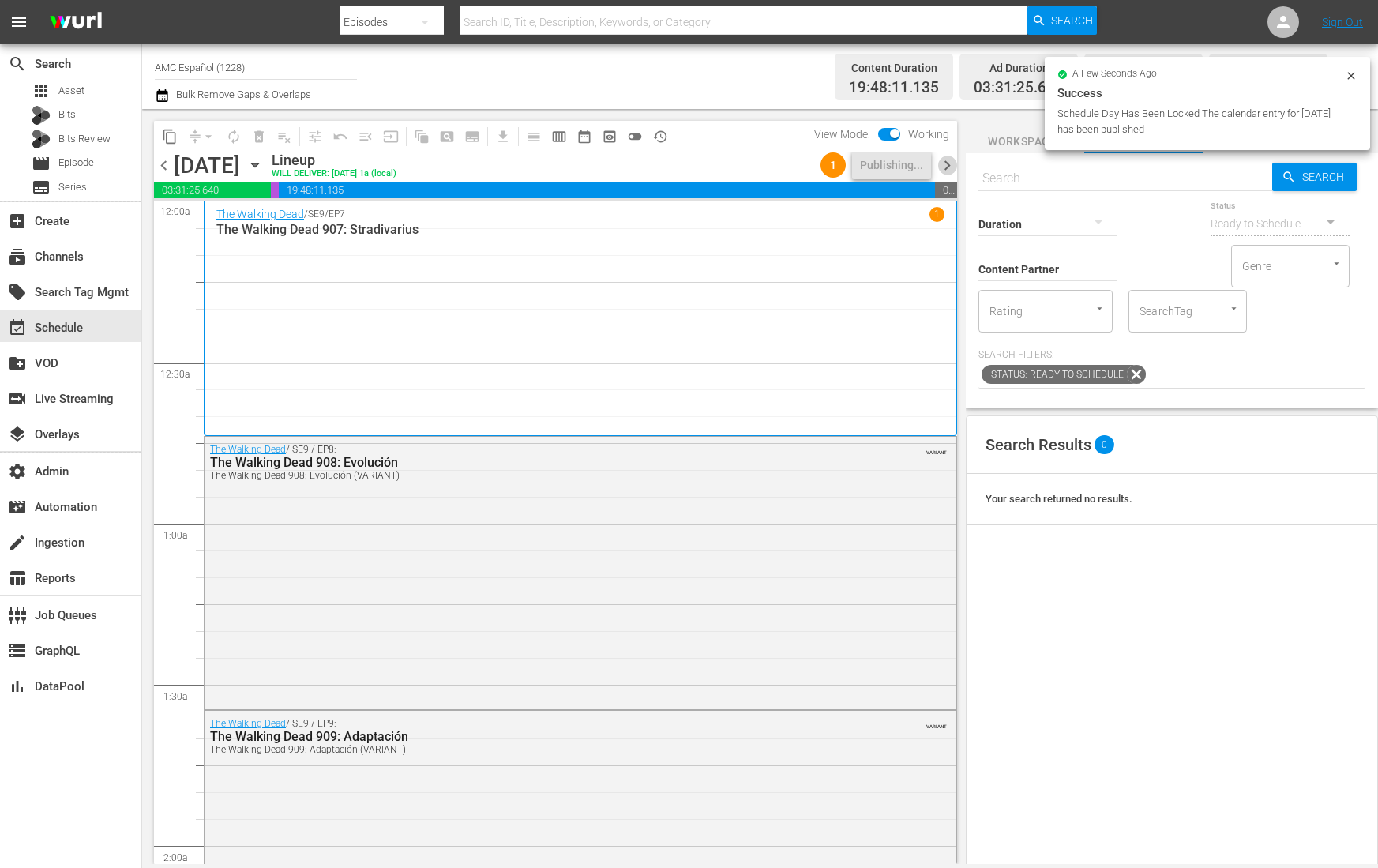
click at [945, 163] on span "chevron_right" at bounding box center [947, 165] width 19 height 19
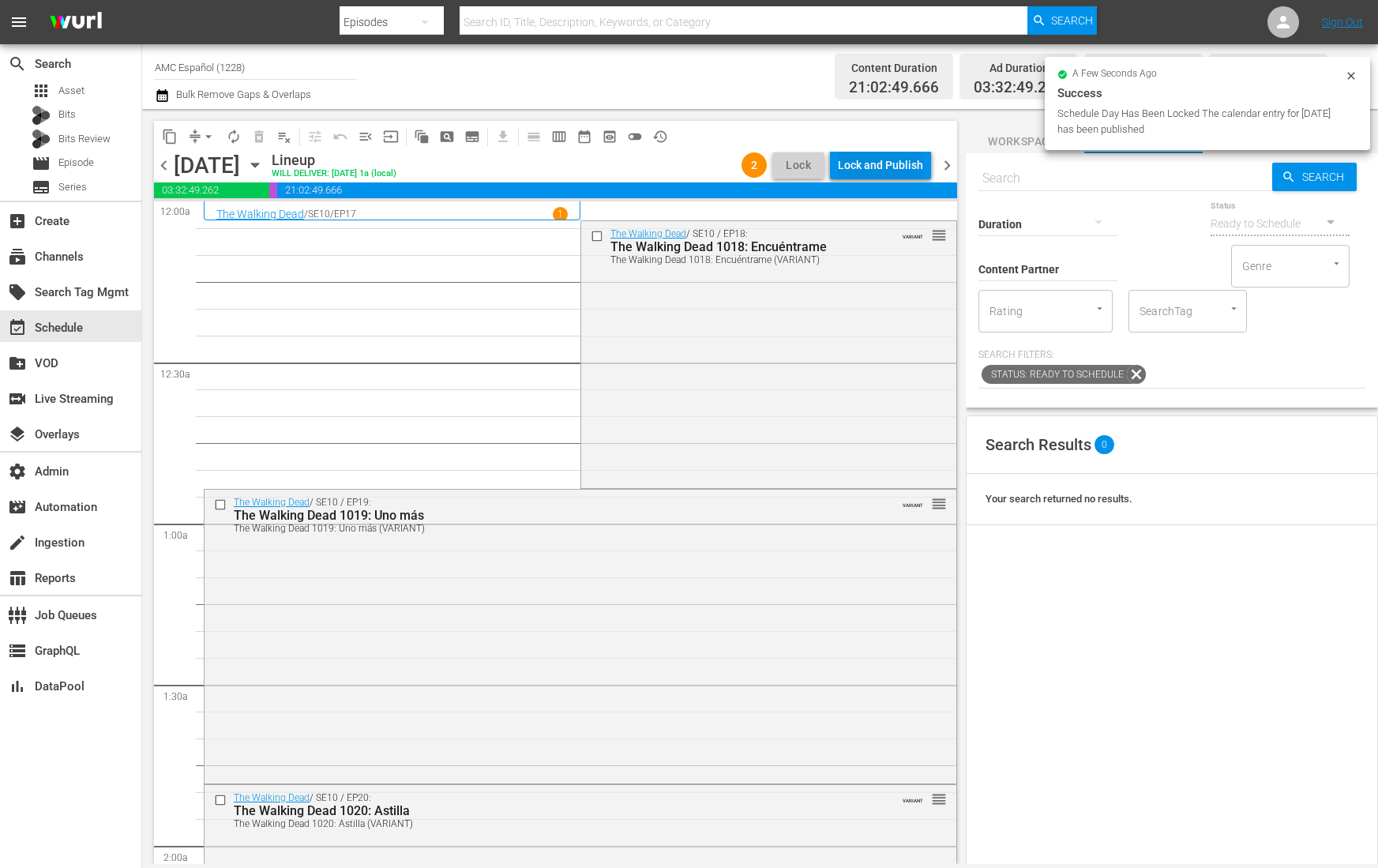
click at [873, 166] on div "Lock and Publish" at bounding box center [881, 164] width 85 height 28
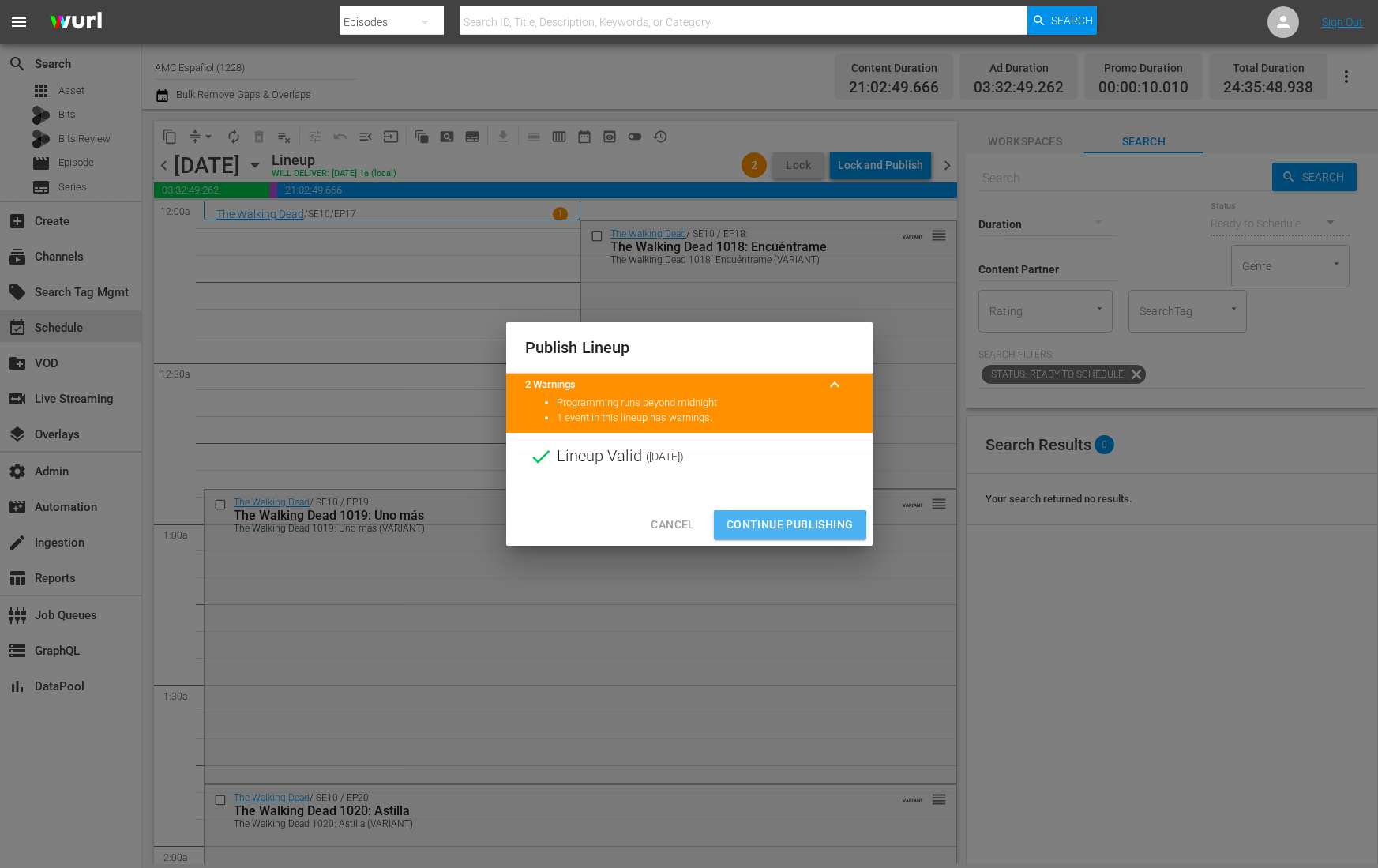
click at [770, 529] on span "Continue Publishing" at bounding box center [790, 524] width 127 height 19
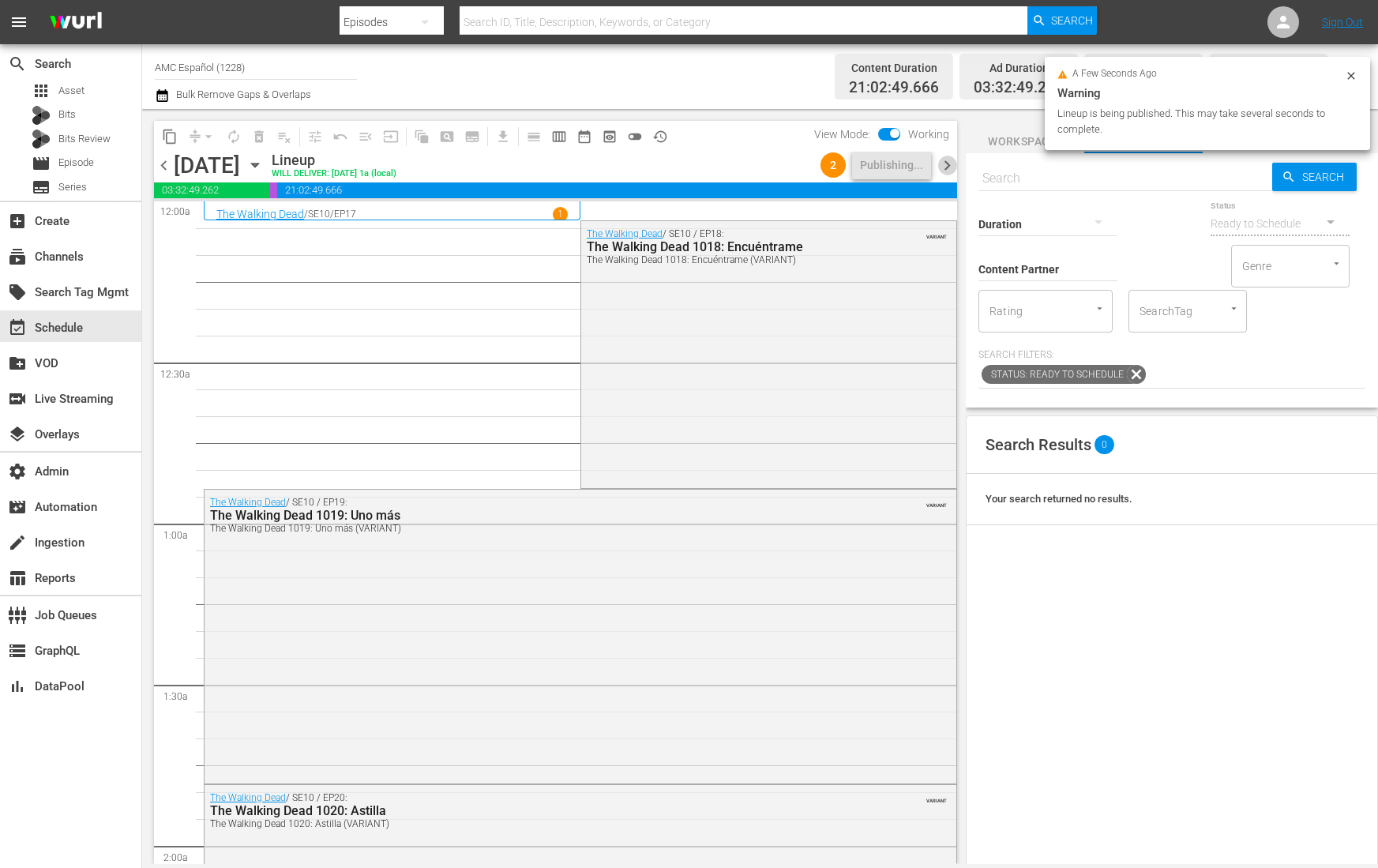
click at [948, 167] on span "chevron_right" at bounding box center [947, 165] width 19 height 19
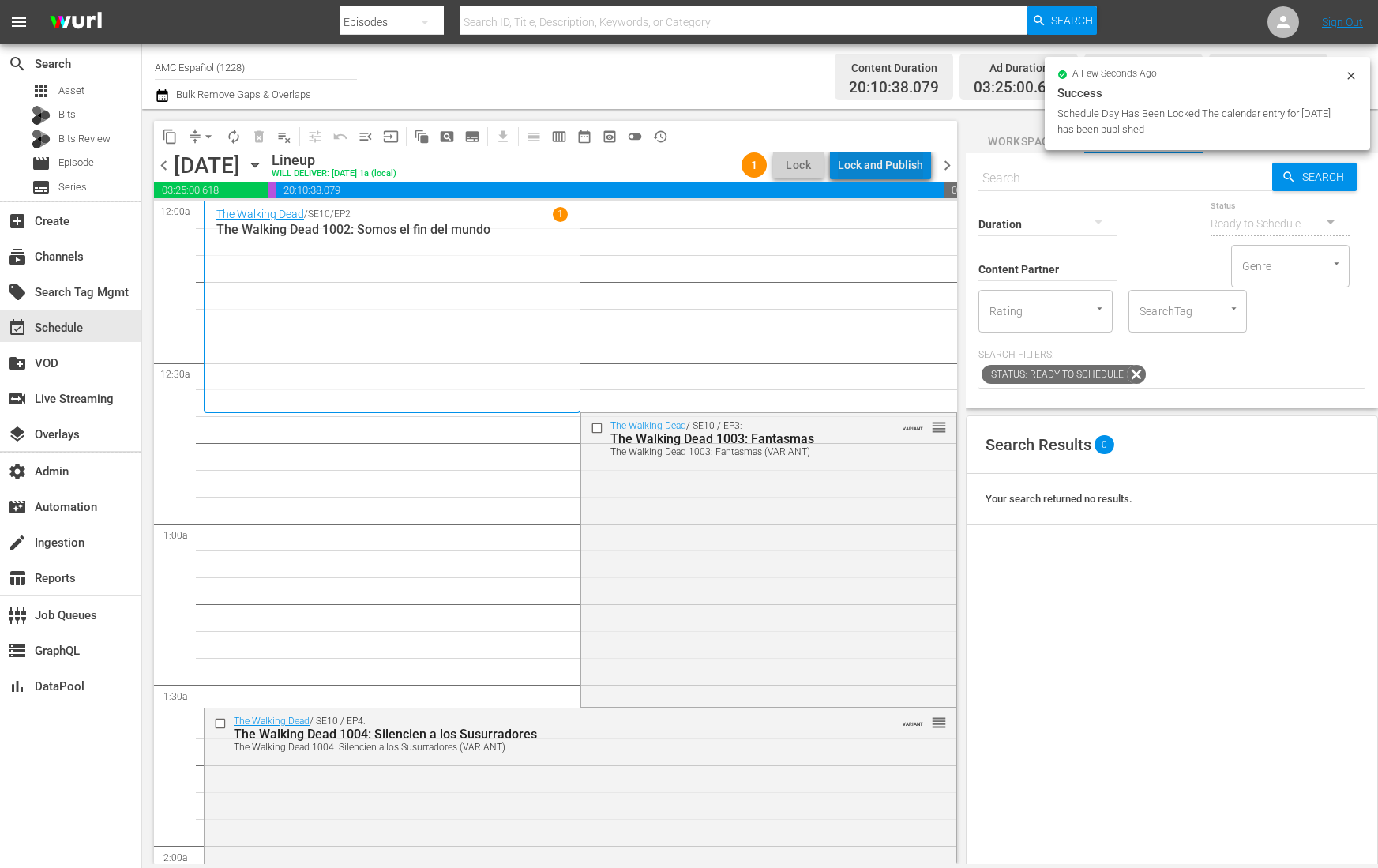
click at [900, 170] on div "Lock and Publish" at bounding box center [881, 164] width 85 height 28
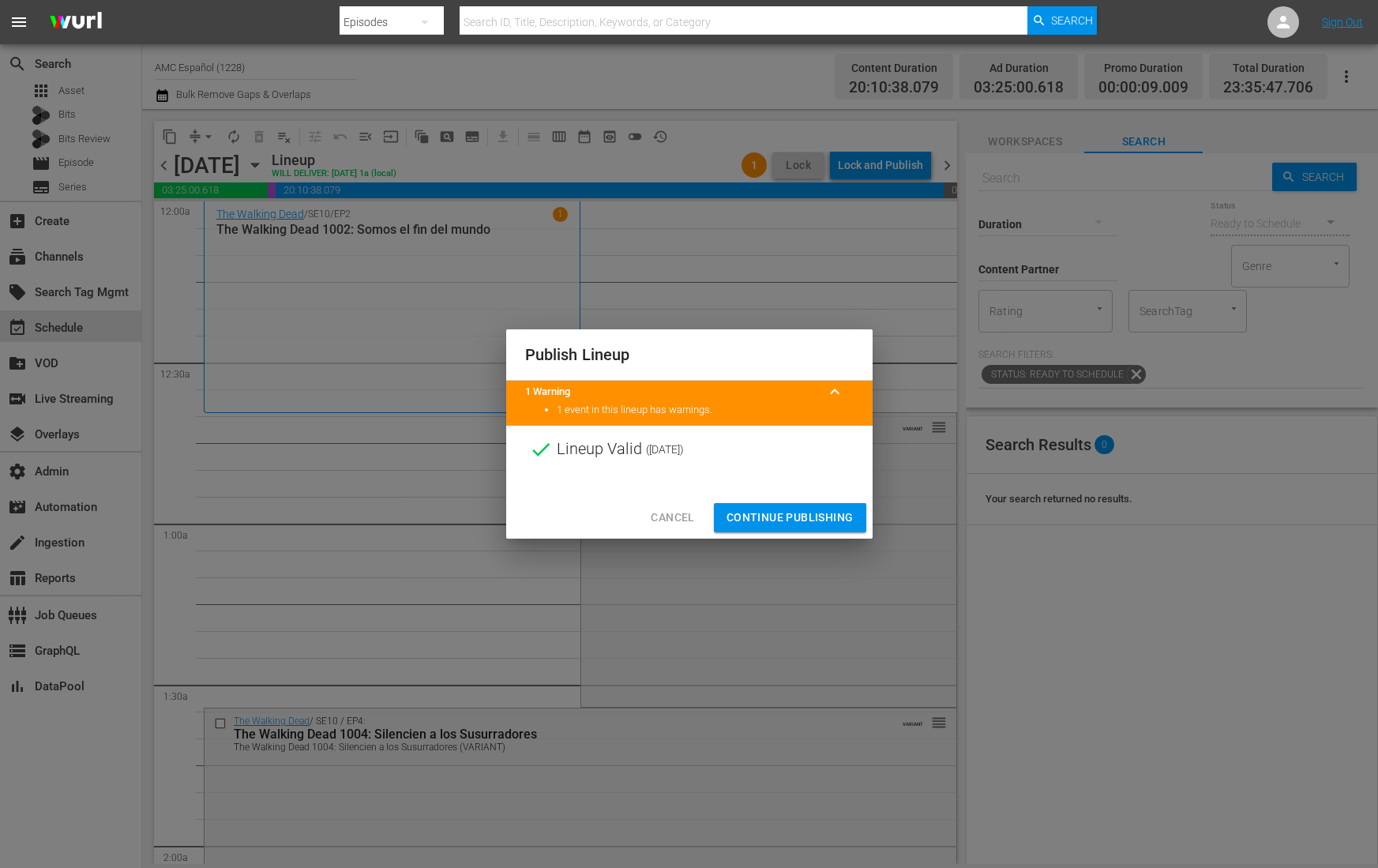
click at [781, 517] on span "Continue Publishing" at bounding box center [790, 517] width 127 height 19
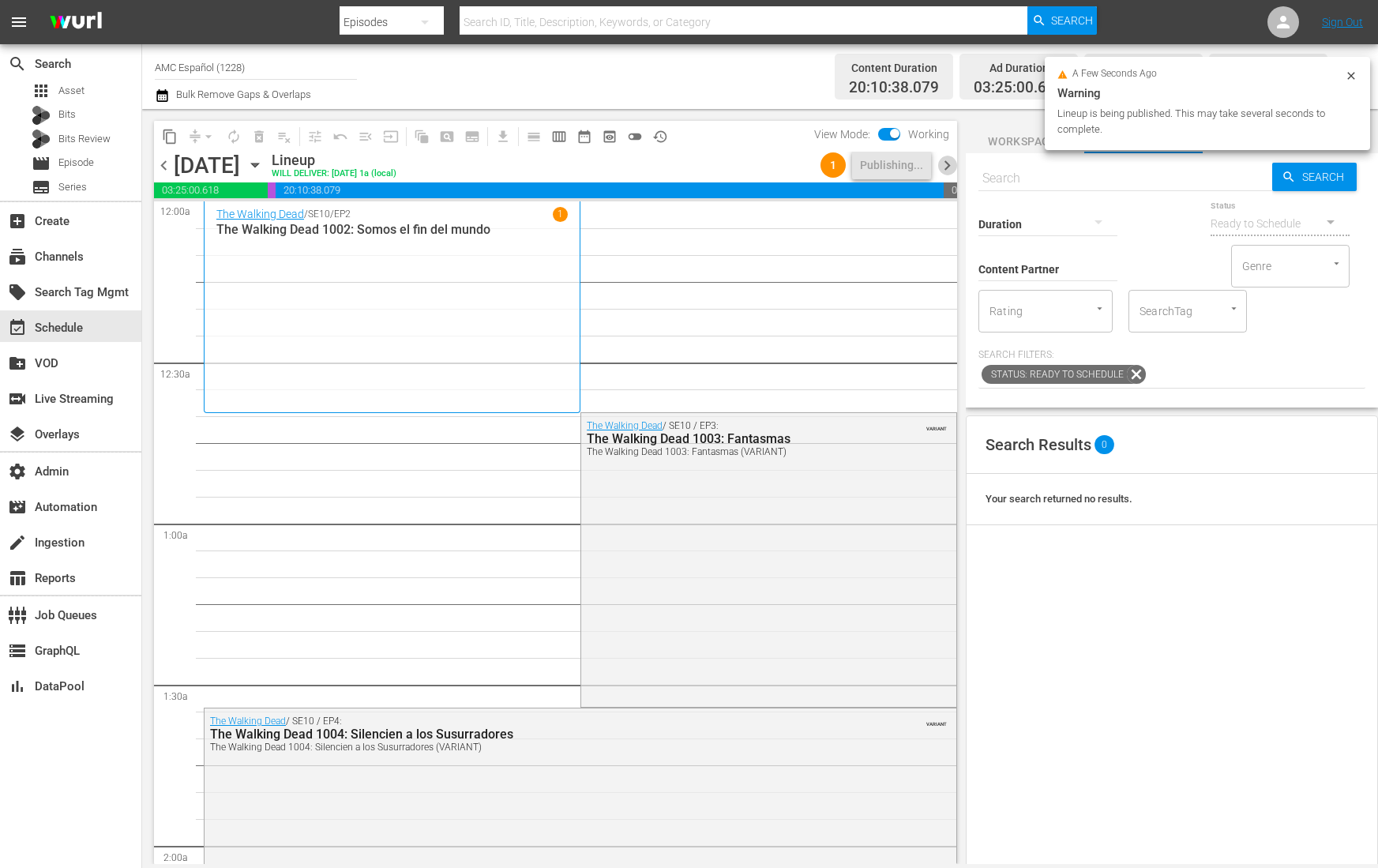
click at [949, 169] on span "chevron_right" at bounding box center [947, 165] width 19 height 19
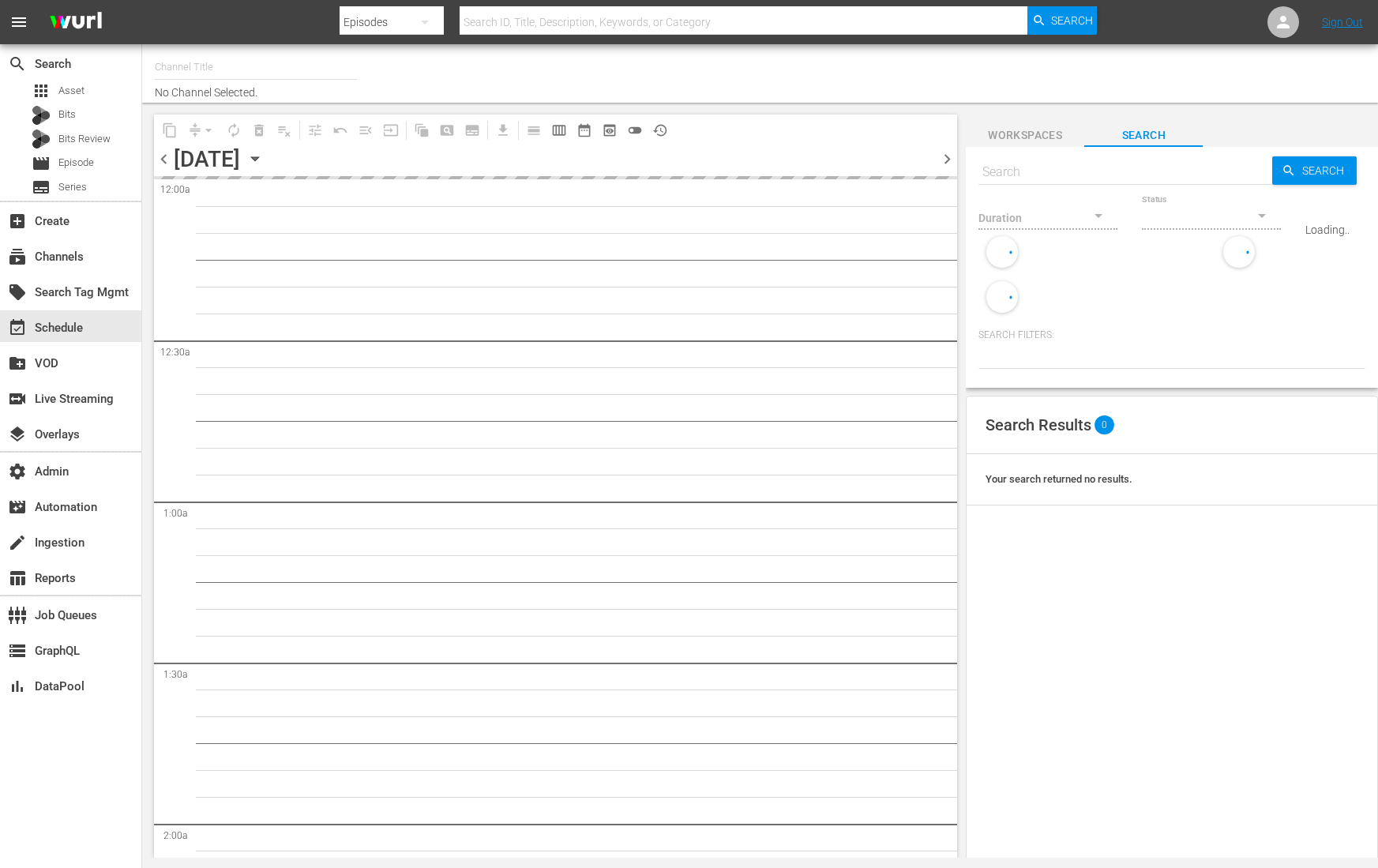
type input "AMC Español (1228)"
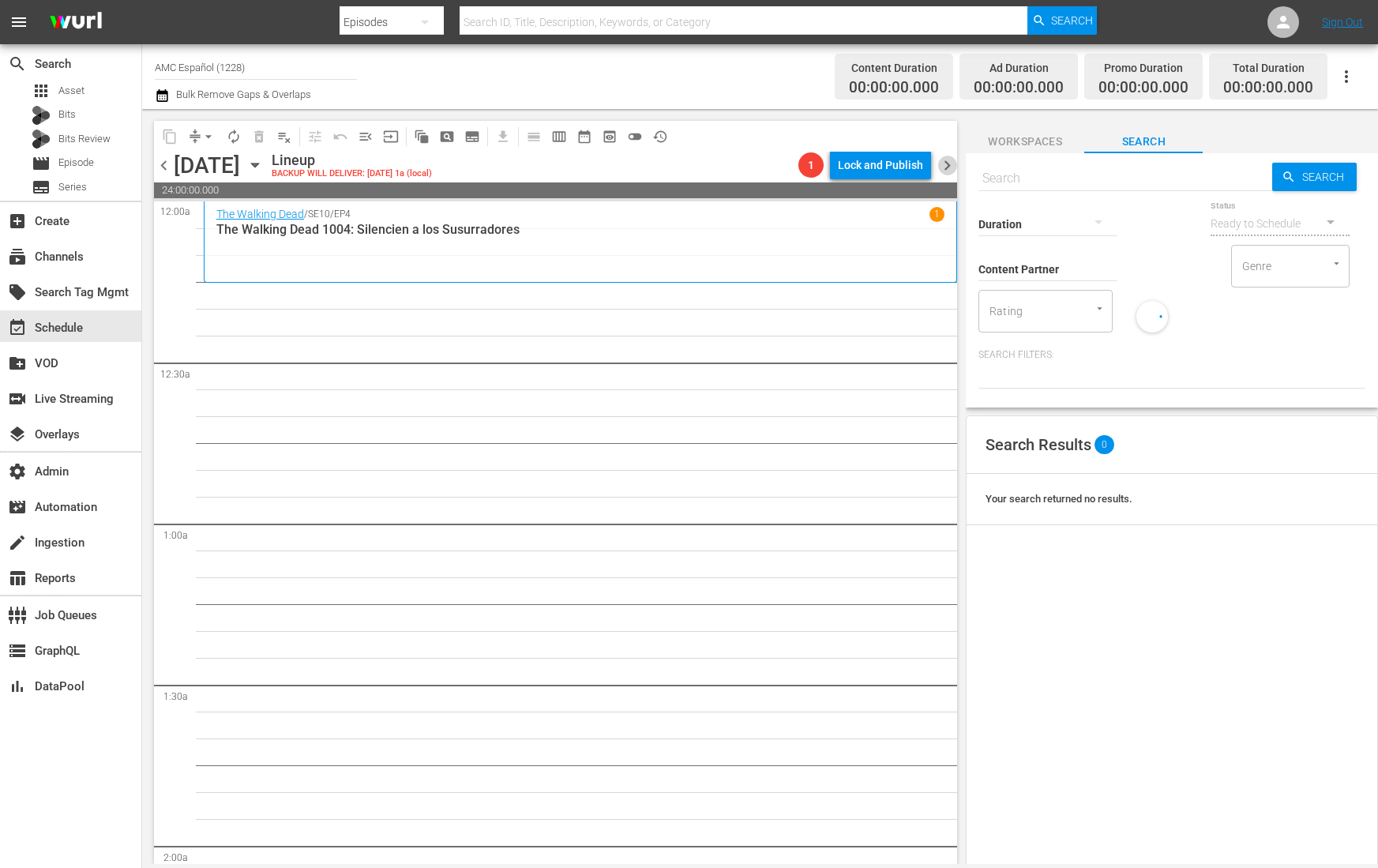
click at [944, 168] on span "chevron_right" at bounding box center [947, 165] width 19 height 19
